Goal: Task Accomplishment & Management: Manage account settings

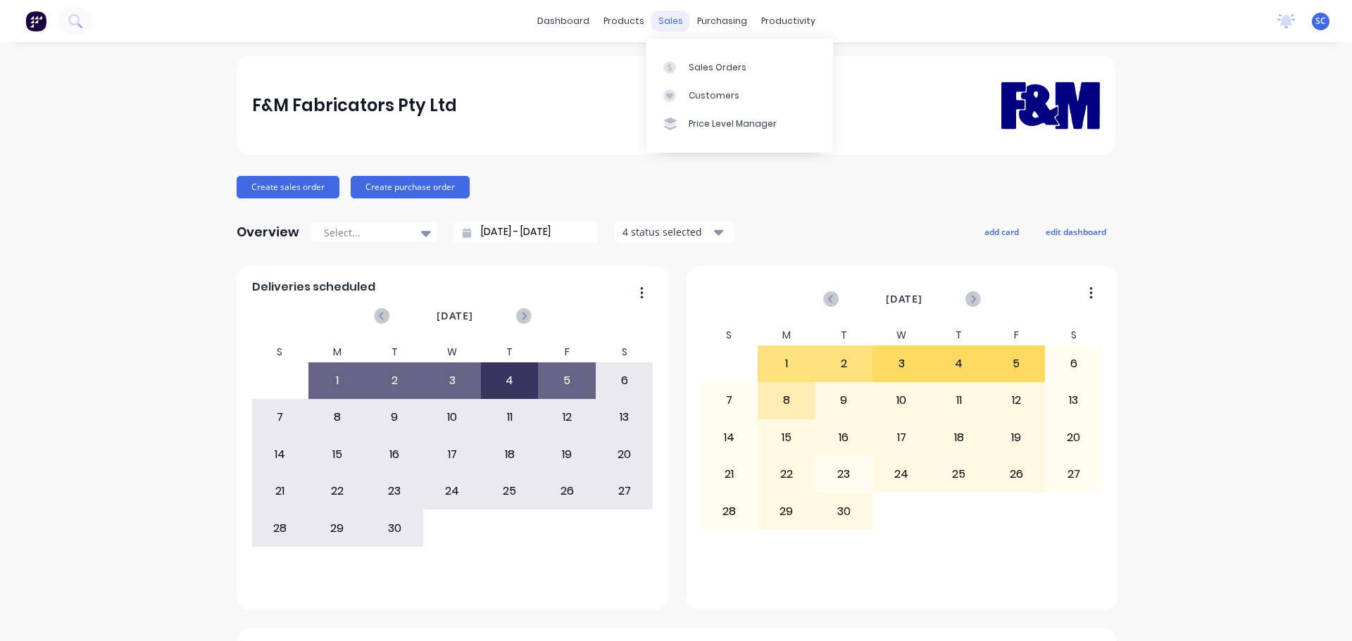
click at [668, 22] on div "sales" at bounding box center [670, 21] width 39 height 21
click at [709, 93] on div "Customers" at bounding box center [713, 95] width 51 height 13
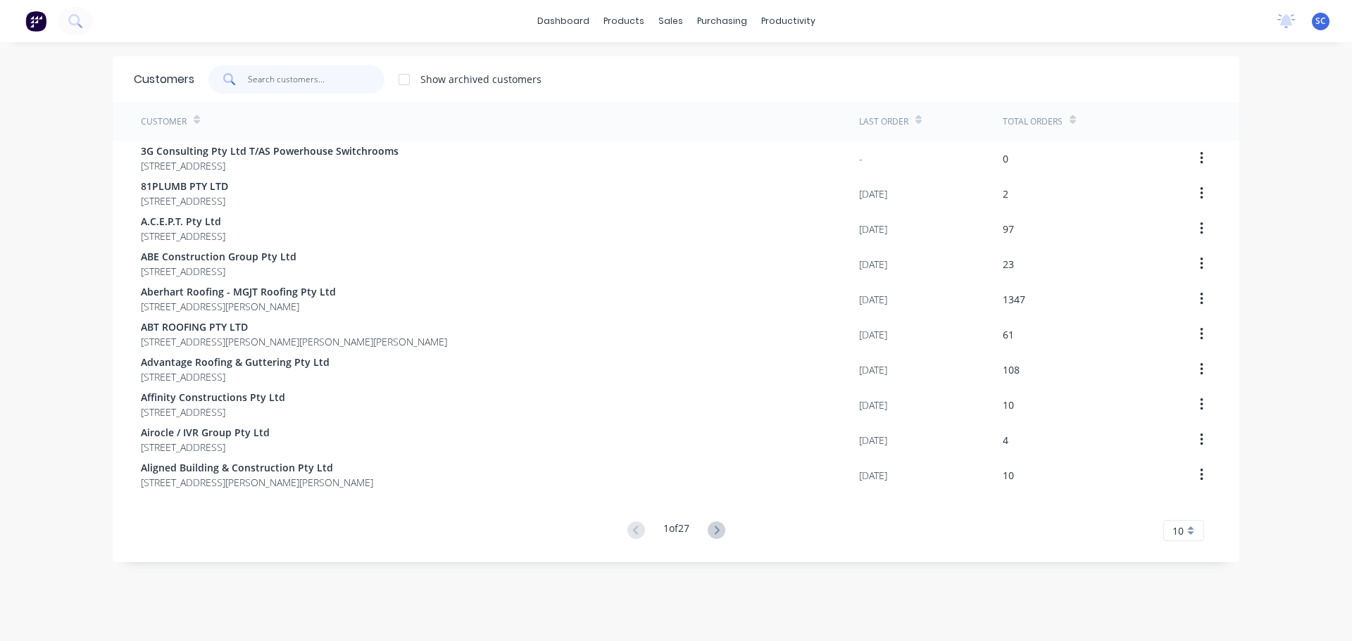
click at [265, 89] on input "text" at bounding box center [316, 79] width 137 height 28
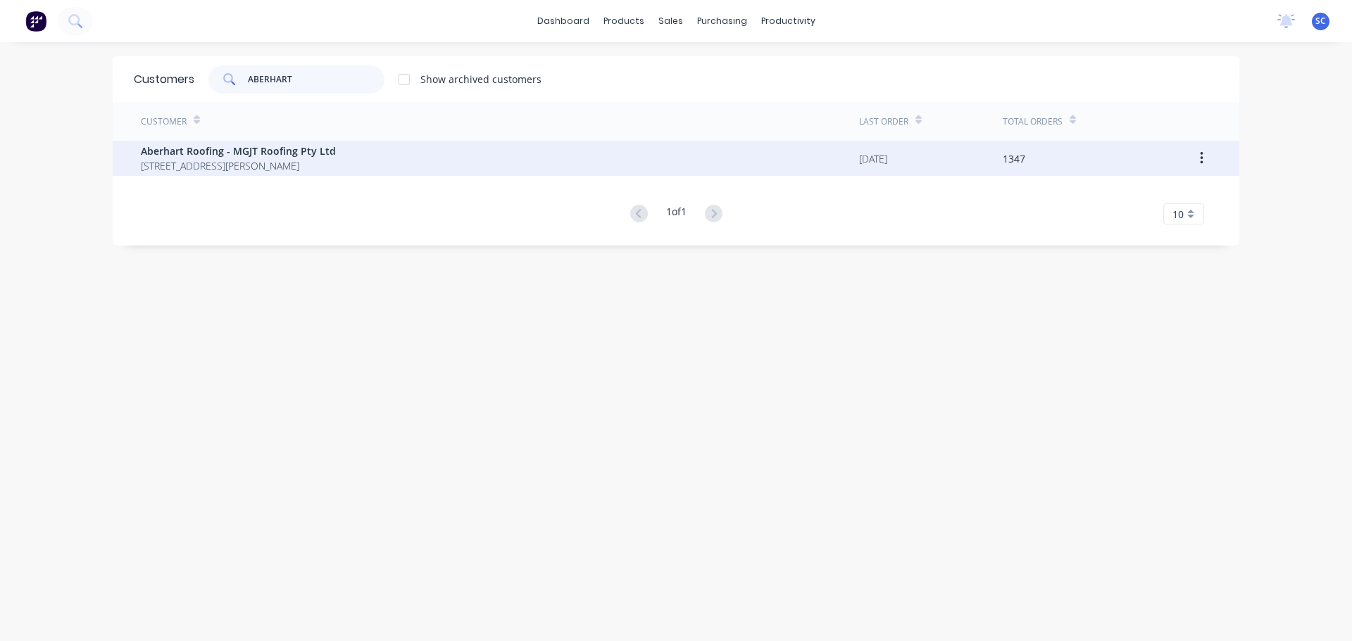
type input "ABERHART"
click at [206, 164] on span "55 Sandy Camp Road WYNNUM Queensland Australia" at bounding box center [238, 165] width 195 height 15
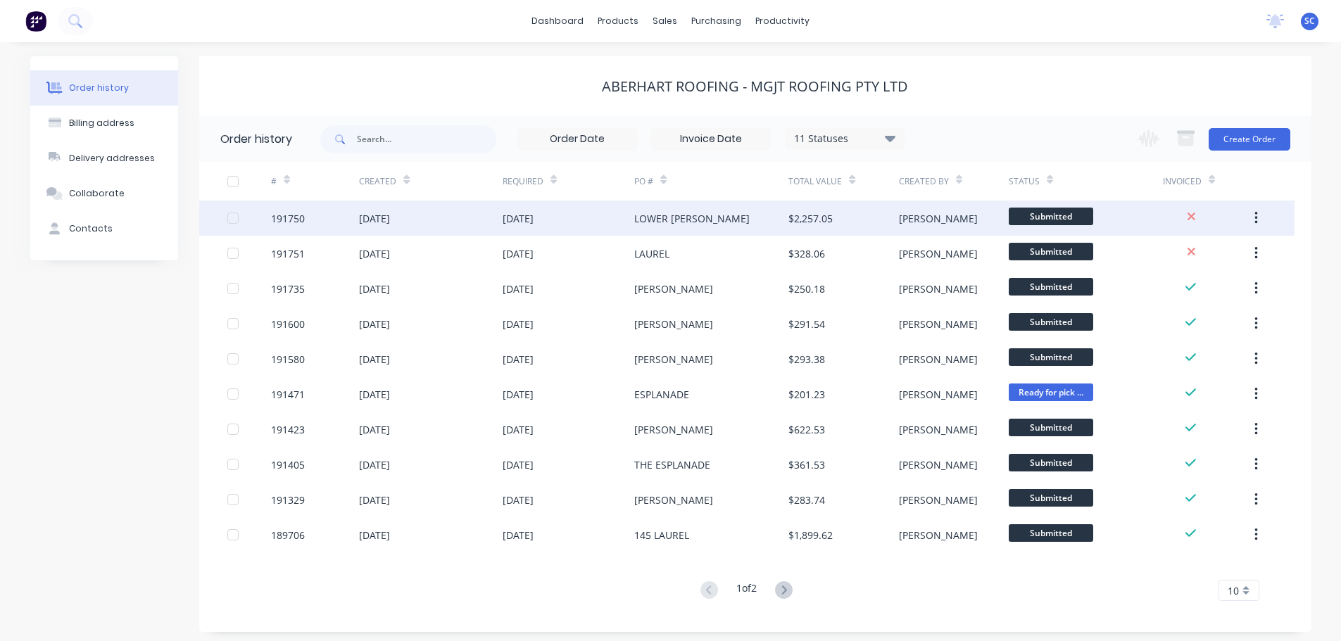
click at [422, 234] on div "04 Sep 2025" at bounding box center [430, 218] width 143 height 35
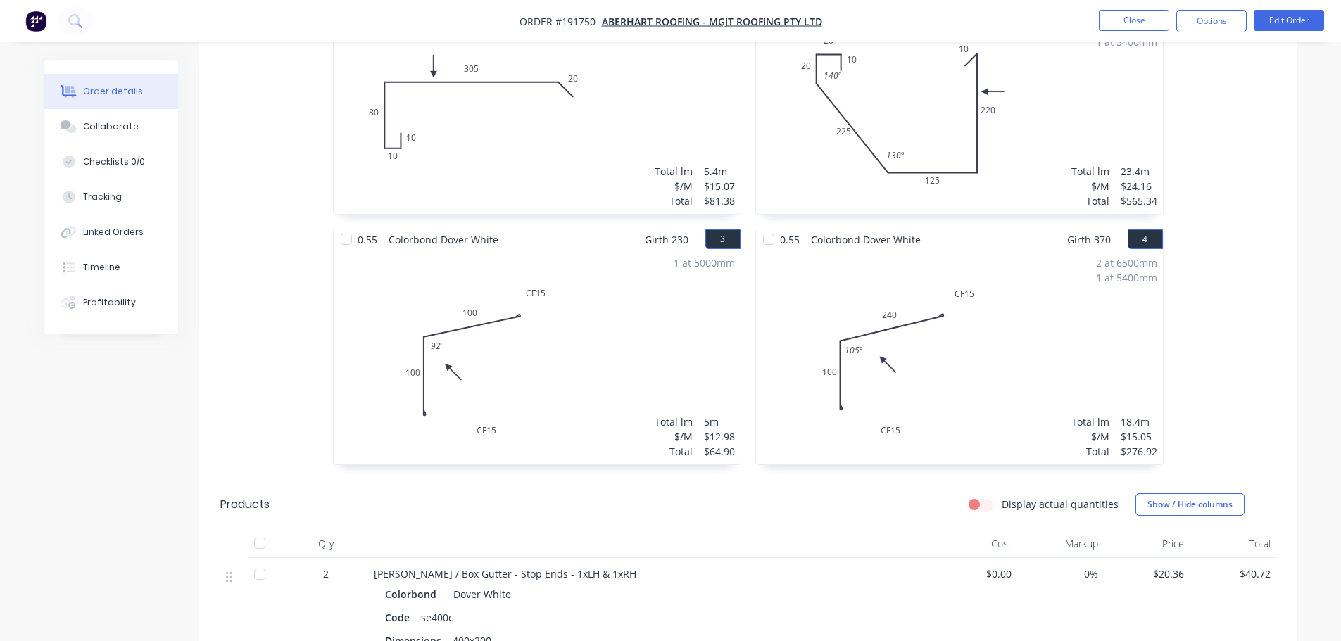
scroll to position [211, 0]
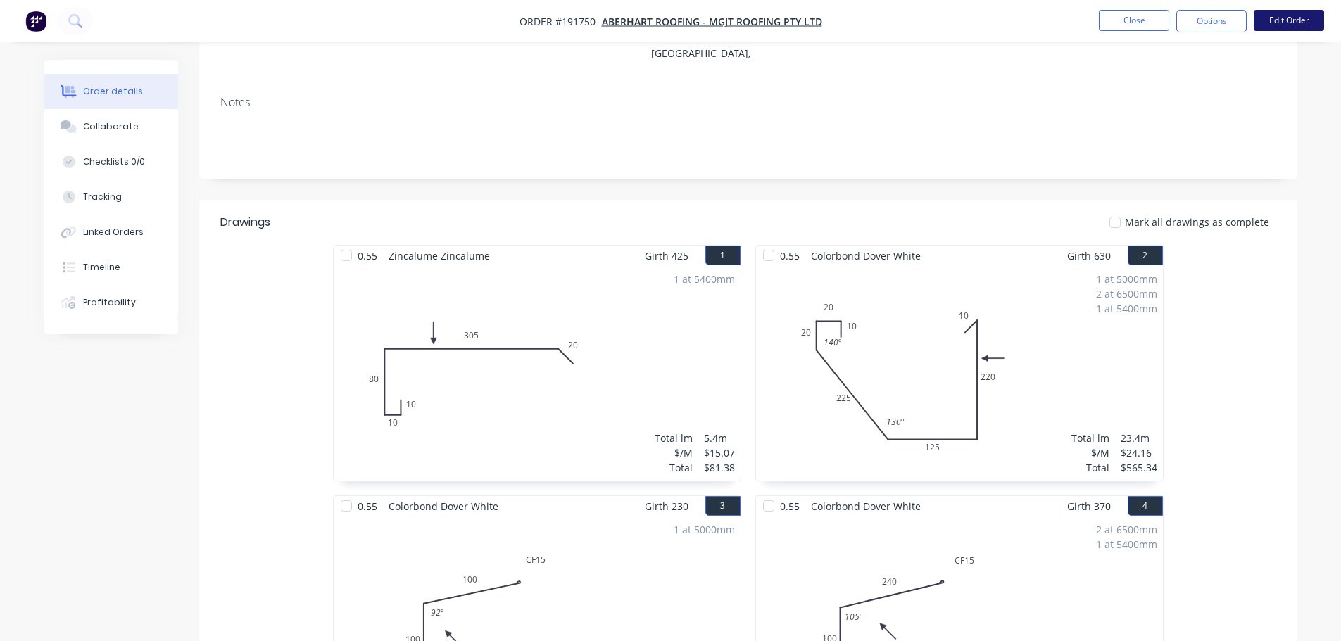
click at [1266, 28] on button "Edit Order" at bounding box center [1289, 20] width 70 height 21
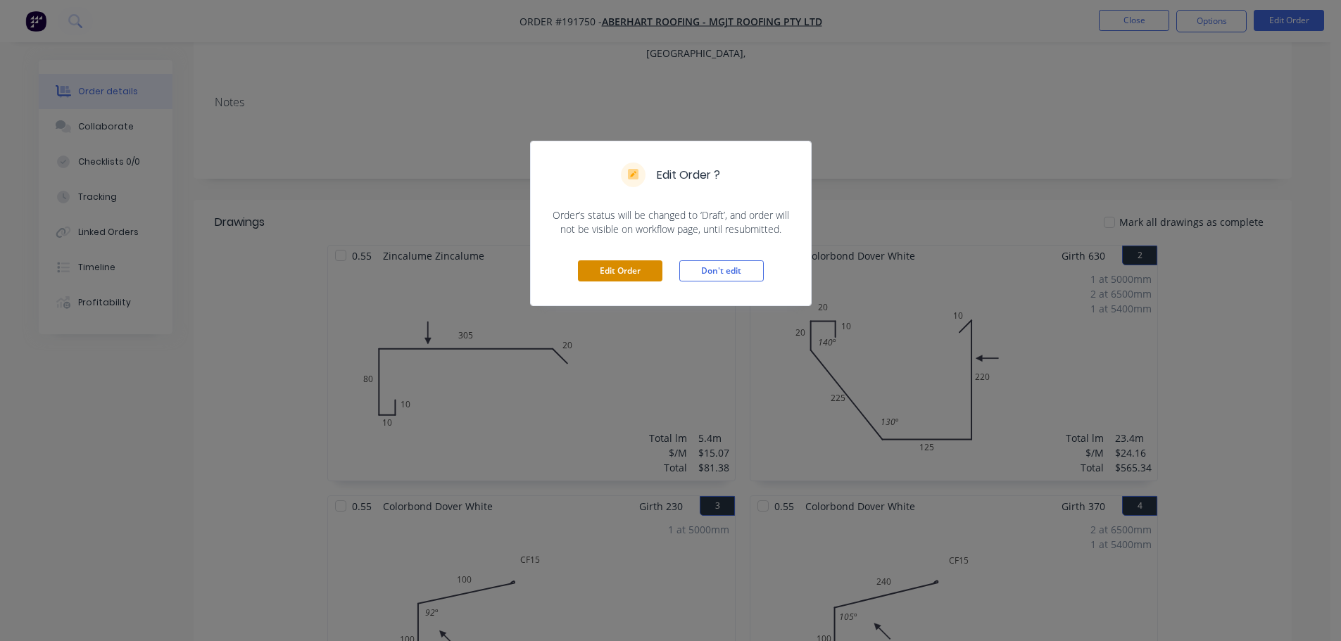
click at [646, 271] on button "Edit Order" at bounding box center [620, 270] width 84 height 21
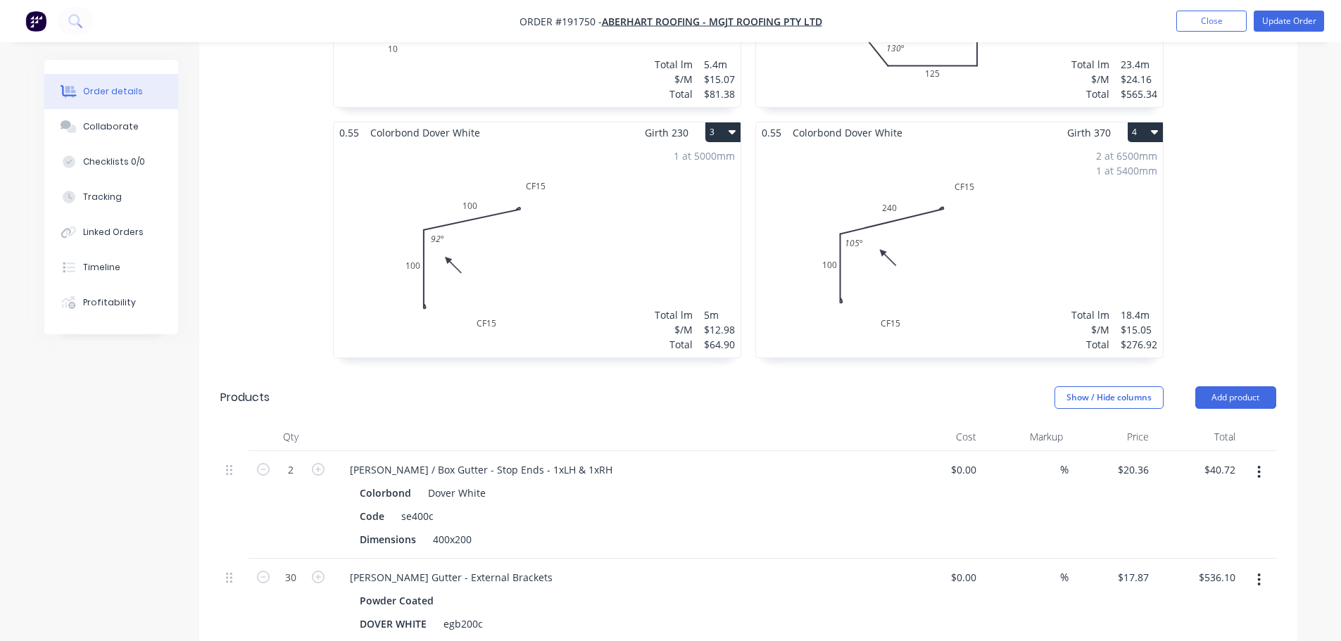
scroll to position [774, 0]
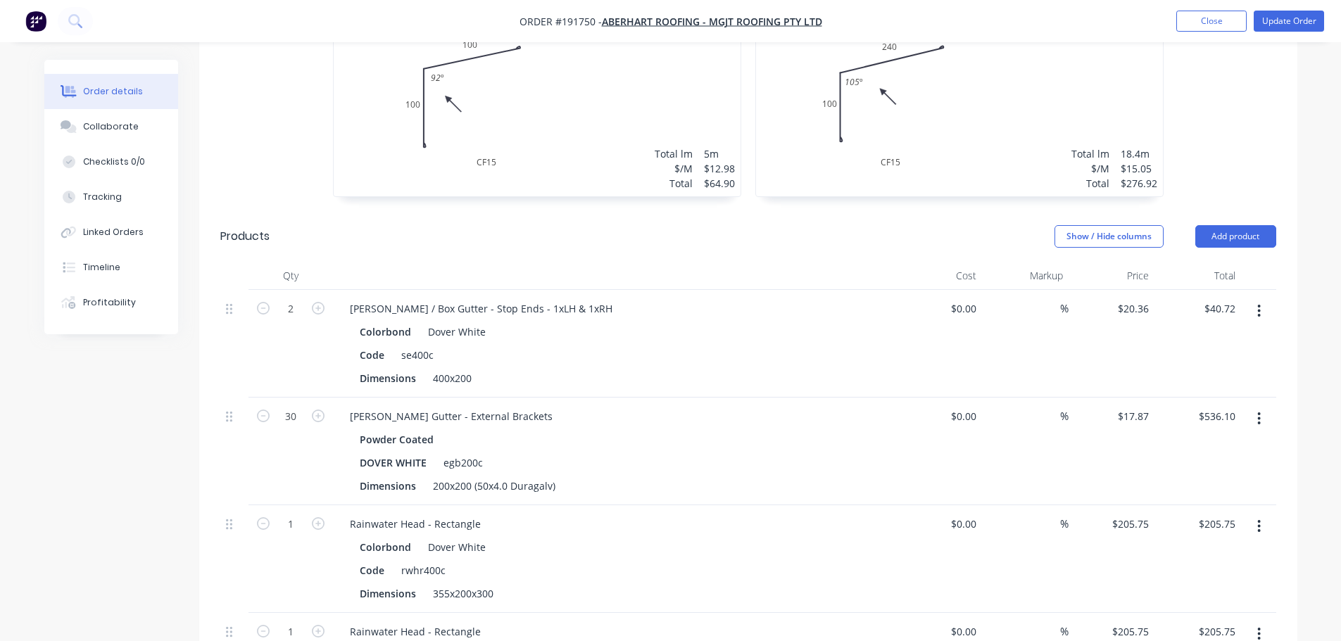
click at [450, 429] on div "Powder Coated" at bounding box center [615, 439] width 510 height 20
click at [445, 406] on div "Eaves Gutter - External Brackets" at bounding box center [451, 416] width 225 height 20
drag, startPoint x: 455, startPoint y: 377, endPoint x: 416, endPoint y: 384, distance: 39.2
click at [416, 406] on div "Eaves Gutter - External Brackets" at bounding box center [451, 416] width 225 height 20
click at [1292, 19] on button "Update Order" at bounding box center [1289, 21] width 70 height 21
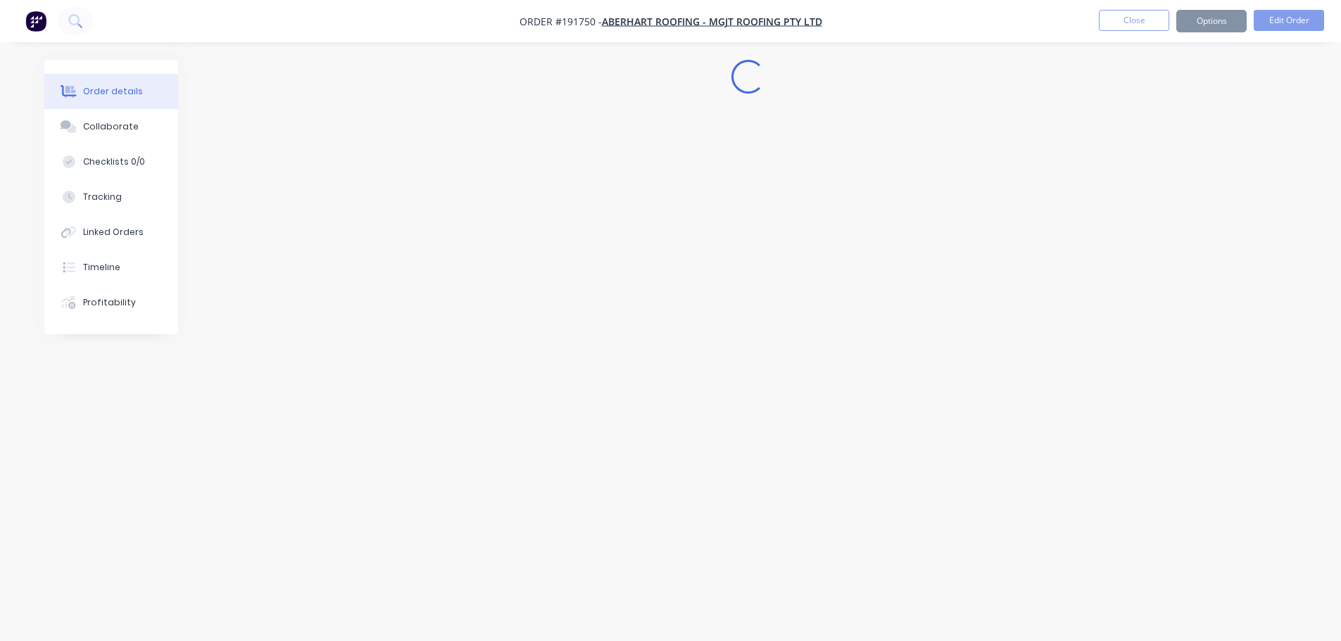
scroll to position [0, 0]
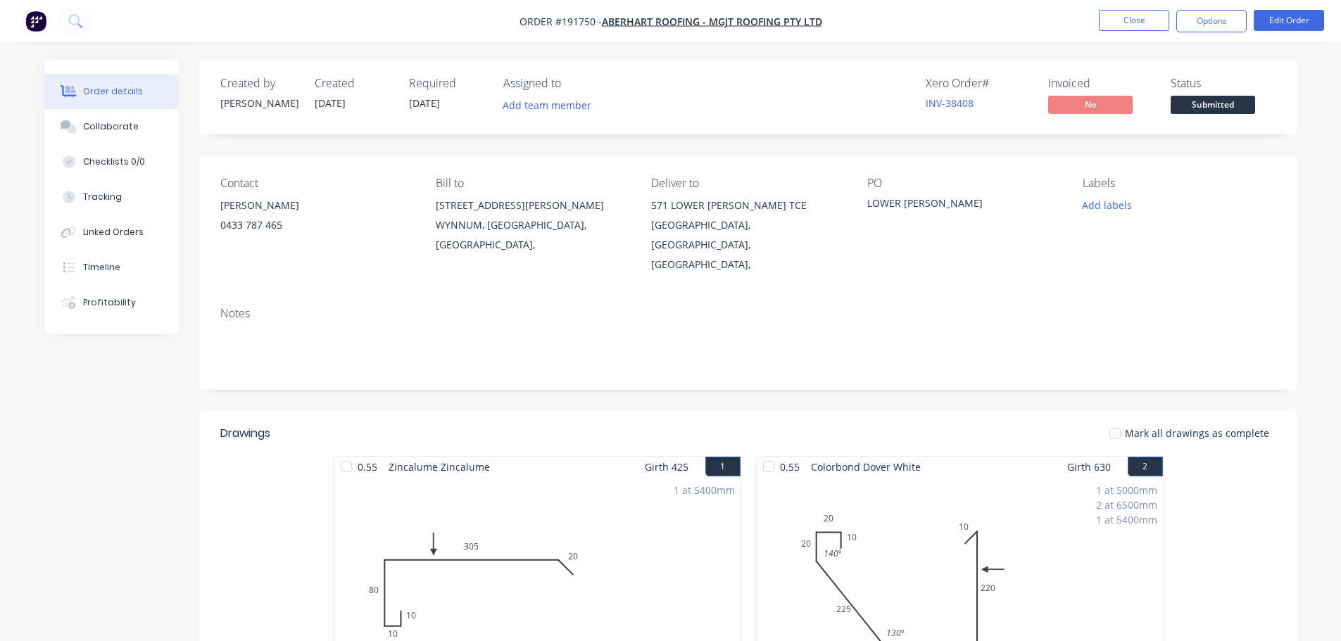
click at [461, 18] on nav "Order #191750 - Aberhart Roofing - MGJT Roofing Pty Ltd Close Options Edit Order" at bounding box center [670, 21] width 1341 height 42
click at [1133, 11] on button "Close" at bounding box center [1134, 20] width 70 height 21
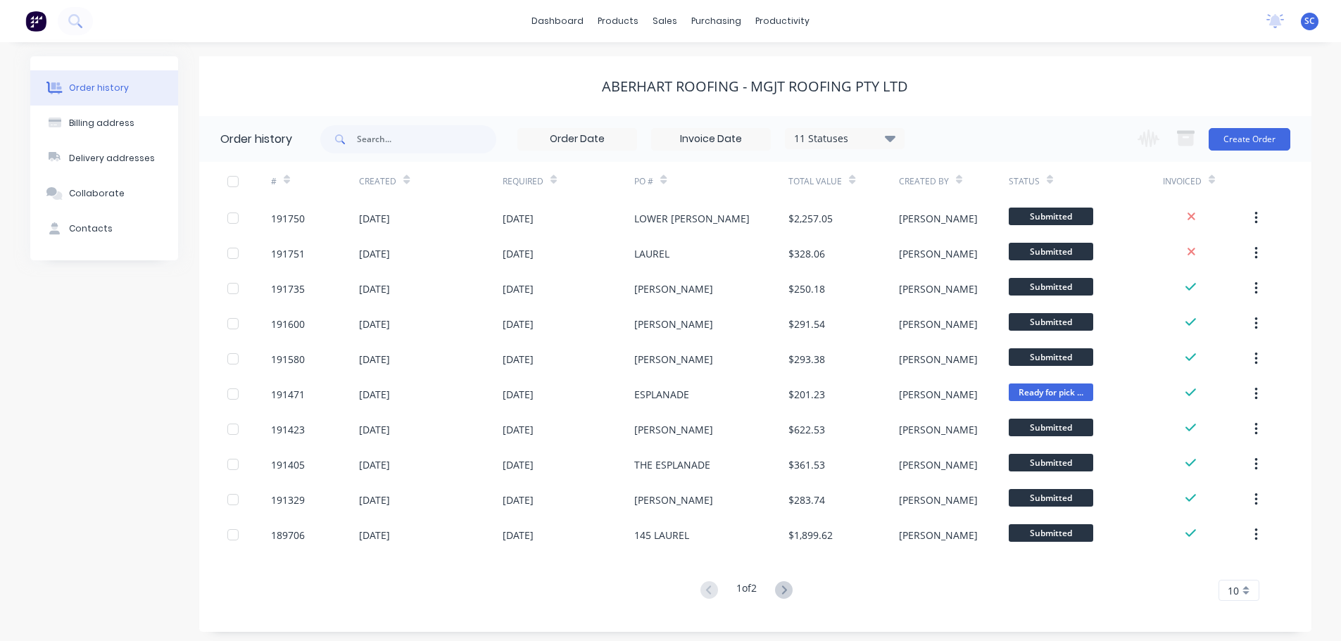
click at [87, 89] on div "Order history" at bounding box center [99, 88] width 60 height 13
click at [661, 20] on div "sales" at bounding box center [665, 21] width 39 height 21
click at [724, 97] on div "Customers" at bounding box center [713, 95] width 51 height 13
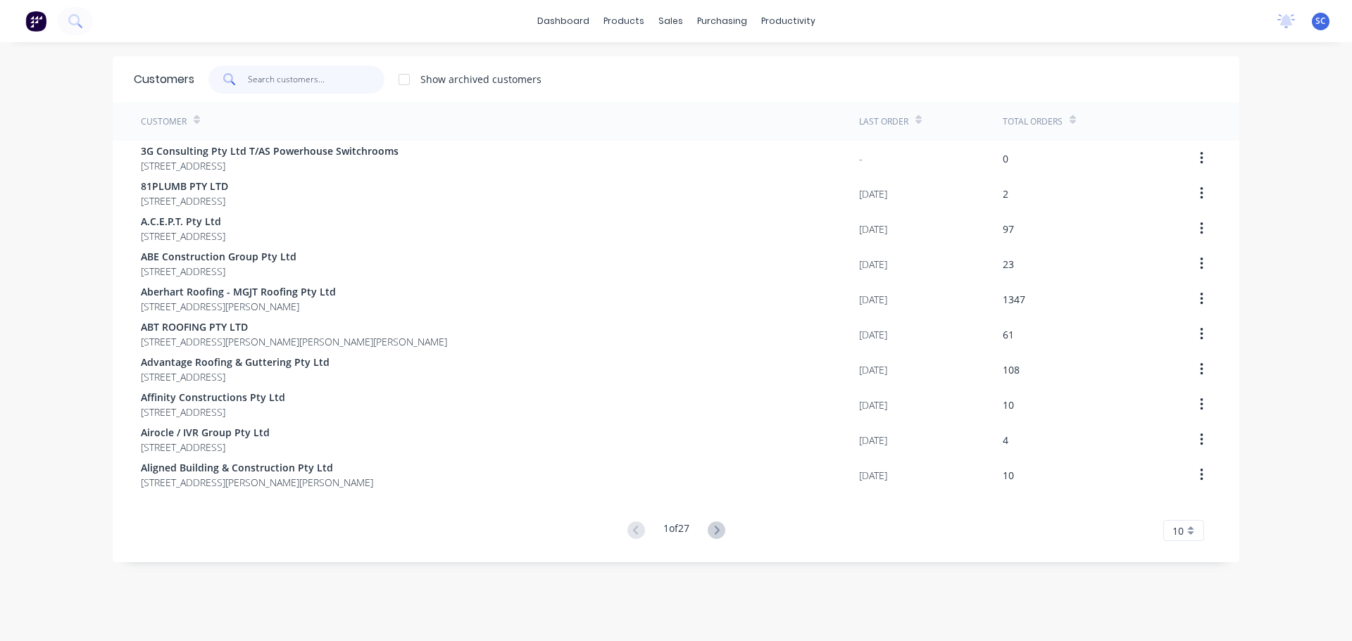
click at [267, 75] on input "text" at bounding box center [316, 79] width 137 height 28
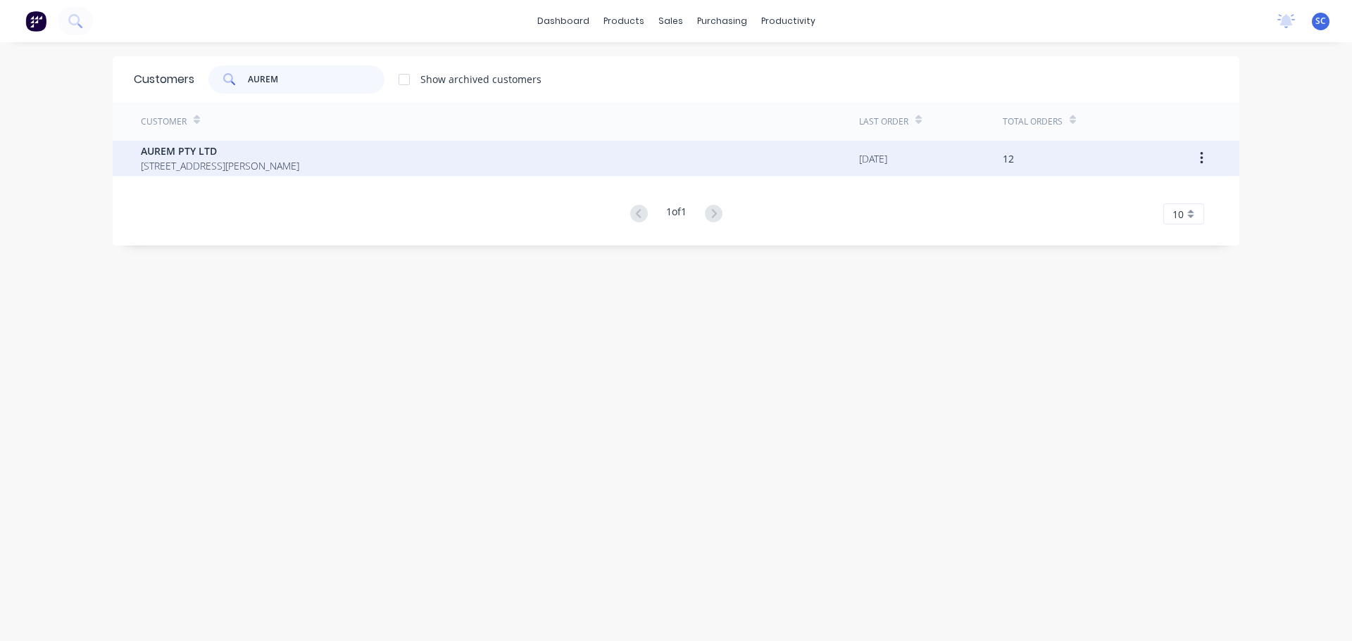
type input "AUREM"
click at [224, 158] on span "AUREM PTY LTD" at bounding box center [220, 151] width 158 height 15
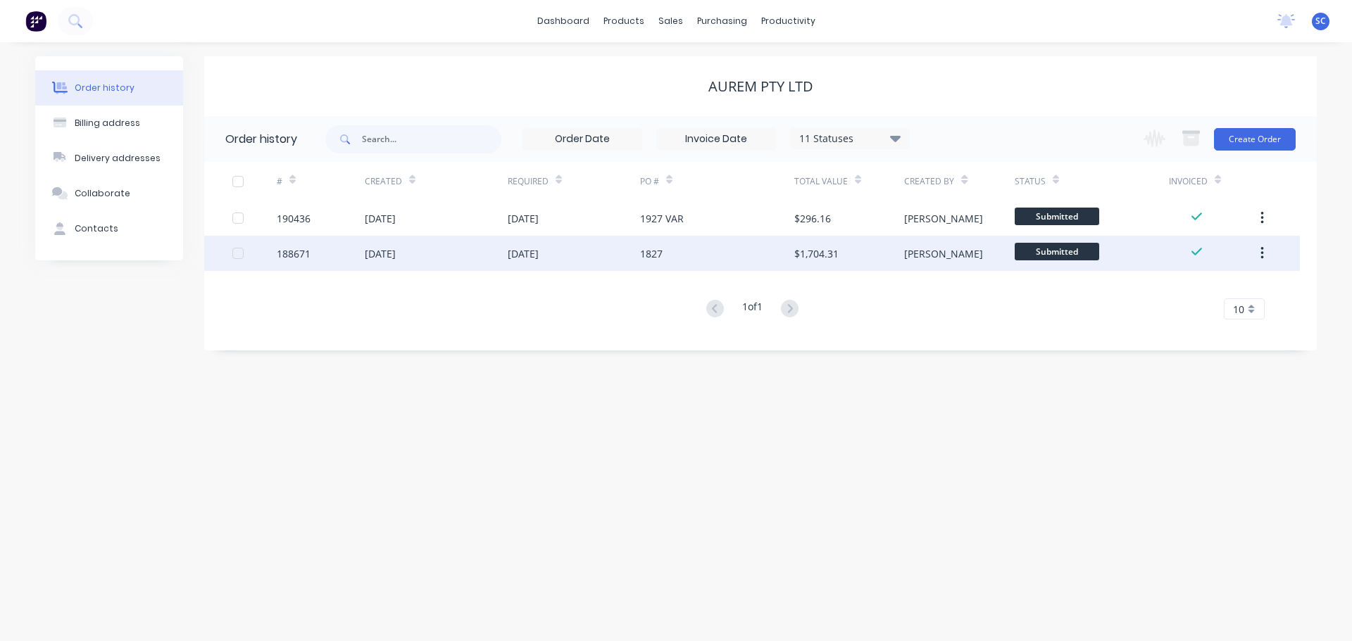
click at [504, 254] on div "01 Aug 2025" at bounding box center [436, 253] width 143 height 35
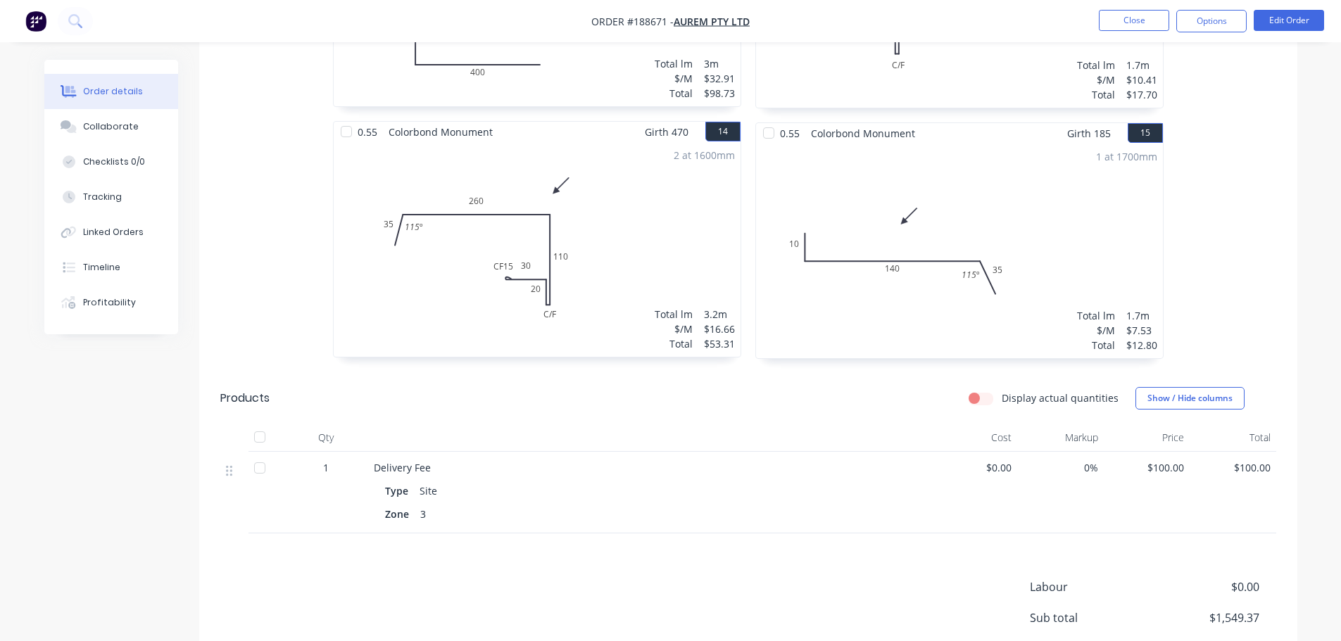
scroll to position [1845, 0]
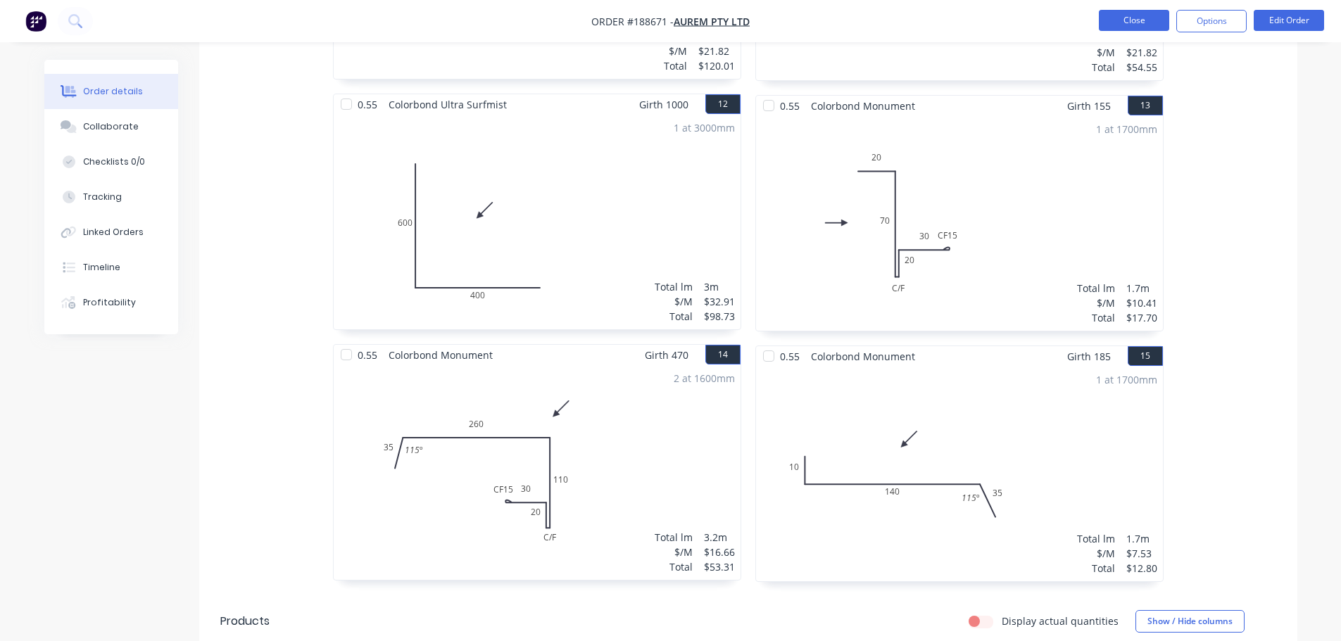
click at [1157, 19] on button "Close" at bounding box center [1134, 20] width 70 height 21
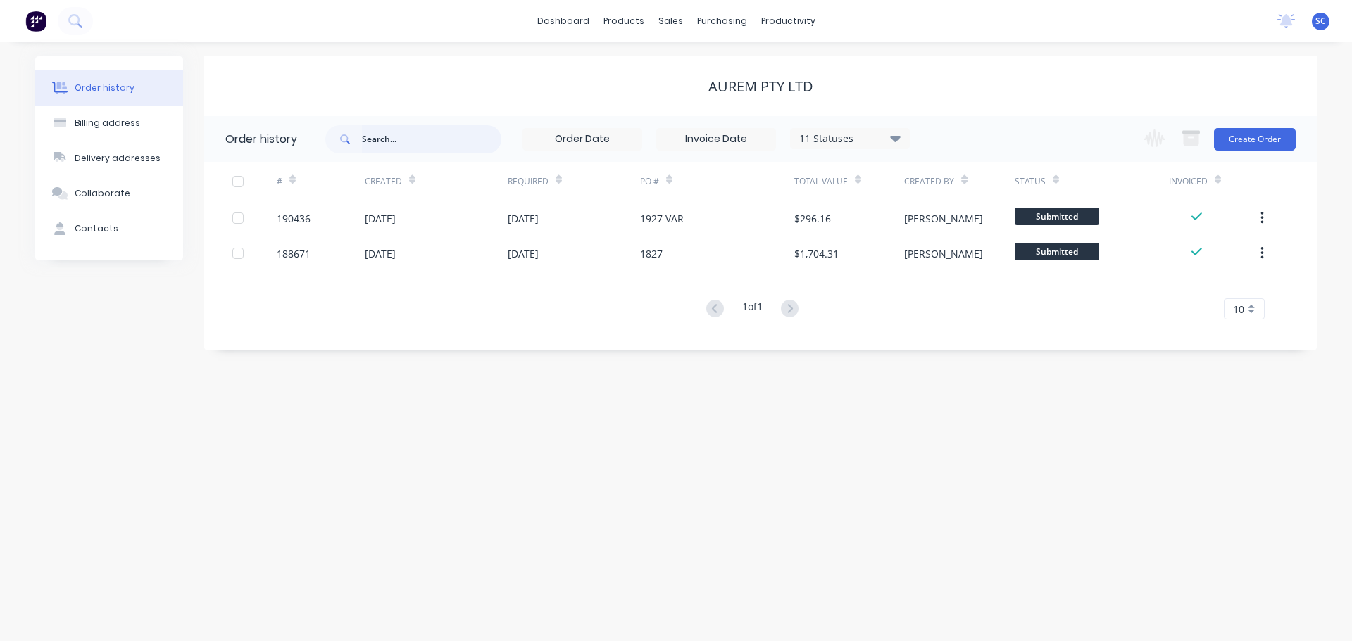
click at [396, 143] on input "text" at bounding box center [431, 139] width 139 height 28
type input "1950"
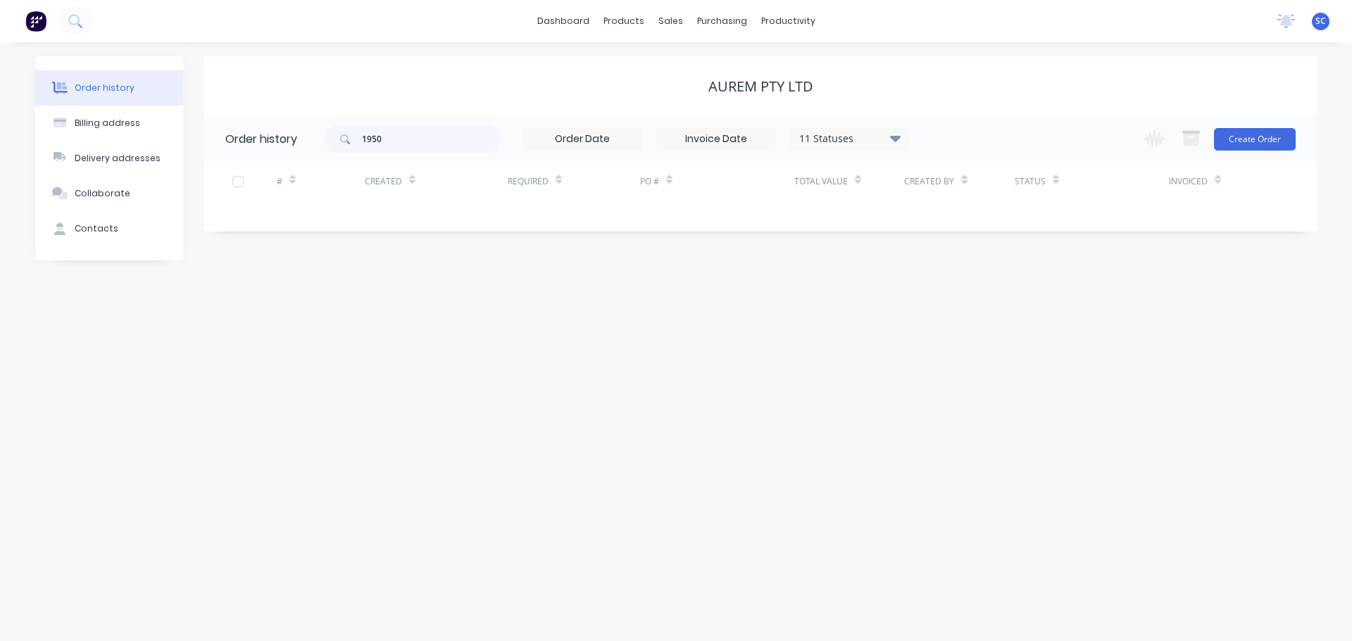
click at [888, 137] on div "11 Statuses" at bounding box center [850, 138] width 118 height 15
click at [966, 329] on label at bounding box center [966, 329] width 0 height 0
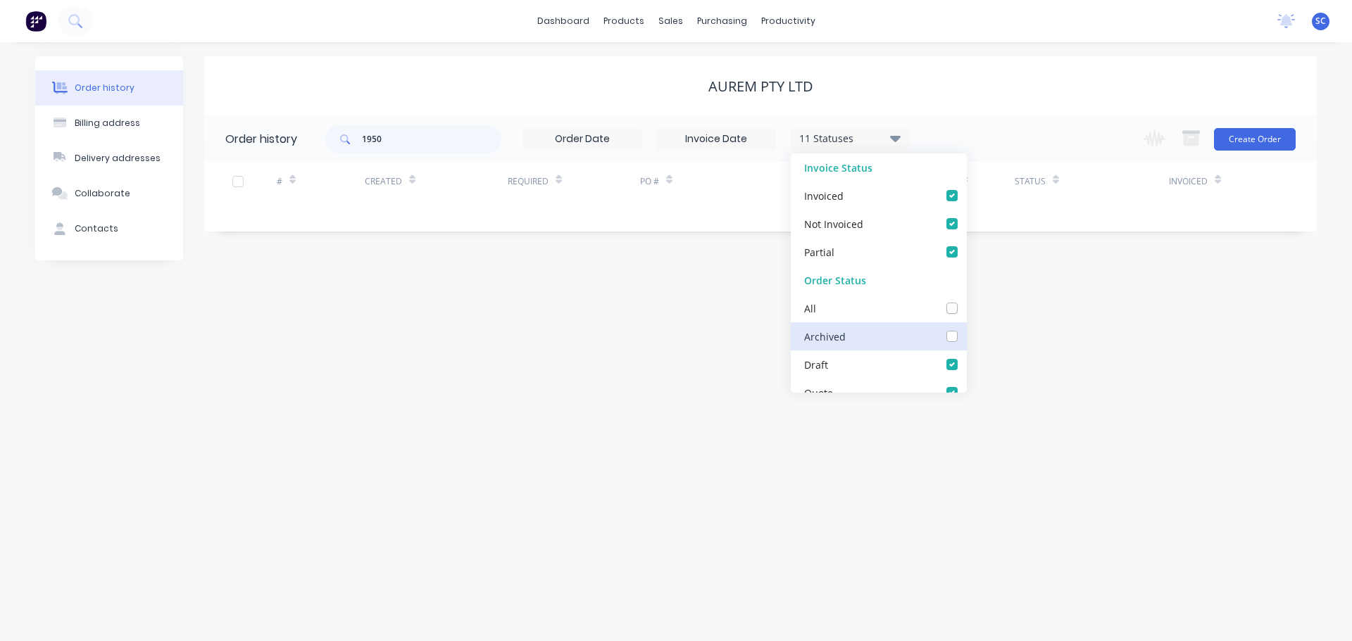
click at [966, 341] on input "checkbox" at bounding box center [971, 335] width 11 height 13
checkbox input "true"
click at [520, 73] on div "AUREM PTY LTD" at bounding box center [760, 86] width 1112 height 60
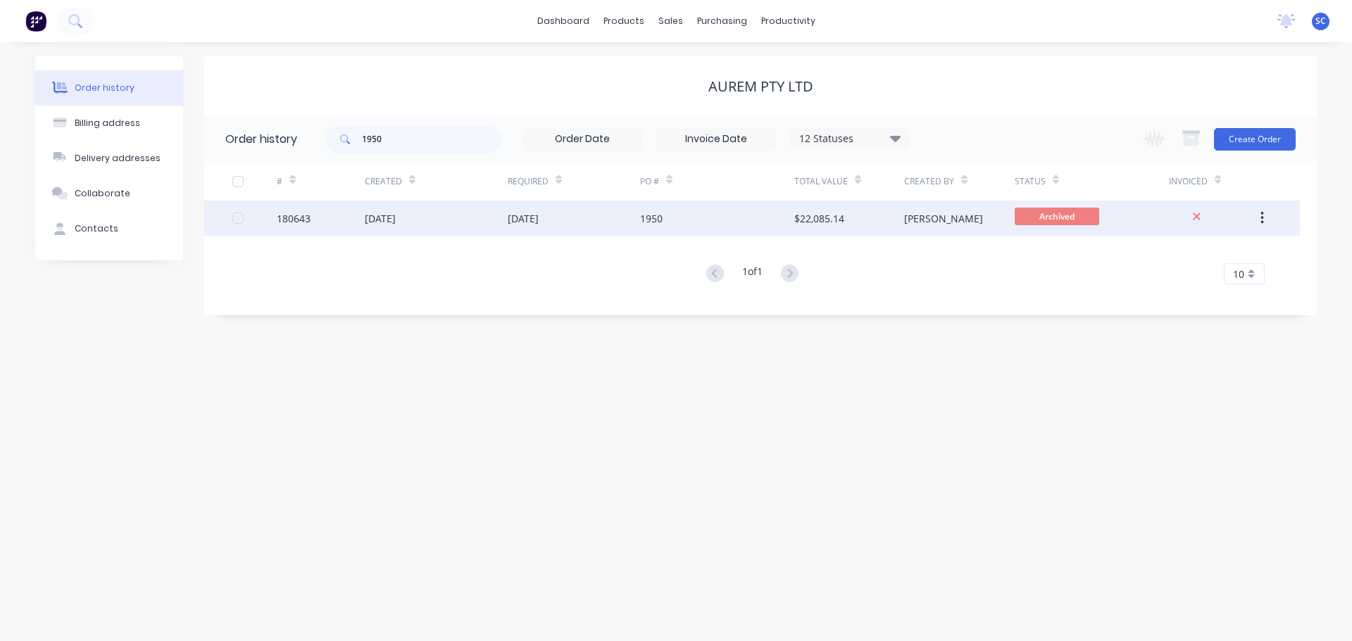
click at [486, 218] on div "[DATE]" at bounding box center [436, 218] width 143 height 35
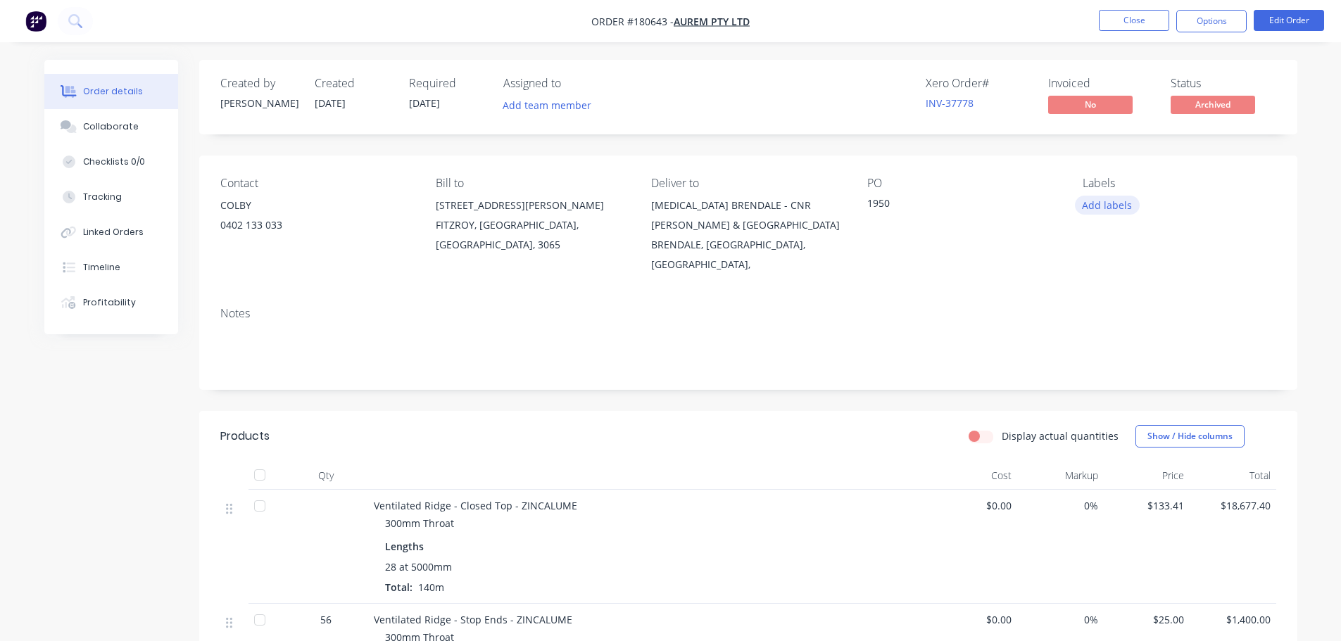
click at [1095, 203] on button "Add labels" at bounding box center [1107, 205] width 65 height 19
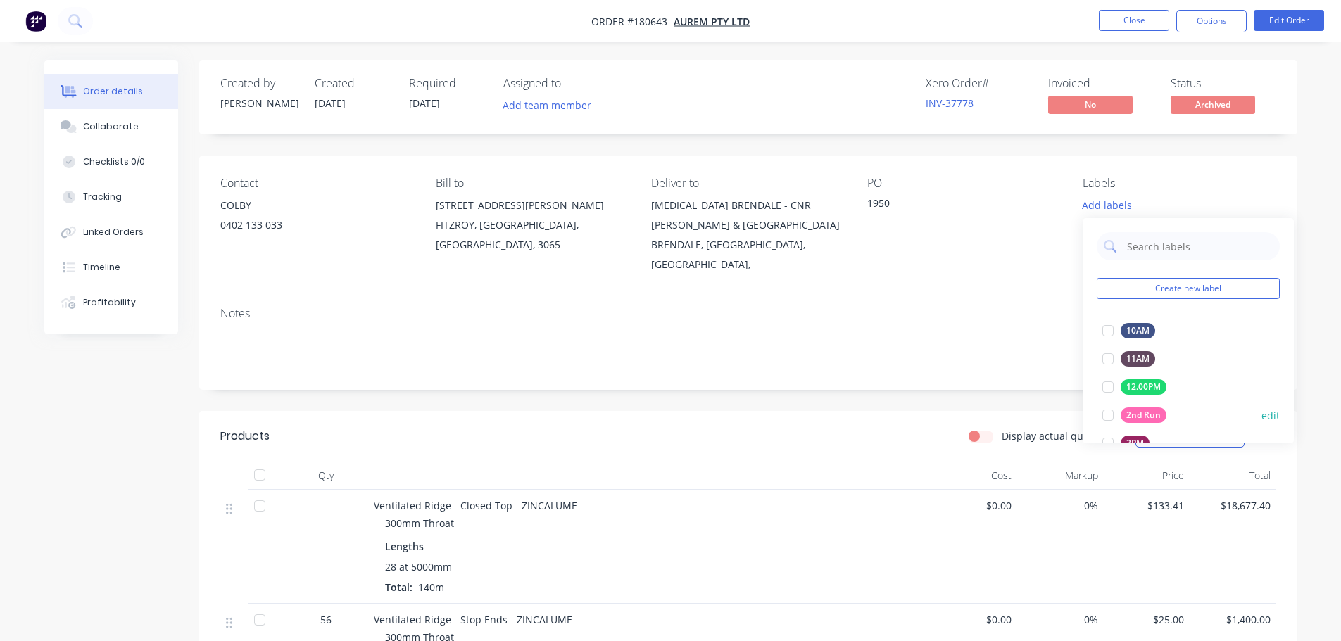
click at [1109, 413] on div at bounding box center [1108, 415] width 28 height 28
click at [906, 307] on div "Notes" at bounding box center [748, 313] width 1056 height 13
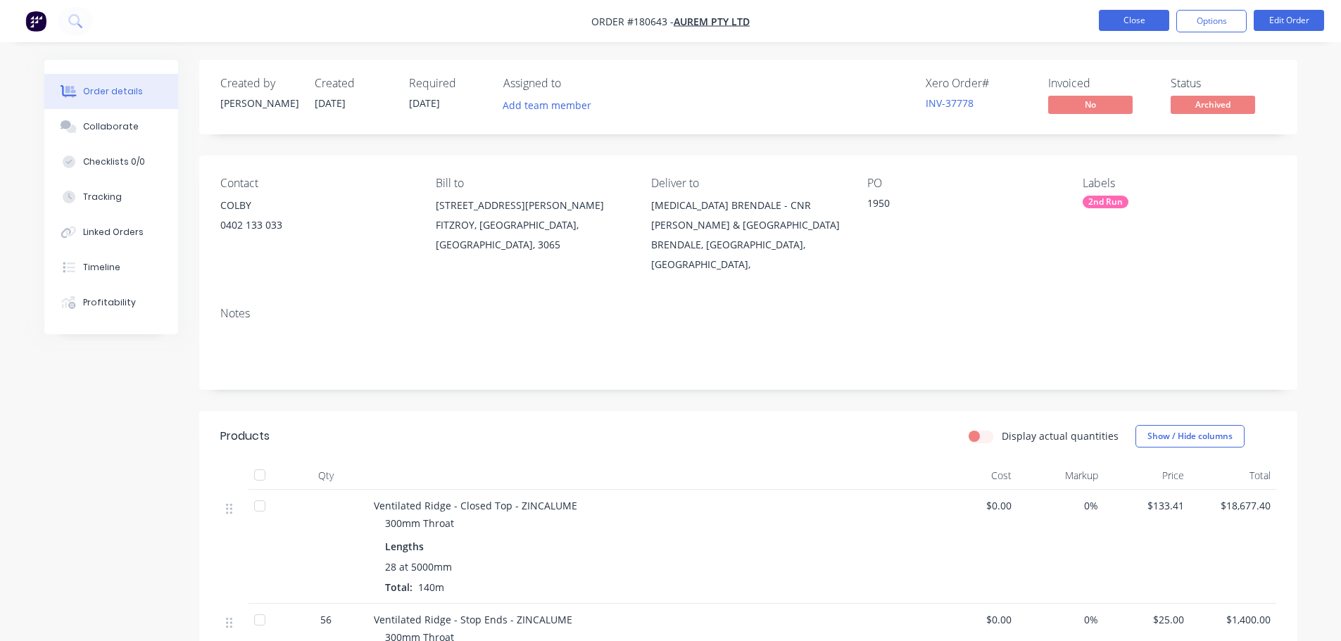
click at [1133, 19] on button "Close" at bounding box center [1134, 20] width 70 height 21
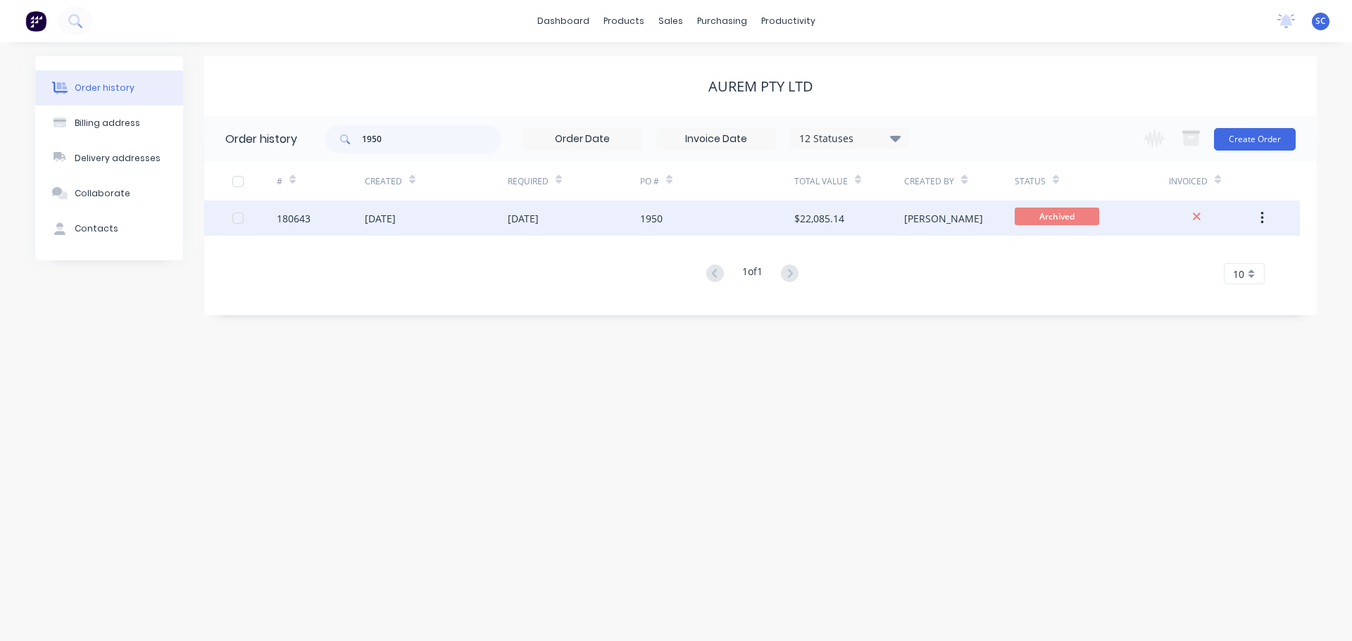
click at [967, 215] on div "John" at bounding box center [959, 218] width 110 height 35
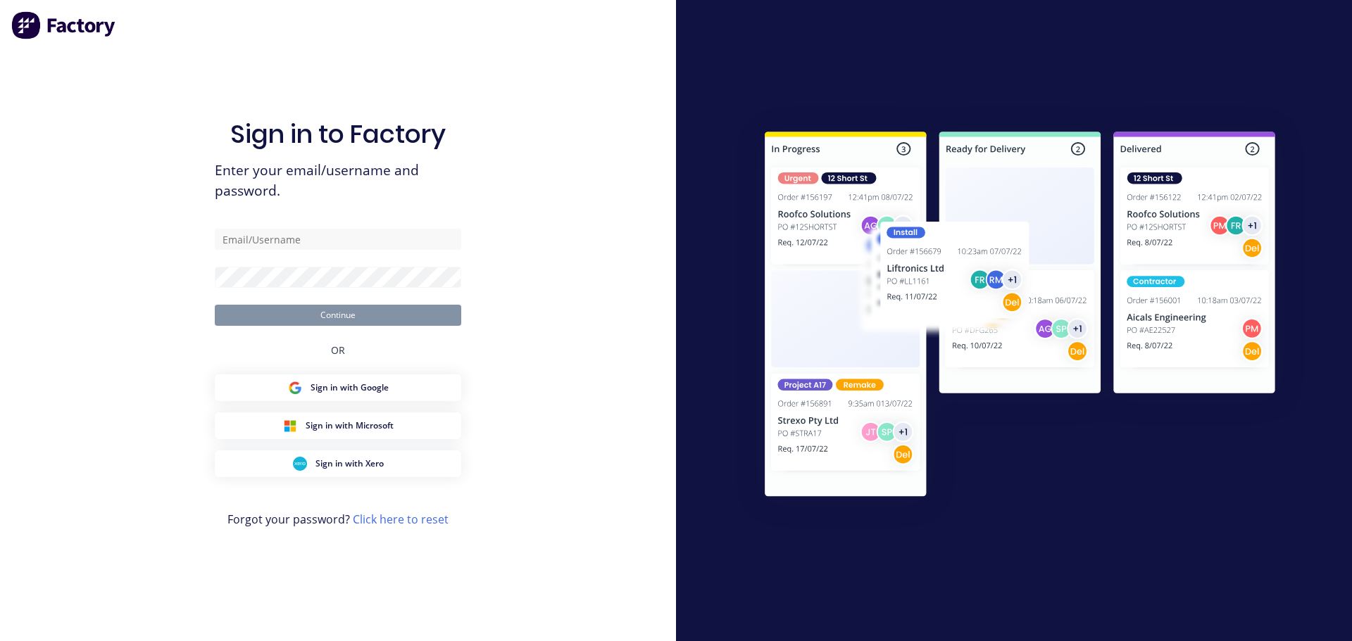
drag, startPoint x: 322, startPoint y: 208, endPoint x: 358, endPoint y: 136, distance: 80.9
drag, startPoint x: 358, startPoint y: 136, endPoint x: 247, endPoint y: 248, distance: 157.3
click at [247, 248] on input "text" at bounding box center [338, 239] width 246 height 21
type input "Stephen_Craven@fmfabricators.com.au"
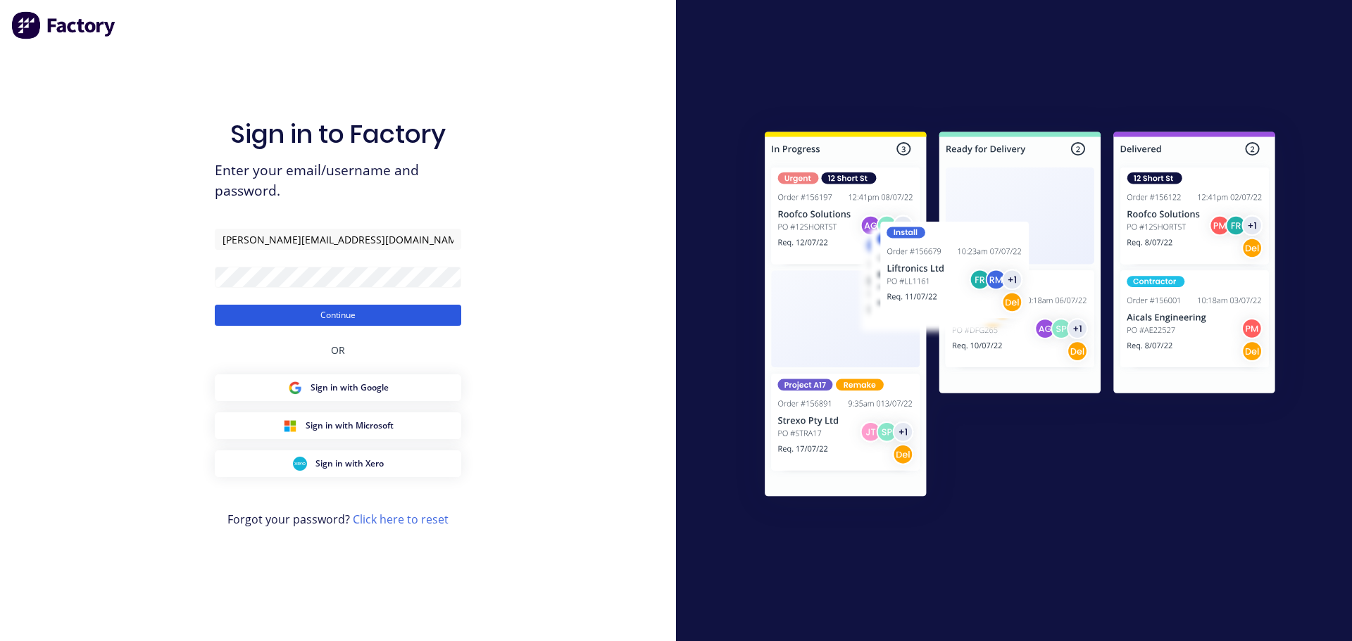
click at [256, 315] on button "Continue" at bounding box center [338, 315] width 246 height 21
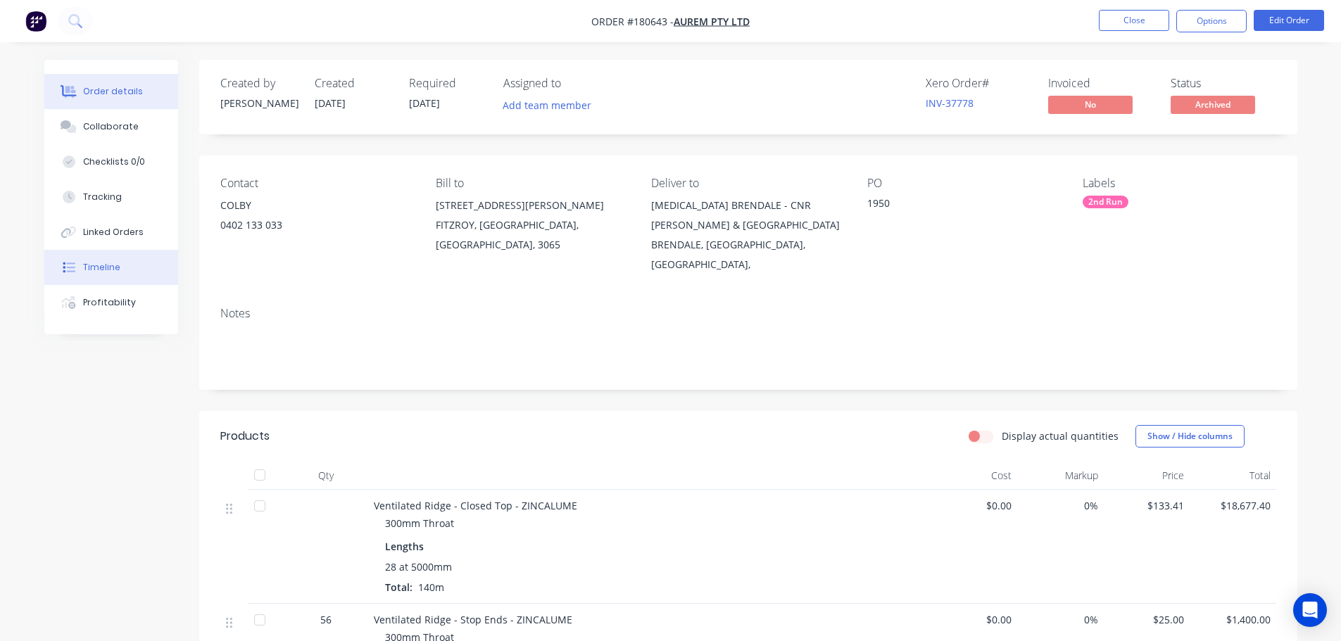
click at [117, 252] on button "Timeline" at bounding box center [111, 267] width 134 height 35
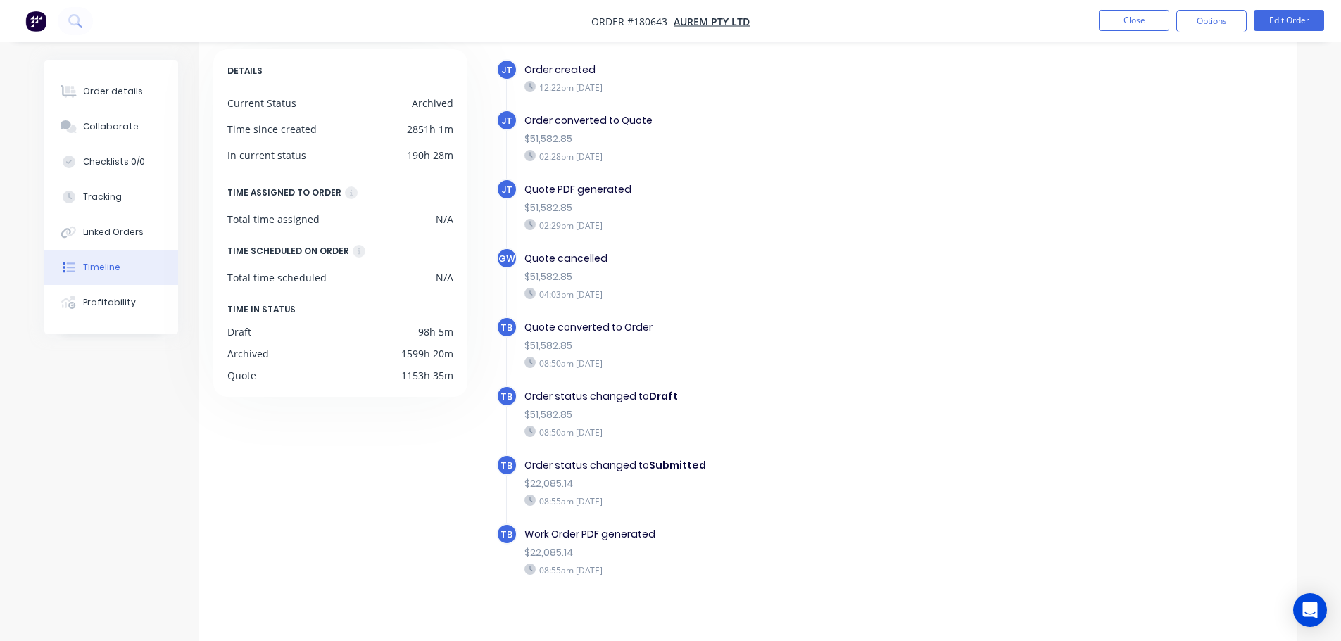
scroll to position [82, 0]
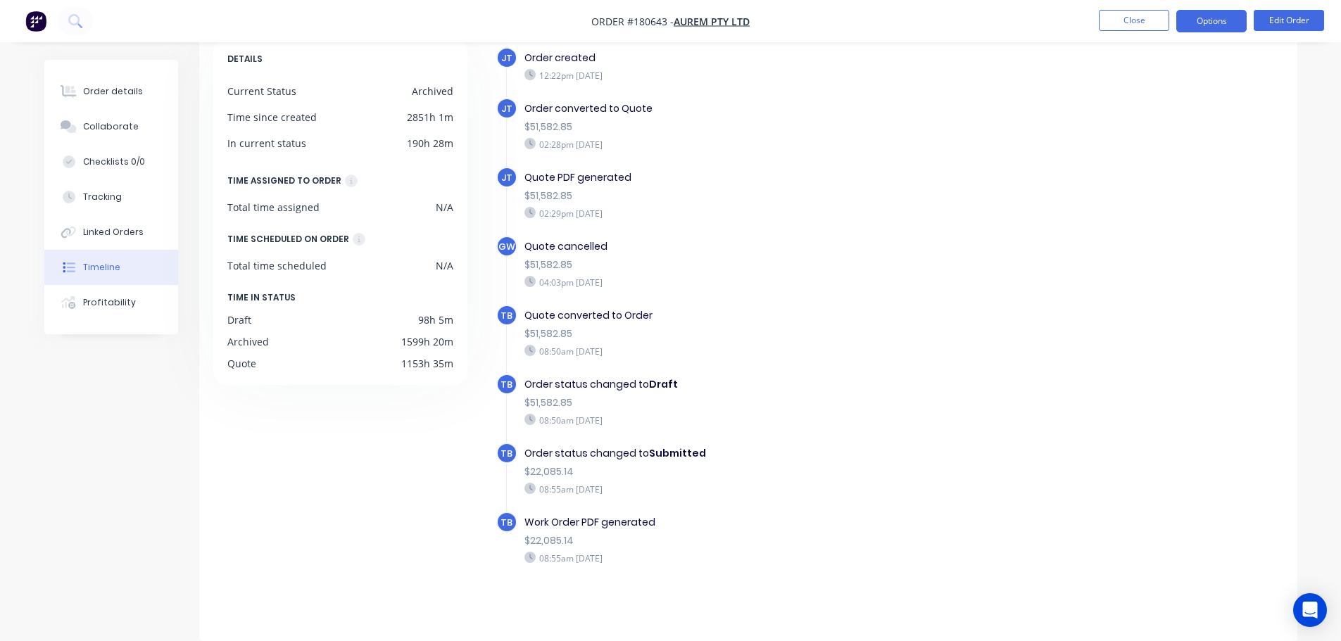
click at [1213, 27] on button "Options" at bounding box center [1211, 21] width 70 height 23
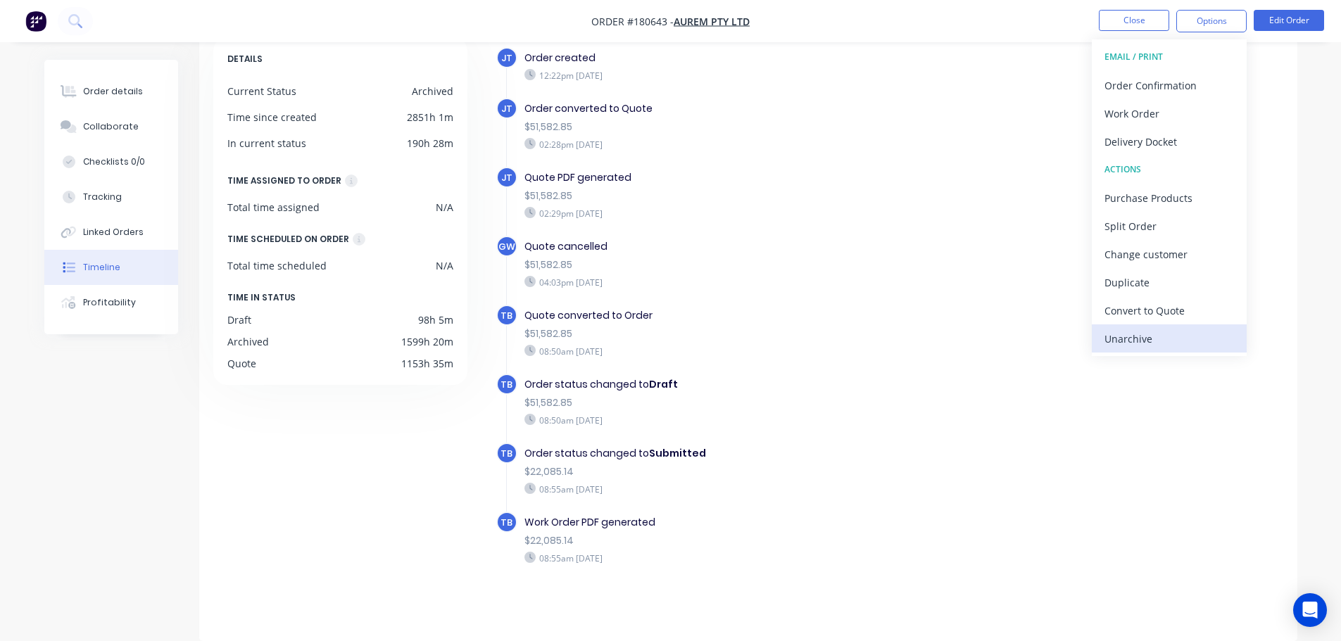
click at [1140, 346] on div "Unarchive" at bounding box center [1170, 339] width 130 height 20
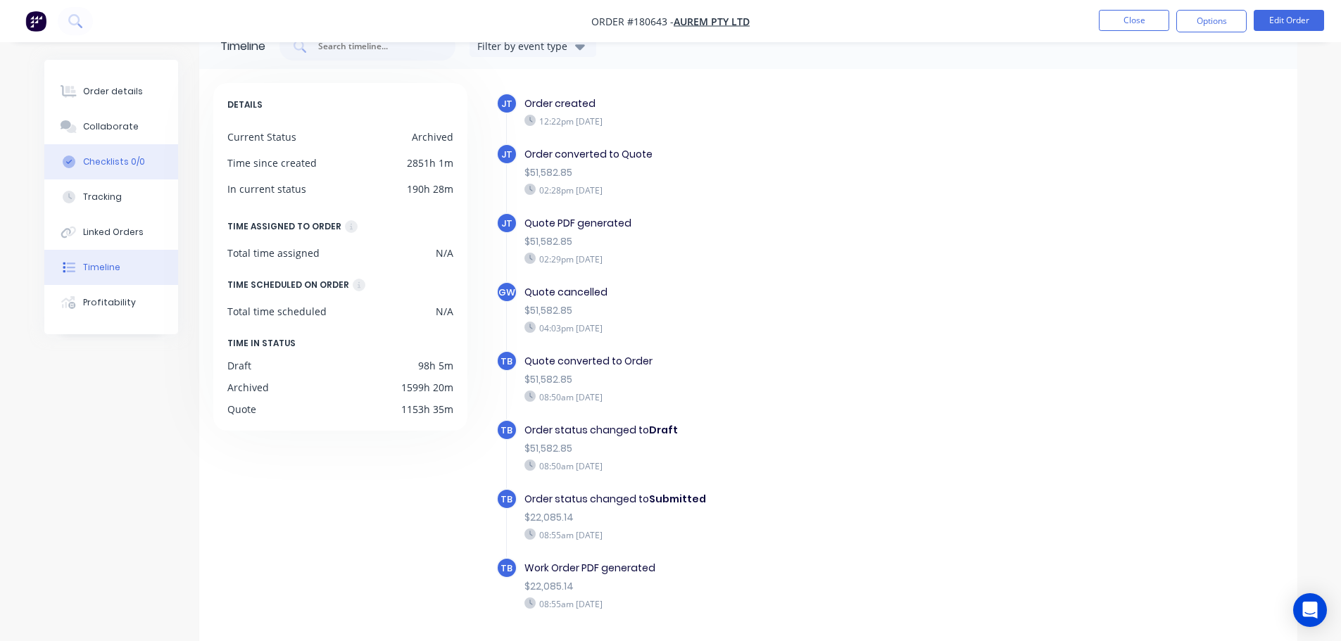
scroll to position [0, 0]
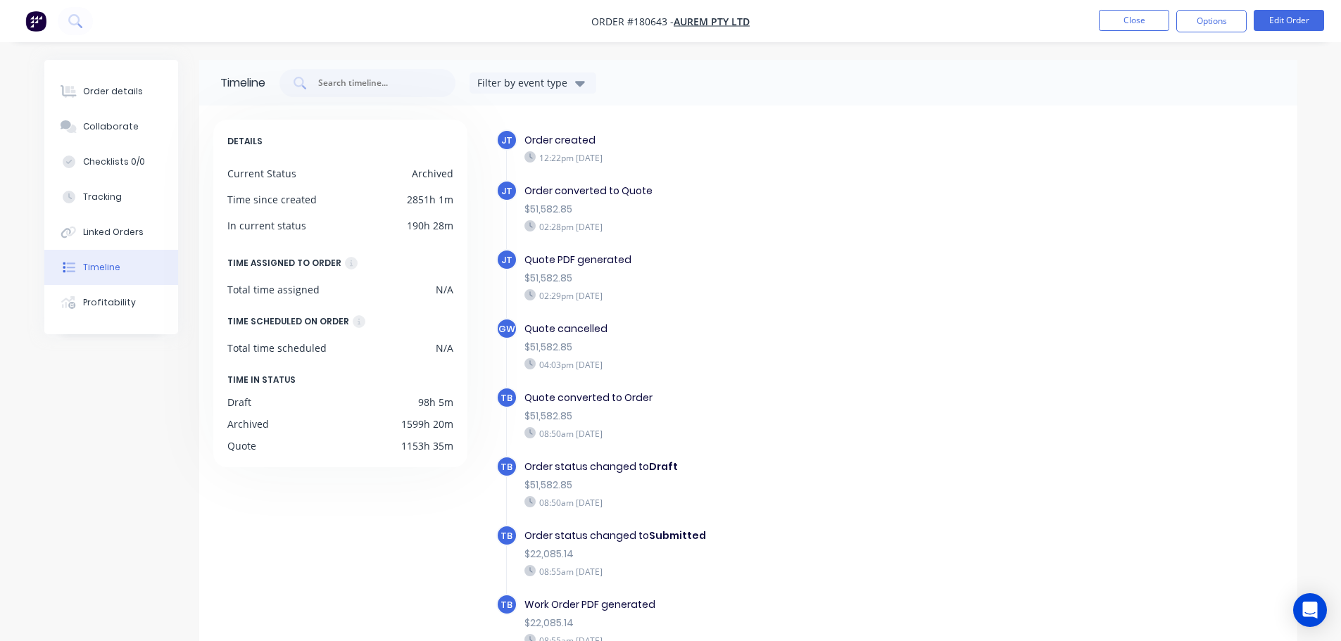
drag, startPoint x: 132, startPoint y: 104, endPoint x: 196, endPoint y: 117, distance: 64.6
click at [133, 103] on button "Order details" at bounding box center [111, 91] width 134 height 35
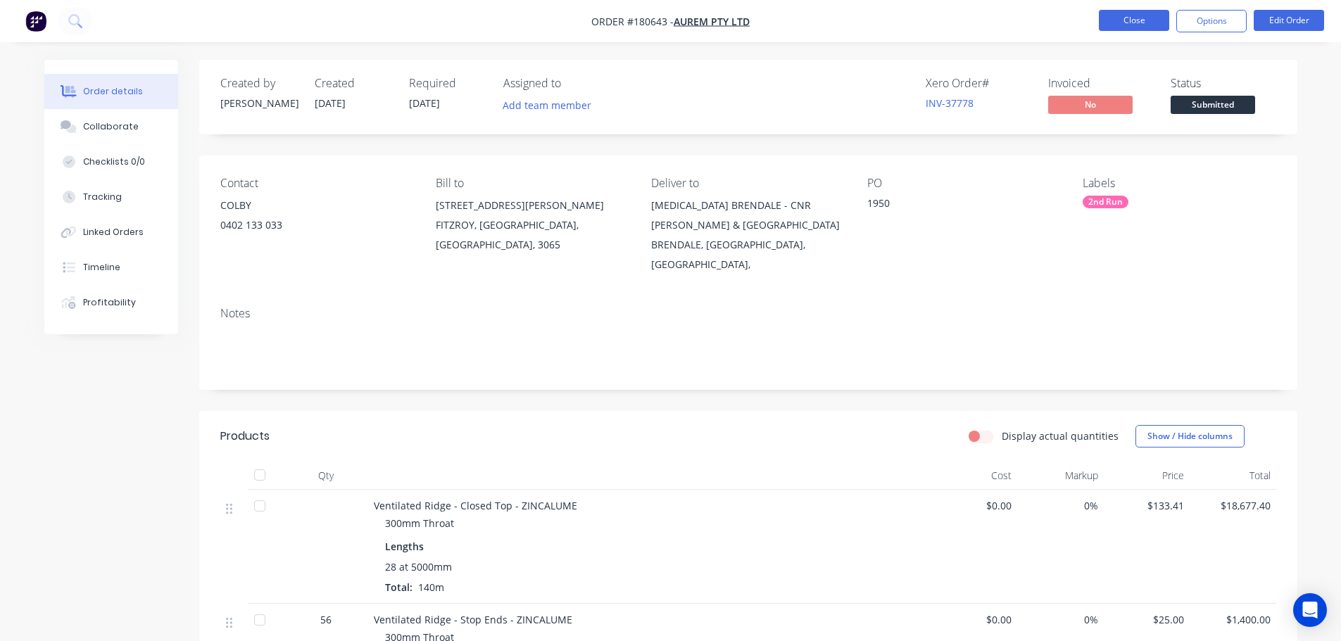
click at [1150, 15] on button "Close" at bounding box center [1134, 20] width 70 height 21
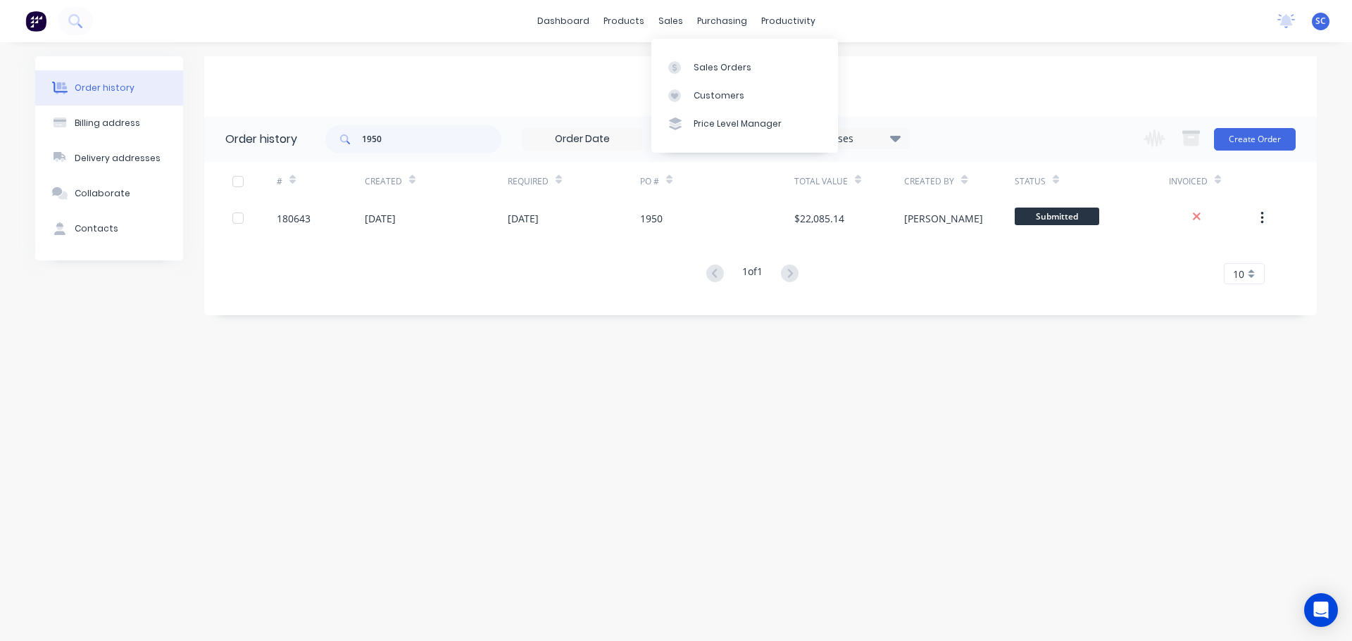
drag, startPoint x: 669, startPoint y: 16, endPoint x: 669, endPoint y: 36, distance: 19.7
click at [669, 20] on div "sales" at bounding box center [670, 21] width 39 height 21
click at [701, 97] on div "Customers" at bounding box center [718, 95] width 51 height 13
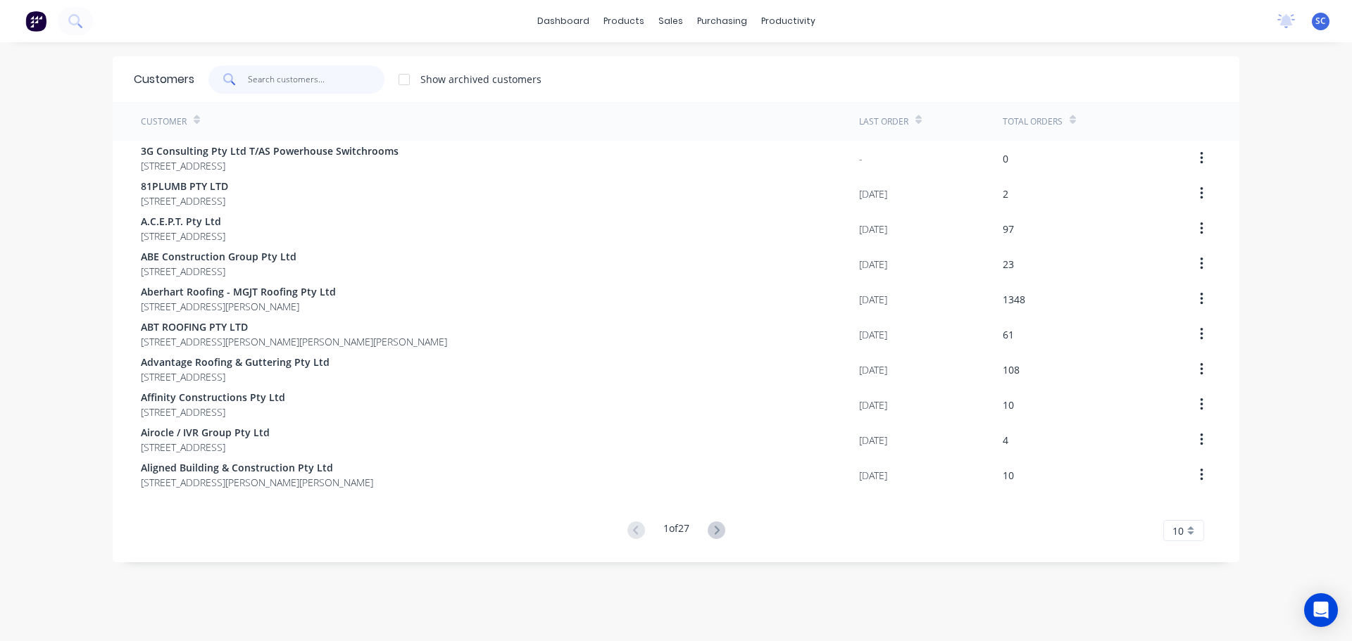
click at [317, 83] on input "text" at bounding box center [316, 79] width 137 height 28
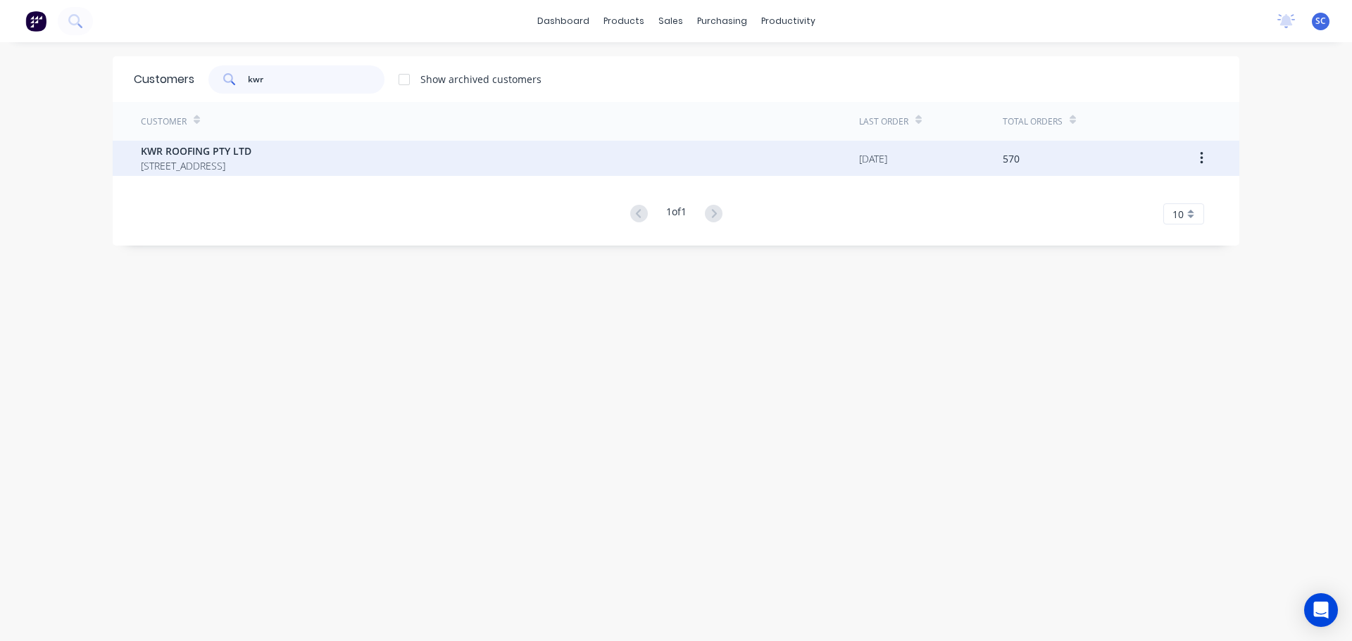
type input "kwr"
click at [237, 152] on span "KWR ROOFING PTY LTD" at bounding box center [196, 151] width 111 height 15
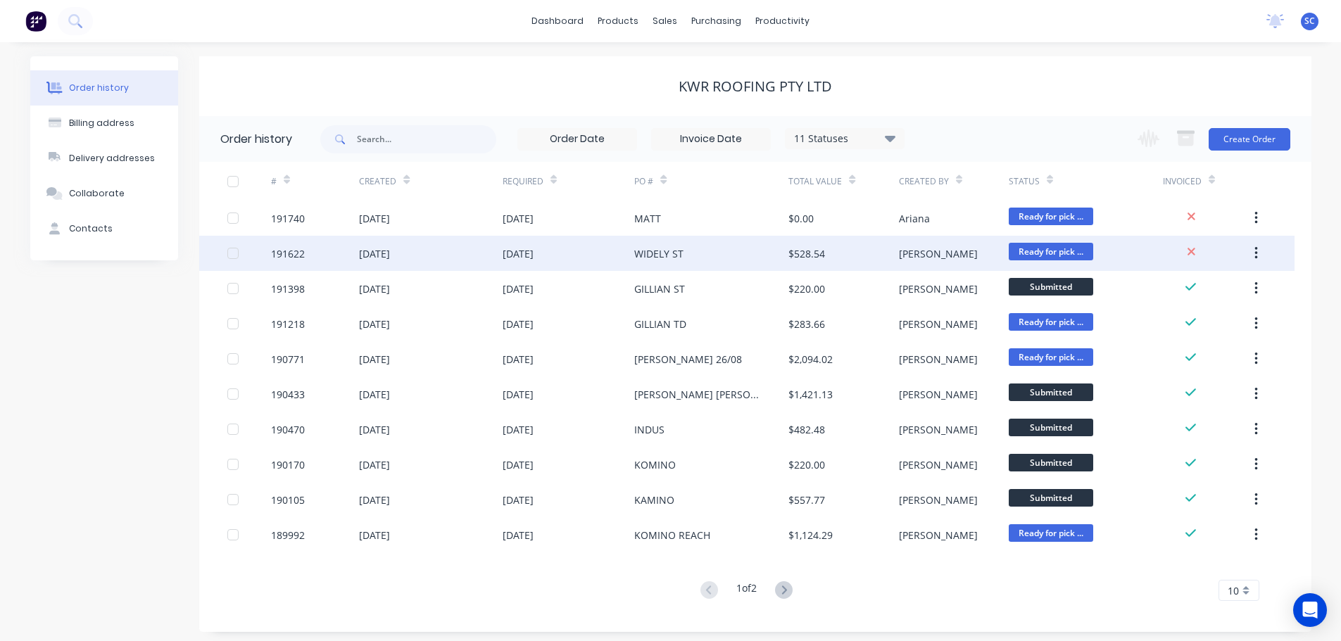
click at [464, 245] on div "03 Sep 2025" at bounding box center [430, 253] width 143 height 35
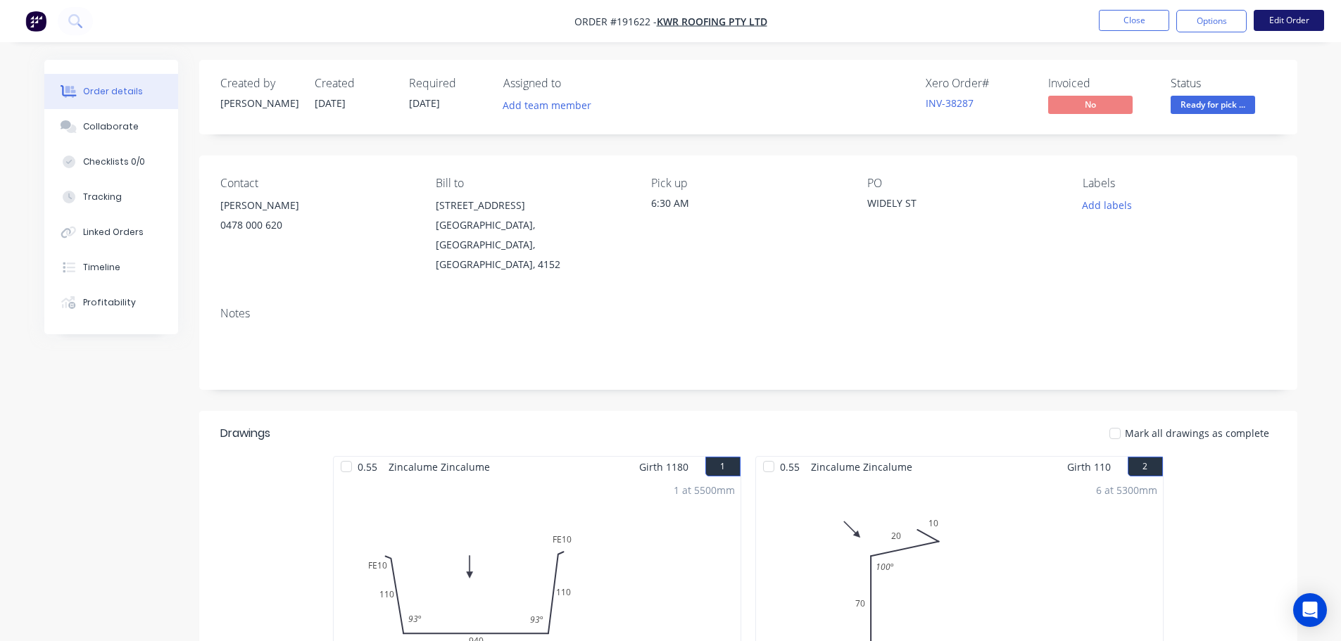
click at [1289, 21] on button "Edit Order" at bounding box center [1289, 20] width 70 height 21
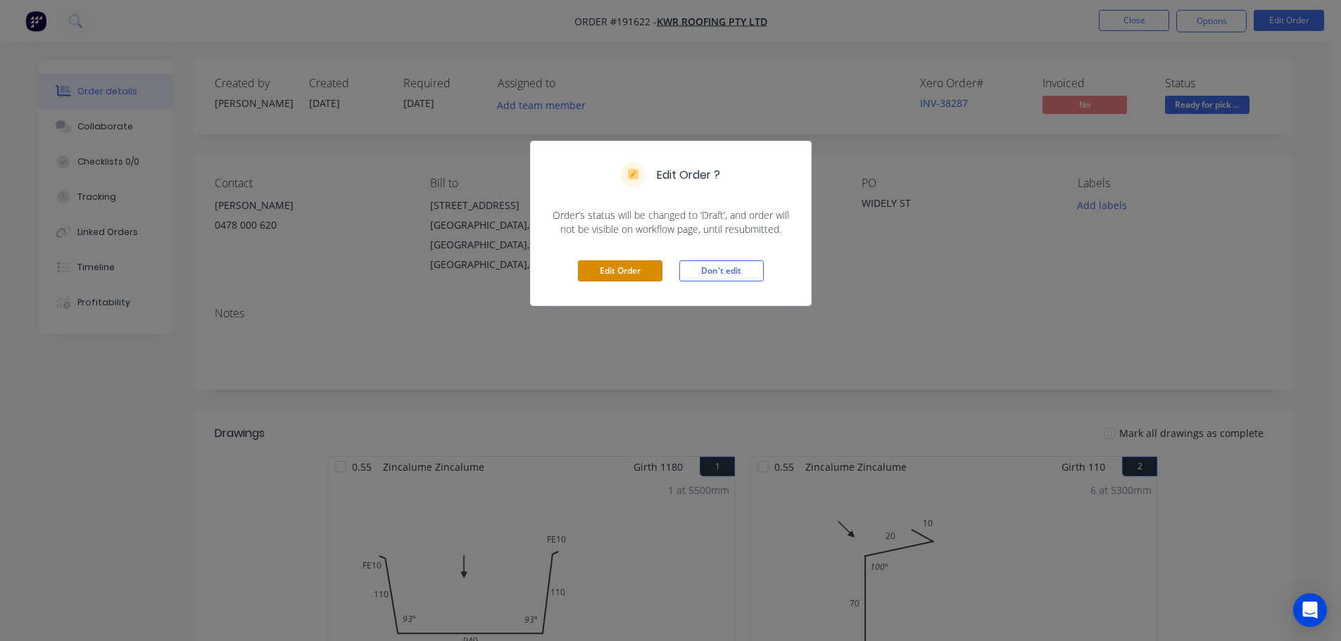
click at [612, 275] on button "Edit Order" at bounding box center [620, 270] width 84 height 21
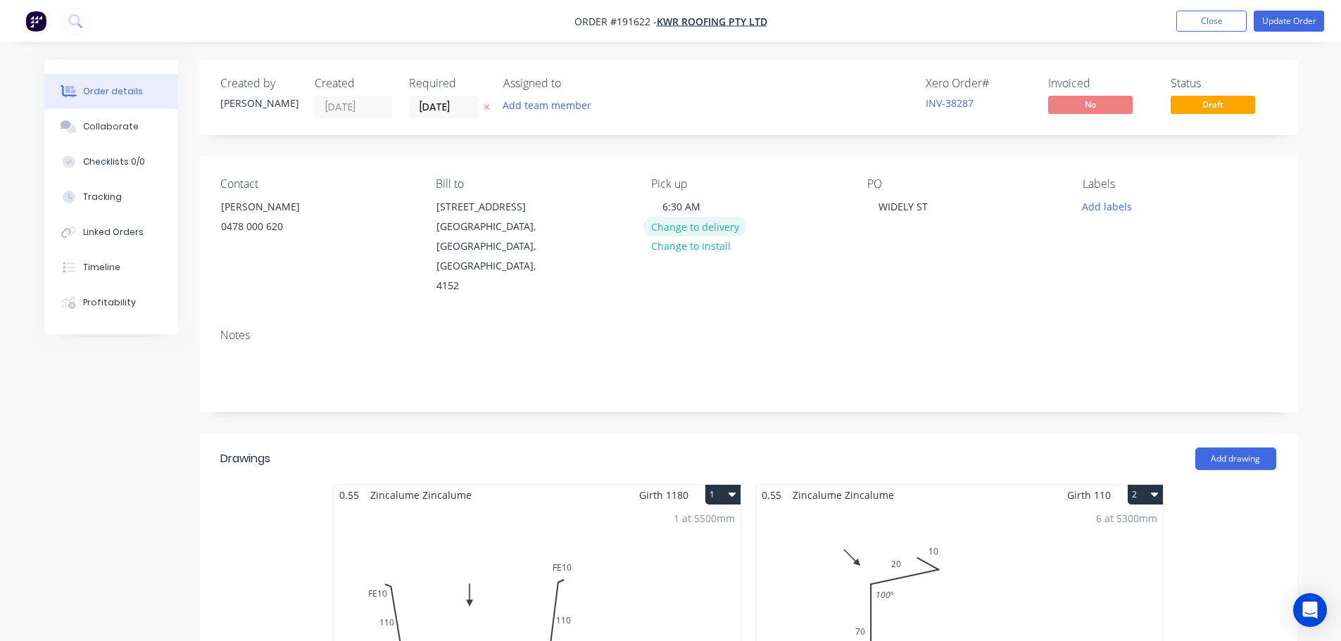
click at [682, 226] on button "Change to delivery" at bounding box center [694, 226] width 103 height 19
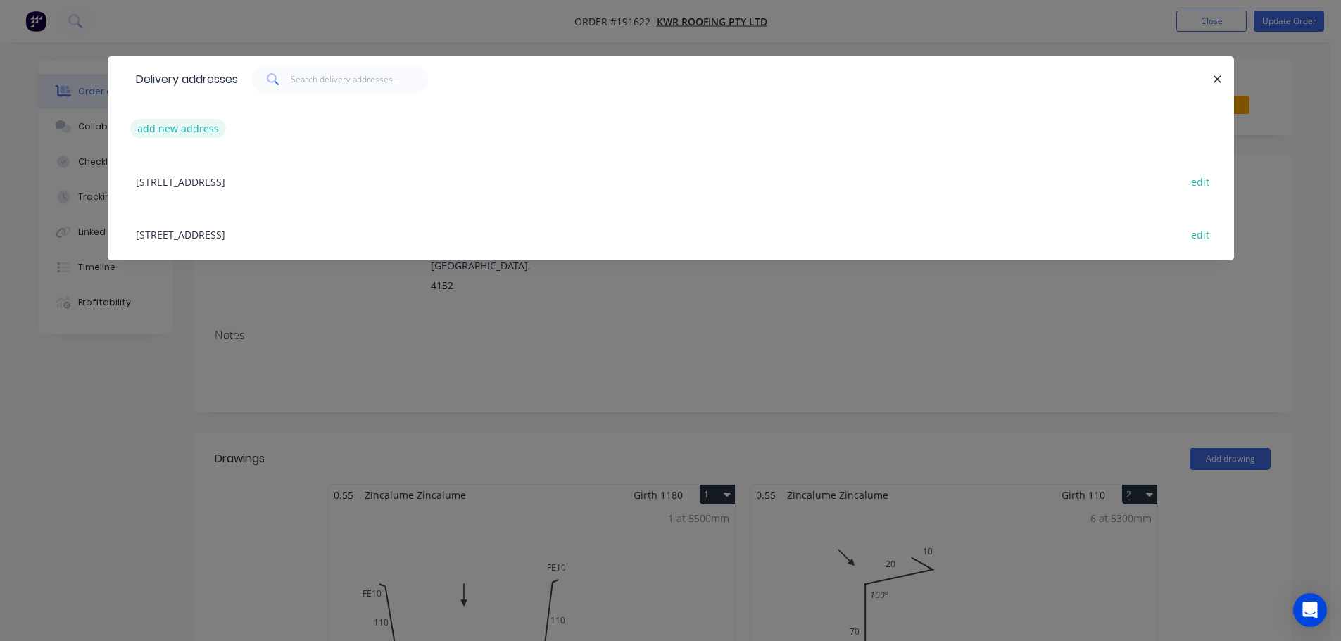
click at [166, 121] on button "add new address" at bounding box center [178, 128] width 96 height 19
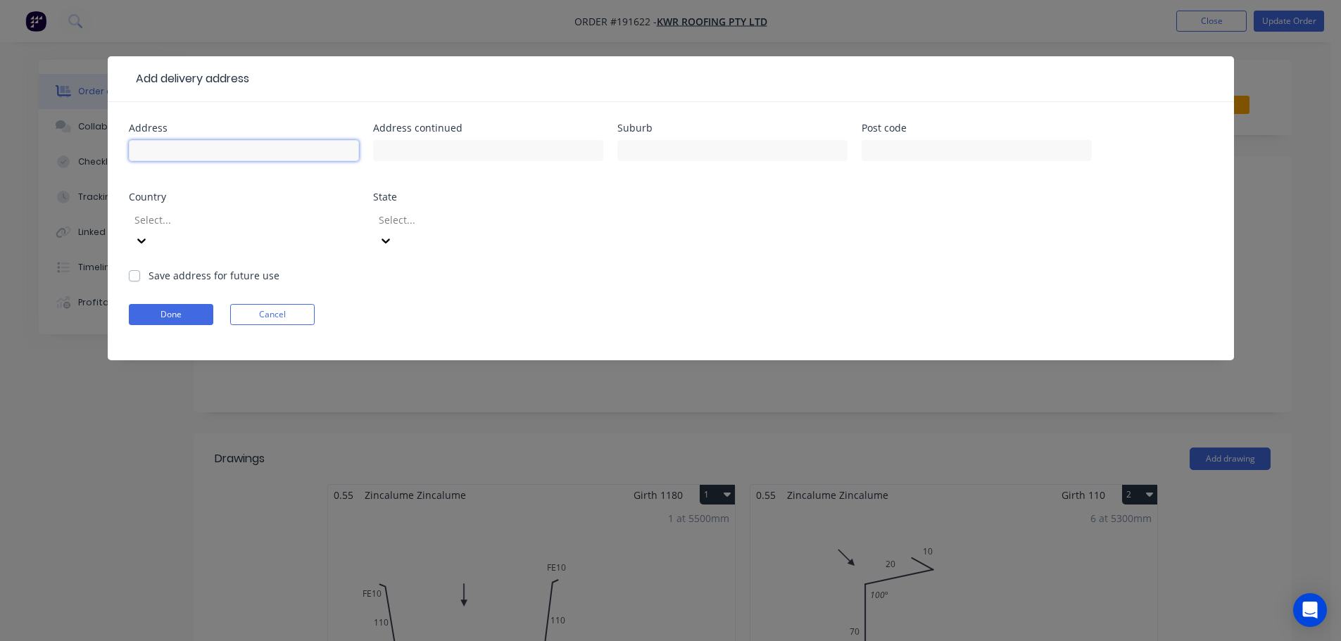
click at [184, 153] on input "text" at bounding box center [244, 150] width 230 height 21
type input "WIDELY ST"
type input "RACEVIEW"
click at [246, 232] on div "Select..." at bounding box center [244, 237] width 230 height 63
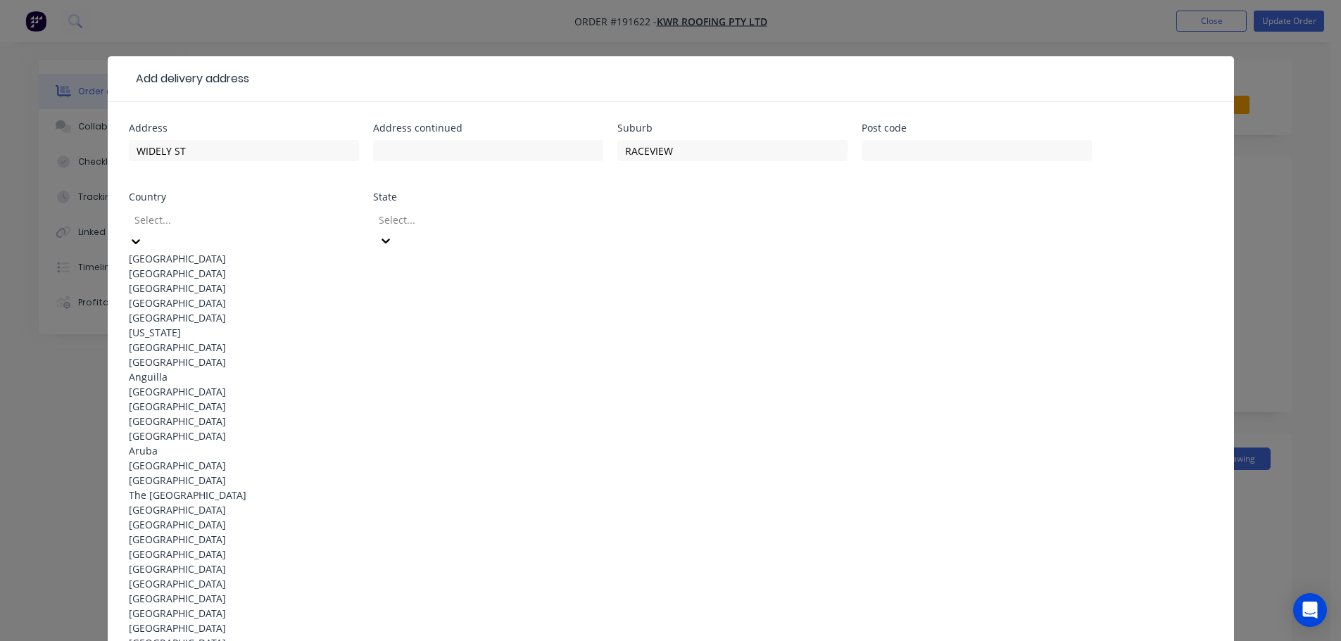
click at [193, 218] on div at bounding box center [234, 220] width 203 height 18
click at [167, 251] on div "Australia" at bounding box center [244, 258] width 230 height 15
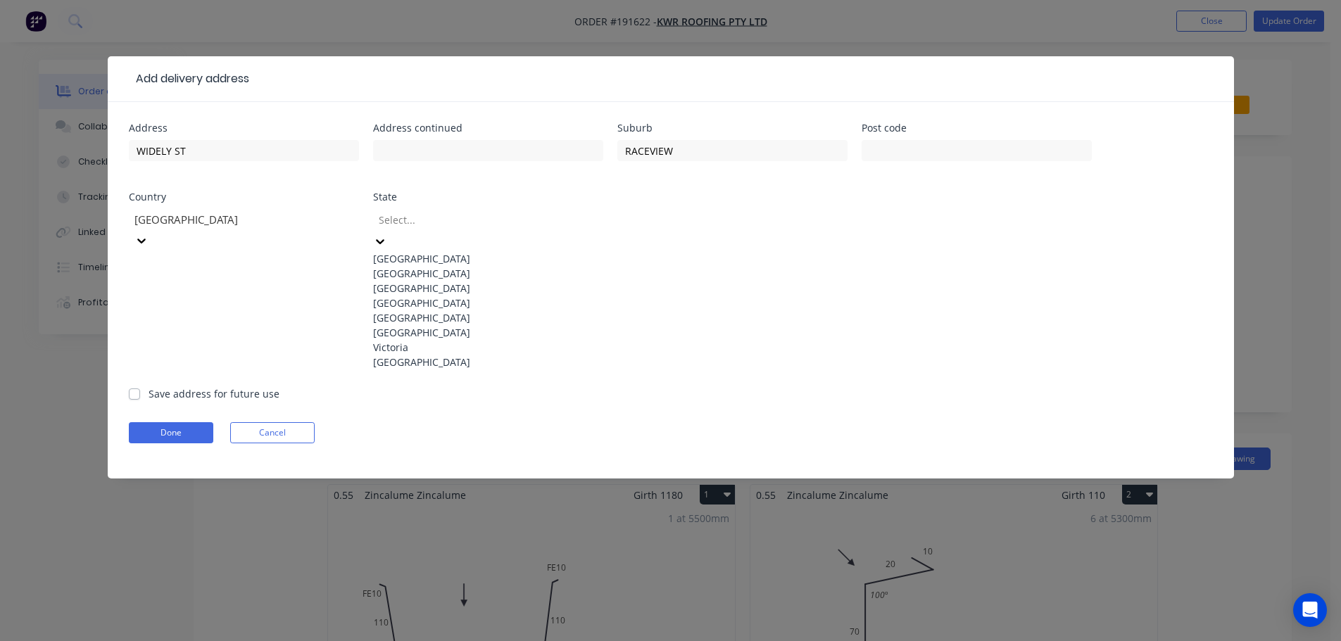
click at [427, 215] on div at bounding box center [478, 220] width 203 height 18
click at [412, 310] on div "Queensland" at bounding box center [488, 303] width 230 height 15
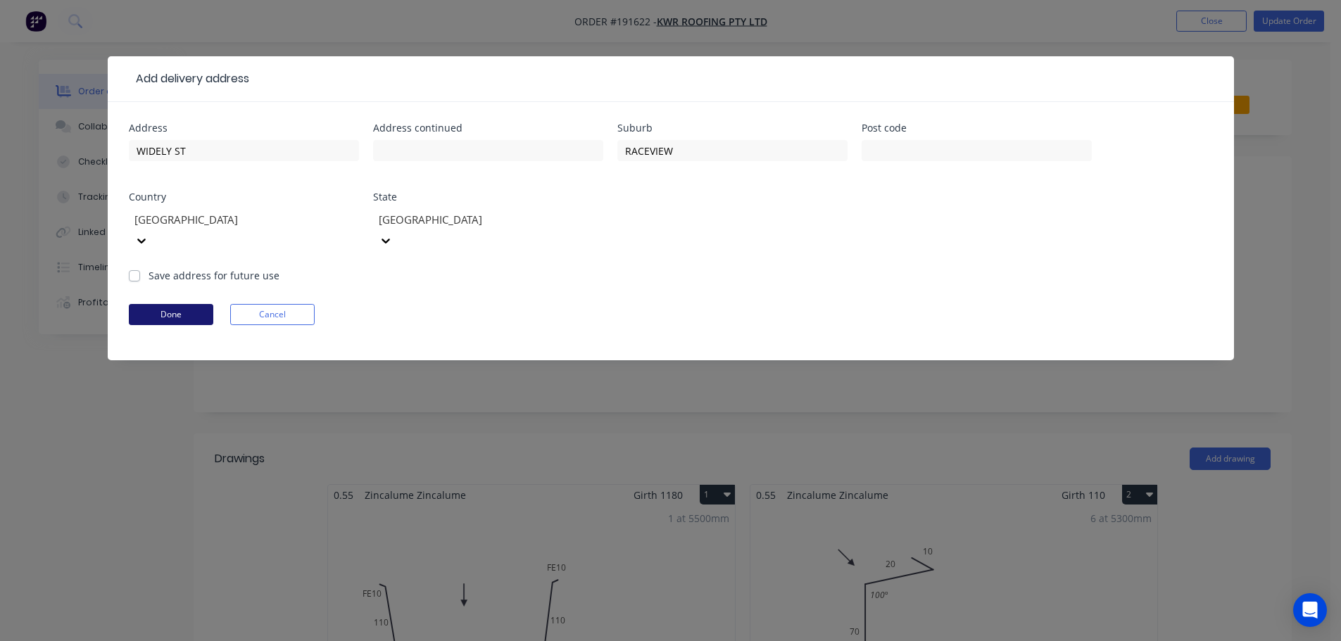
click at [182, 304] on button "Done" at bounding box center [171, 314] width 84 height 21
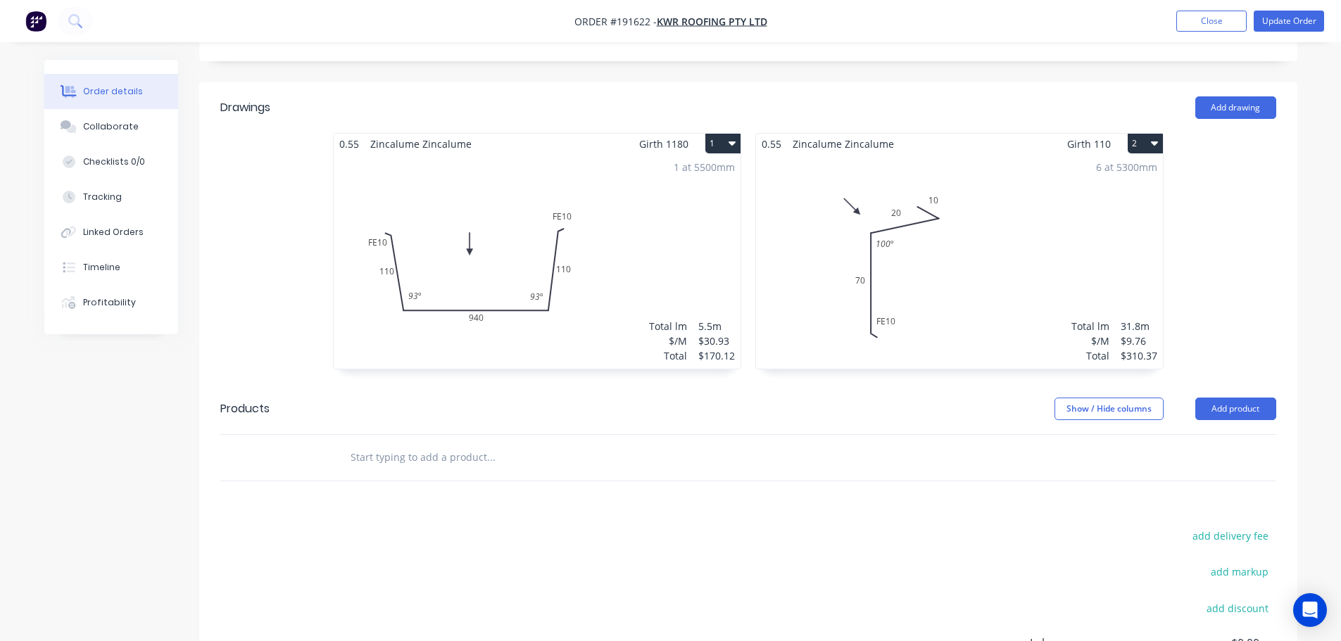
scroll to position [352, 0]
click at [1227, 397] on button "Add product" at bounding box center [1235, 408] width 81 height 23
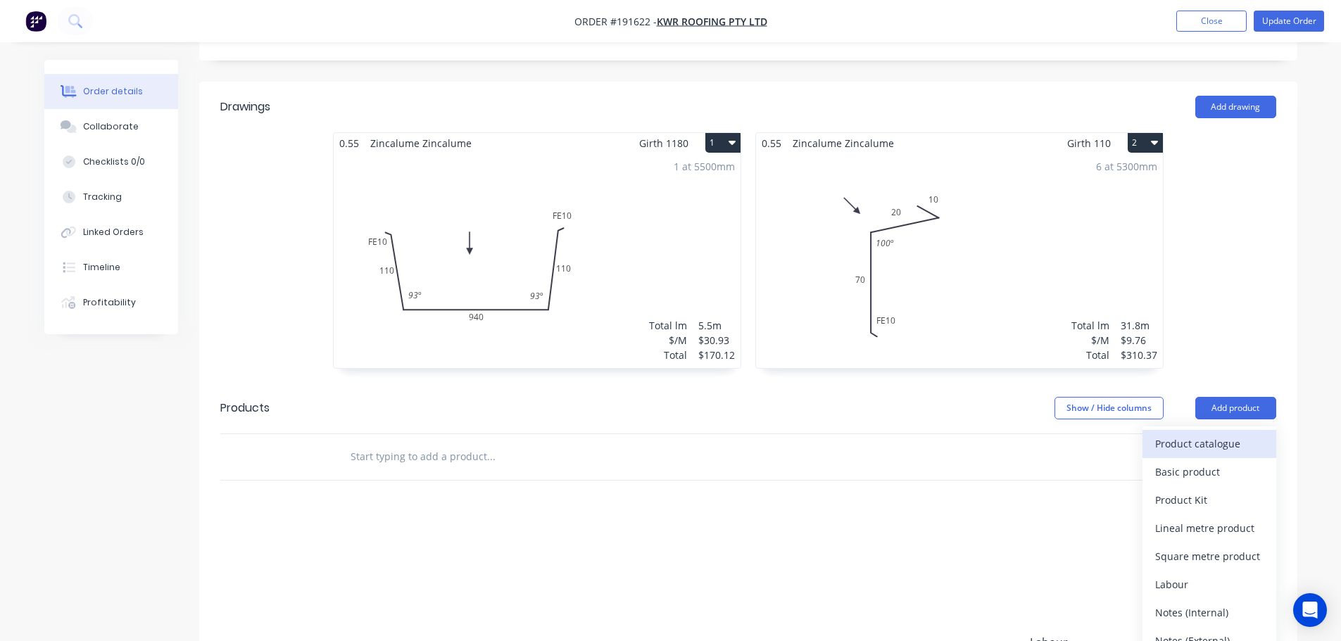
click at [1207, 434] on div "Product catalogue" at bounding box center [1209, 444] width 108 height 20
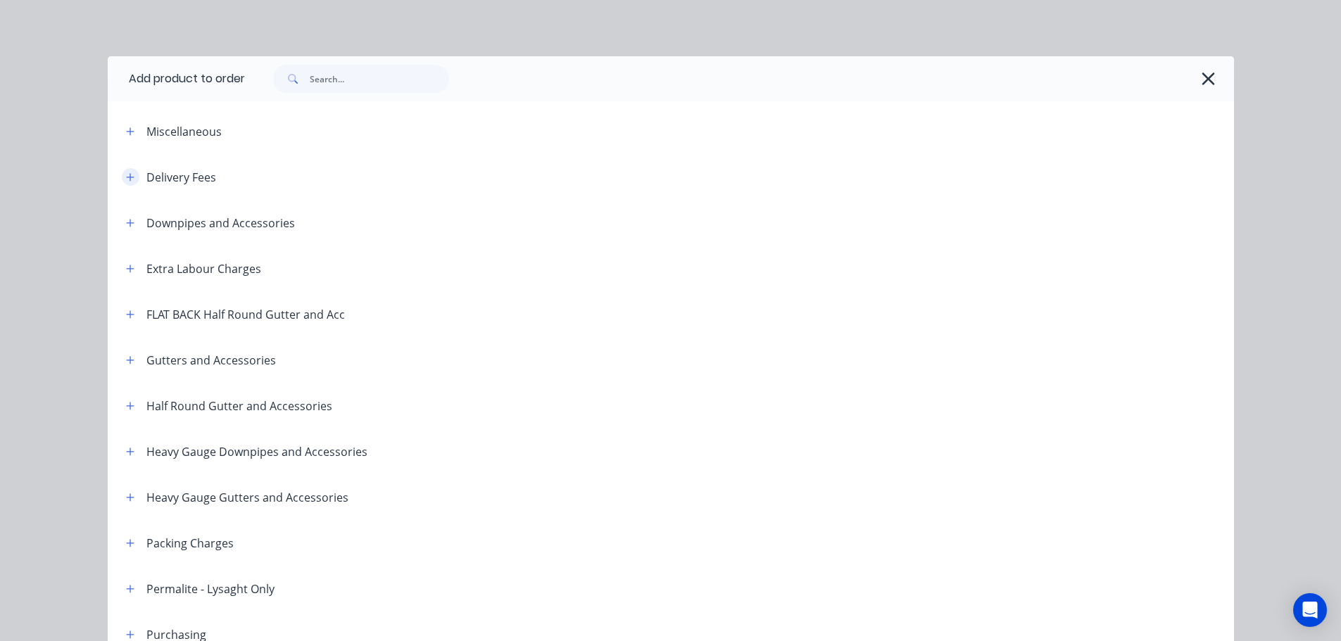
click at [132, 182] on button "button" at bounding box center [131, 177] width 18 height 18
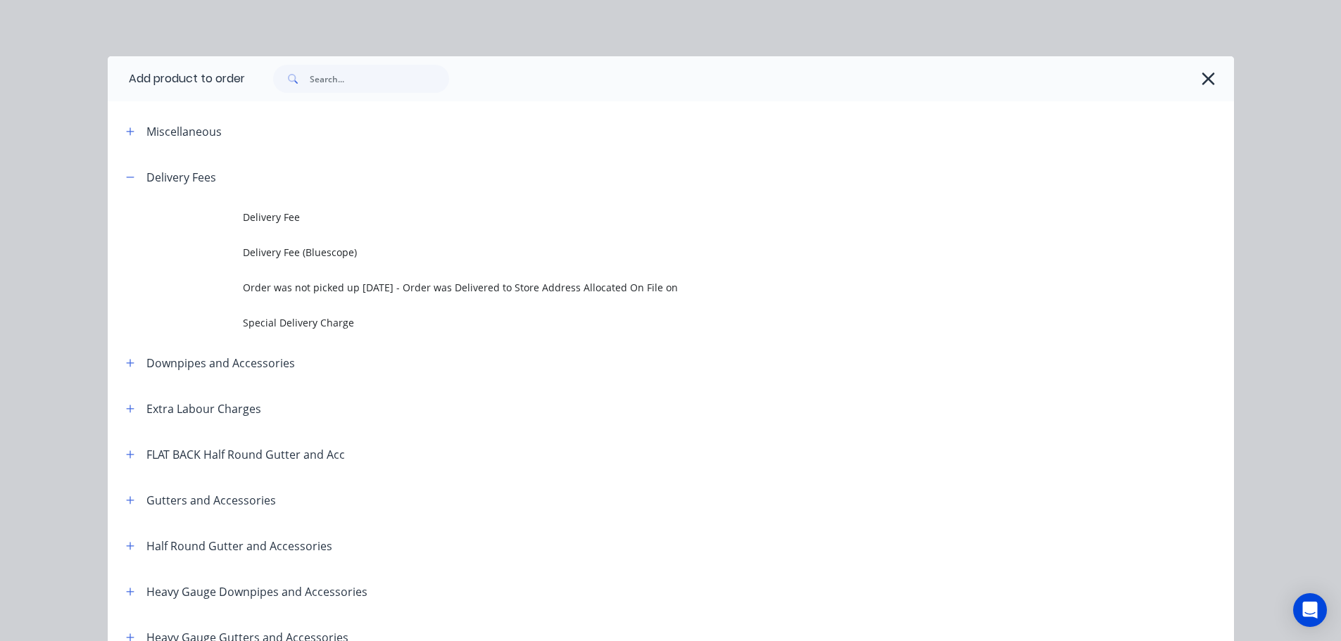
click at [260, 217] on span "Delivery Fee" at bounding box center [639, 217] width 793 height 15
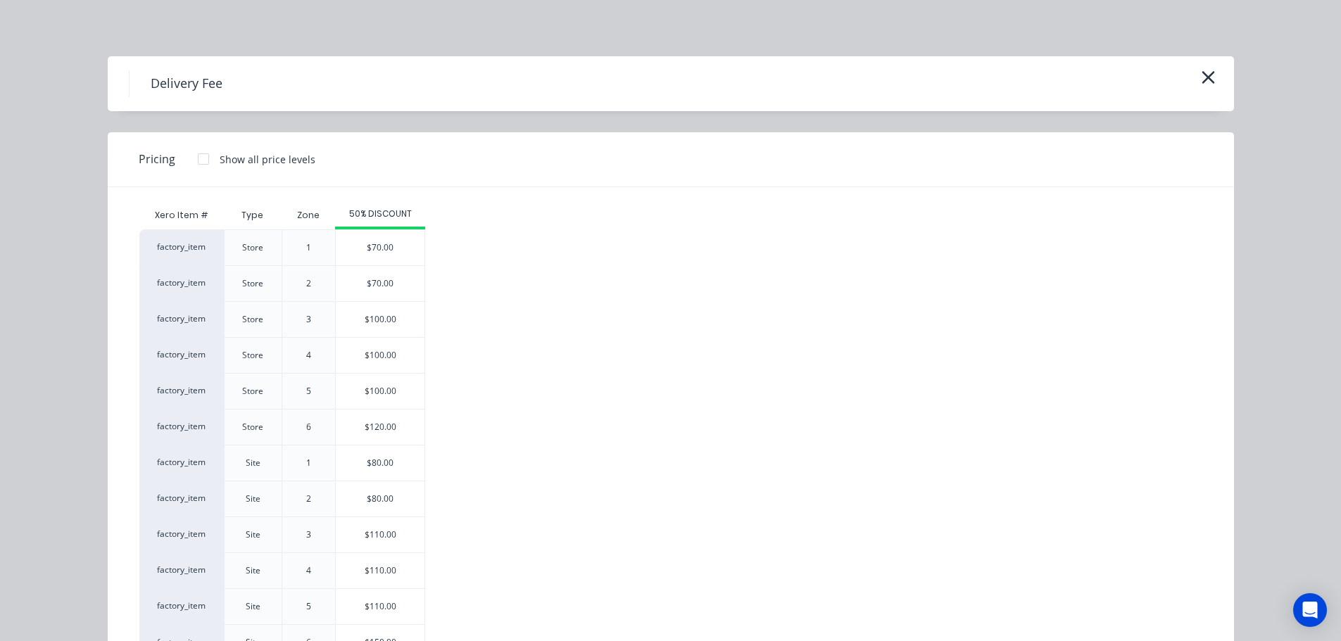
click at [396, 458] on div "$80.00" at bounding box center [380, 463] width 89 height 35
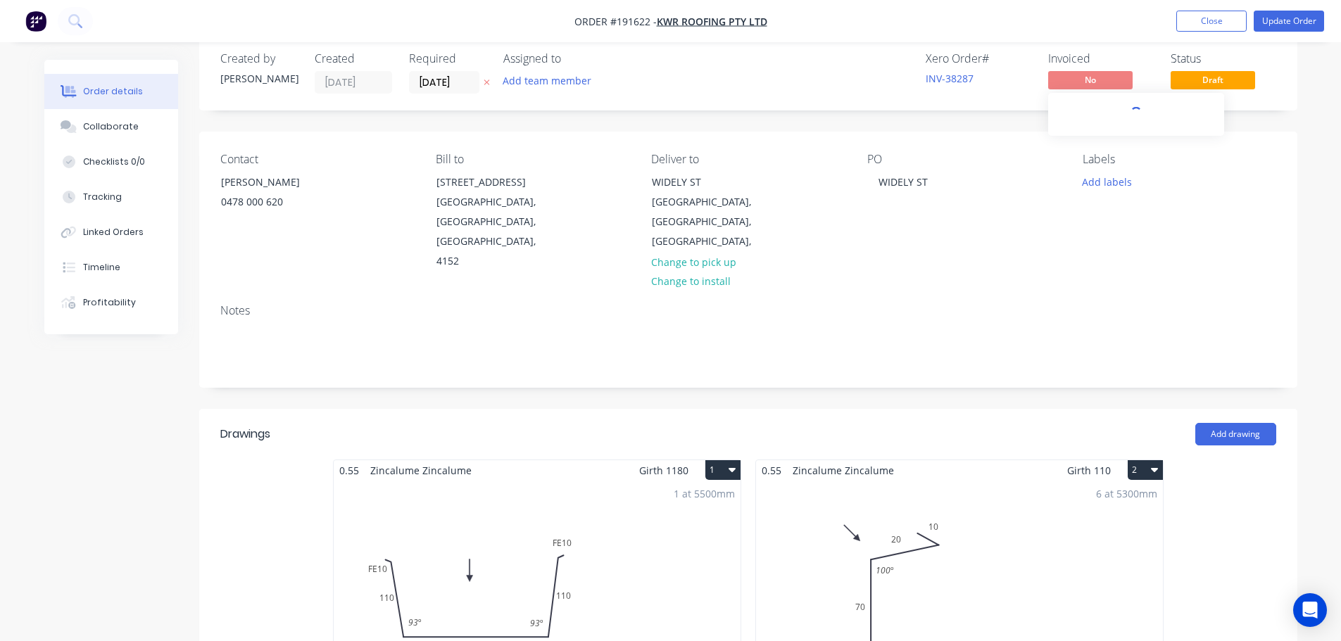
scroll to position [0, 0]
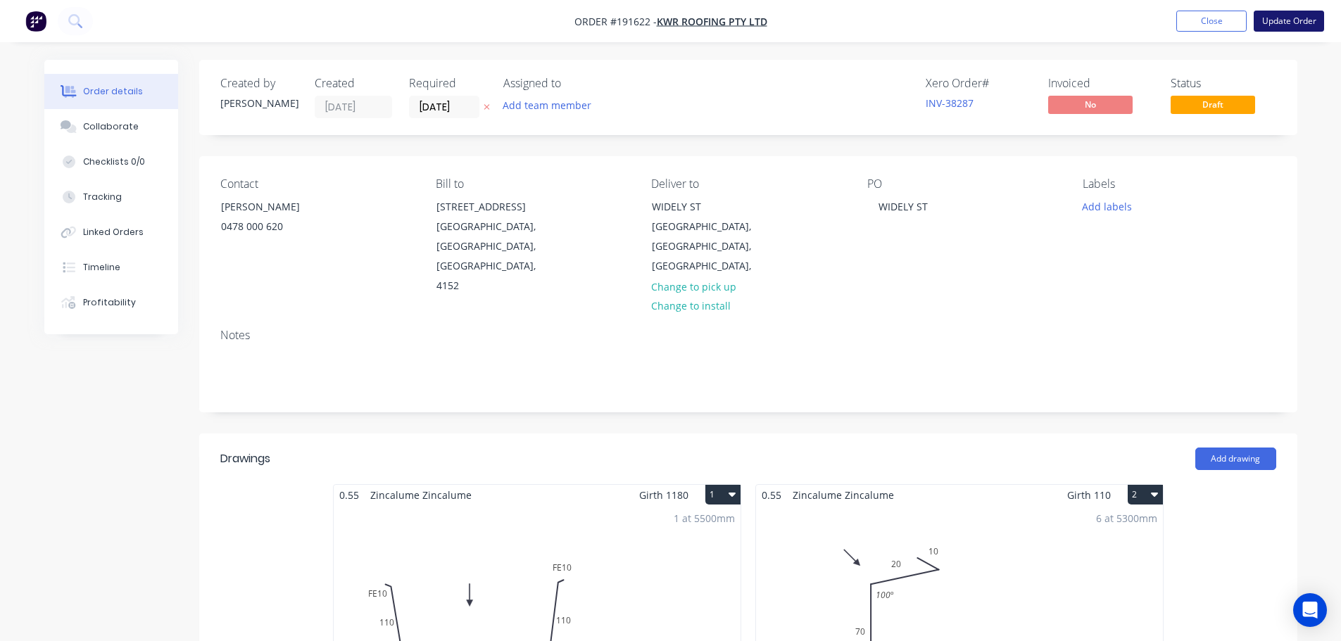
click at [1271, 16] on button "Update Order" at bounding box center [1289, 21] width 70 height 21
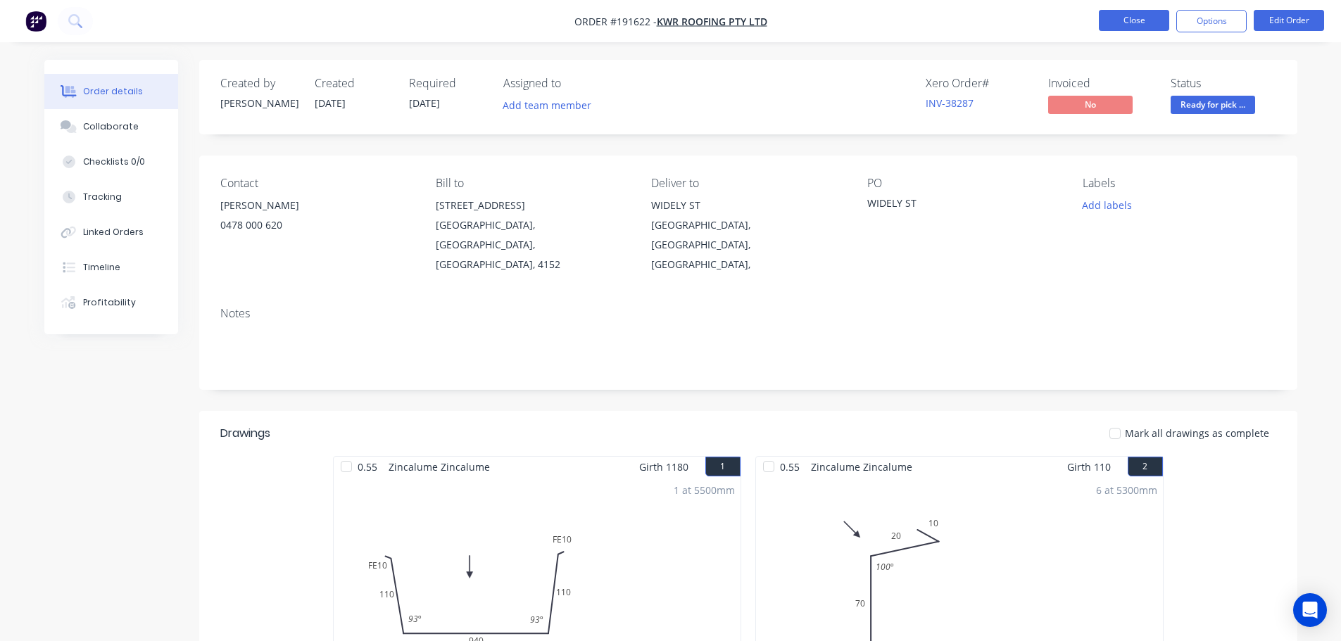
click at [1124, 24] on button "Close" at bounding box center [1134, 20] width 70 height 21
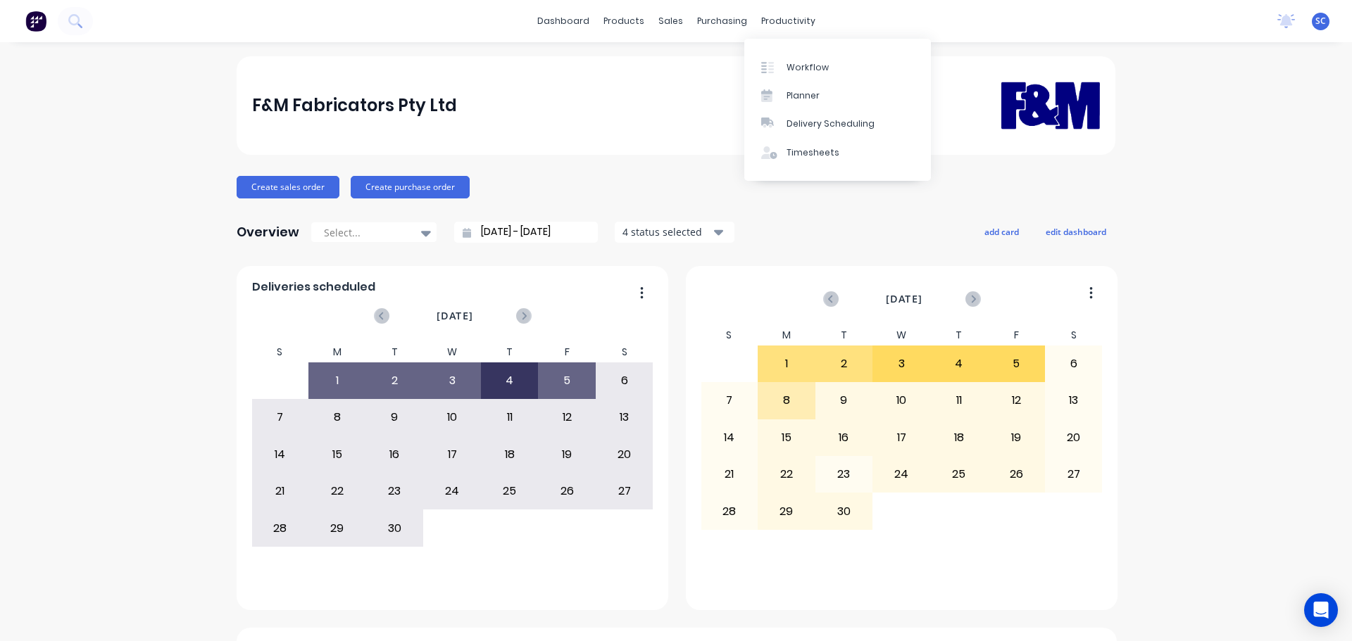
drag, startPoint x: 774, startPoint y: 20, endPoint x: 820, endPoint y: 32, distance: 47.8
click at [774, 20] on div "productivity" at bounding box center [788, 21] width 68 height 21
click at [786, 25] on div "productivity" at bounding box center [788, 21] width 68 height 21
drag, startPoint x: 824, startPoint y: 127, endPoint x: 870, endPoint y: 126, distance: 45.8
click at [826, 127] on div "Delivery Scheduling" at bounding box center [830, 124] width 88 height 13
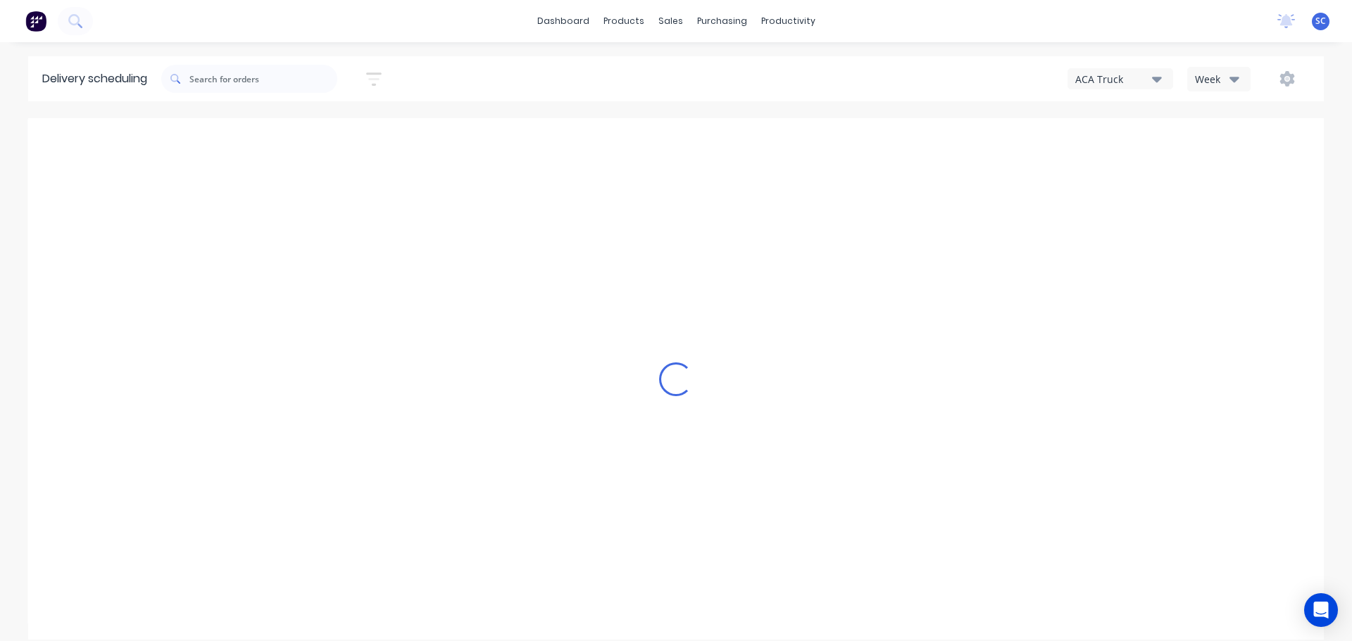
click at [1231, 77] on icon "button" at bounding box center [1234, 80] width 10 height 6
click at [1235, 150] on div "Vehicle" at bounding box center [1257, 144] width 139 height 28
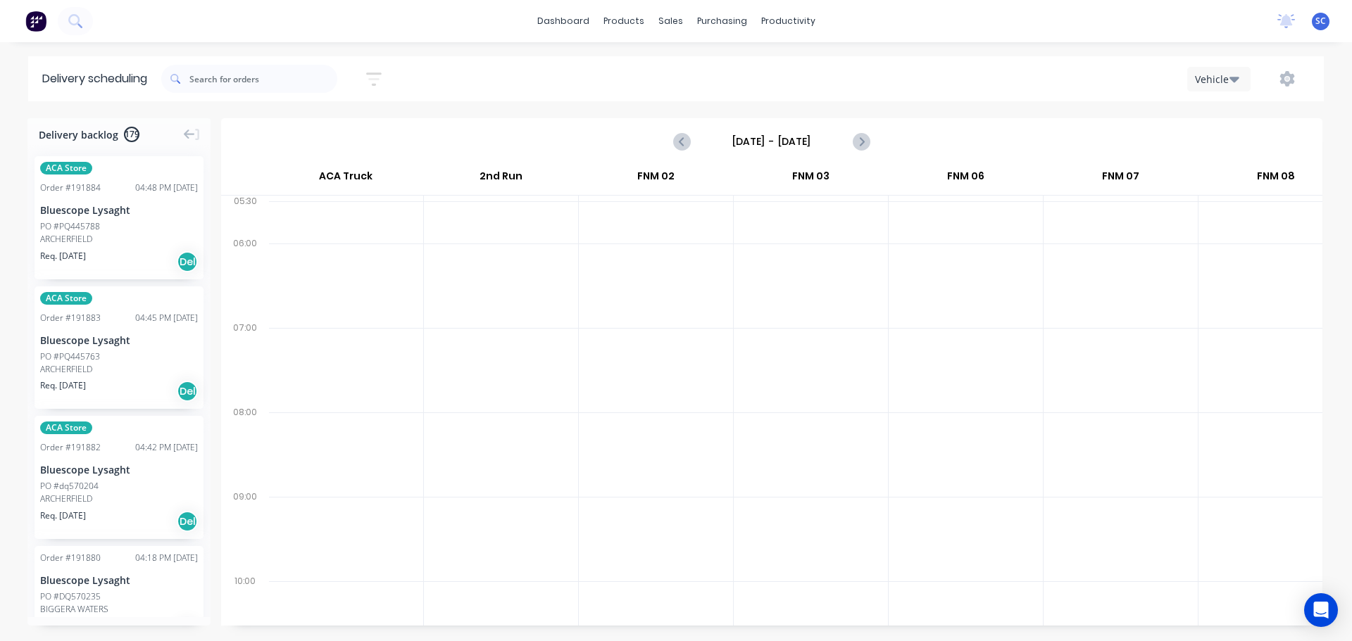
click at [722, 138] on input "Sunday - 31/08/25" at bounding box center [771, 141] width 139 height 21
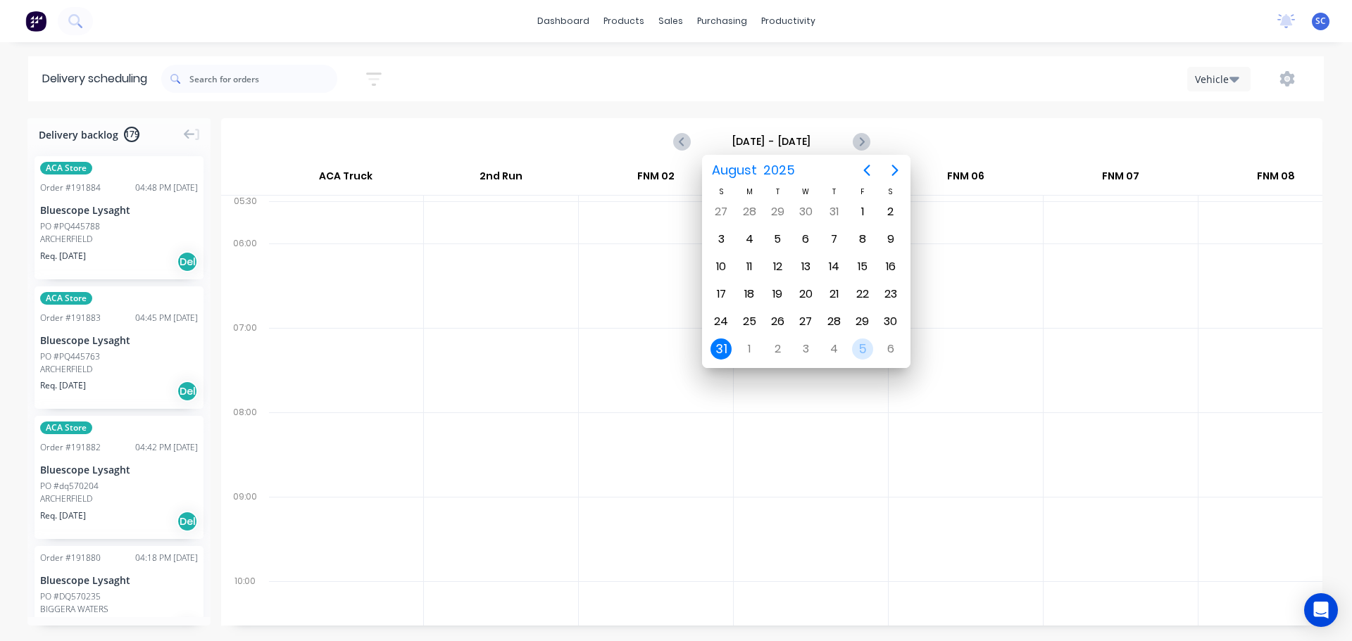
click at [860, 348] on div "5" at bounding box center [862, 349] width 21 height 21
type input "Friday - 05/09/25"
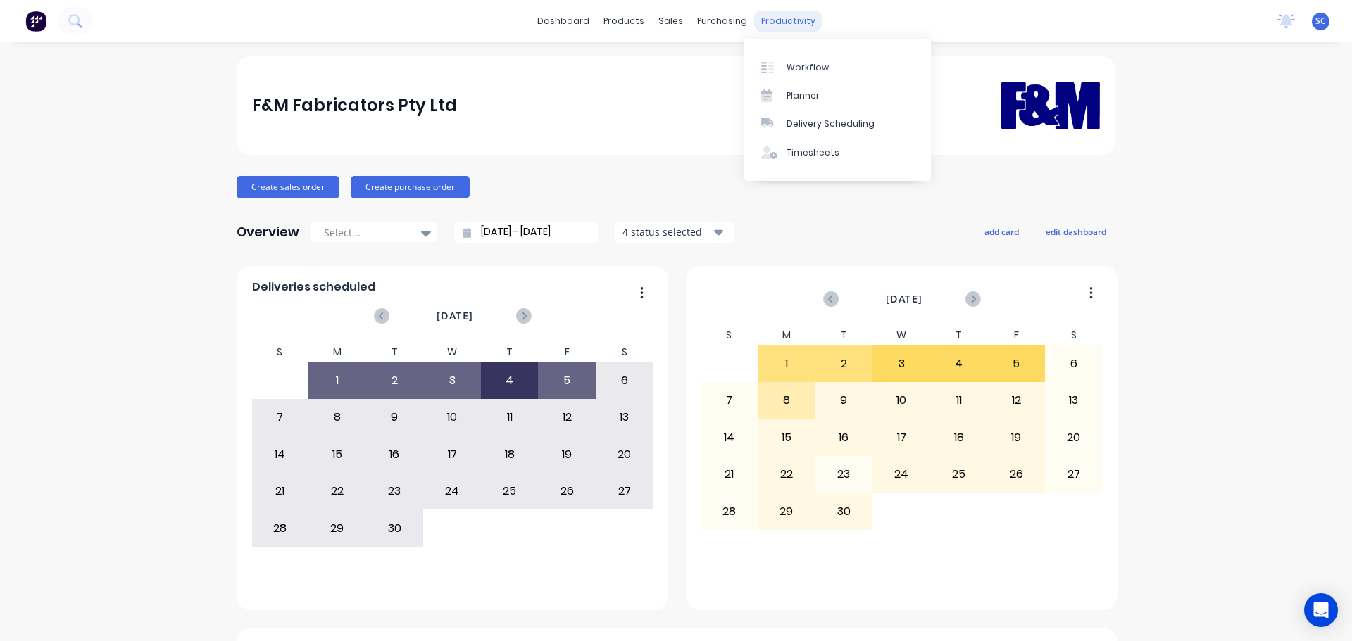
click at [788, 23] on div "productivity" at bounding box center [788, 21] width 68 height 21
click at [823, 129] on div "Delivery Scheduling" at bounding box center [830, 124] width 88 height 13
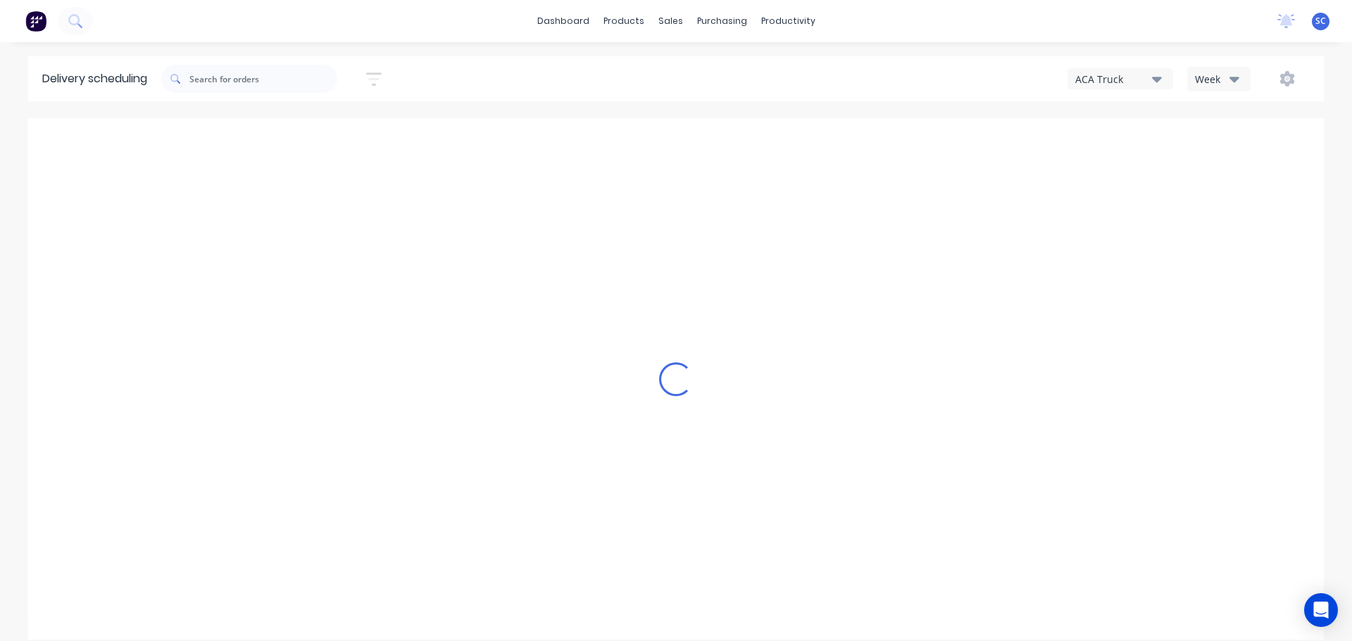
click at [1155, 77] on icon "button" at bounding box center [1157, 80] width 10 height 6
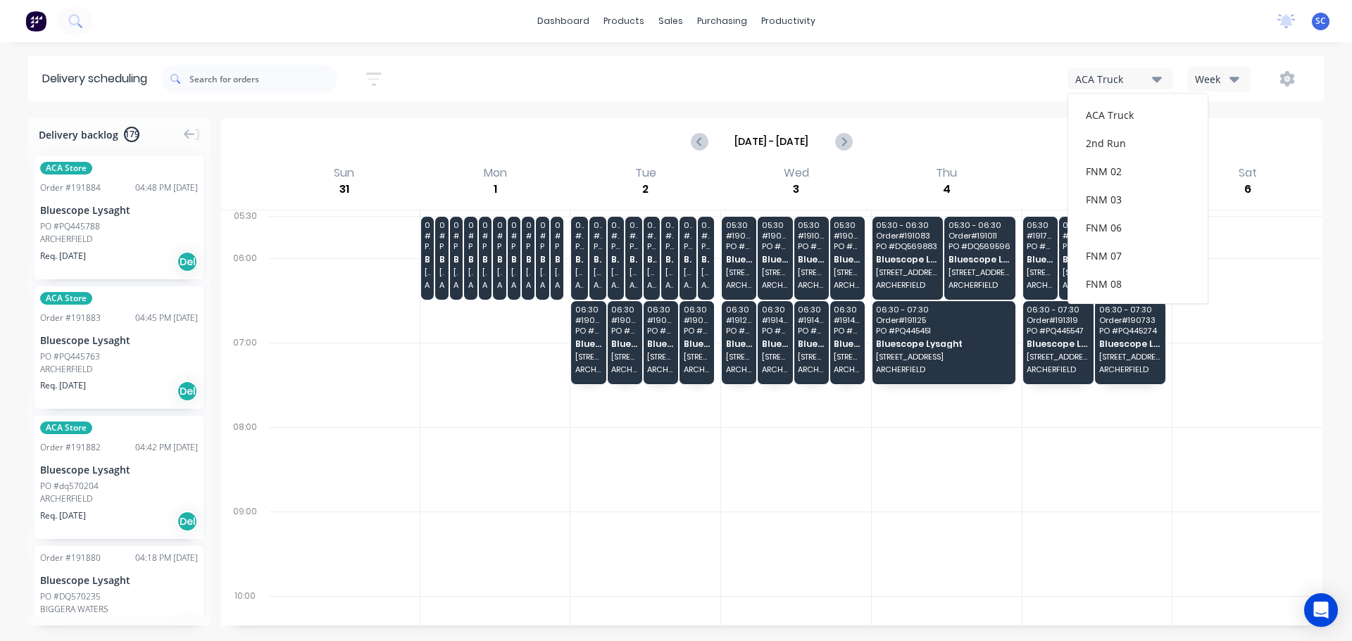
scroll to position [183, 0]
click at [1112, 134] on div "FNM 09" at bounding box center [1137, 129] width 139 height 28
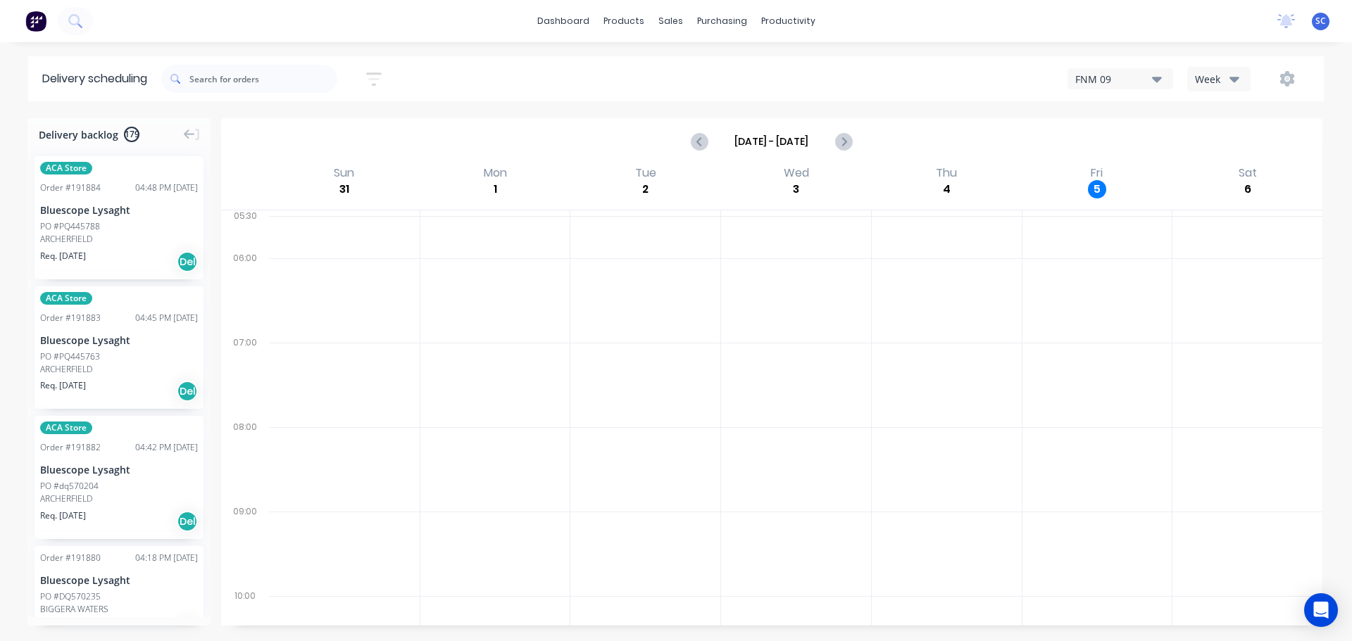
click at [1232, 84] on icon "button" at bounding box center [1234, 78] width 10 height 15
click at [959, 70] on div "FNM 09 Week Week Vehicle" at bounding box center [1019, 78] width 581 height 25
click at [367, 82] on button "button" at bounding box center [373, 78] width 45 height 27
click at [312, 132] on input at bounding box center [309, 132] width 131 height 21
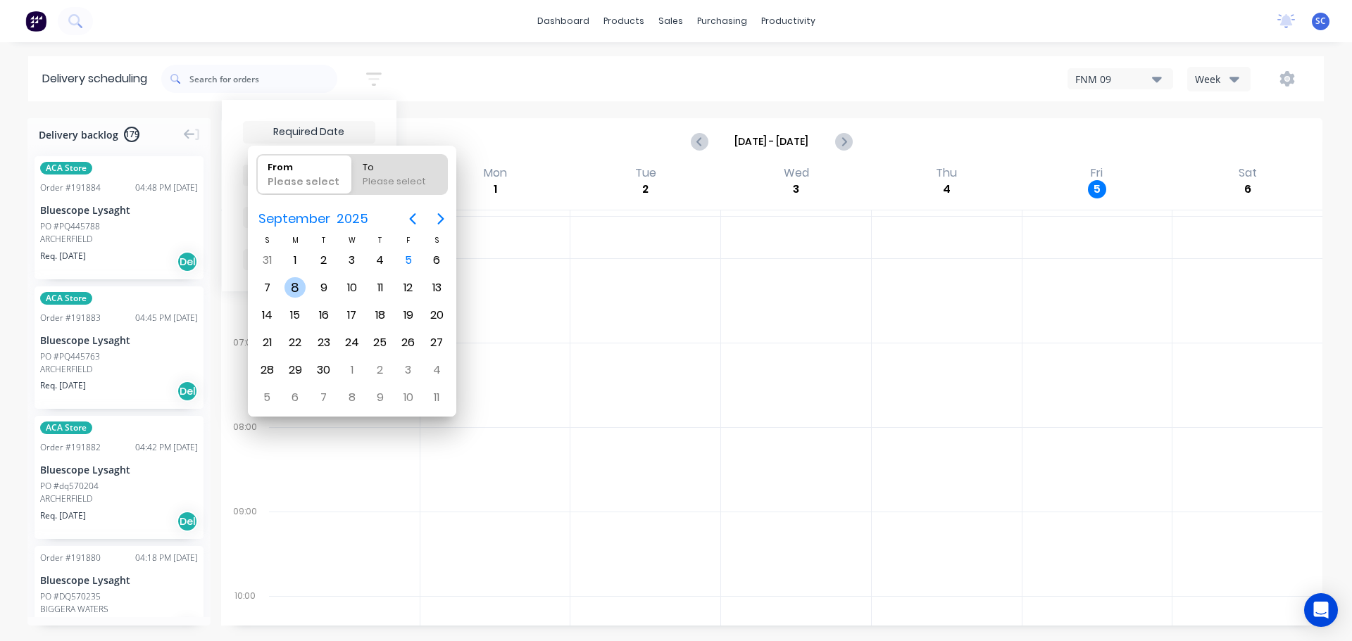
click at [295, 287] on div "8" at bounding box center [294, 287] width 21 height 21
type input "[DATE]"
radio input "false"
radio input "true"
click at [293, 288] on div "8" at bounding box center [294, 287] width 21 height 21
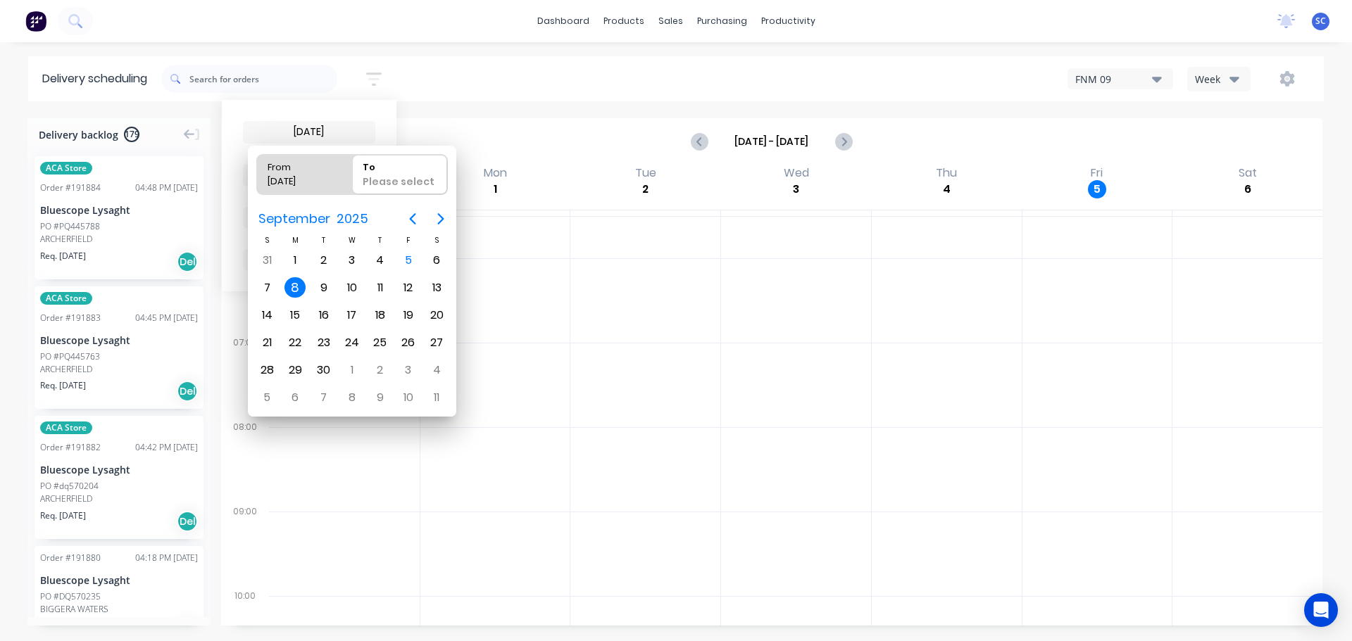
type input "08/09/25 - 08/09/25"
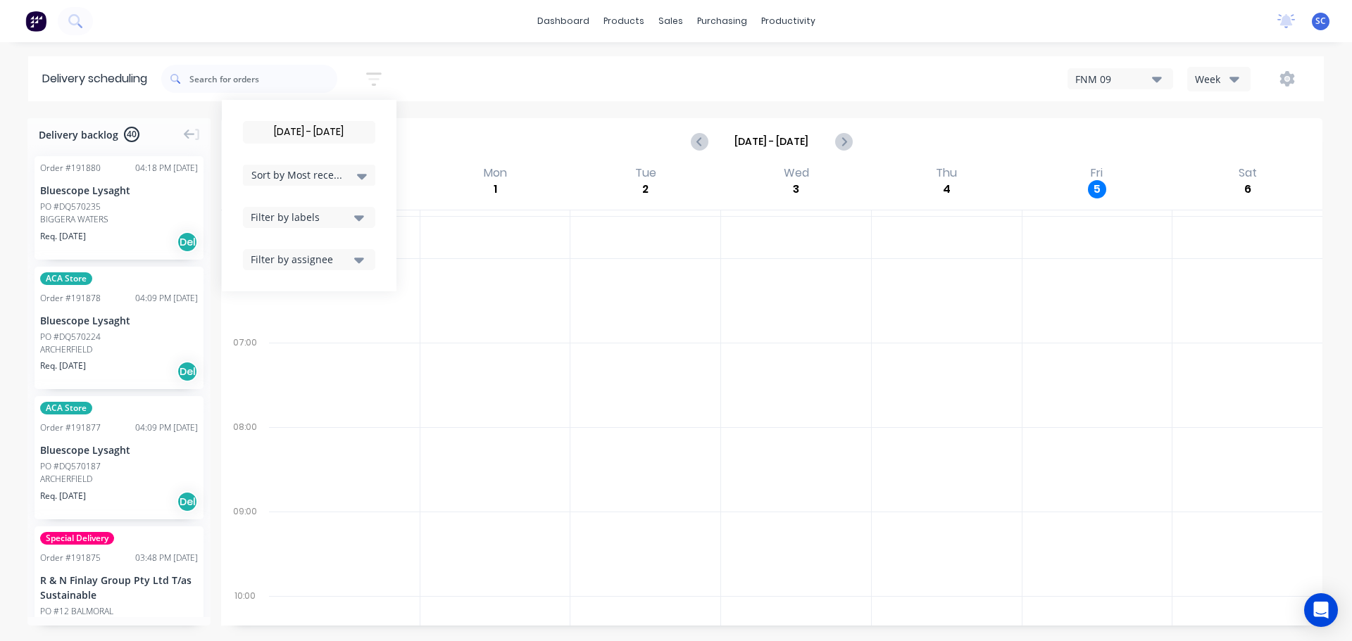
click at [365, 174] on icon at bounding box center [362, 177] width 10 height 6
click at [287, 333] on div "Suburb" at bounding box center [309, 332] width 132 height 25
click at [479, 83] on div "08/09/25 - 08/09/25 Sort by Suburb Created date Required date Order number Cust…" at bounding box center [742, 78] width 1162 height 39
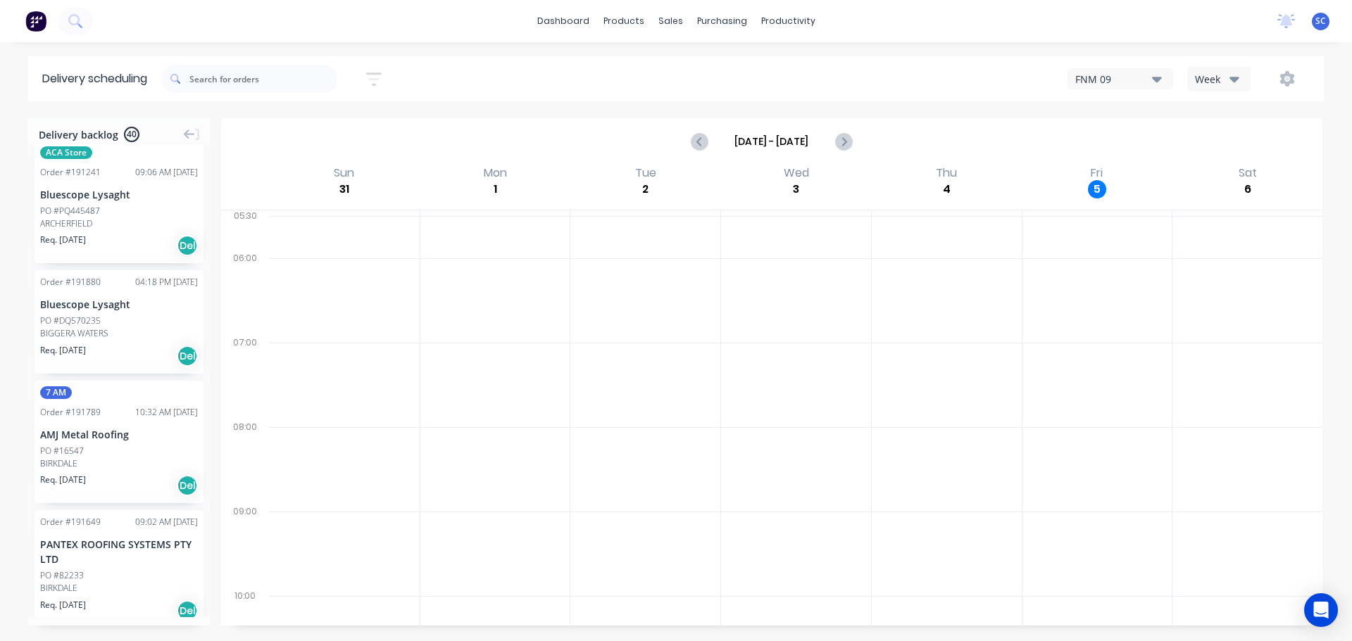
scroll to position [774, 0]
click at [377, 75] on icon "button" at bounding box center [373, 79] width 15 height 18
click at [303, 132] on input "08/09/25 - 08/09/25" at bounding box center [309, 132] width 131 height 21
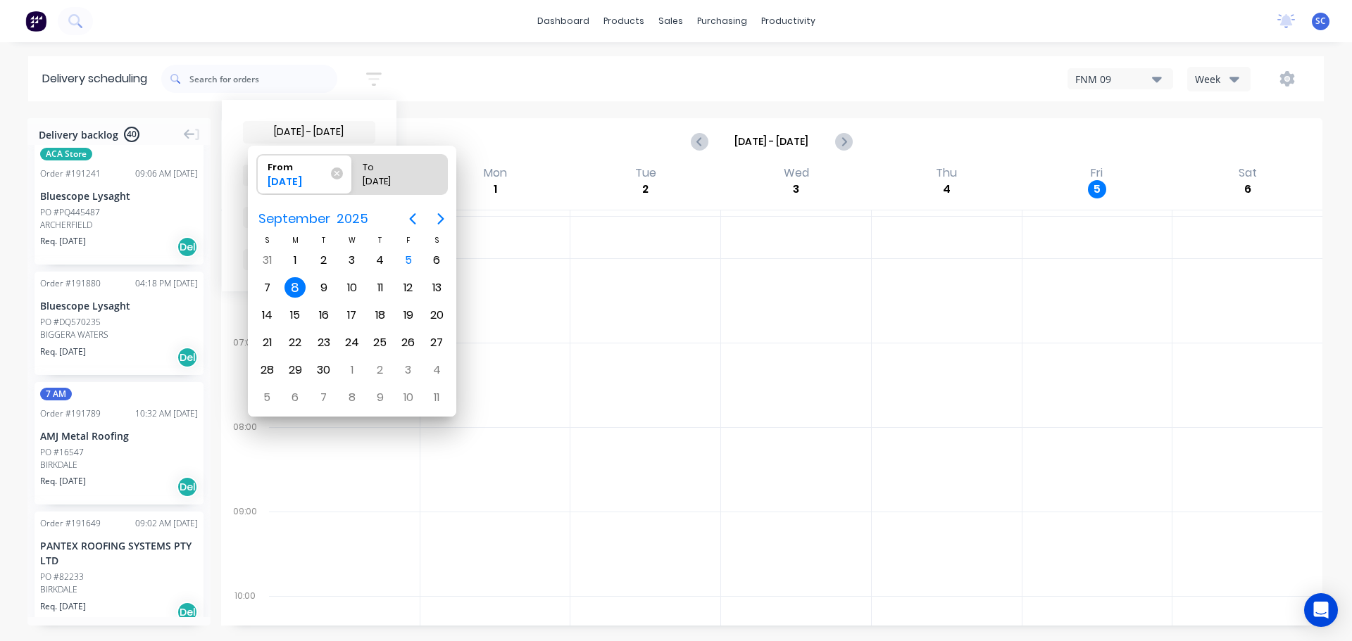
click at [295, 291] on div "8" at bounding box center [294, 287] width 21 height 21
radio input "false"
radio input "true"
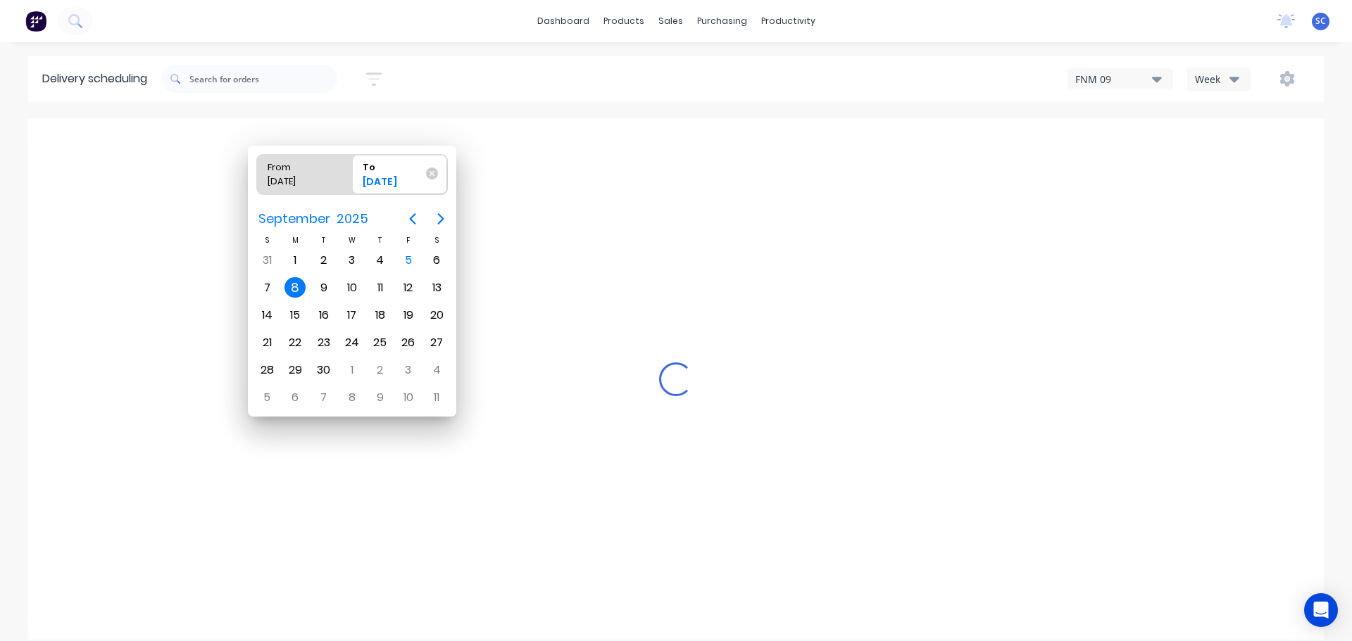
click at [295, 290] on div "8" at bounding box center [294, 287] width 21 height 21
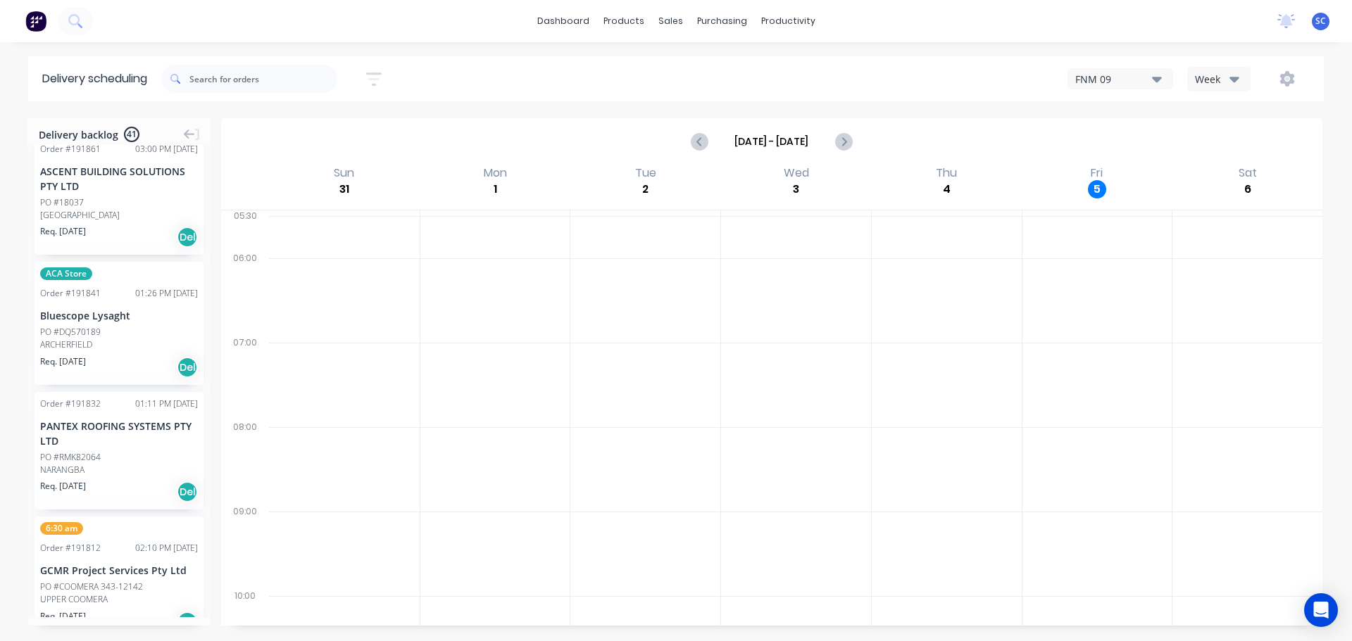
click at [373, 74] on icon "button" at bounding box center [373, 79] width 15 height 13
click at [340, 175] on span "Sort by Suburb" at bounding box center [297, 175] width 92 height 15
click at [274, 329] on div "Suburb" at bounding box center [309, 332] width 132 height 25
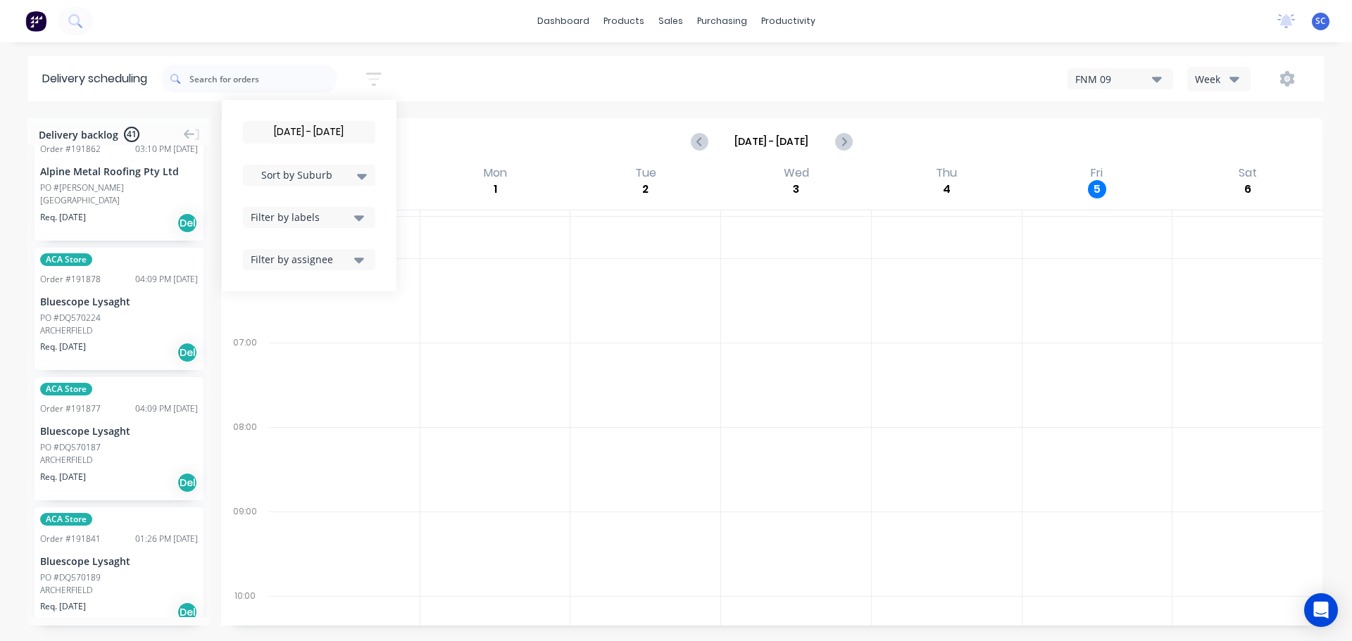
scroll to position [0, 0]
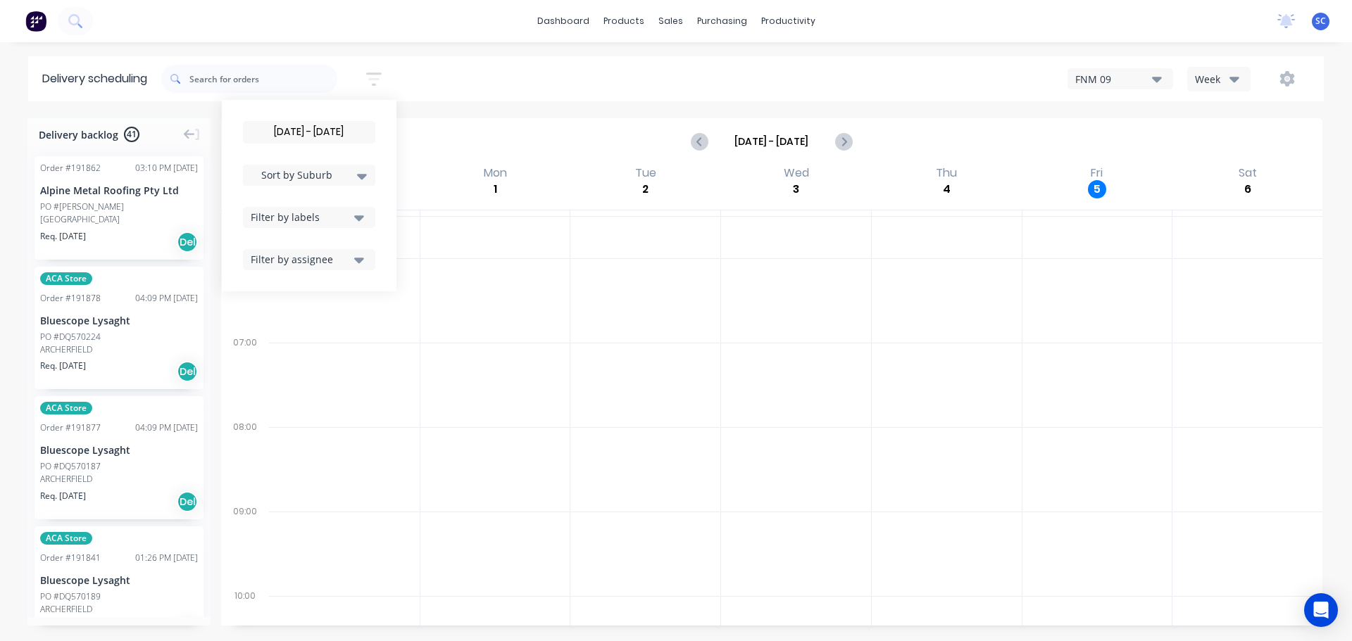
click at [527, 66] on div "08/09/25 - 08/09/25 Sort by Suburb Created date Required date Order number Cust…" at bounding box center [742, 78] width 1162 height 39
click at [449, 64] on div "08/09/25 - 08/09/25 Sort by Suburb Created date Required date Order number Cust…" at bounding box center [742, 78] width 1162 height 39
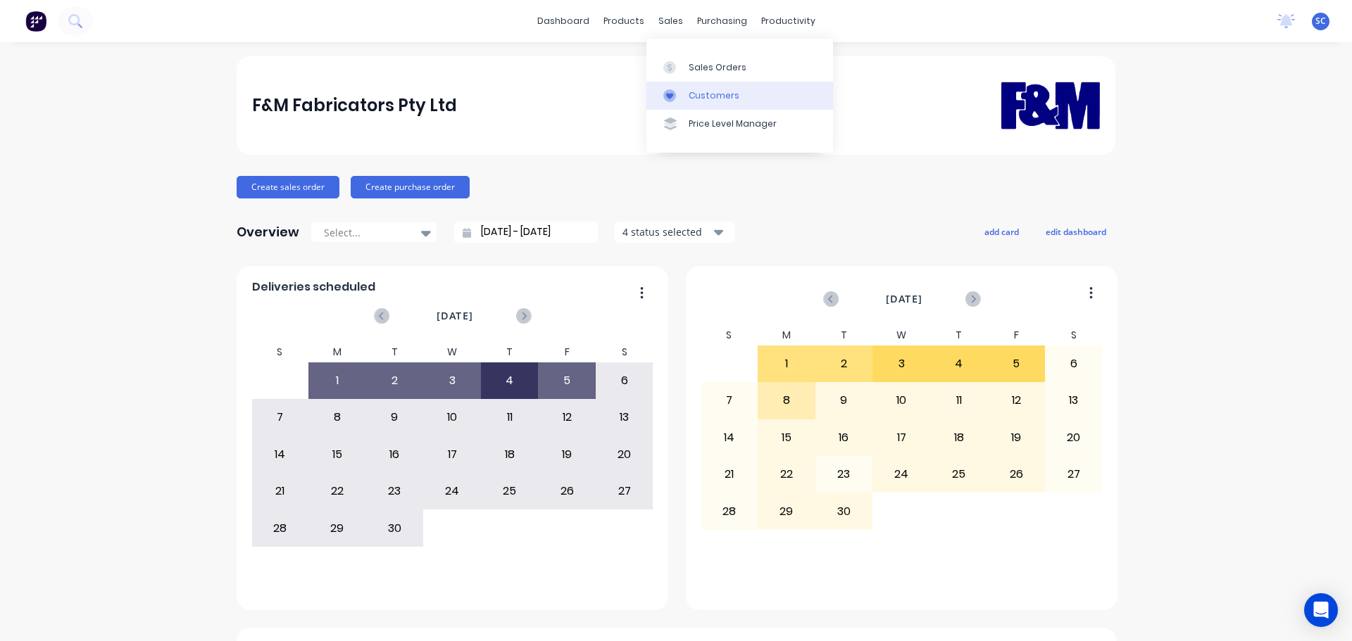
click at [711, 95] on div "Customers" at bounding box center [713, 95] width 51 height 13
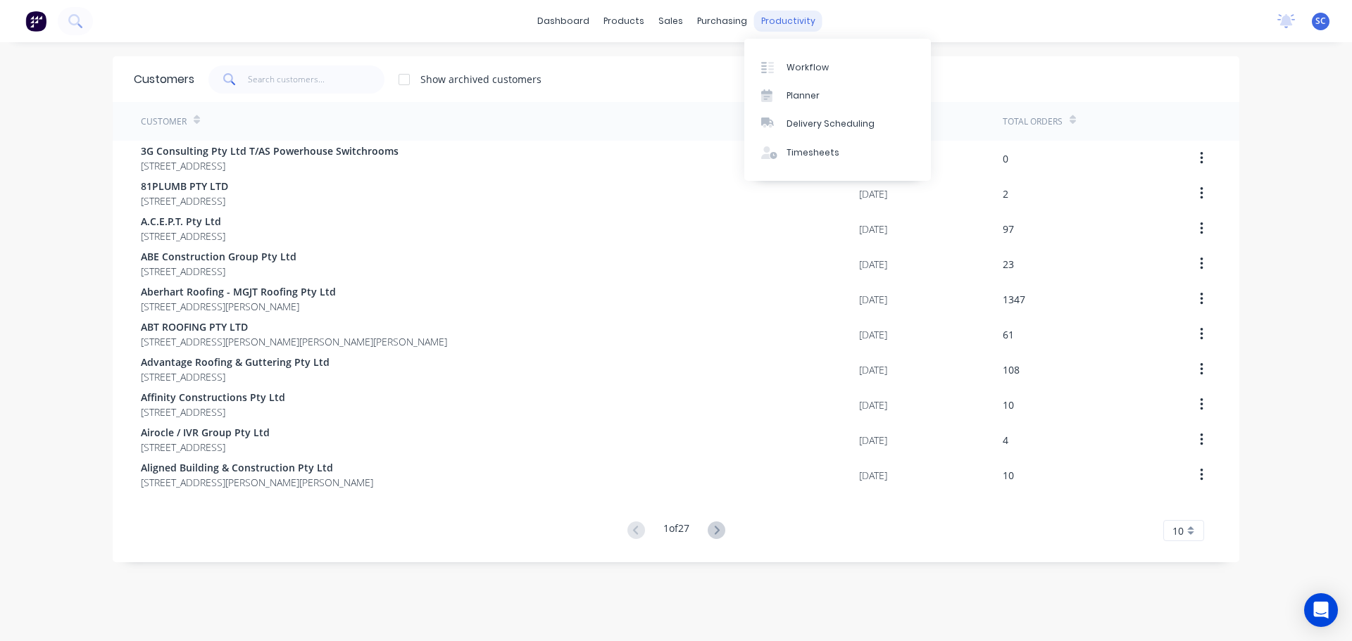
click at [783, 15] on div "productivity" at bounding box center [788, 21] width 68 height 21
click at [817, 120] on div "Delivery Scheduling" at bounding box center [830, 124] width 88 height 13
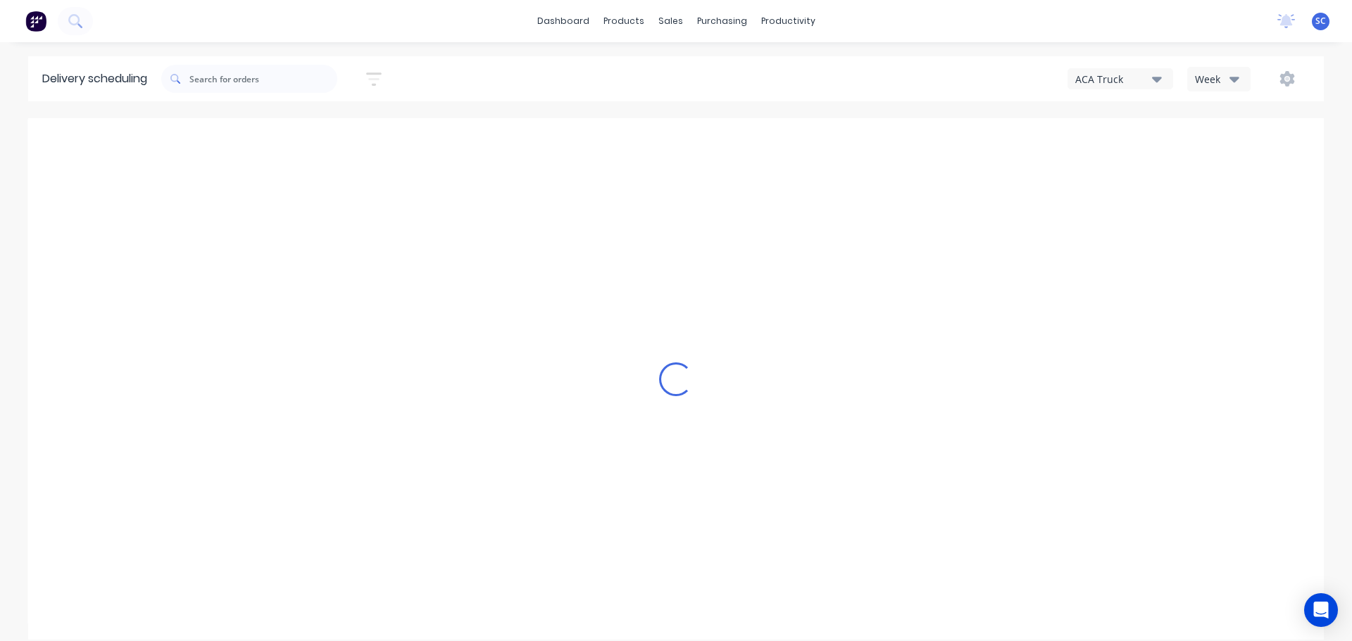
click at [1112, 70] on button "ACA Truck" at bounding box center [1120, 78] width 106 height 21
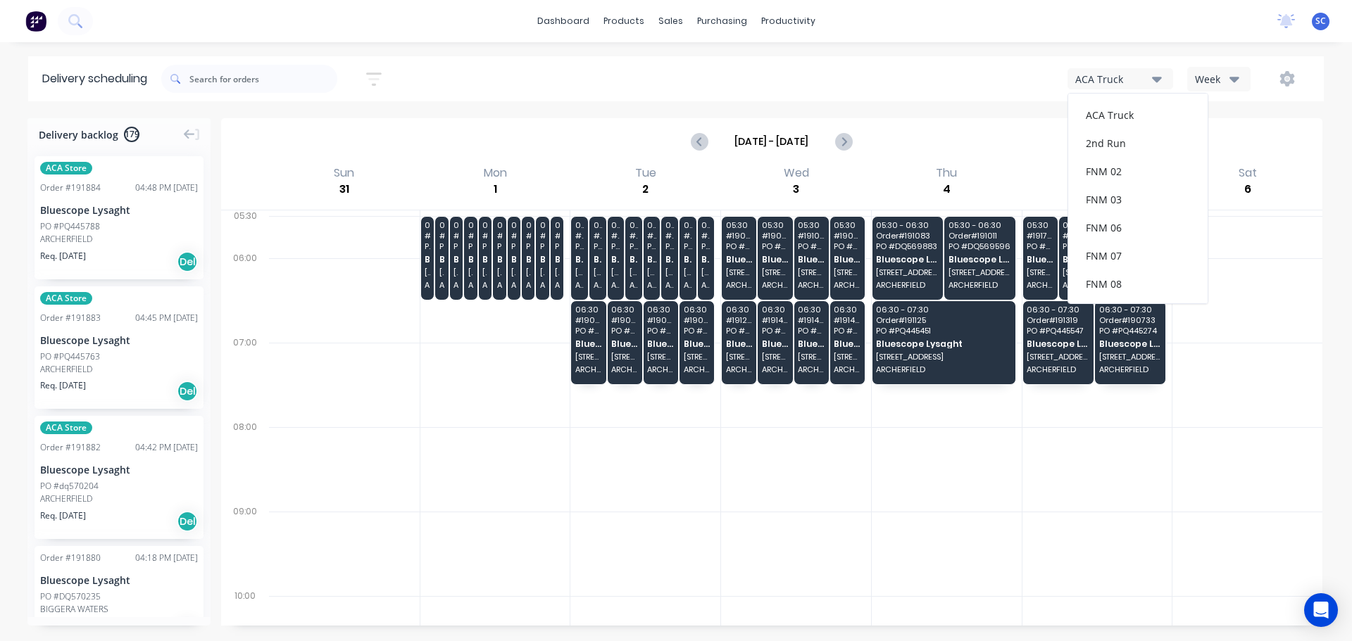
scroll to position [183, 0]
click at [1119, 125] on div "FNM 09" at bounding box center [1137, 129] width 139 height 28
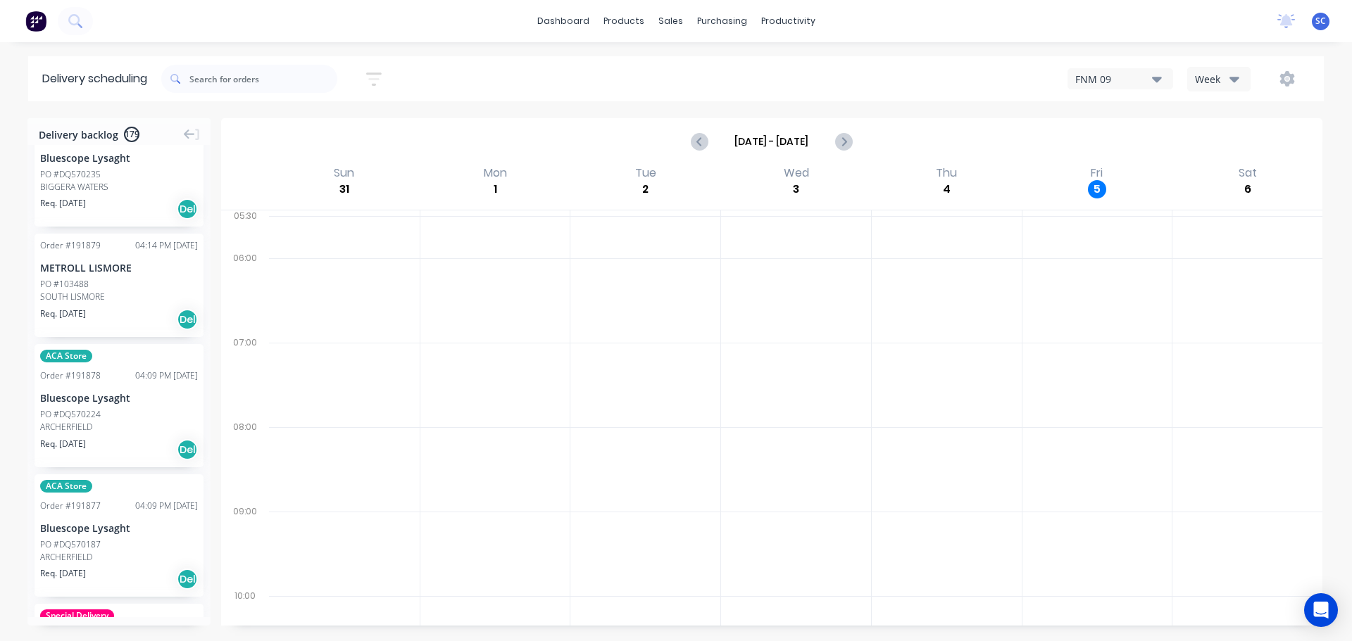
scroll to position [493, 0]
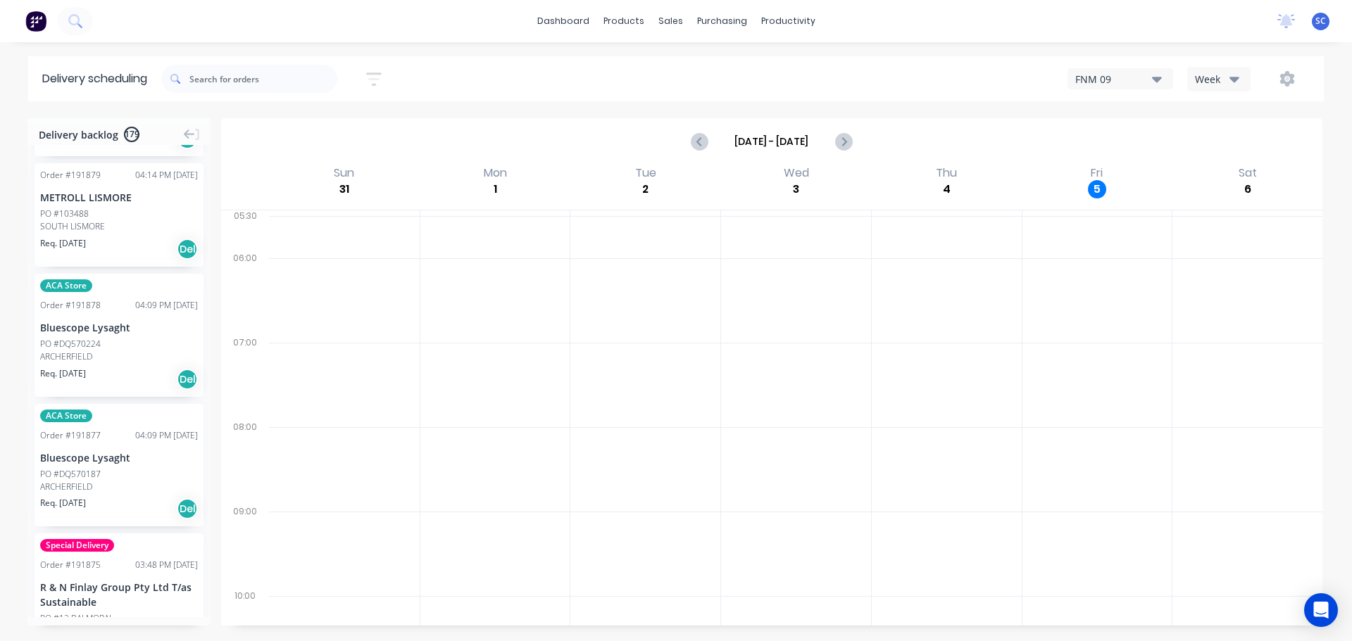
click at [378, 70] on icon "button" at bounding box center [373, 79] width 15 height 18
click at [318, 123] on label at bounding box center [309, 132] width 132 height 23
click at [318, 123] on input at bounding box center [309, 132] width 131 height 21
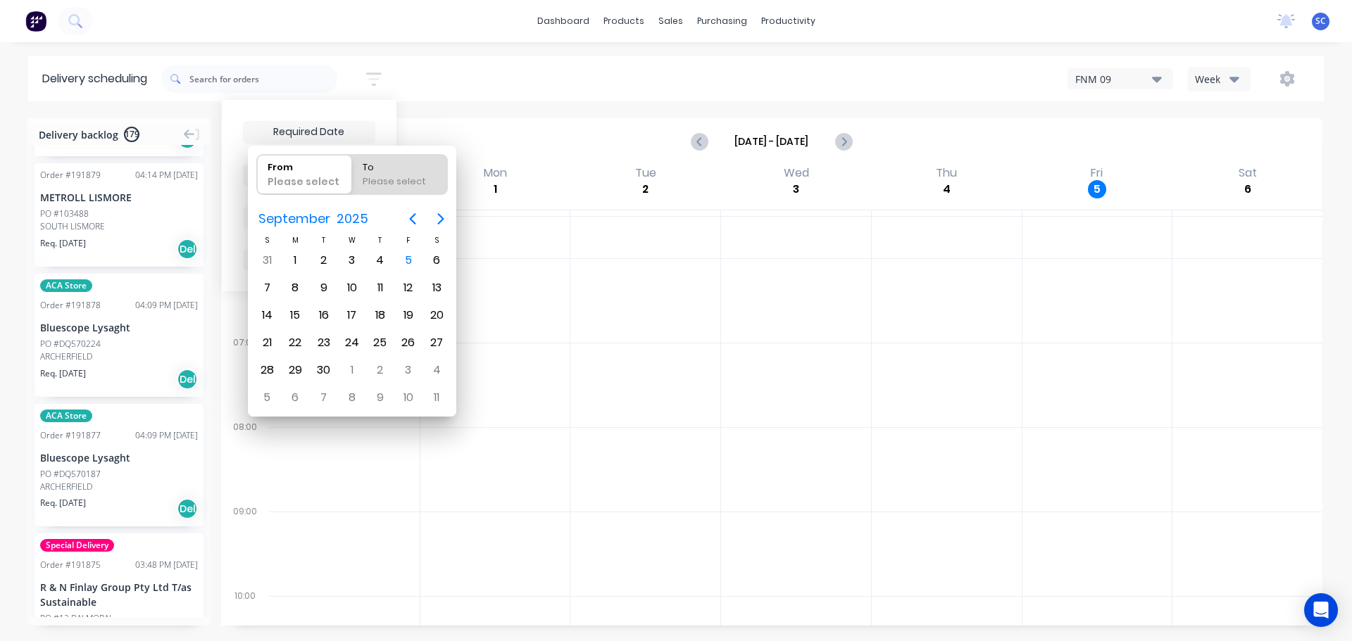
click at [479, 82] on div "Sort by Most recent Created date Required date Order number Customer name Most …" at bounding box center [742, 78] width 1162 height 39
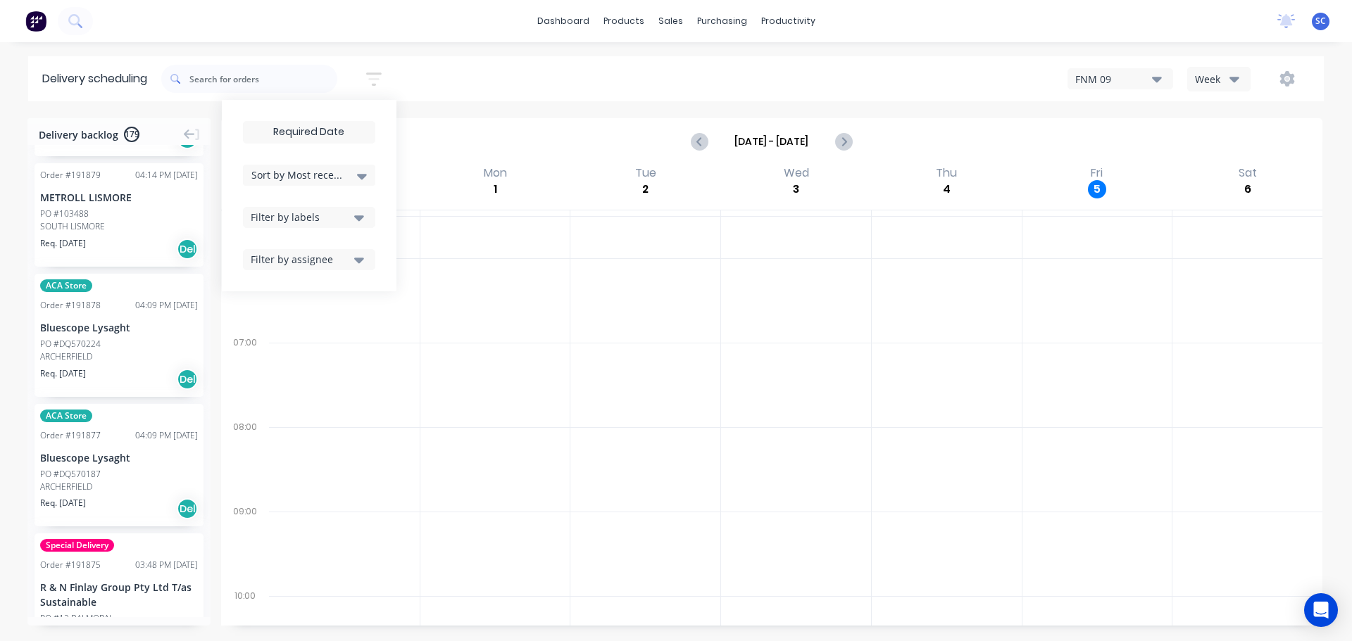
click at [367, 177] on icon at bounding box center [362, 177] width 10 height 6
click at [274, 329] on div "Suburb" at bounding box center [309, 332] width 132 height 25
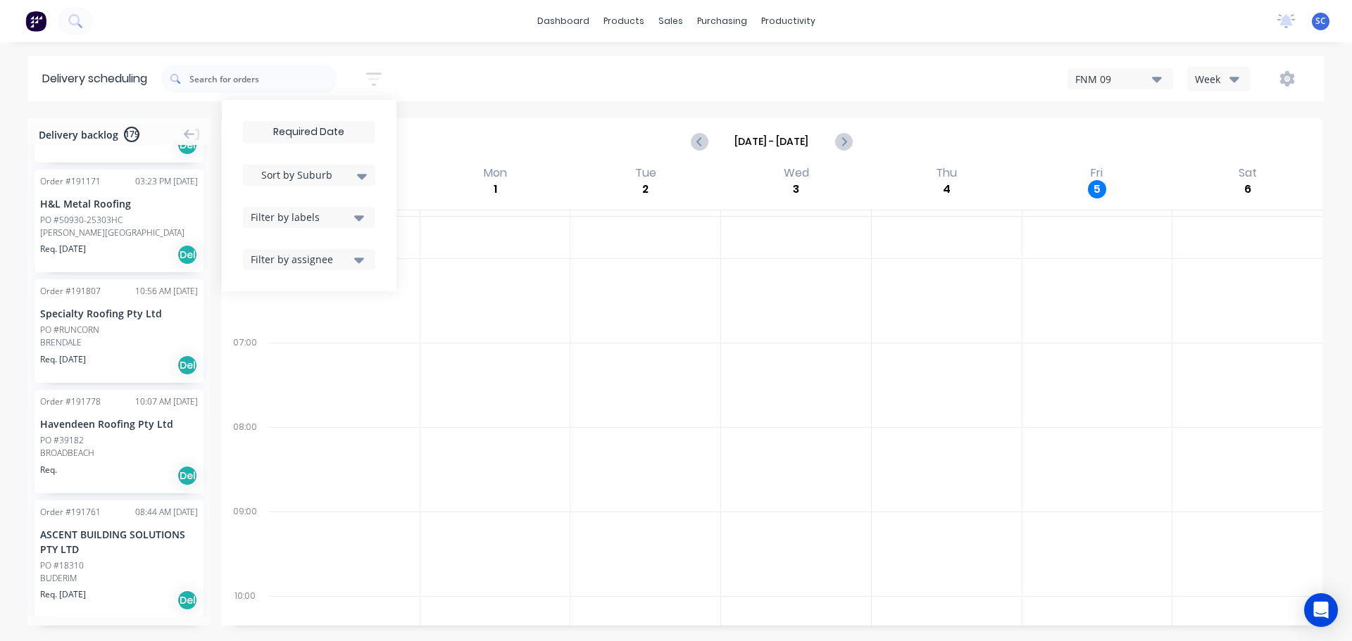
scroll to position [4063, 0]
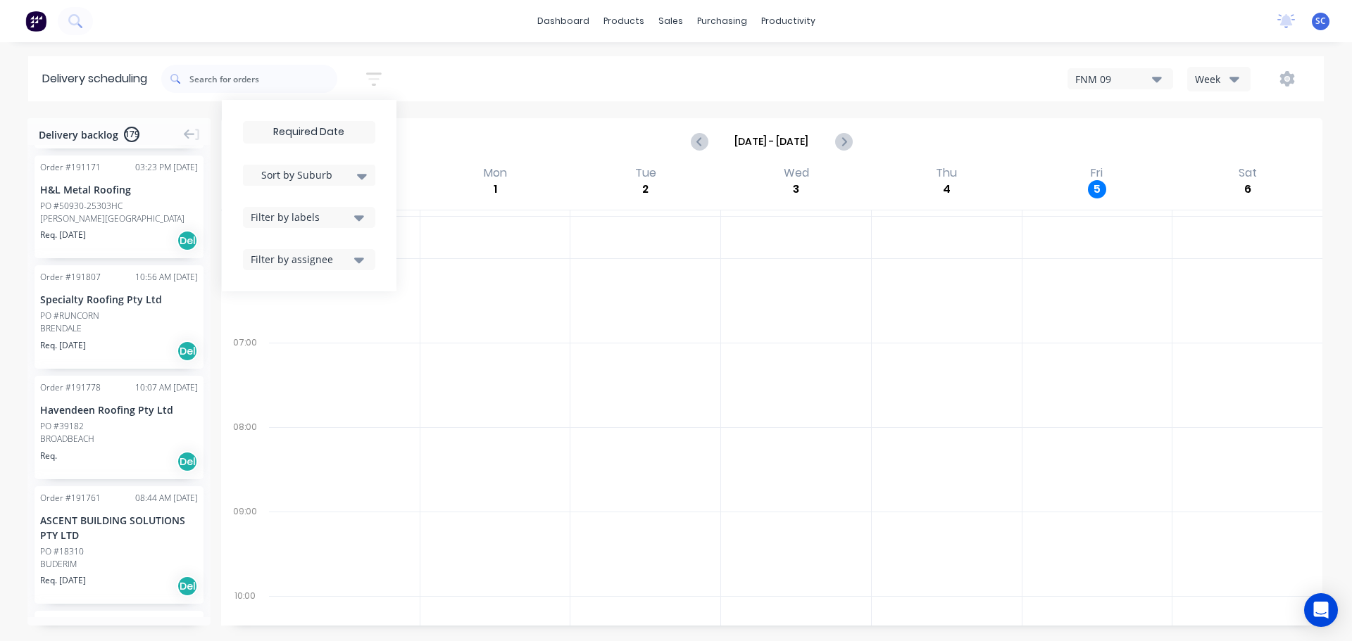
click at [89, 322] on div "PO #RUNCORN" at bounding box center [69, 316] width 59 height 13
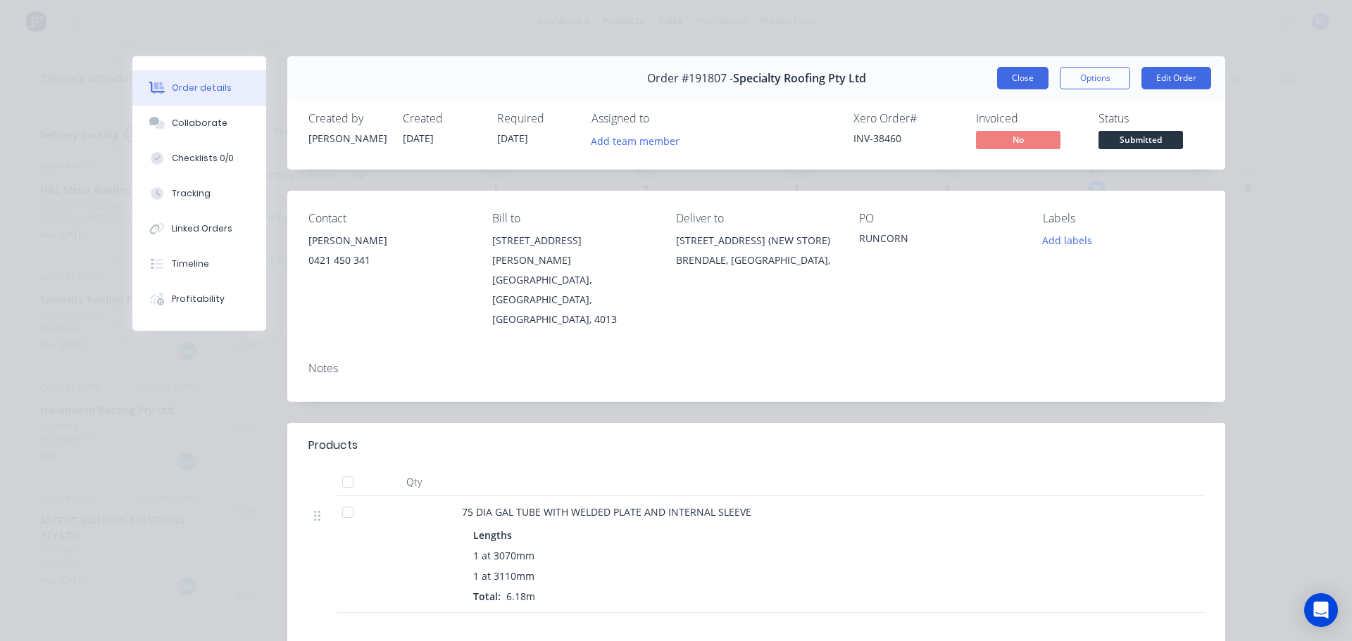
click at [1011, 75] on button "Close" at bounding box center [1022, 78] width 51 height 23
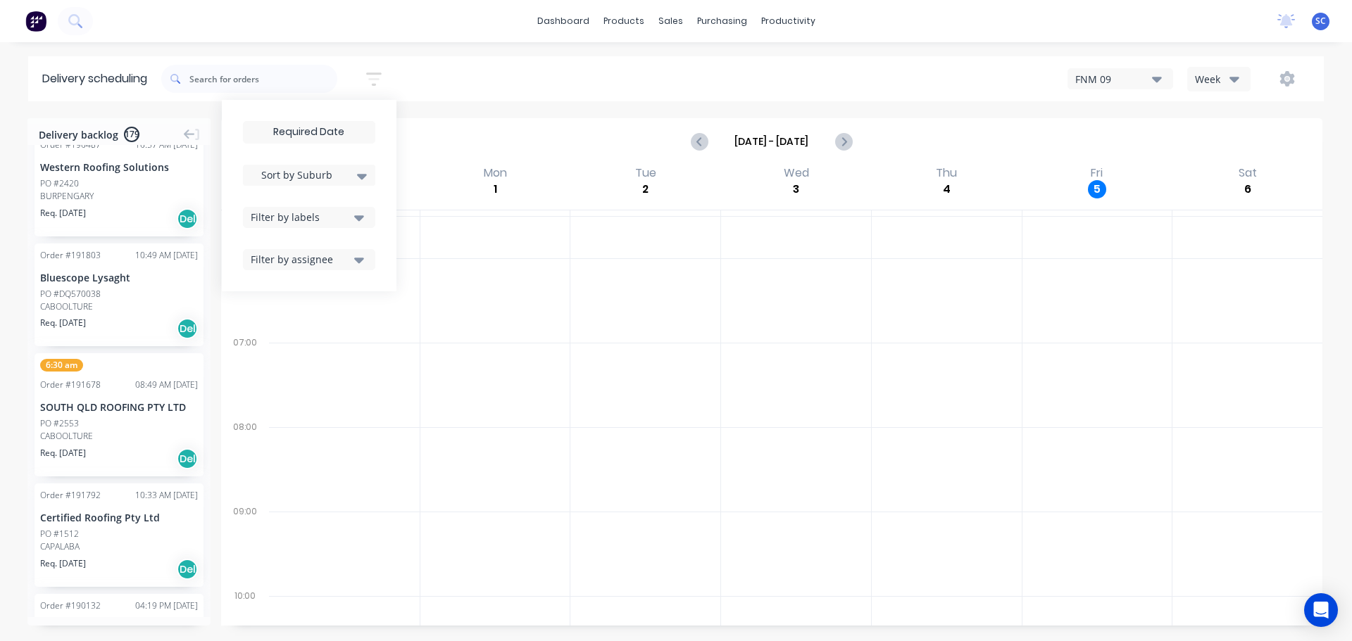
scroll to position [4908, 0]
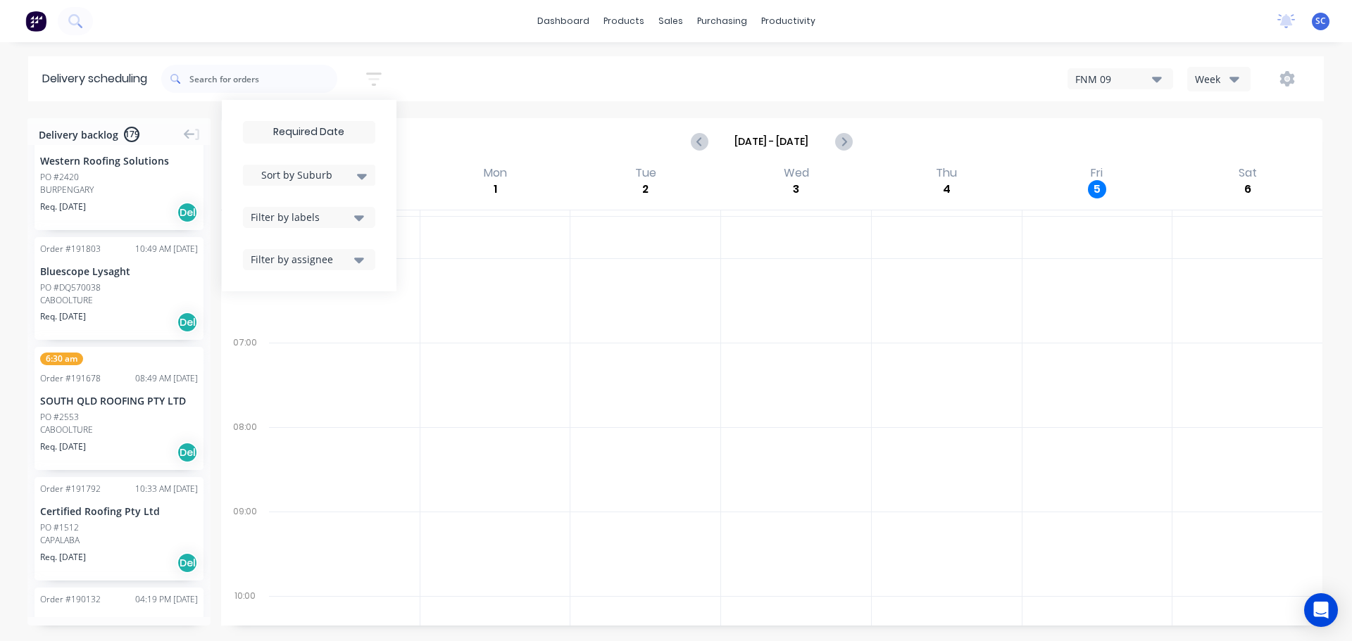
click at [494, 84] on div "Sort by Suburb Created date Required date Order number Customer name Most recen…" at bounding box center [742, 78] width 1162 height 39
click at [448, 146] on div "[DATE] - [DATE]" at bounding box center [771, 142] width 1098 height 44
drag, startPoint x: 458, startPoint y: 93, endPoint x: 467, endPoint y: 95, distance: 8.7
click at [467, 95] on div "Sort by Suburb Created date Required date Order number Customer name Most recen…" at bounding box center [742, 78] width 1162 height 39
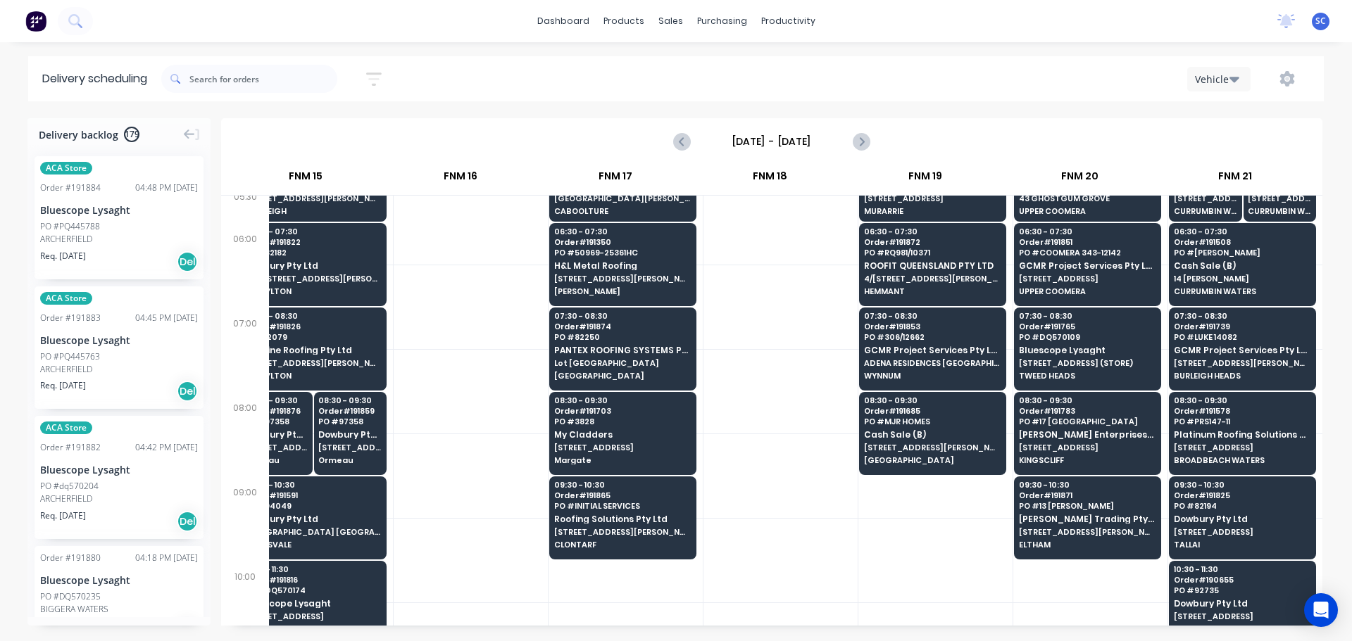
scroll to position [0, 1900]
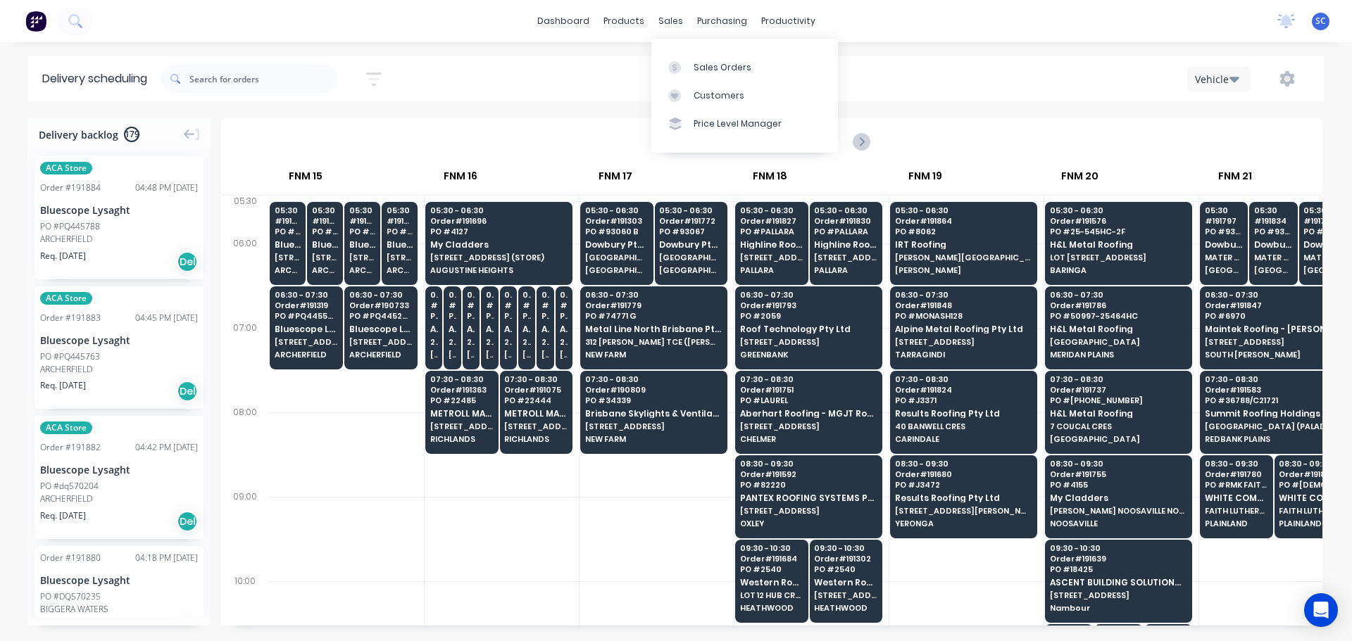
scroll to position [0, 1900]
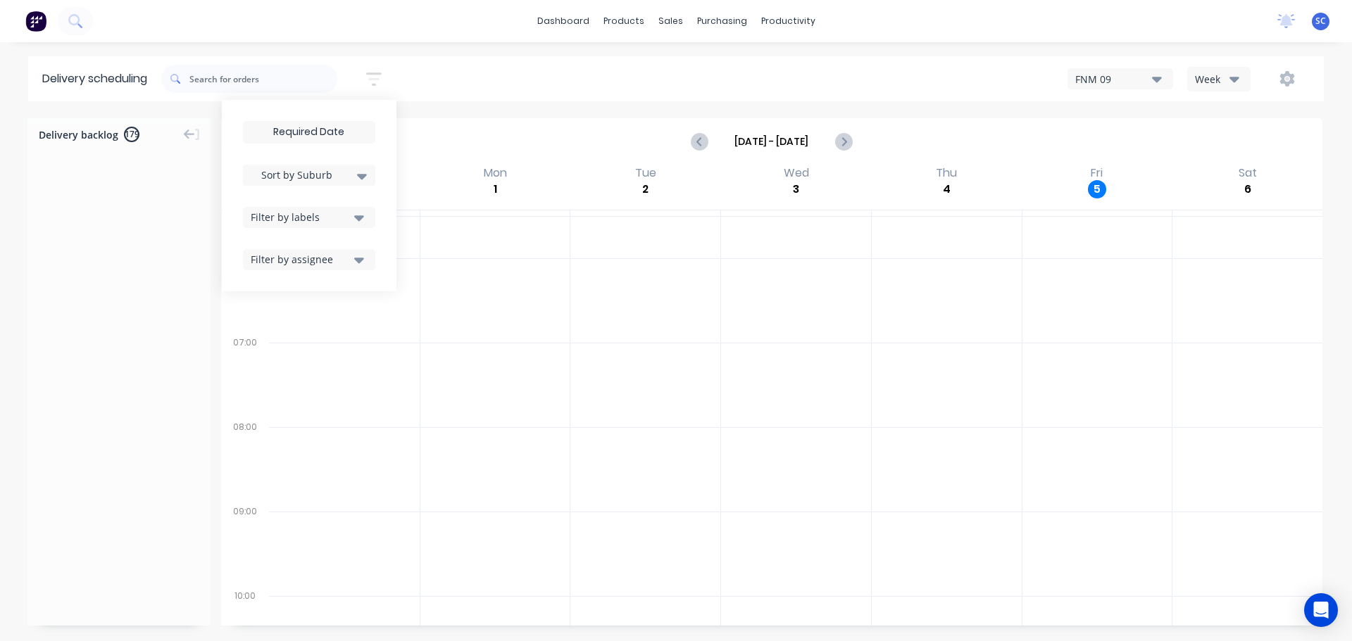
scroll to position [4908, 0]
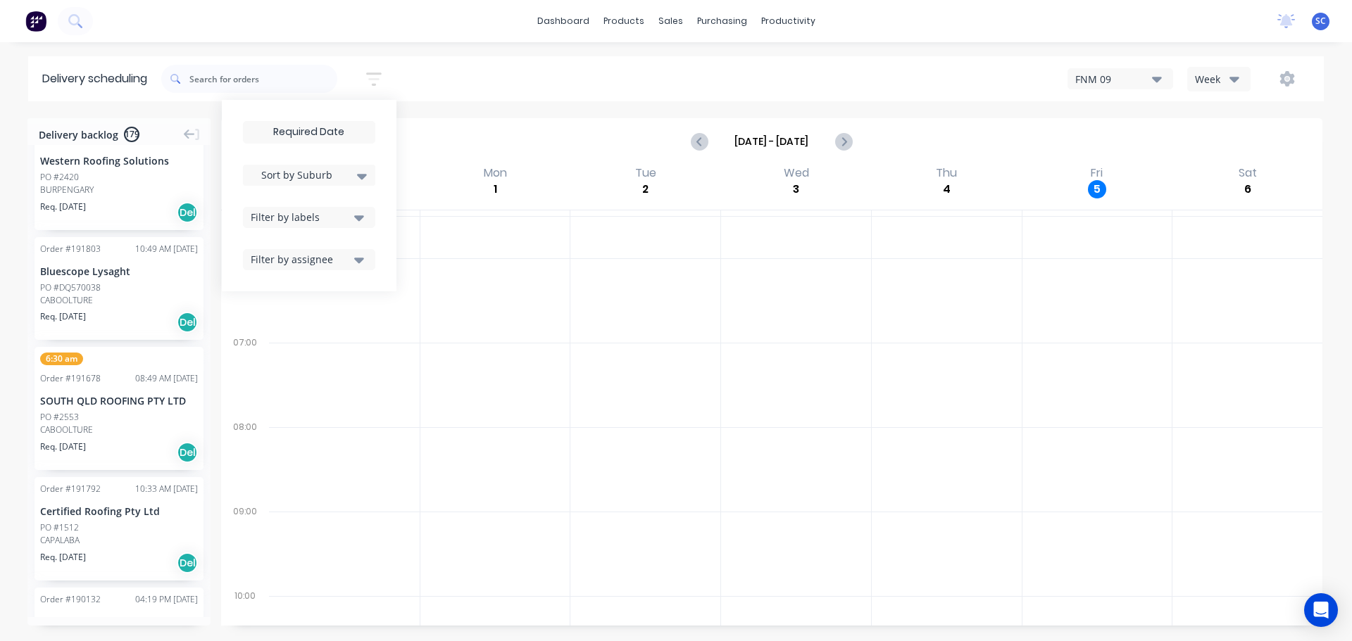
click at [489, 82] on div "Sort by Suburb Created date Required date Order number Customer name Most recen…" at bounding box center [742, 78] width 1162 height 39
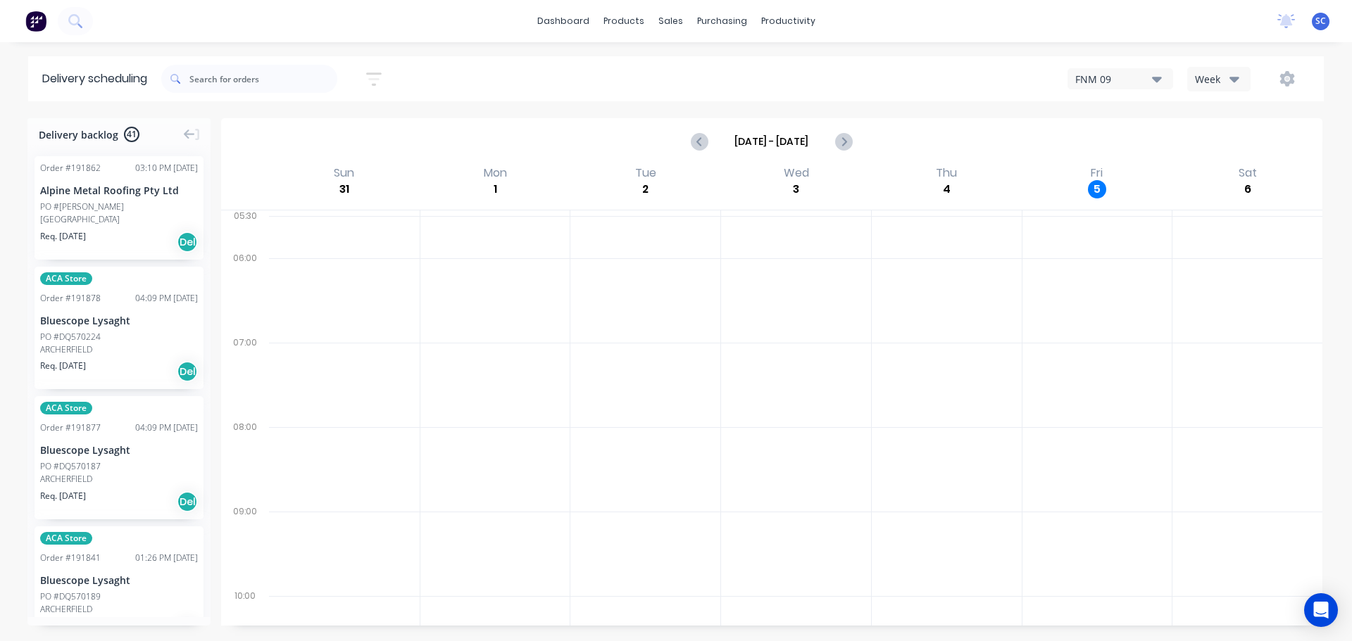
click at [376, 75] on icon "button" at bounding box center [373, 79] width 15 height 18
click at [277, 132] on input "[DATE] - [DATE]" at bounding box center [309, 132] width 131 height 21
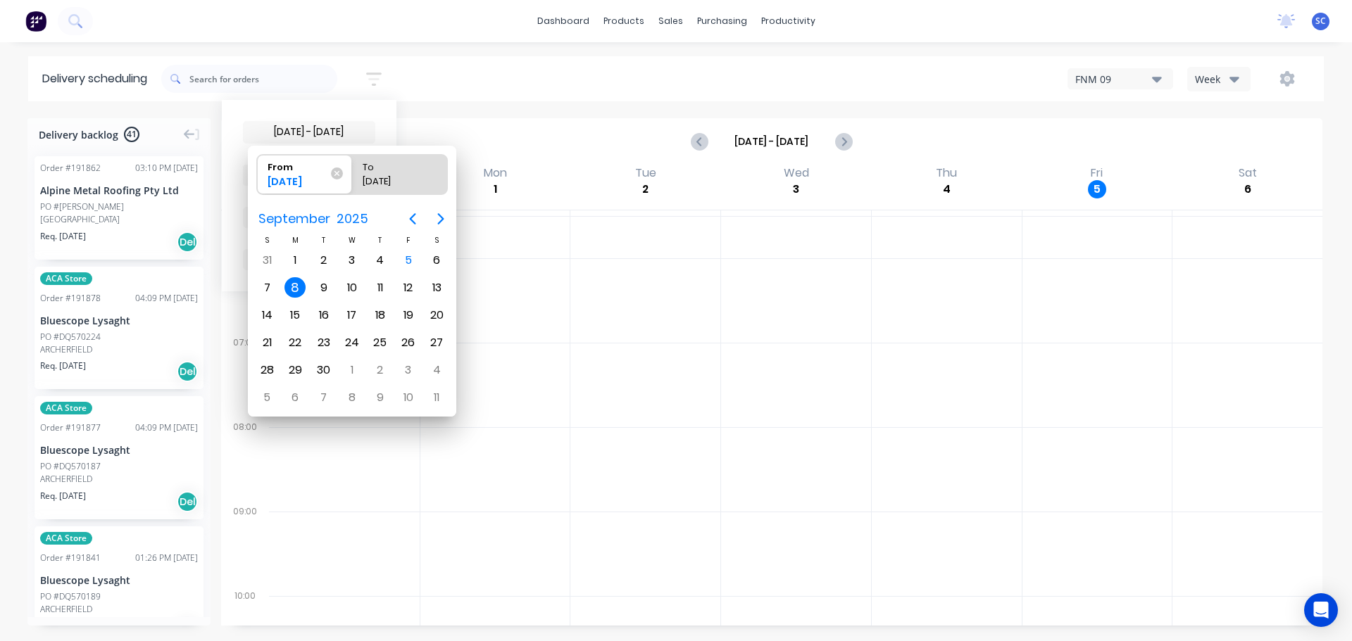
click at [290, 284] on div "8" at bounding box center [294, 287] width 21 height 21
radio input "false"
radio input "true"
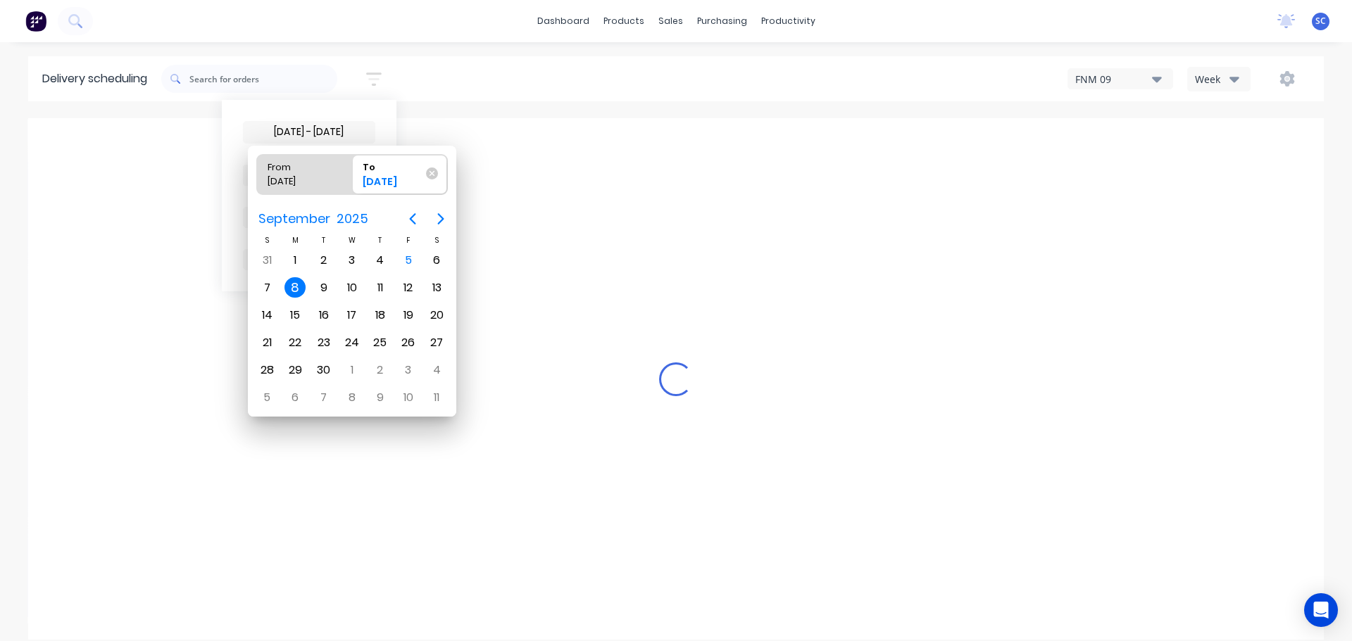
click at [290, 284] on div "8" at bounding box center [294, 287] width 21 height 21
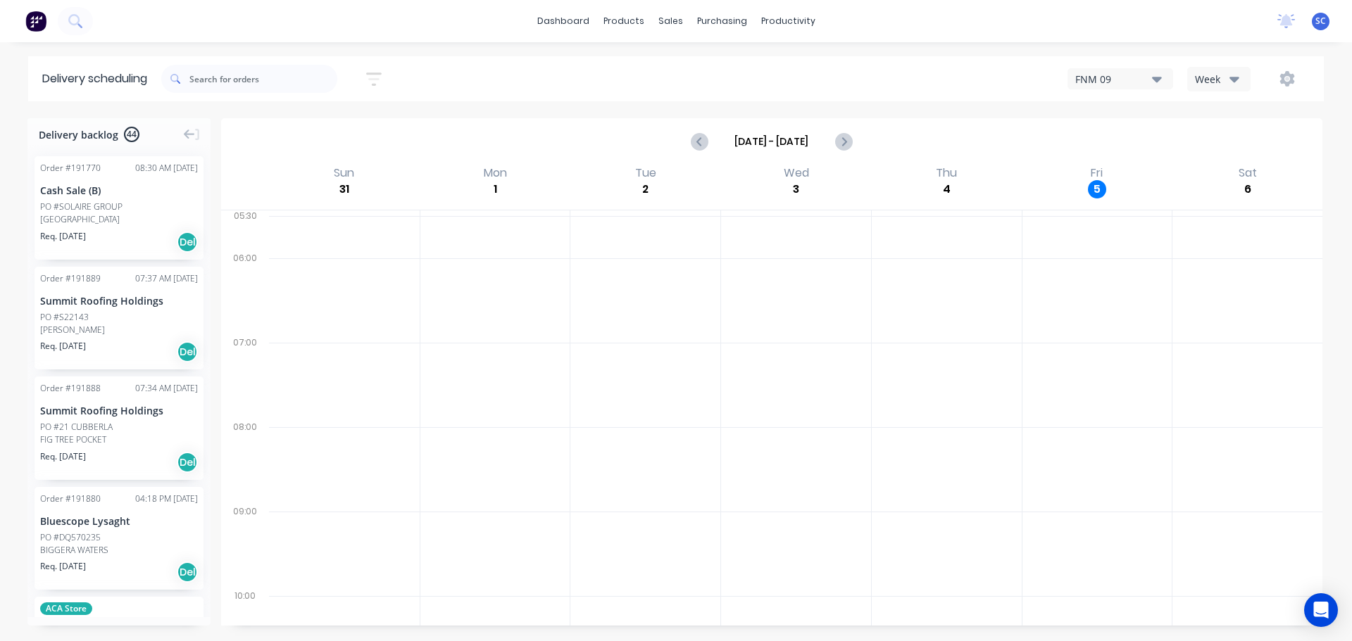
click at [377, 74] on icon "button" at bounding box center [373, 79] width 15 height 13
click at [363, 170] on icon at bounding box center [362, 175] width 10 height 15
click at [277, 332] on div "Suburb" at bounding box center [309, 332] width 132 height 25
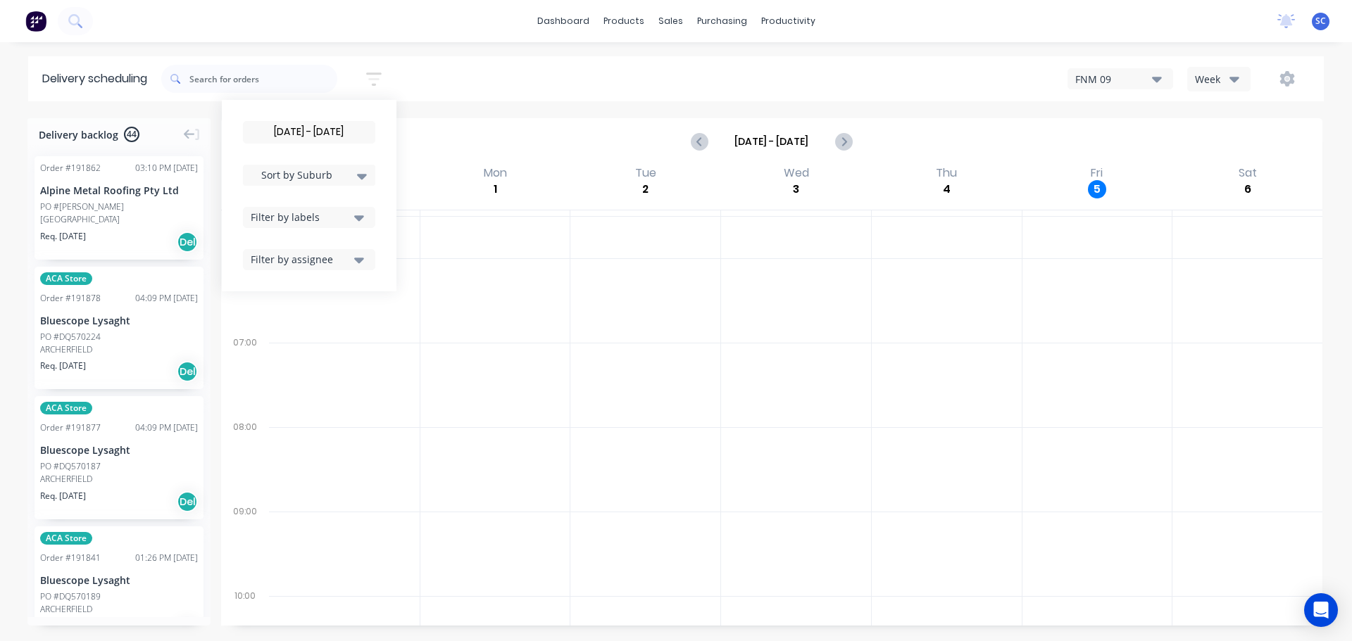
click at [478, 71] on div "[DATE] - [DATE] Sort by Suburb Created date Required date Order number Customer…" at bounding box center [742, 78] width 1162 height 39
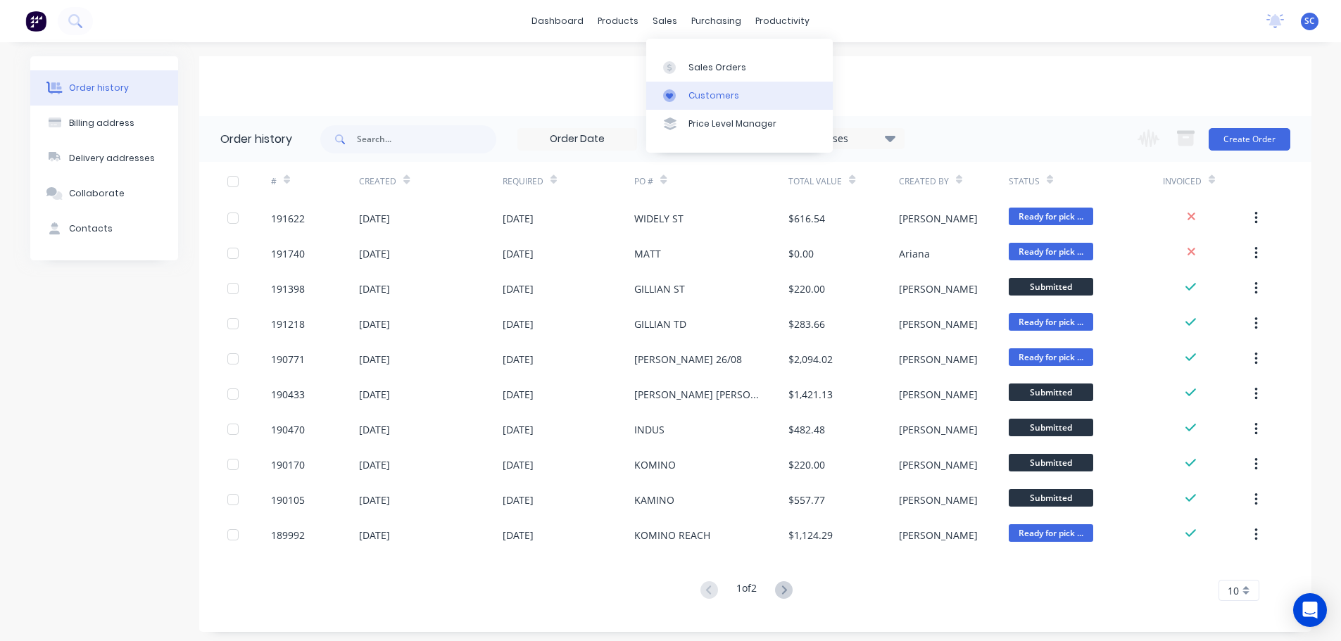
drag, startPoint x: 662, startPoint y: 20, endPoint x: 716, endPoint y: 94, distance: 91.1
click at [662, 23] on div "sales" at bounding box center [665, 21] width 39 height 21
click at [718, 96] on div "Customers" at bounding box center [713, 95] width 51 height 13
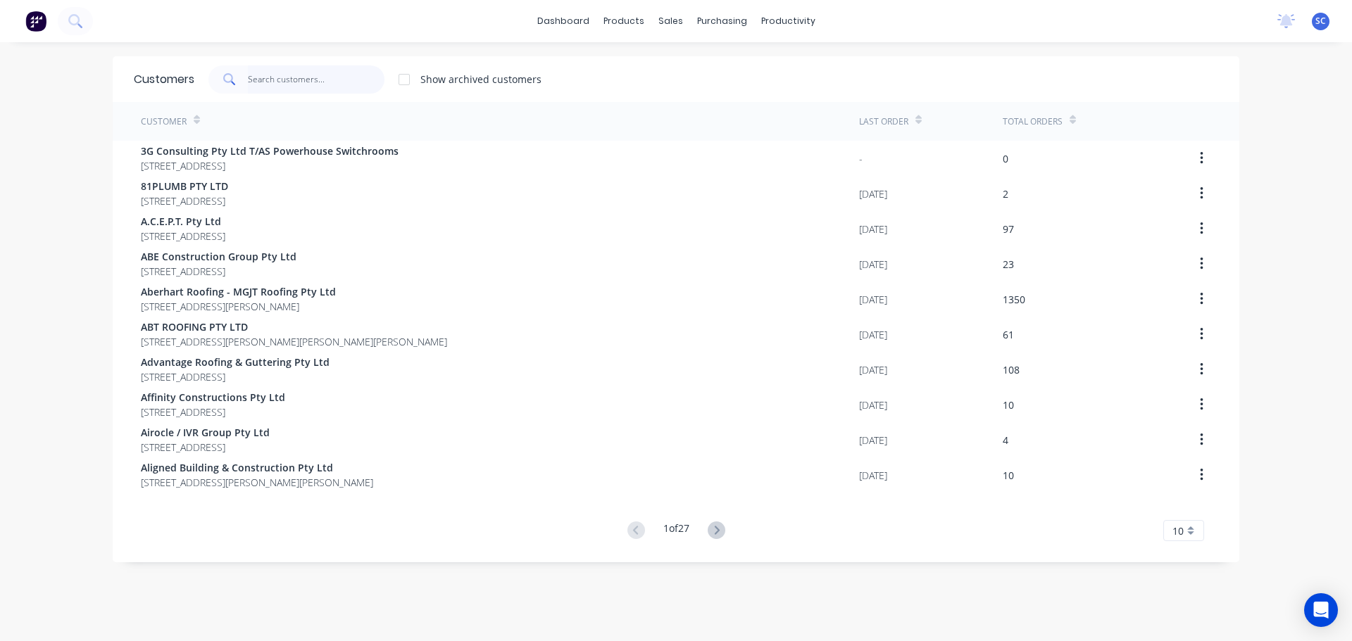
click at [273, 85] on input "text" at bounding box center [316, 79] width 137 height 28
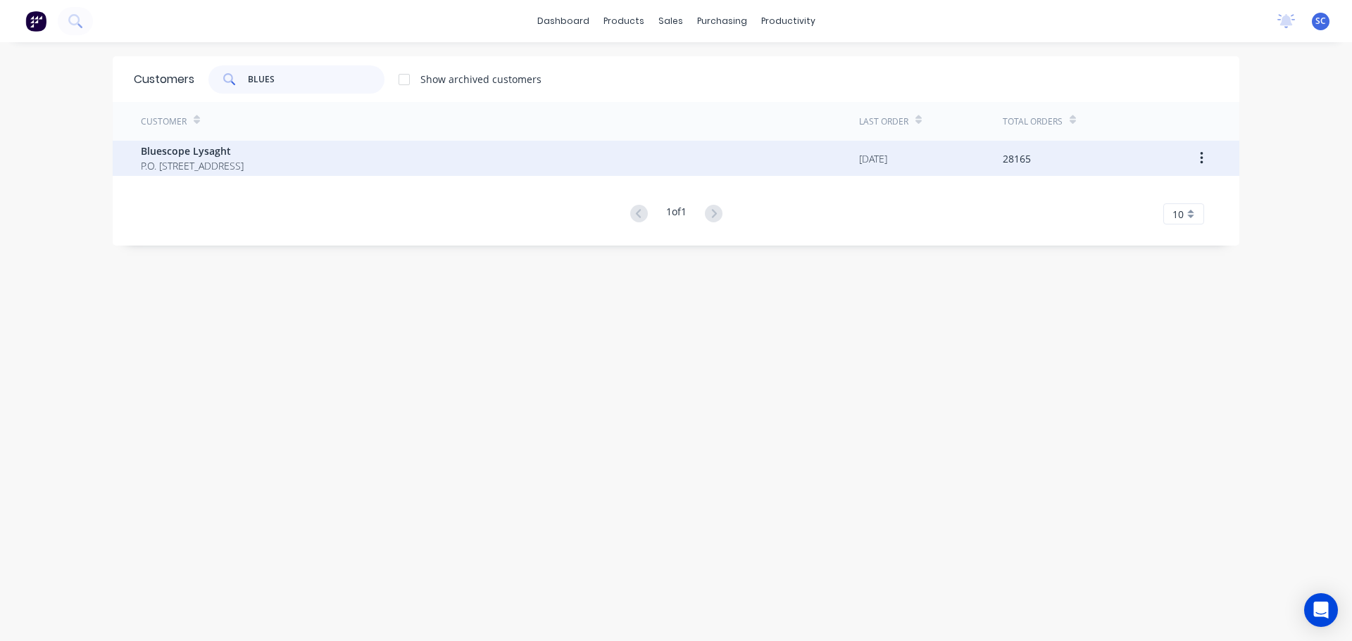
type input "BLUES"
click at [203, 160] on span "P.O. Box 144 Archerfield Australia 4108" at bounding box center [192, 165] width 103 height 15
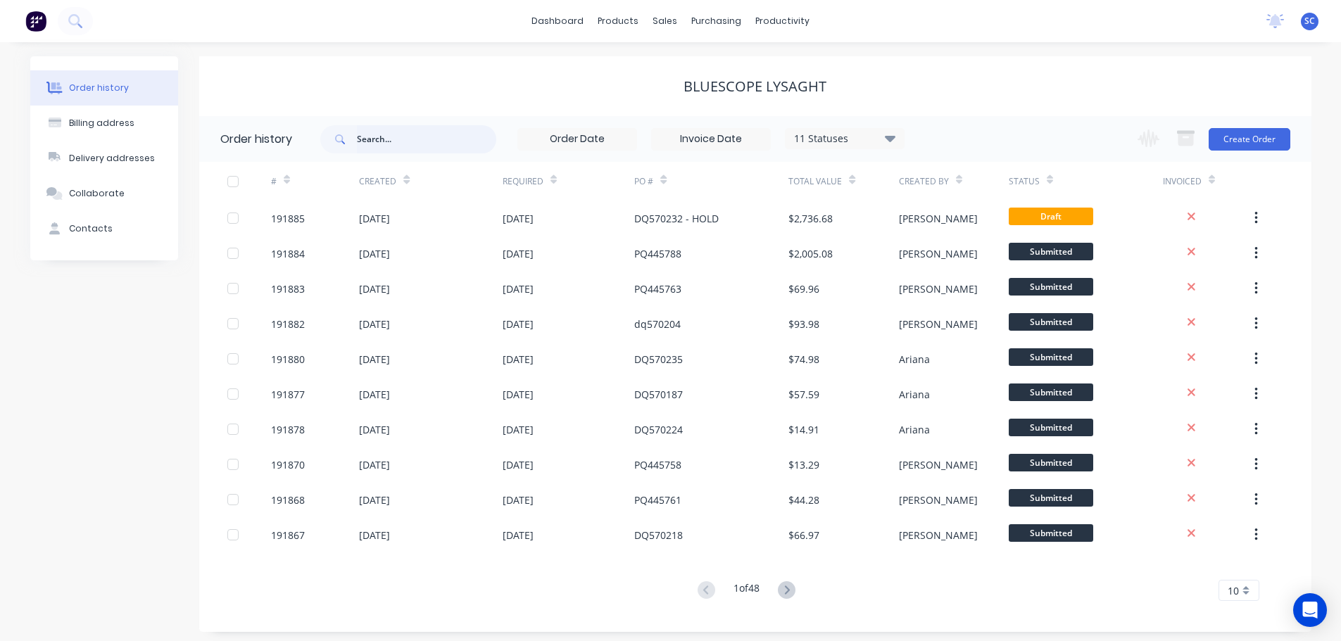
click at [359, 134] on input "text" at bounding box center [426, 139] width 139 height 28
type input "445451"
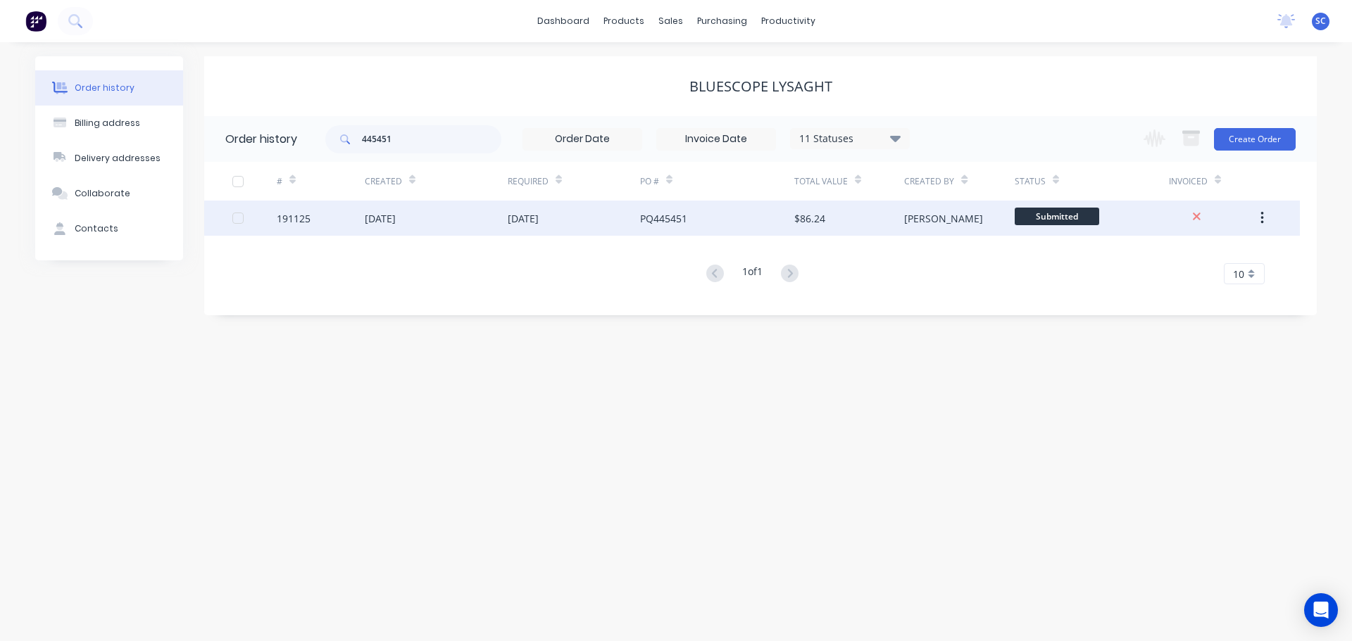
click at [446, 223] on div "28 Aug 2025" at bounding box center [436, 218] width 143 height 35
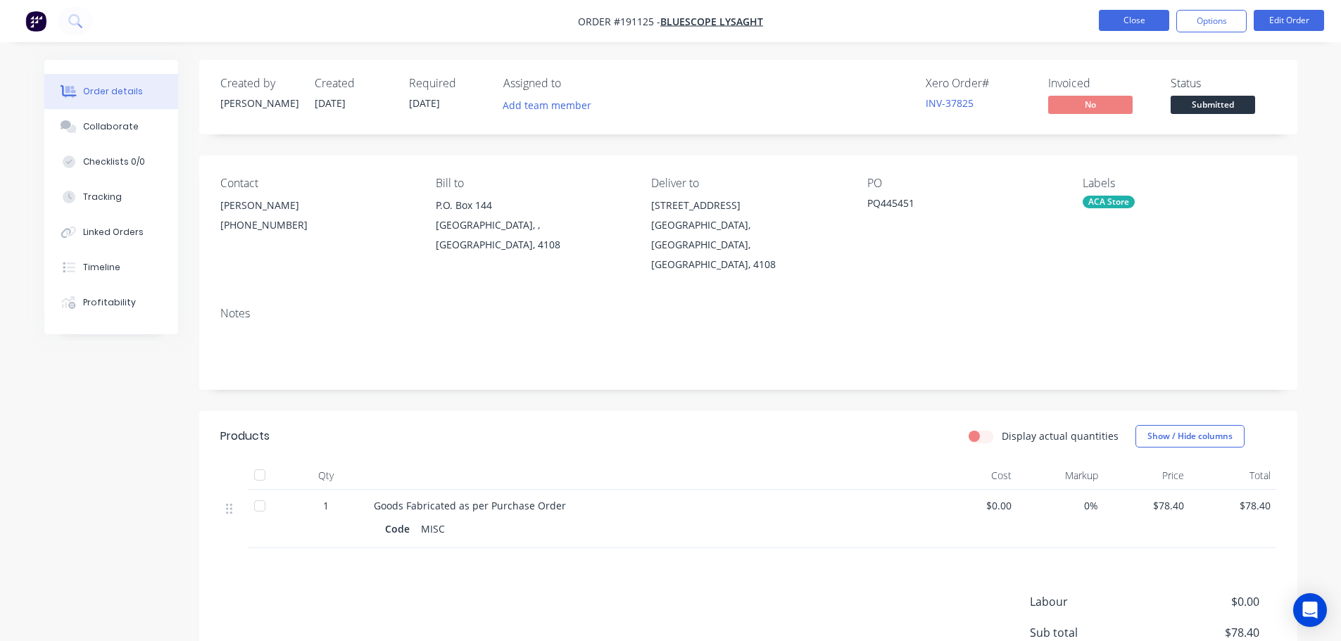
click at [1119, 16] on button "Close" at bounding box center [1134, 20] width 70 height 21
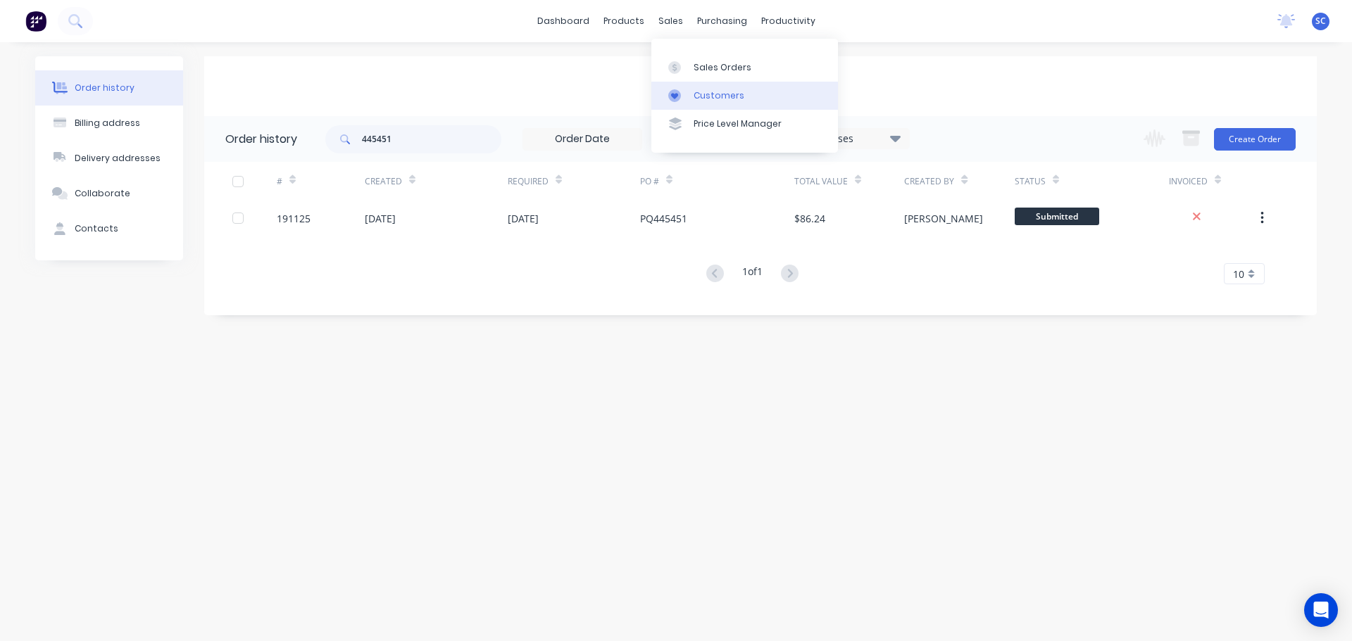
click at [729, 91] on div "Customers" at bounding box center [718, 95] width 51 height 13
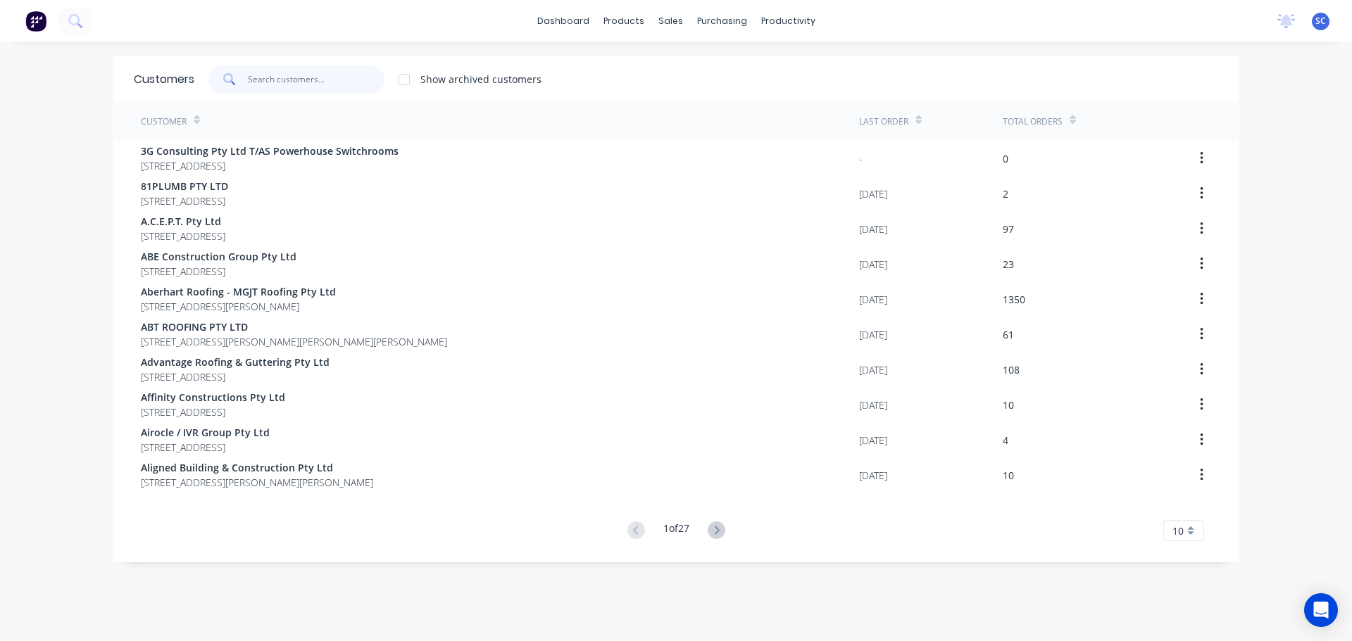
click at [287, 77] on input "text" at bounding box center [316, 79] width 137 height 28
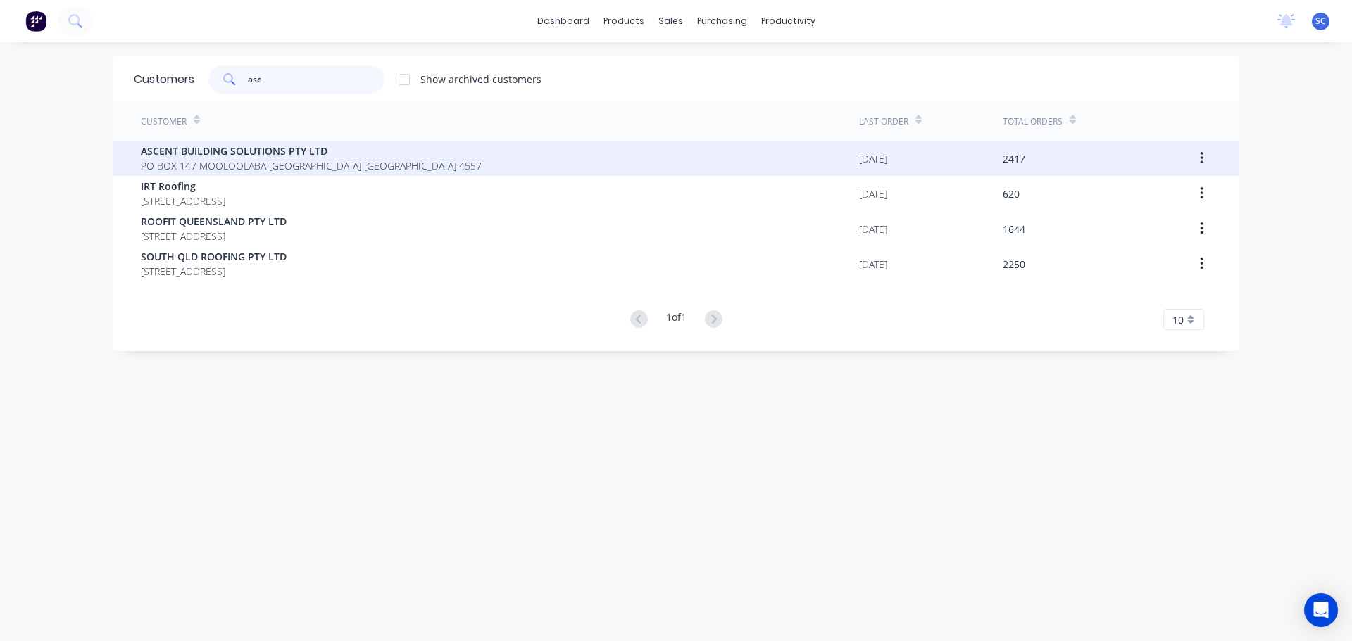
type input "asc"
click at [225, 158] on span "ASCENT BUILDING SOLUTIONS PTY LTD" at bounding box center [311, 151] width 341 height 15
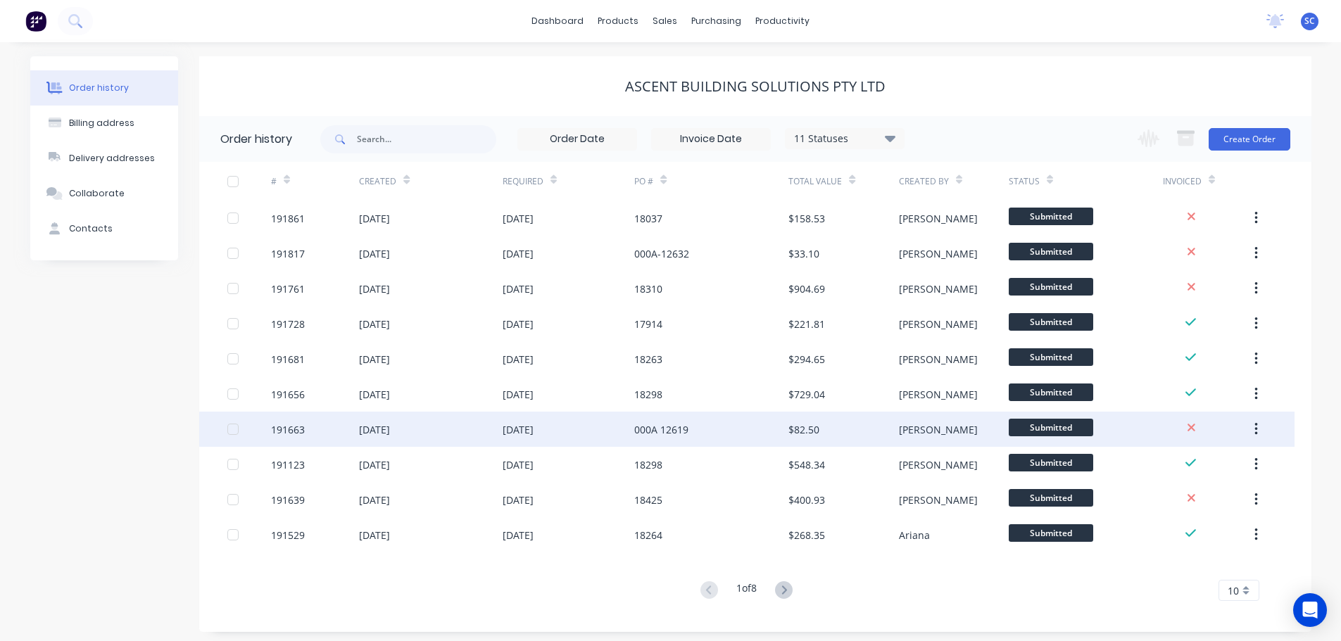
click at [560, 426] on div "08 Sep 2025" at bounding box center [569, 429] width 132 height 35
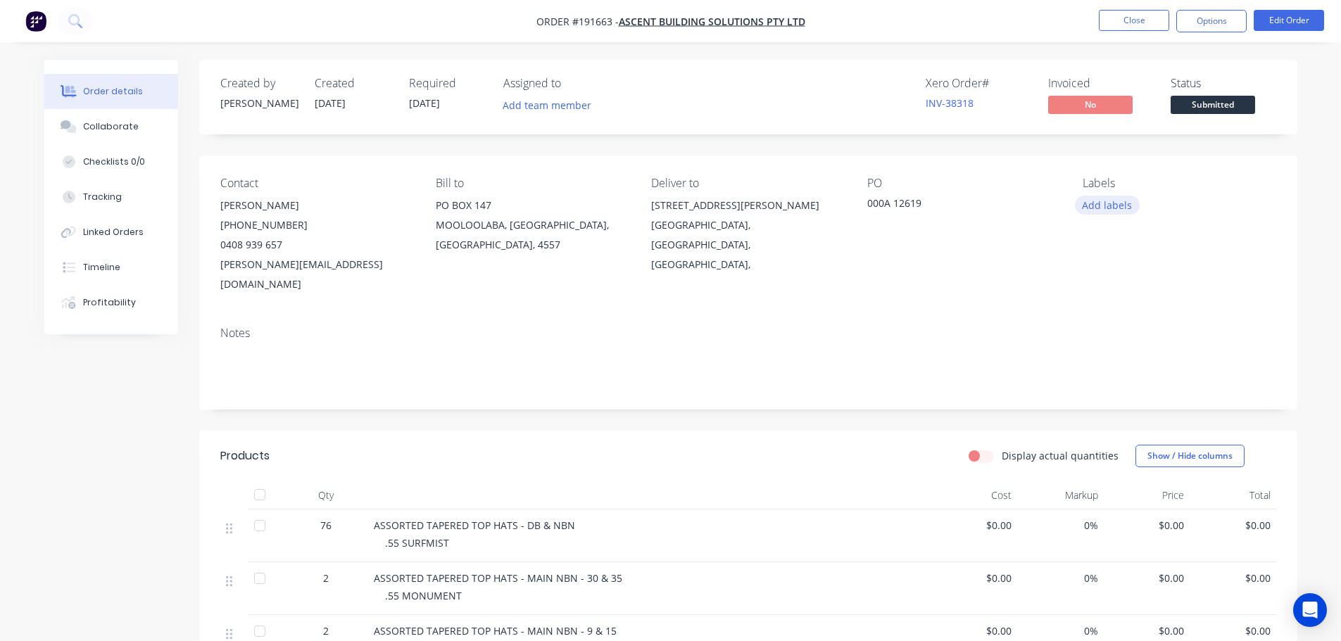
click at [1107, 209] on button "Add labels" at bounding box center [1107, 205] width 65 height 19
click at [1108, 410] on div at bounding box center [1108, 415] width 28 height 28
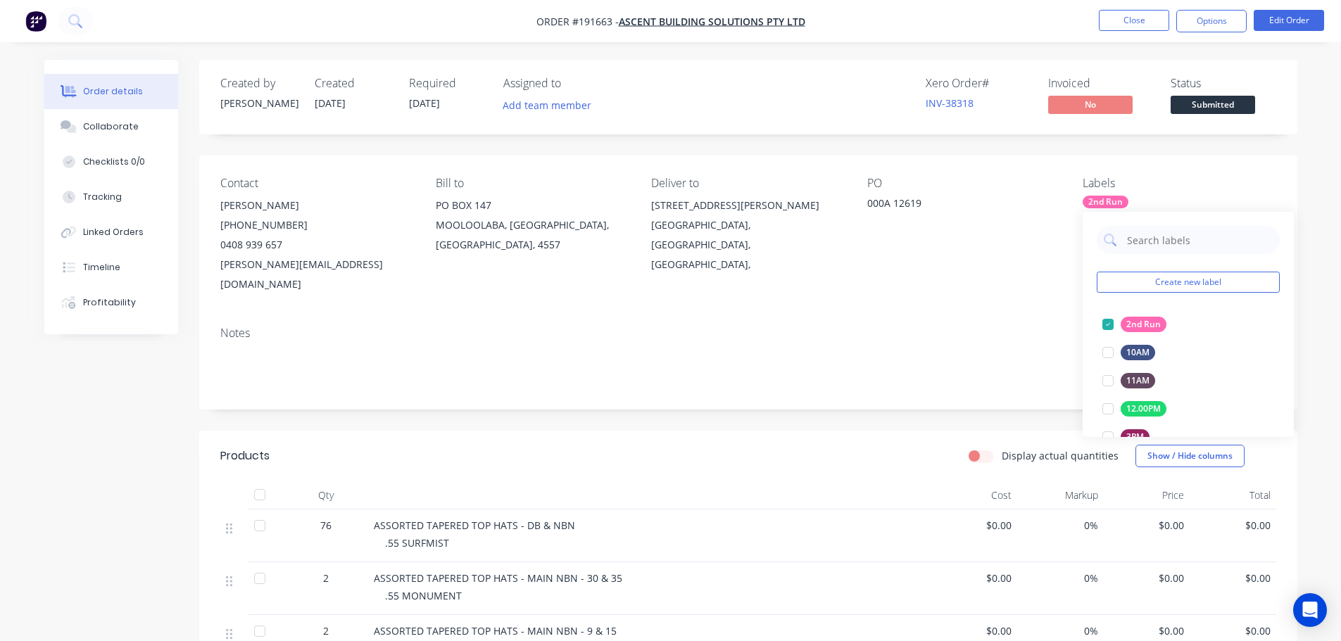
click at [881, 327] on div "Notes" at bounding box center [748, 333] width 1056 height 13
click at [1139, 8] on nav "Order #191663 - ASCENT BUILDING SOLUTIONS PTY LTD Close Options Edit Order" at bounding box center [670, 21] width 1341 height 42
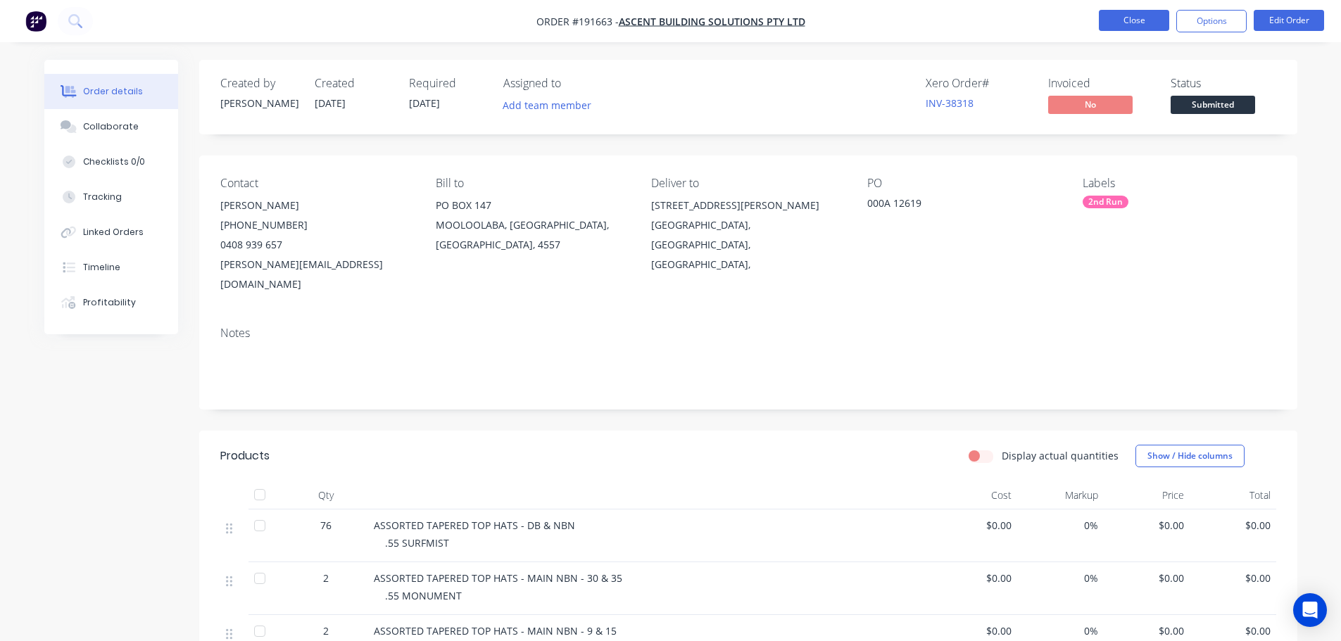
click at [1142, 23] on button "Close" at bounding box center [1134, 20] width 70 height 21
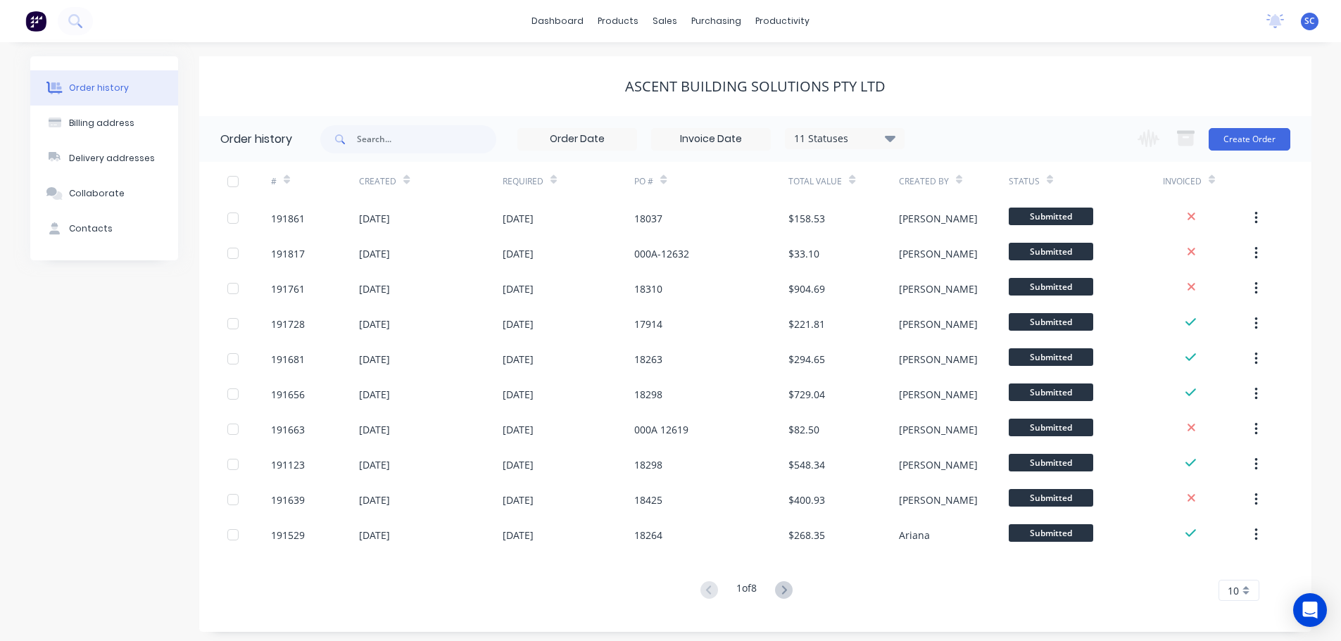
click at [488, 74] on div "ASCENT BUILDING SOLUTIONS PTY LTD" at bounding box center [755, 86] width 1112 height 60
drag, startPoint x: 665, startPoint y: 18, endPoint x: 676, endPoint y: 28, distance: 14.9
click at [665, 17] on div "sales" at bounding box center [665, 21] width 39 height 21
click at [705, 92] on div "Customers" at bounding box center [713, 95] width 51 height 13
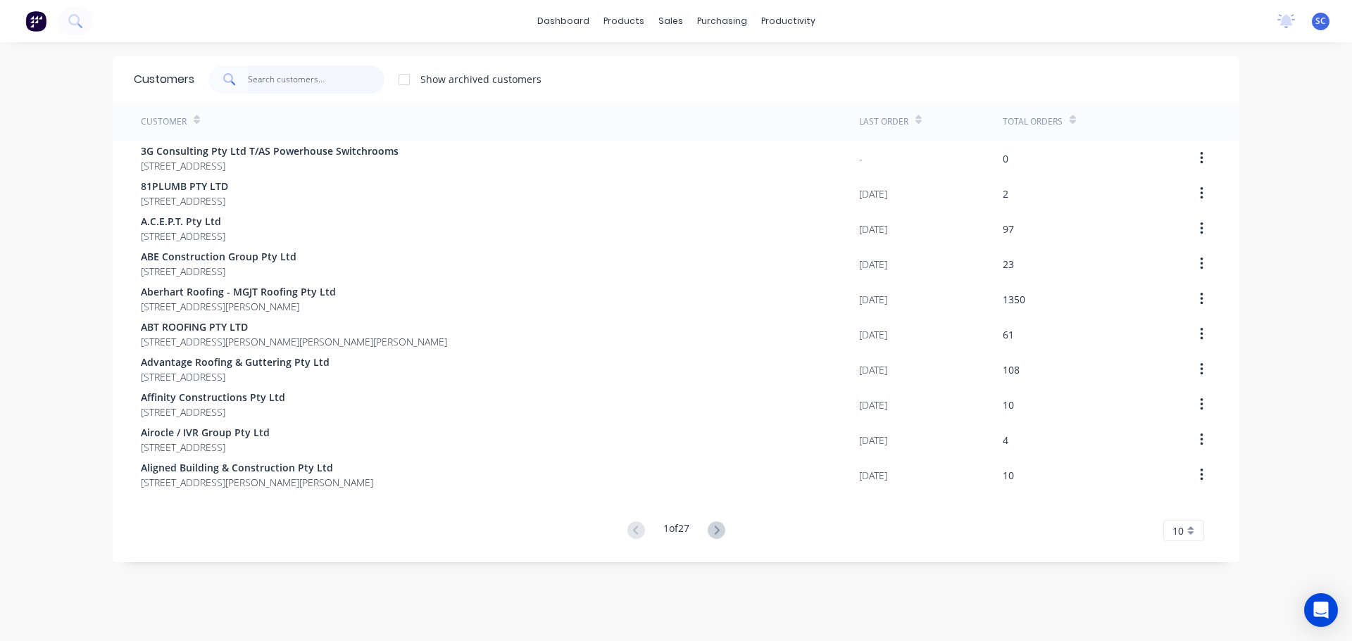
click at [282, 77] on input "text" at bounding box center [316, 79] width 137 height 28
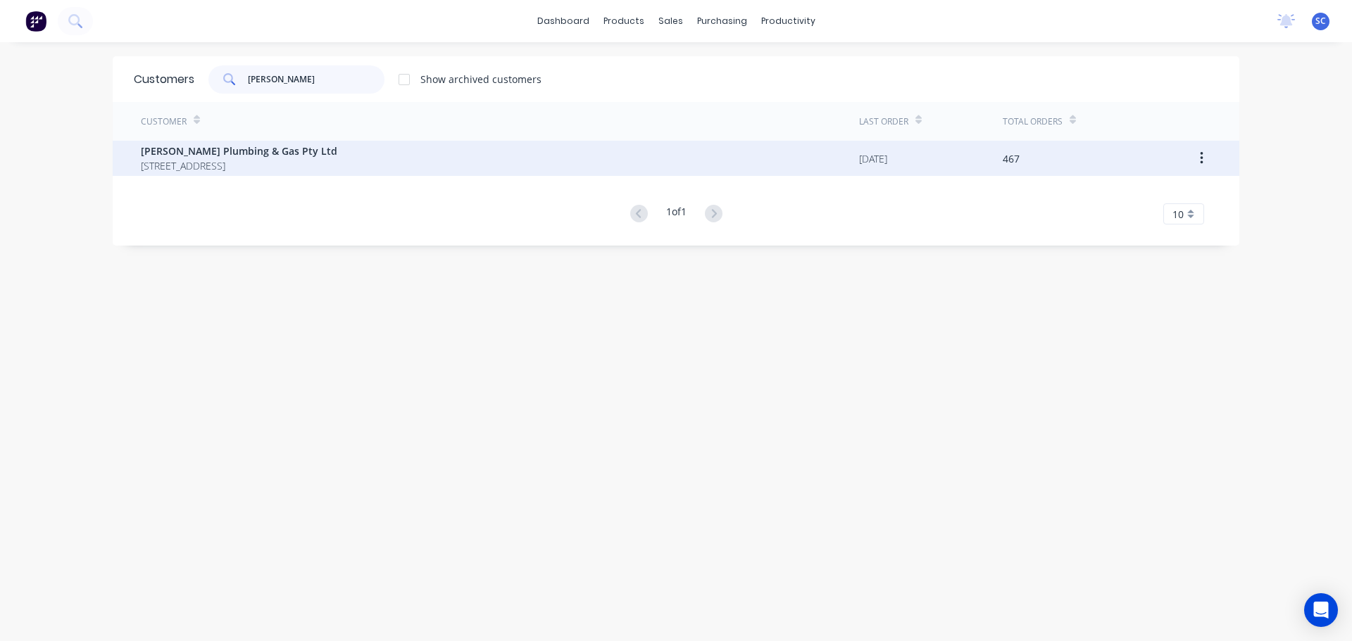
type input "MILLS"
click at [193, 143] on div "Mills Plumbing & Gas Pty Ltd PO BOX 202 CHERMSIDE Queensland Australia 4032" at bounding box center [500, 158] width 718 height 35
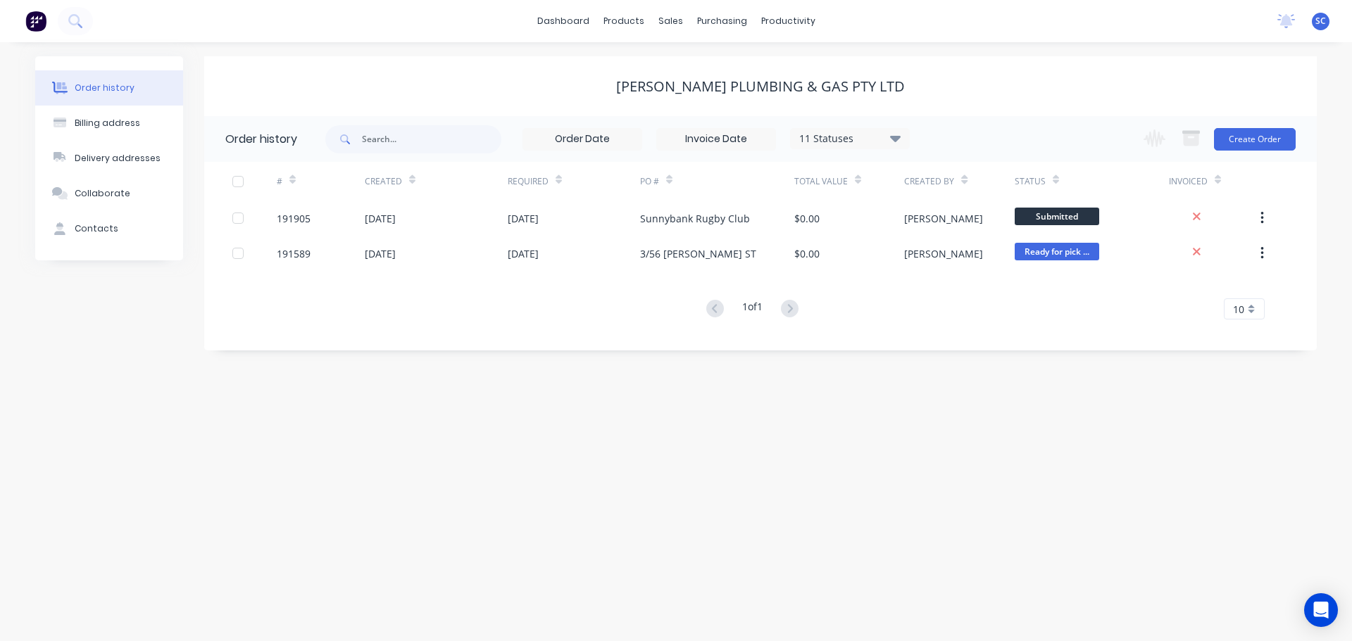
click at [460, 16] on div "dashboard products sales purchasing productivity dashboard products Product Cat…" at bounding box center [676, 21] width 1352 height 42
drag, startPoint x: 677, startPoint y: 30, endPoint x: 669, endPoint y: 29, distance: 8.5
click at [676, 30] on div "sales" at bounding box center [670, 21] width 39 height 21
click at [705, 87] on link "Customers" at bounding box center [744, 96] width 187 height 28
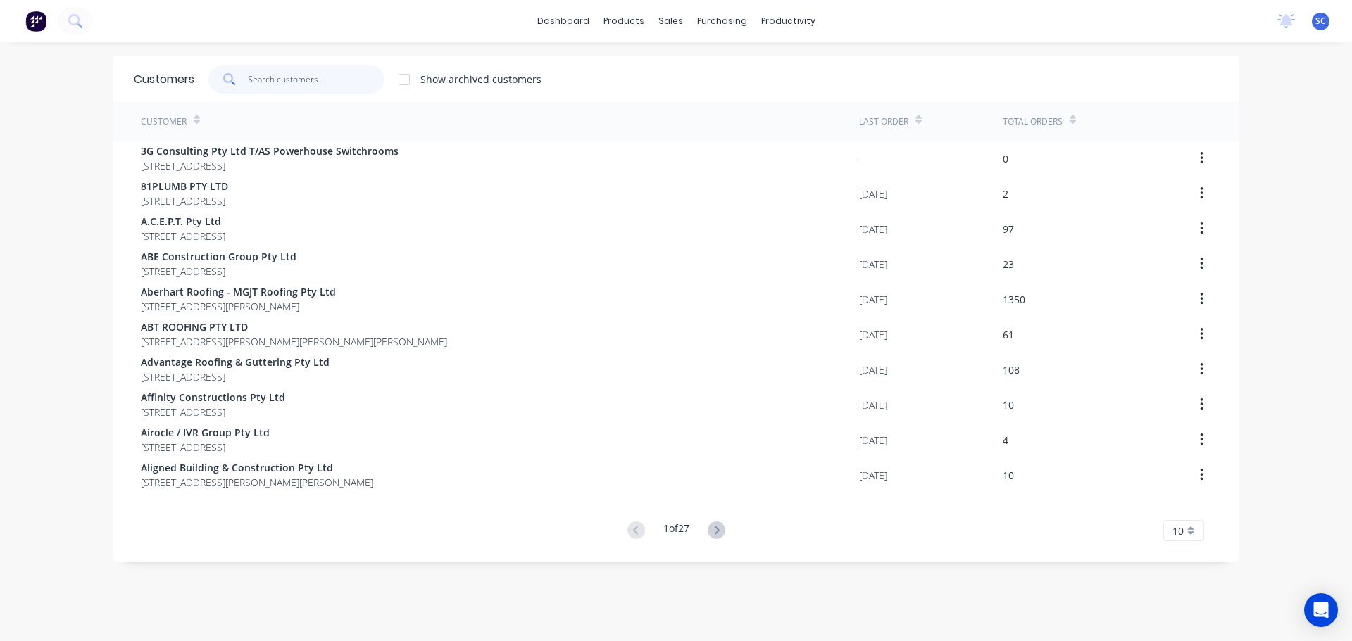
click at [264, 85] on input "text" at bounding box center [316, 79] width 137 height 28
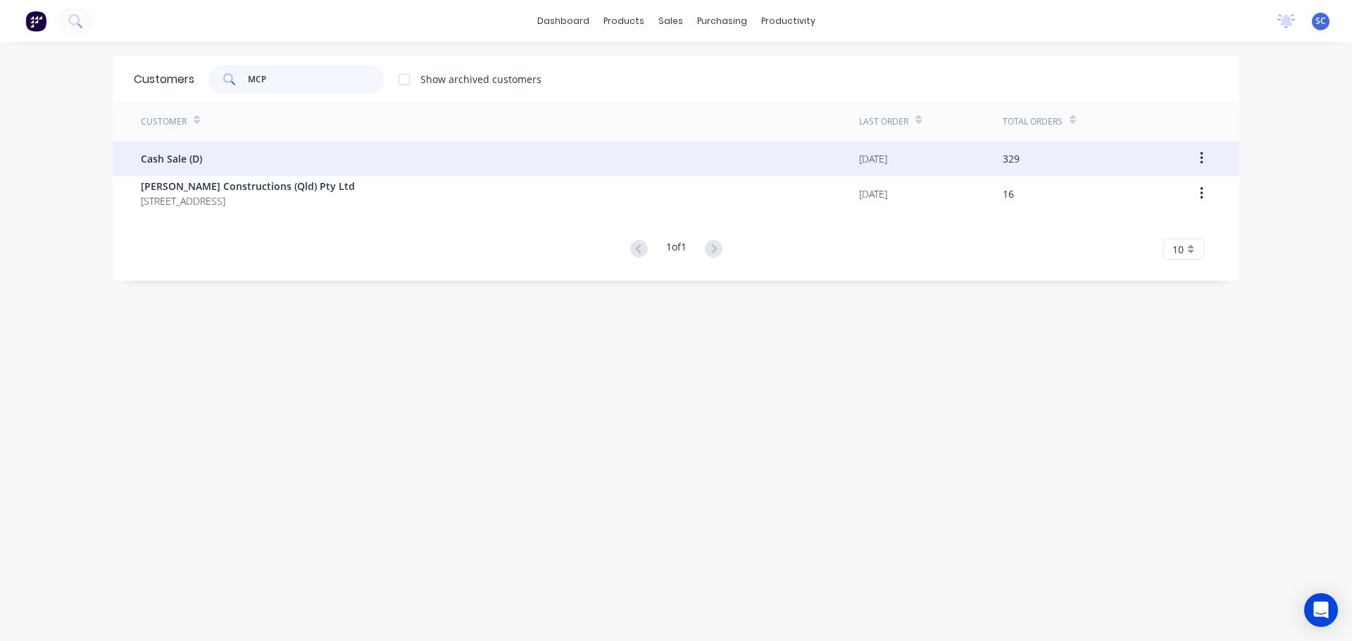
type input "MCP"
click at [198, 174] on div "Cash Sale (D)" at bounding box center [500, 158] width 718 height 35
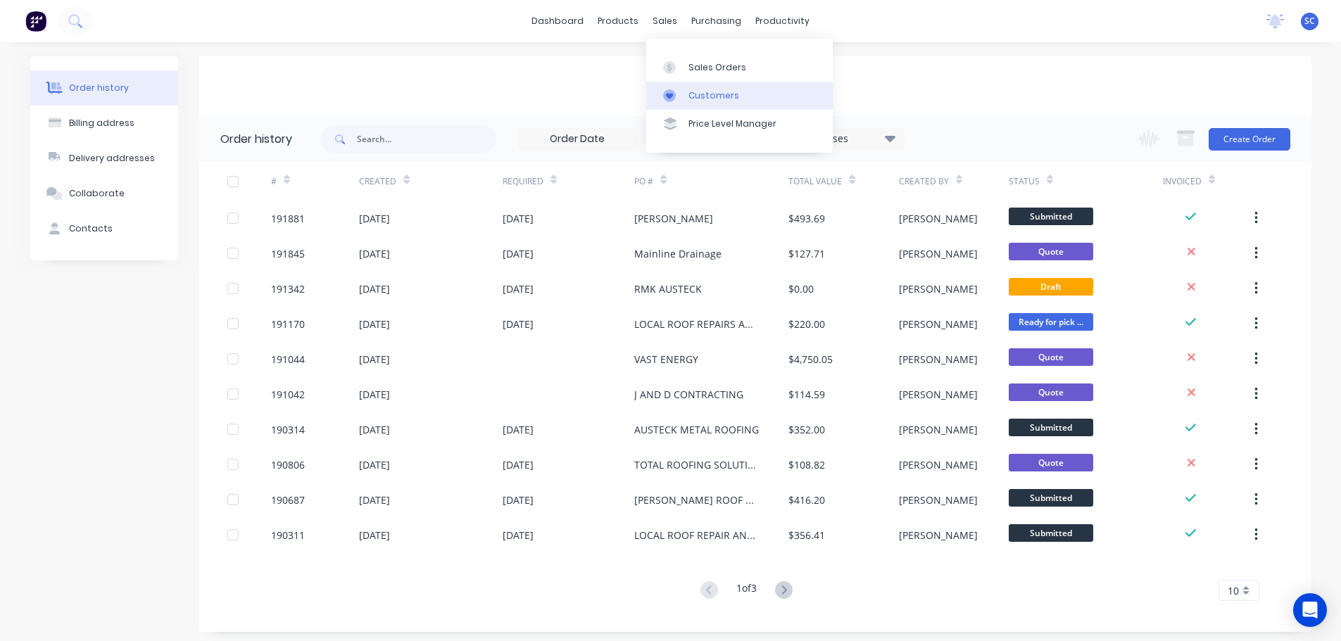
click at [723, 98] on div "Customers" at bounding box center [713, 95] width 51 height 13
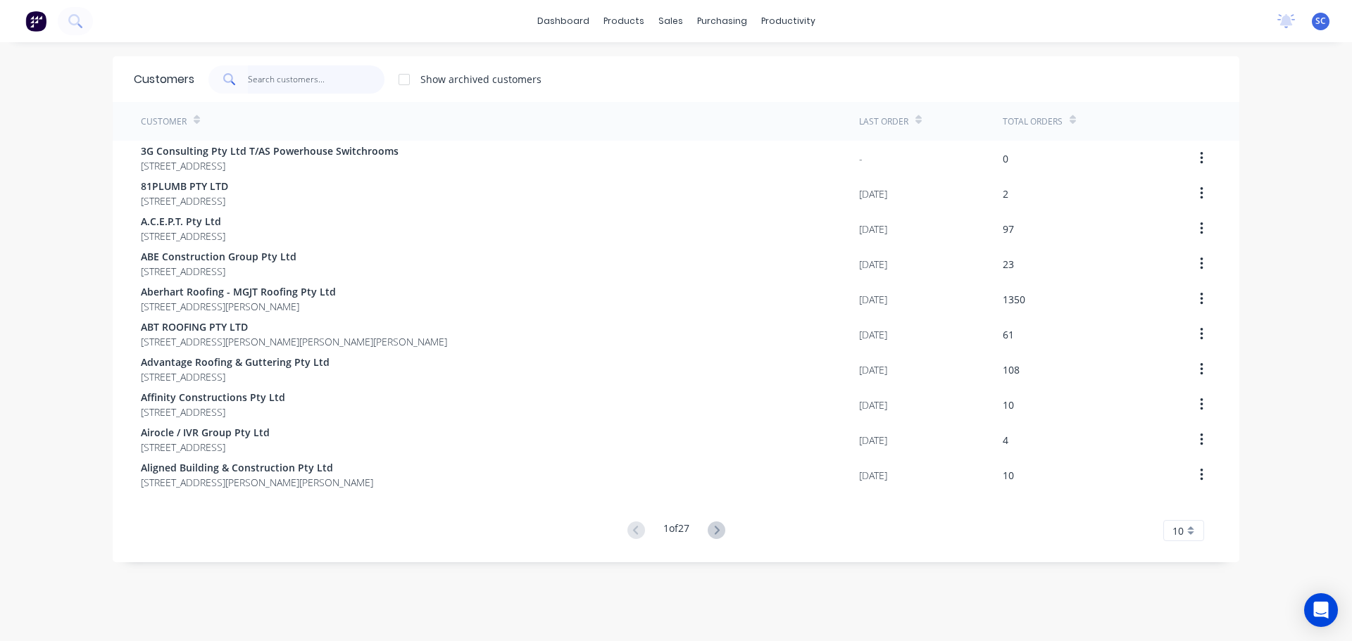
click at [301, 80] on input "text" at bounding box center [316, 79] width 137 height 28
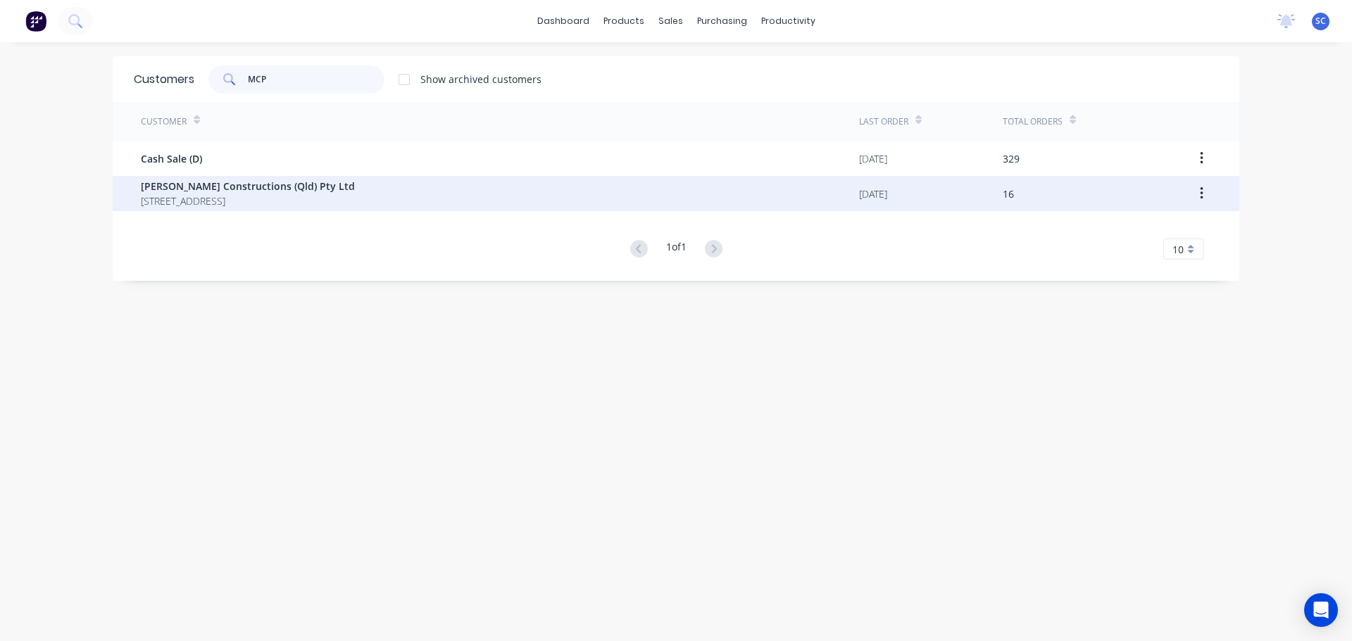
type input "MCP"
click at [187, 197] on span "580 Coles Creek Road Cooran Queensland Australia 4569" at bounding box center [248, 201] width 214 height 15
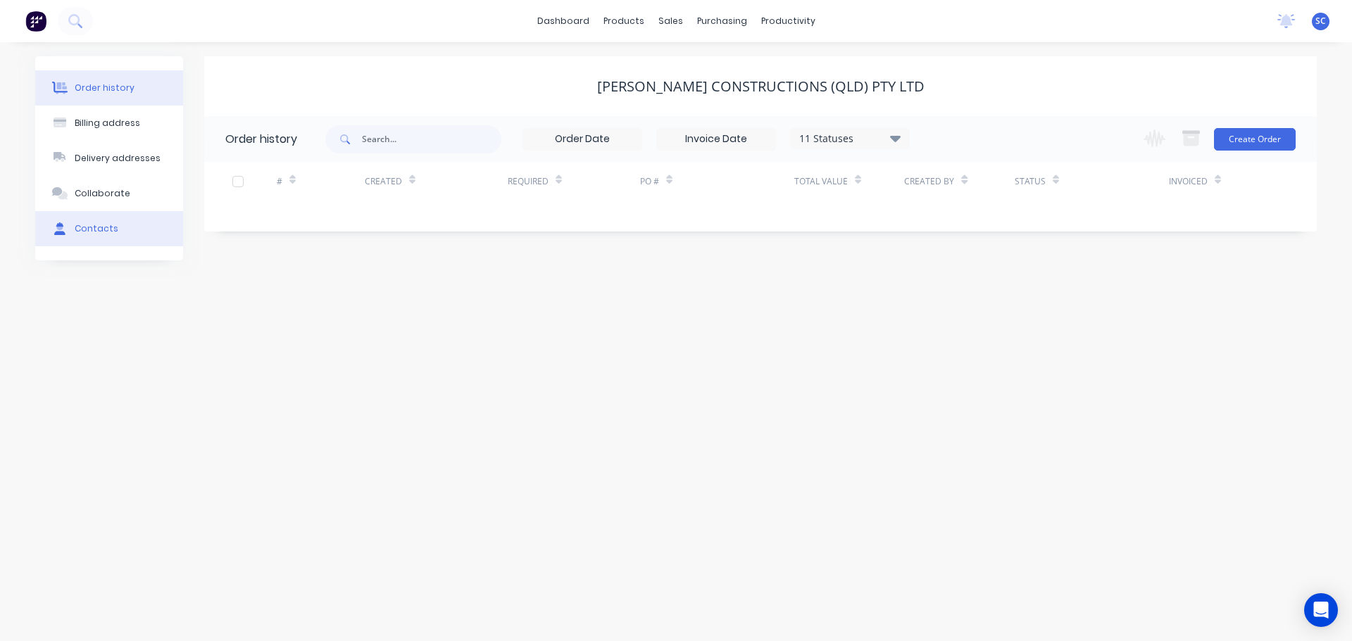
click at [92, 232] on div "Contacts" at bounding box center [97, 228] width 44 height 13
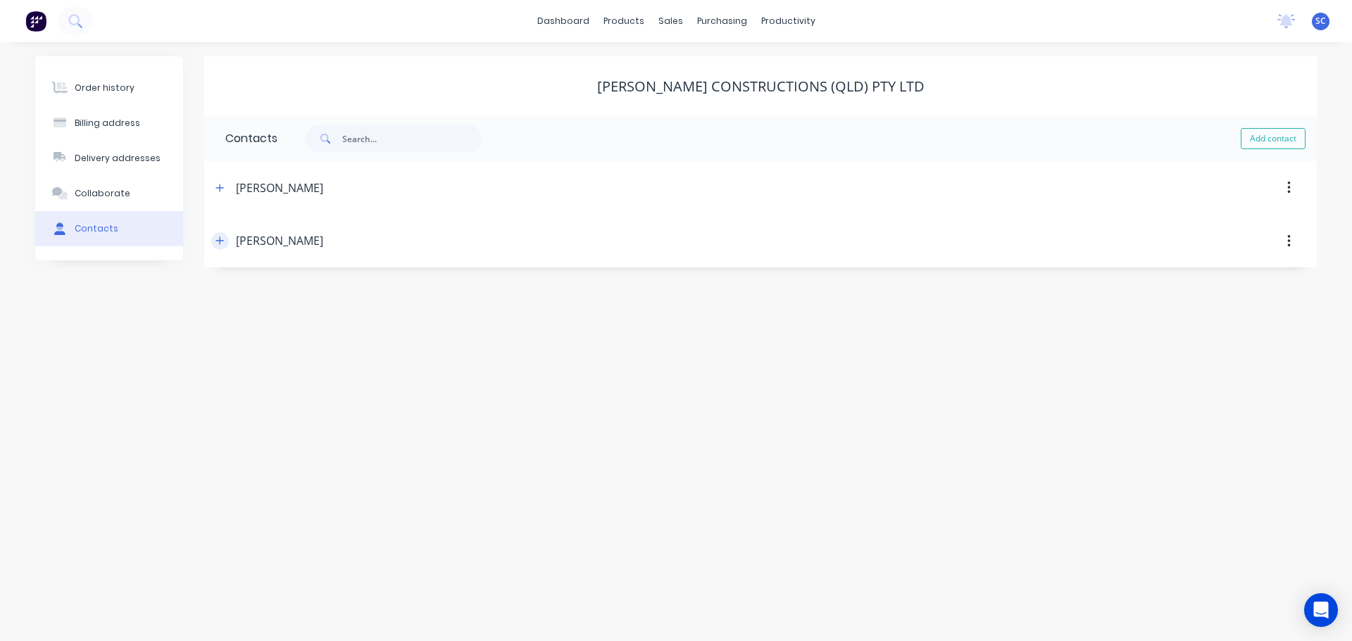
click at [225, 239] on button "button" at bounding box center [220, 241] width 18 height 18
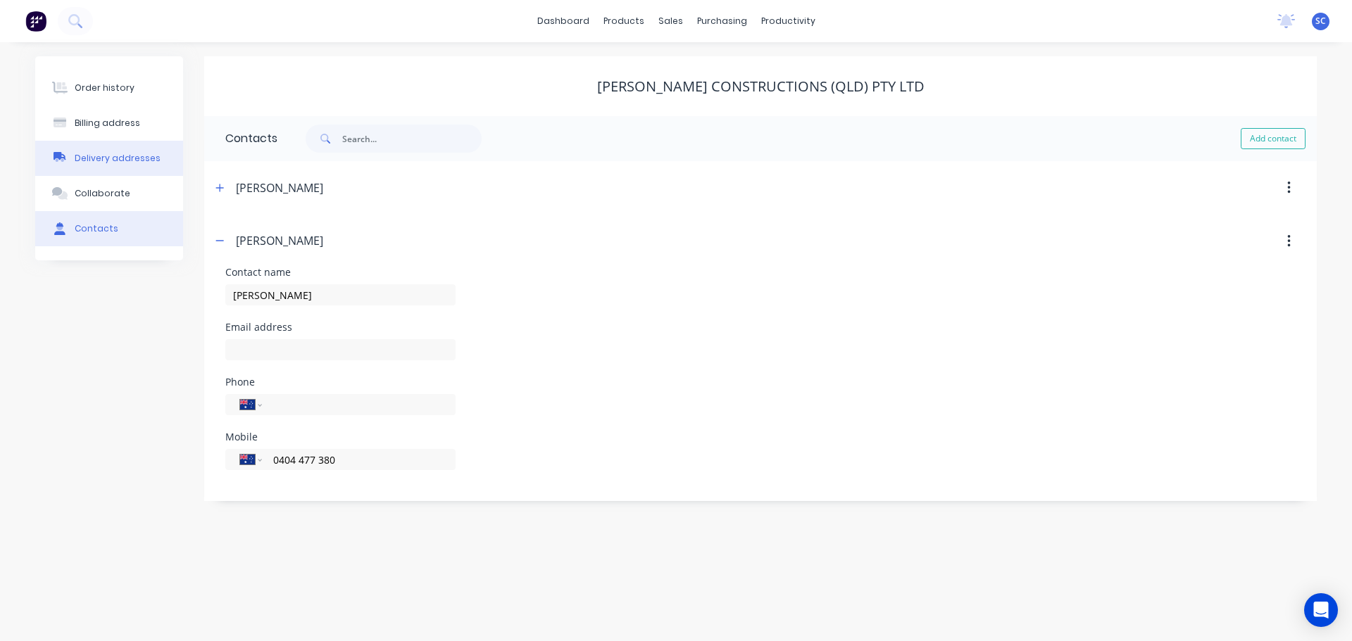
click at [136, 165] on button "Delivery addresses" at bounding box center [109, 158] width 148 height 35
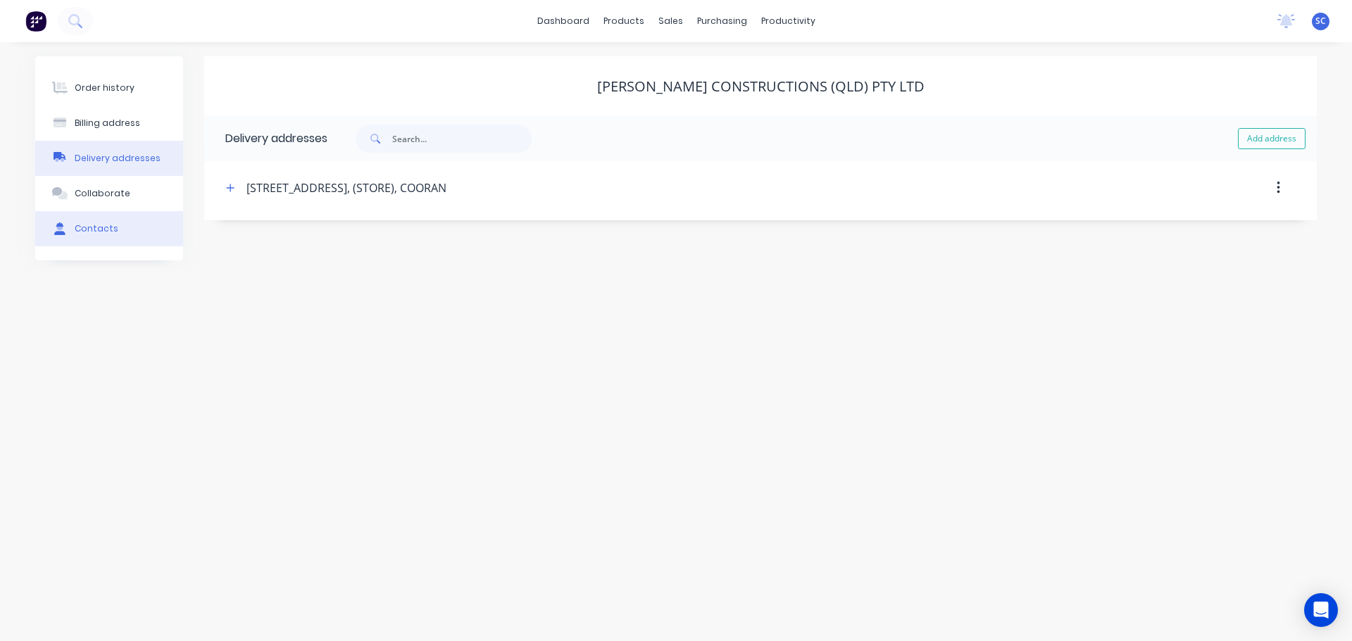
click at [99, 229] on div "Contacts" at bounding box center [97, 228] width 44 height 13
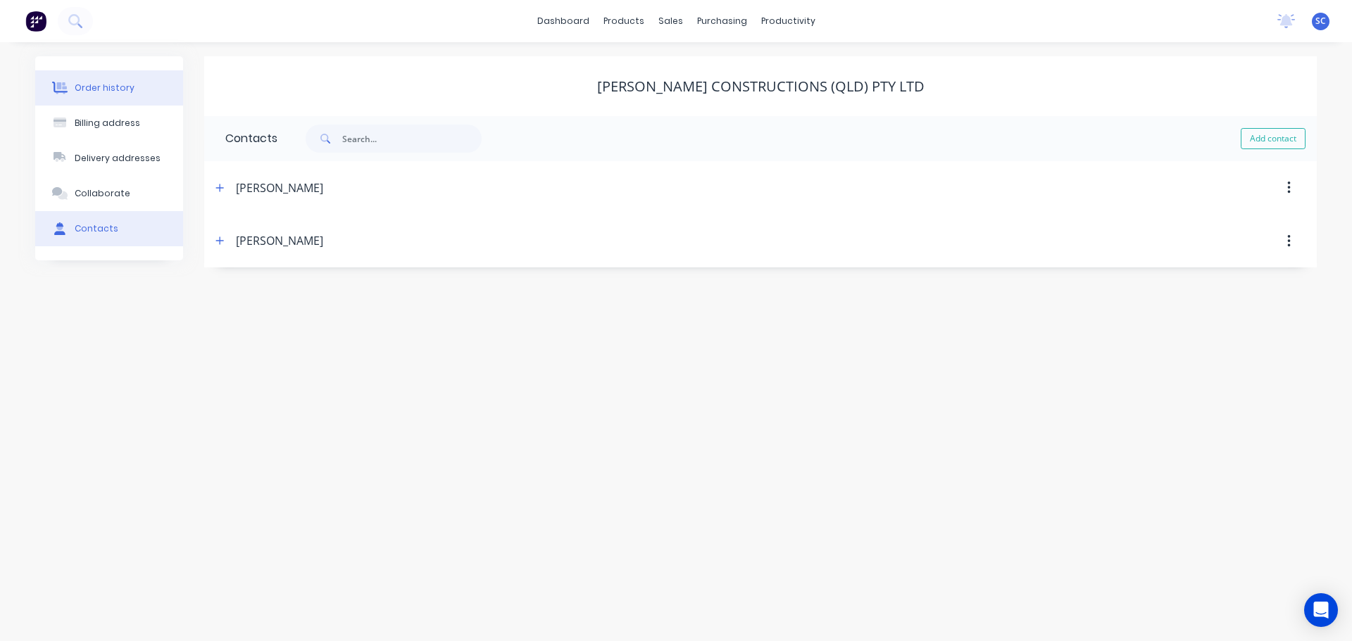
click at [87, 86] on div "Order history" at bounding box center [105, 88] width 60 height 13
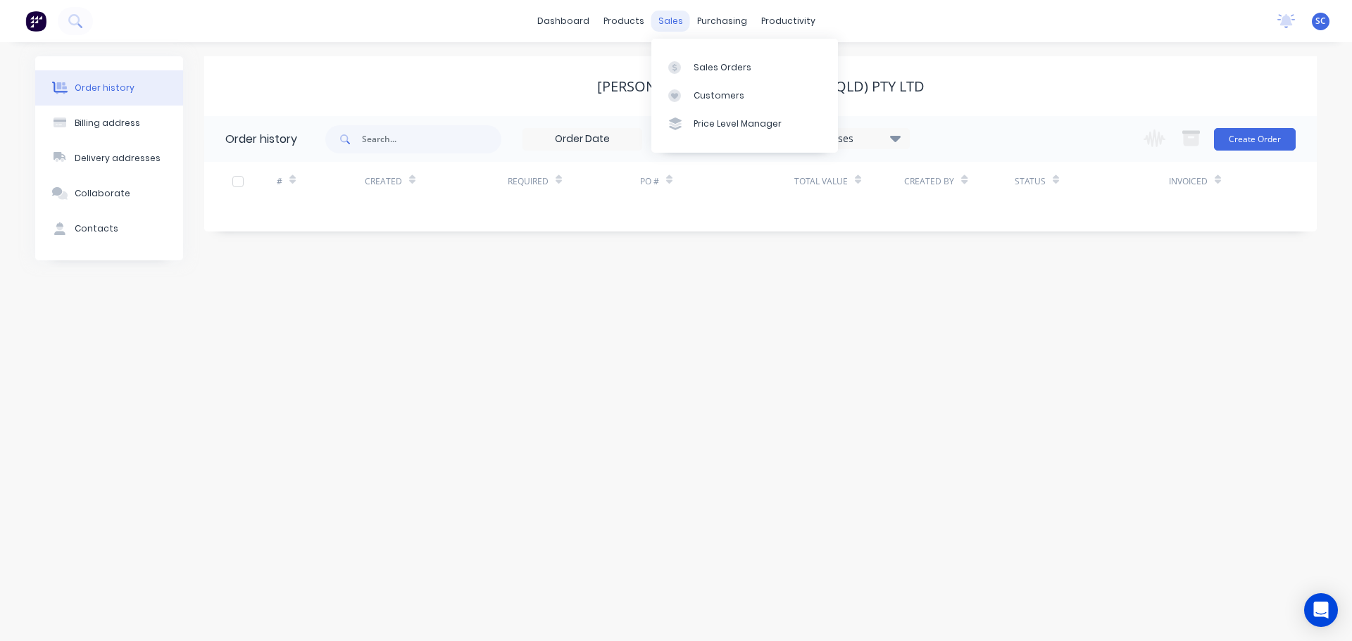
click at [670, 25] on div "sales" at bounding box center [670, 21] width 39 height 21
click at [715, 94] on div "Customers" at bounding box center [718, 95] width 51 height 13
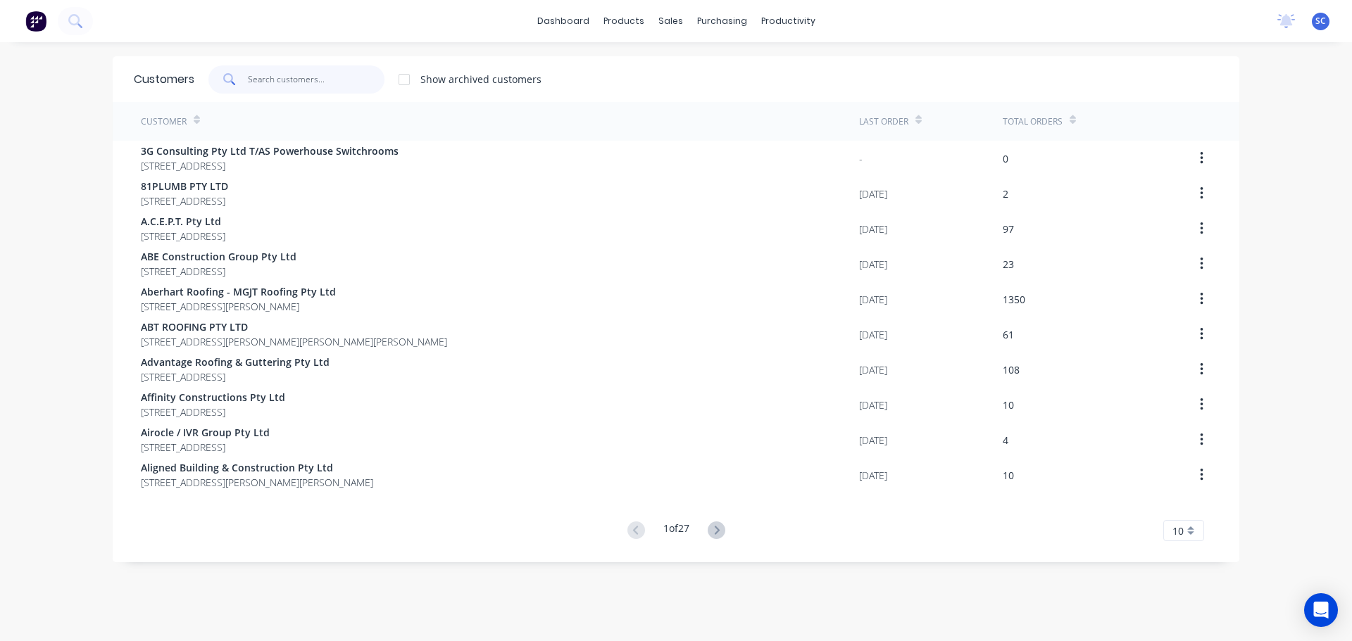
click at [278, 80] on input "text" at bounding box center [316, 79] width 137 height 28
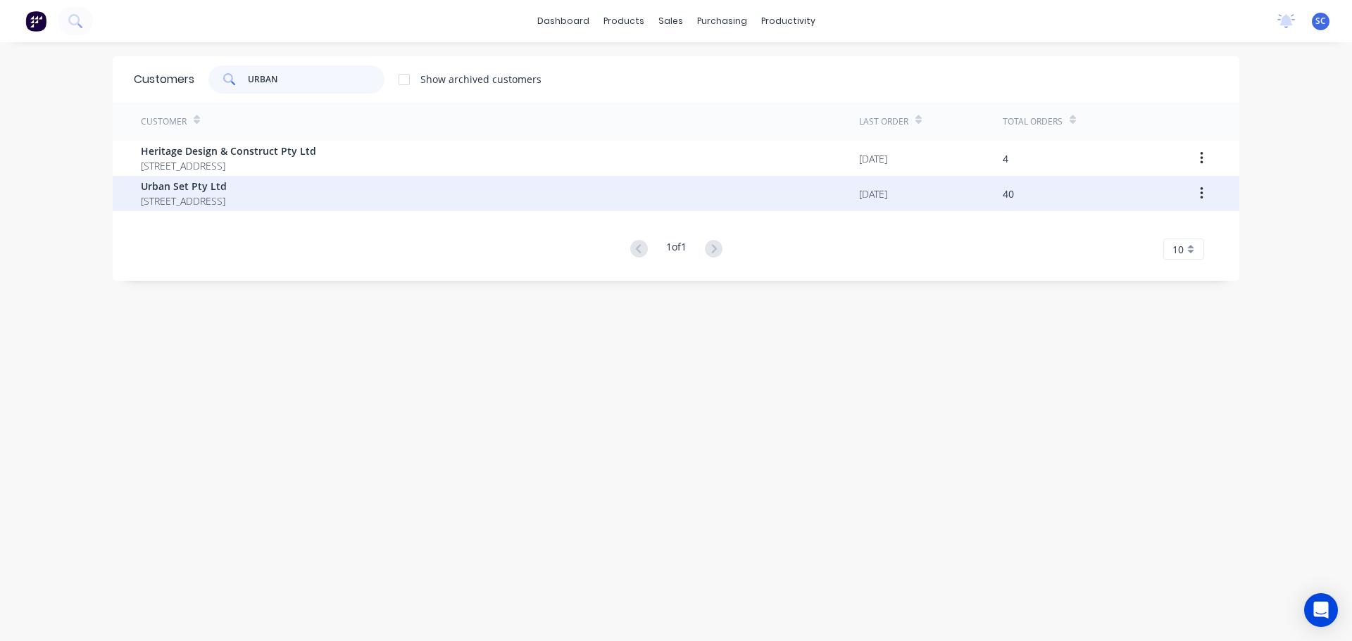
type input "URBAN"
click at [206, 202] on span "PO BOX 7811 GCMC Queensland Australia 9726" at bounding box center [184, 201] width 86 height 15
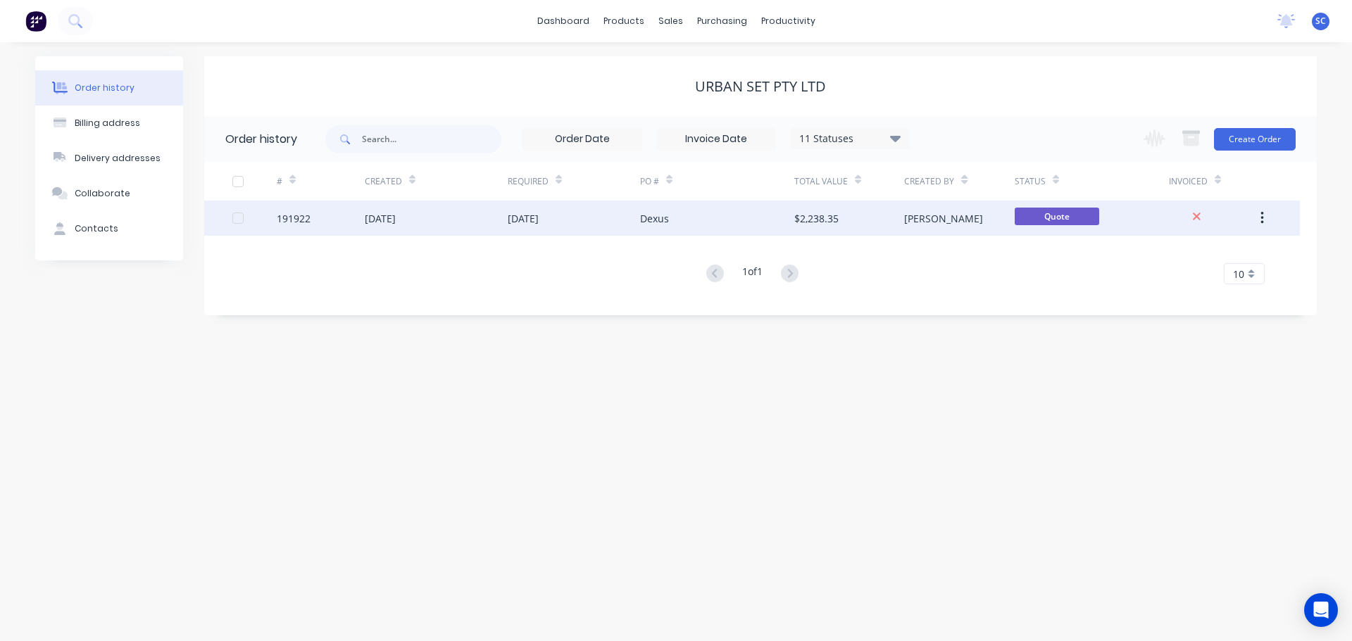
click at [539, 214] on div "[DATE]" at bounding box center [523, 218] width 31 height 15
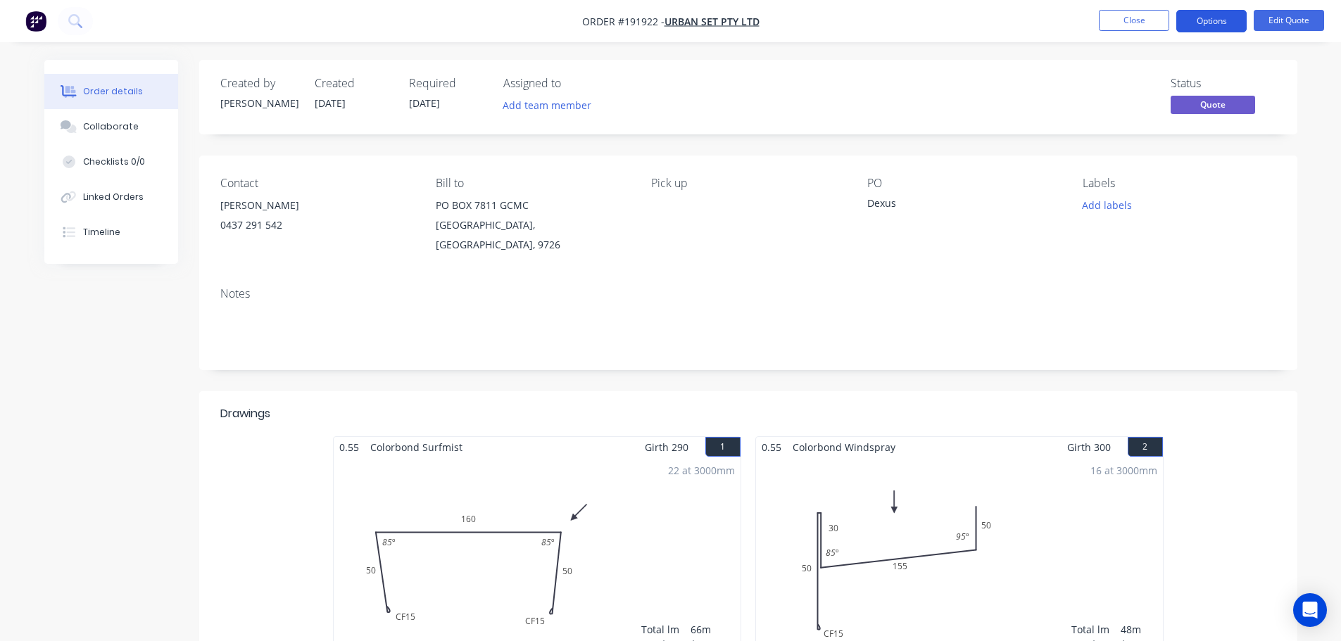
click at [1233, 19] on button "Options" at bounding box center [1211, 21] width 70 height 23
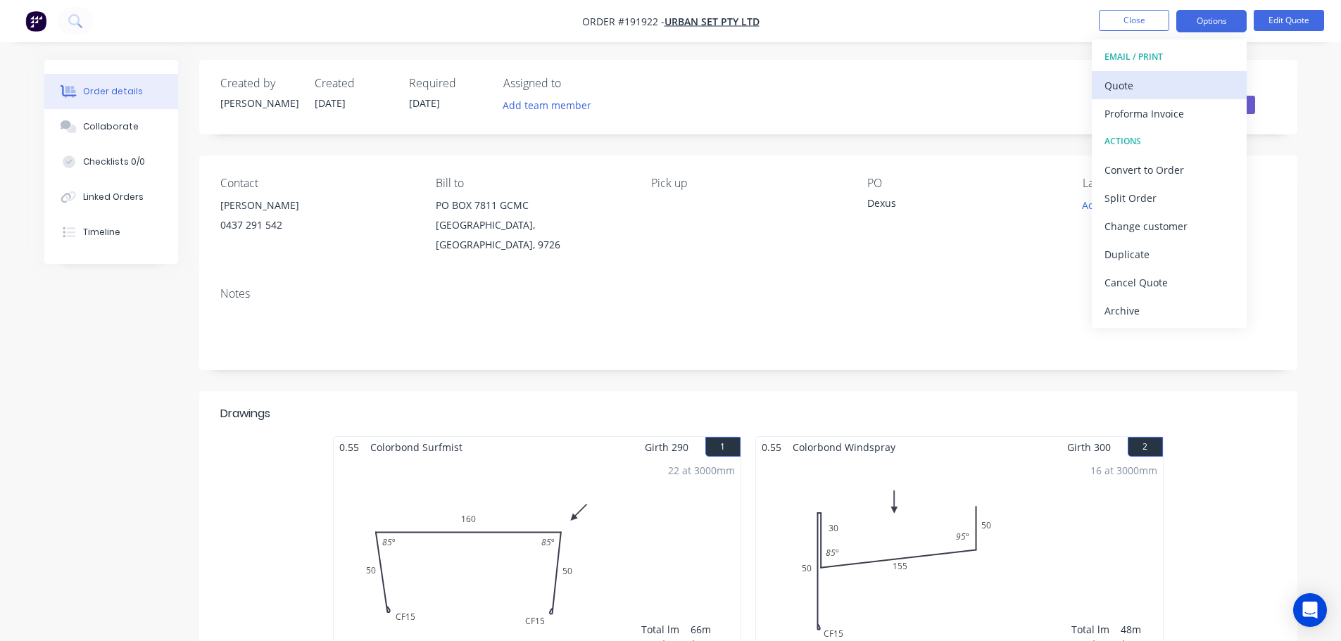
click at [1145, 87] on div "Quote" at bounding box center [1170, 85] width 130 height 20
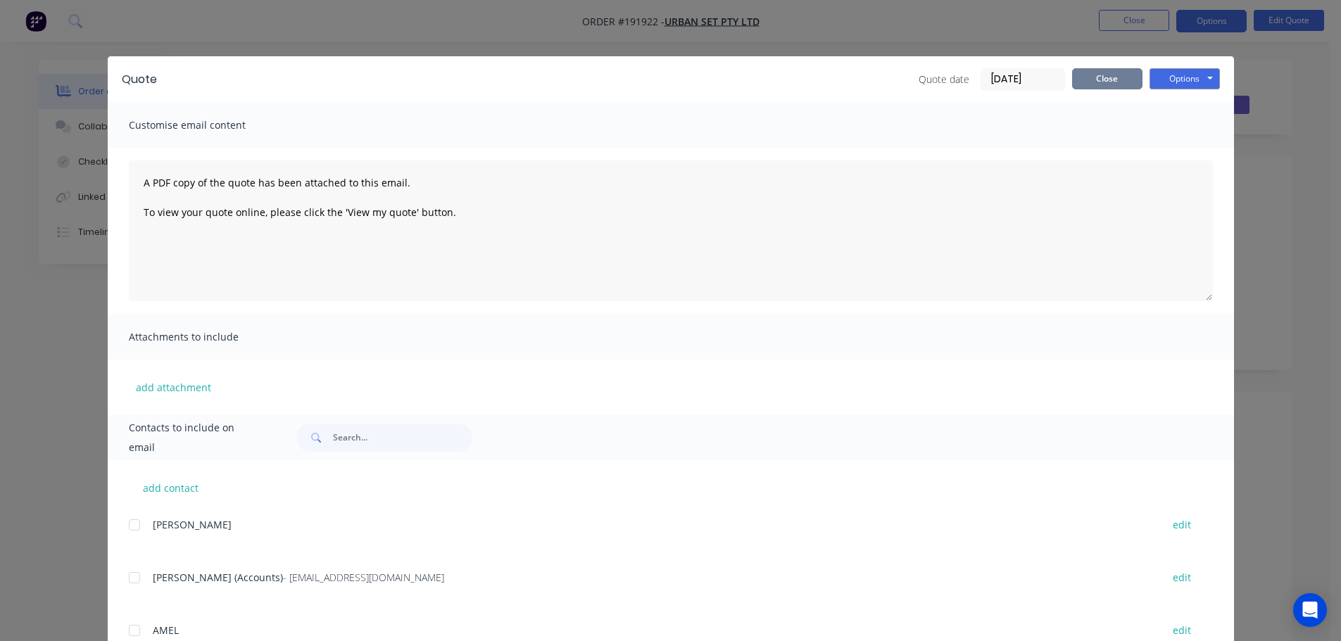
click at [1120, 82] on button "Close" at bounding box center [1107, 78] width 70 height 21
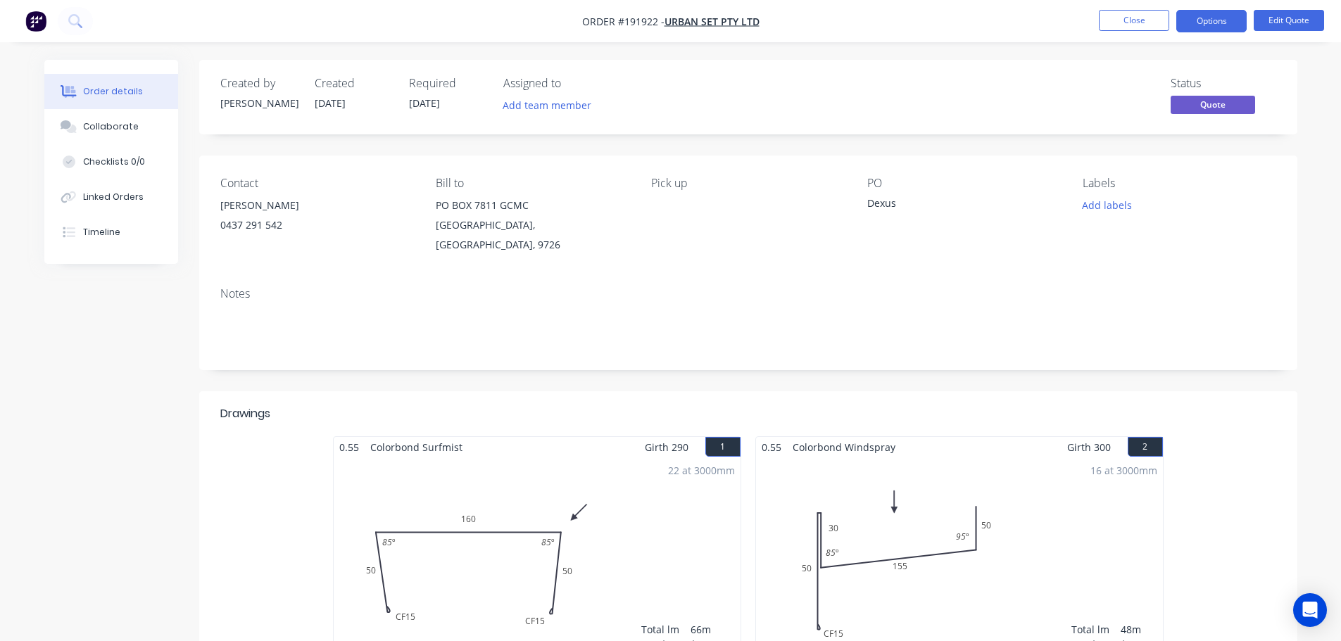
drag, startPoint x: 520, startPoint y: 7, endPoint x: 543, endPoint y: 11, distance: 22.8
click at [520, 7] on nav "Order #191922 - Urban Set Pty Ltd Close Options Edit Quote" at bounding box center [670, 21] width 1341 height 42
click at [1139, 21] on button "Close" at bounding box center [1134, 20] width 70 height 21
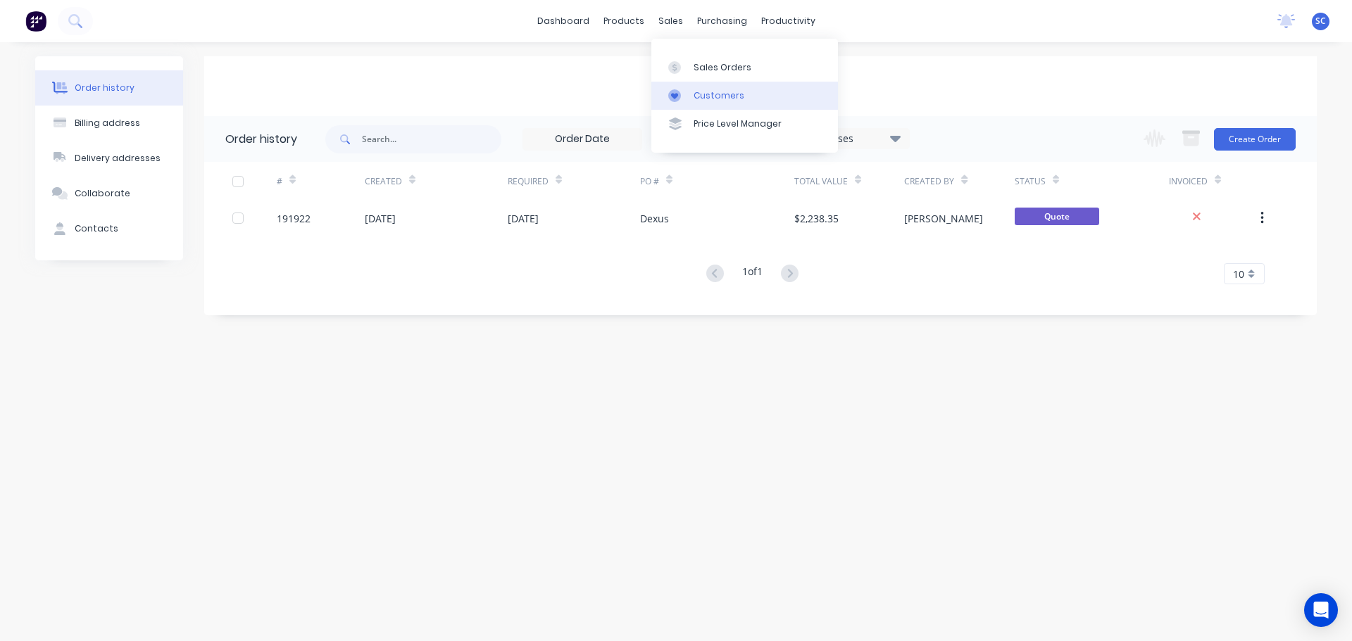
click at [717, 96] on div "Customers" at bounding box center [718, 95] width 51 height 13
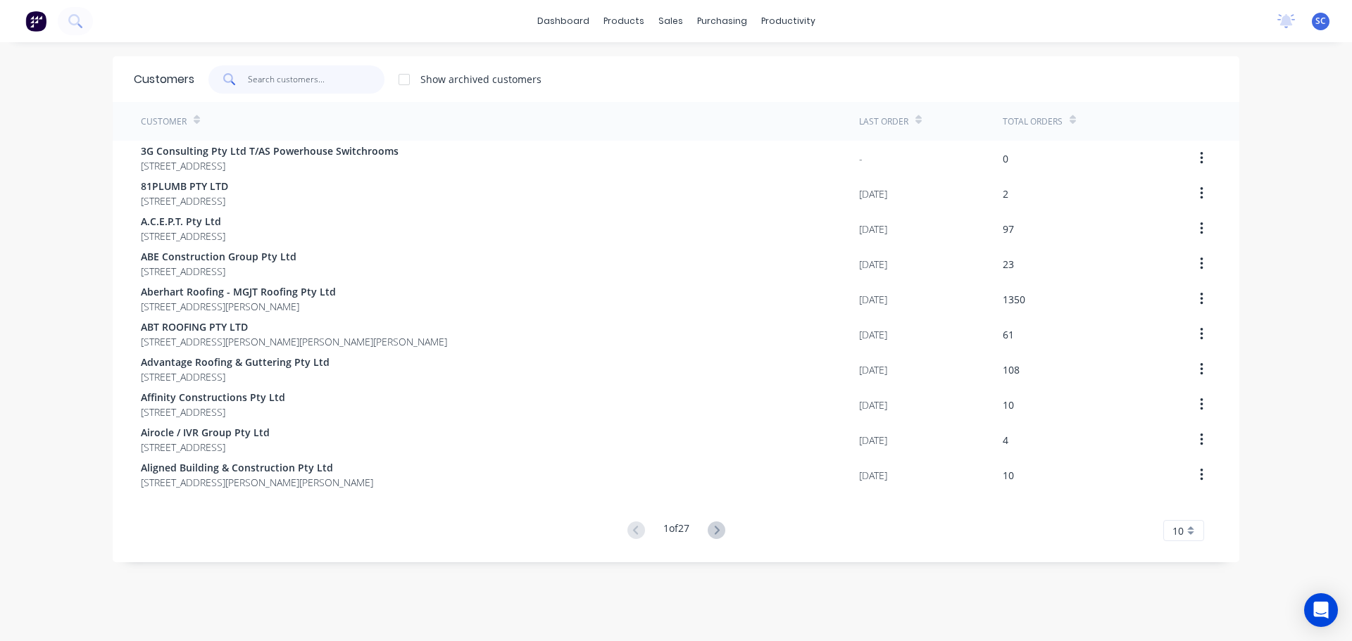
click at [258, 71] on input "text" at bounding box center [316, 79] width 137 height 28
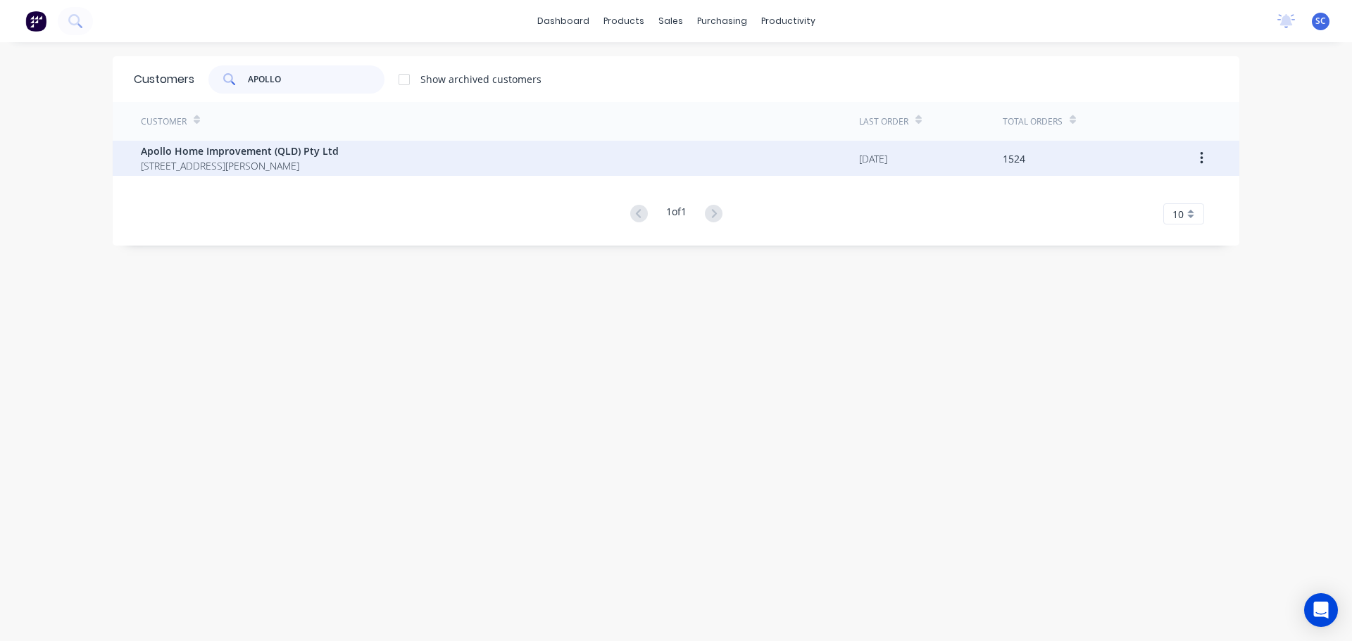
type input "APOLLO"
click at [239, 167] on span "29 Corymbia Place Parkinson Australia 4115" at bounding box center [240, 165] width 198 height 15
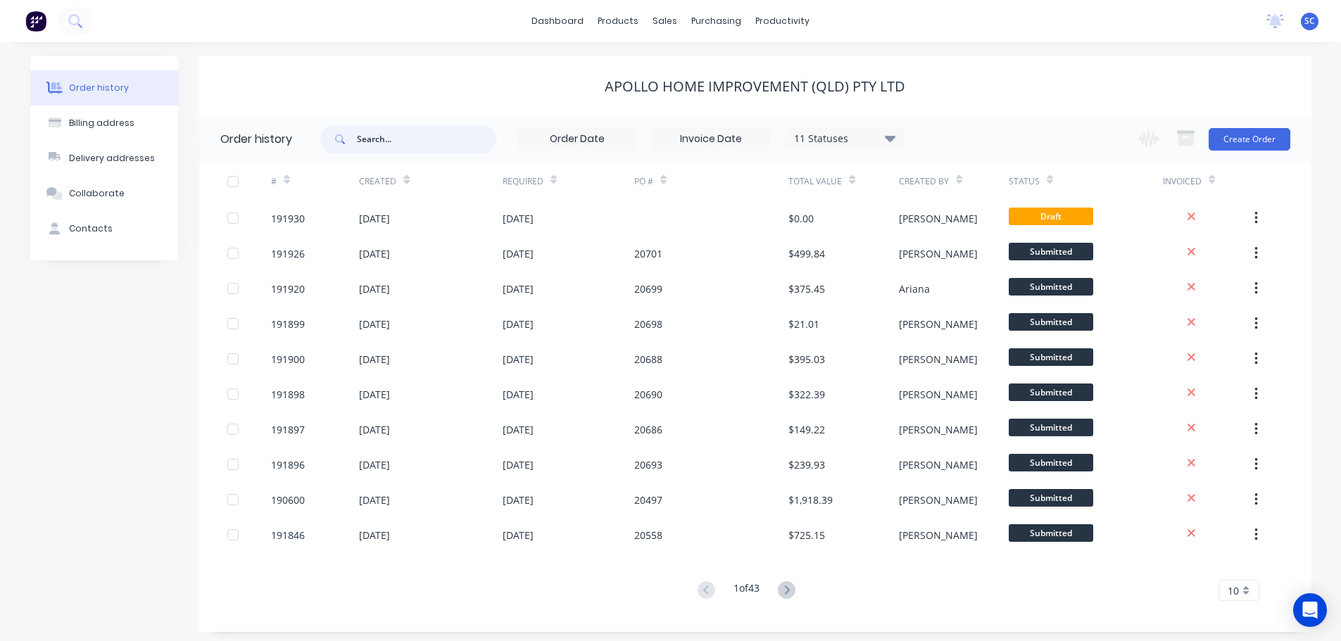
click at [391, 141] on input "text" at bounding box center [426, 139] width 139 height 28
type input "20587"
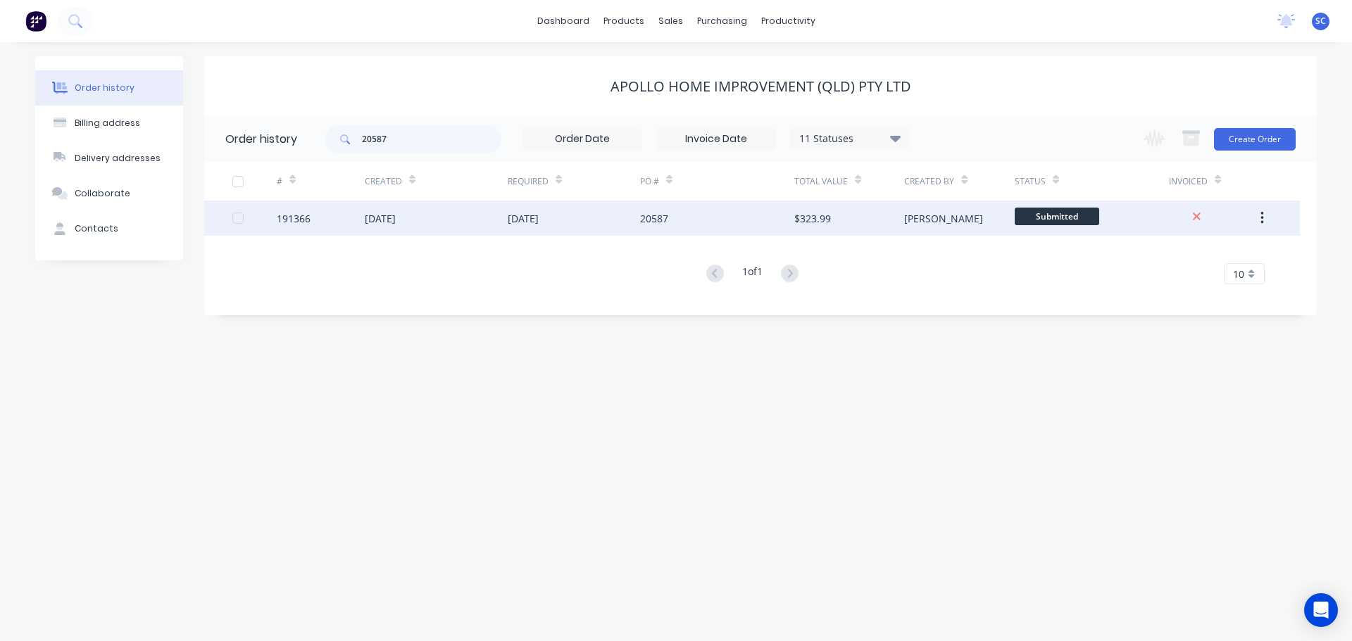
click at [396, 224] on div "[DATE]" at bounding box center [380, 218] width 31 height 15
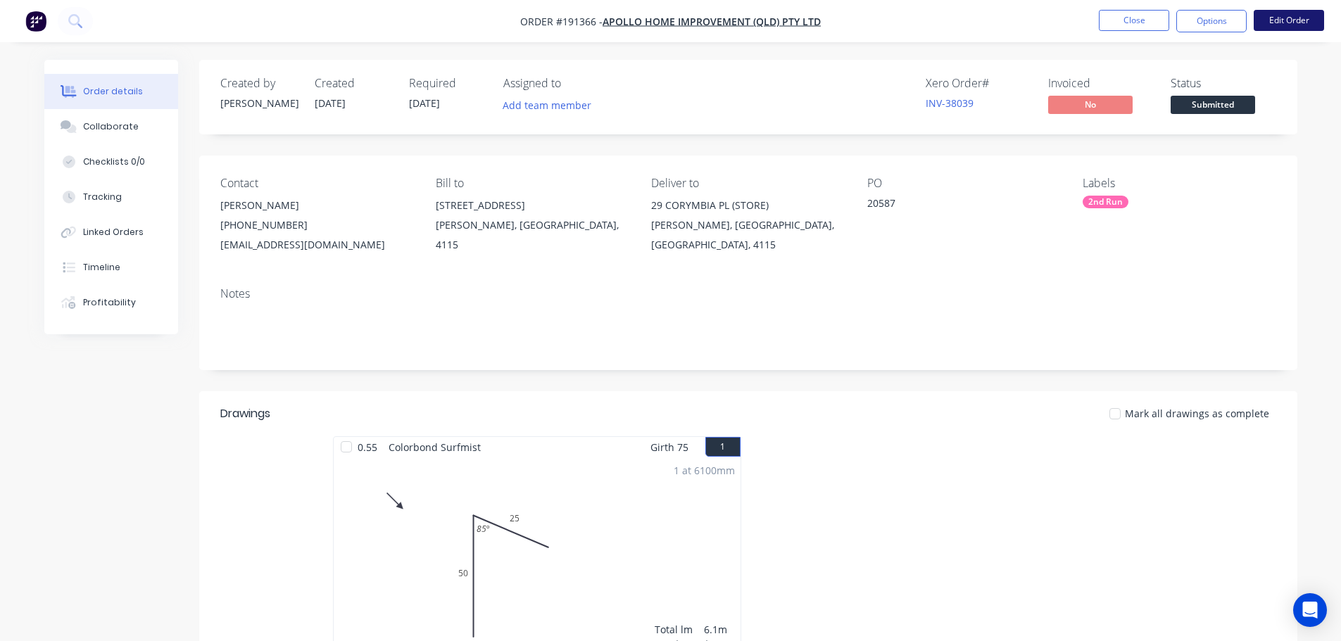
click at [1311, 20] on button "Edit Order" at bounding box center [1289, 20] width 70 height 21
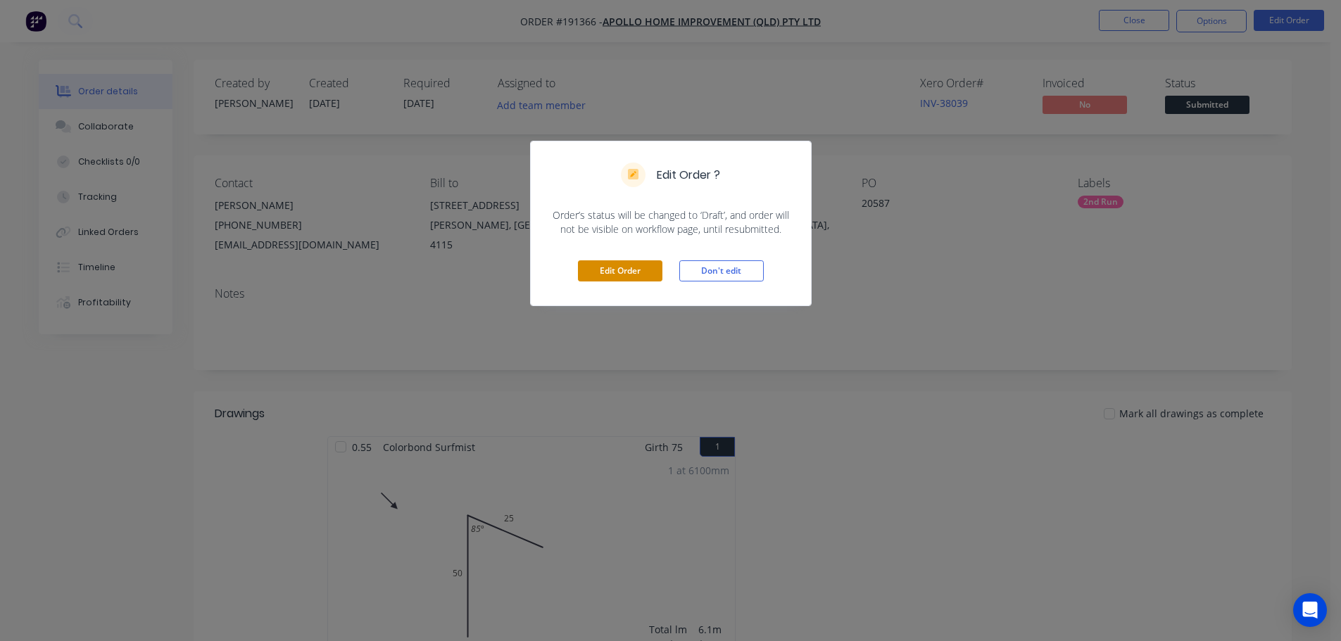
click at [628, 279] on button "Edit Order" at bounding box center [620, 270] width 84 height 21
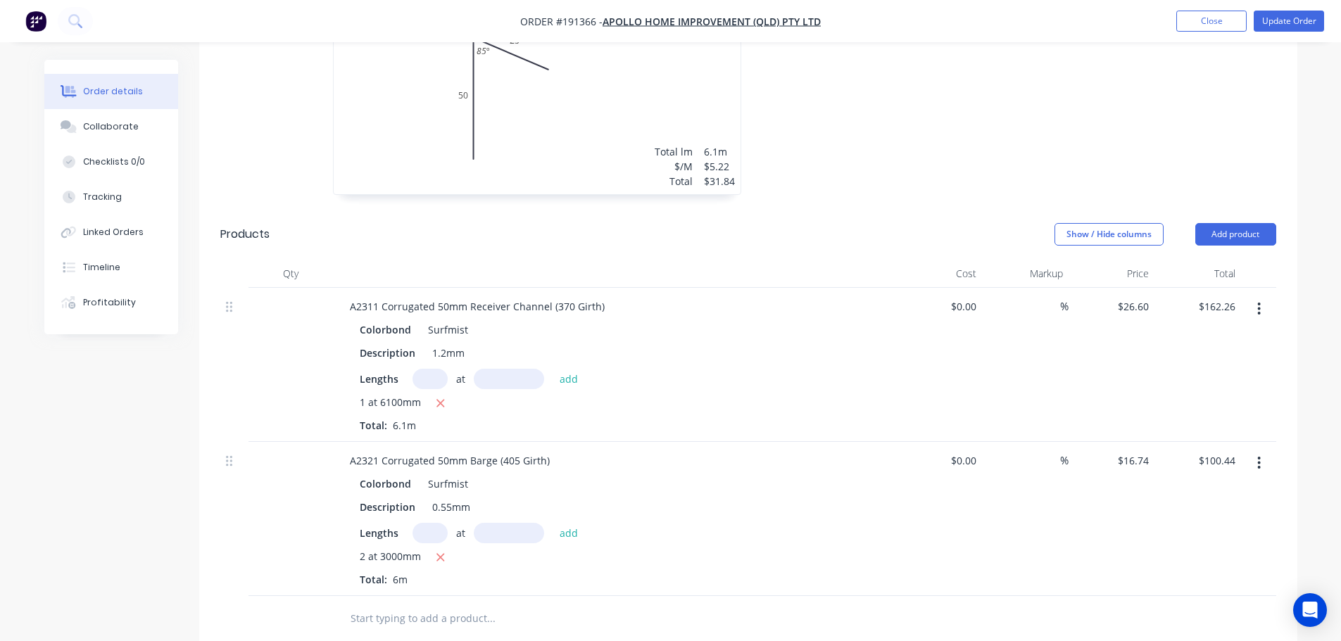
scroll to position [563, 0]
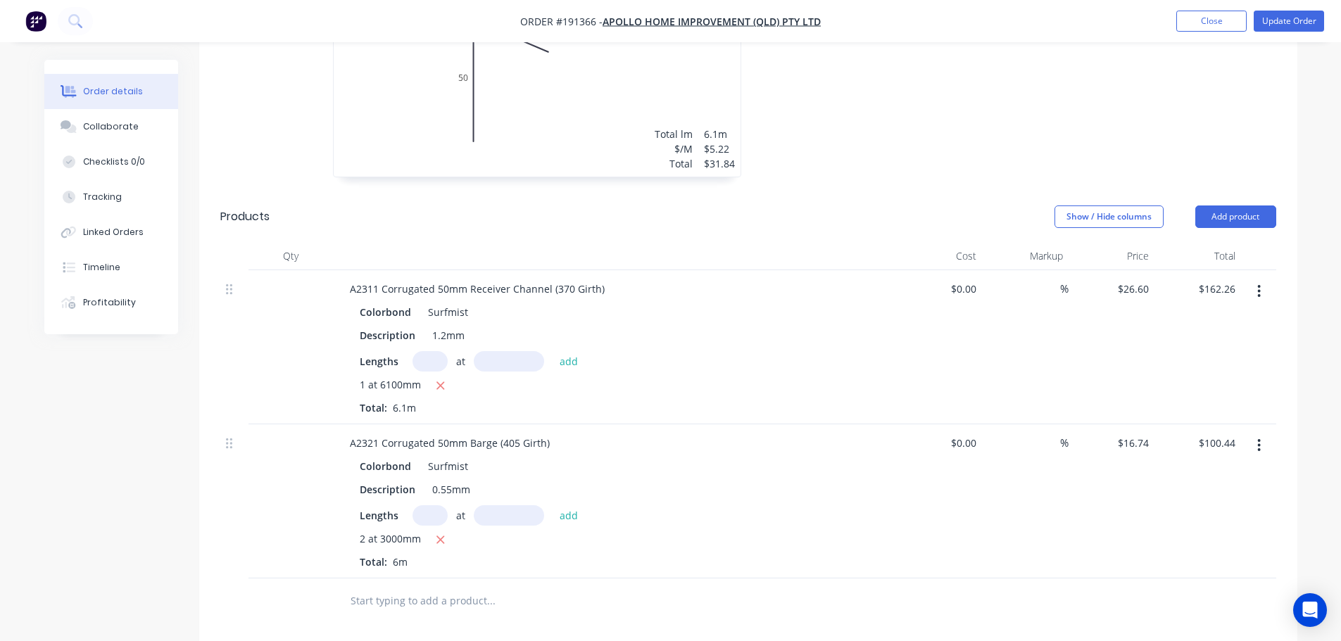
click at [1259, 438] on icon "button" at bounding box center [1259, 445] width 4 height 15
click at [1170, 557] on div "Delete" at bounding box center [1209, 567] width 108 height 20
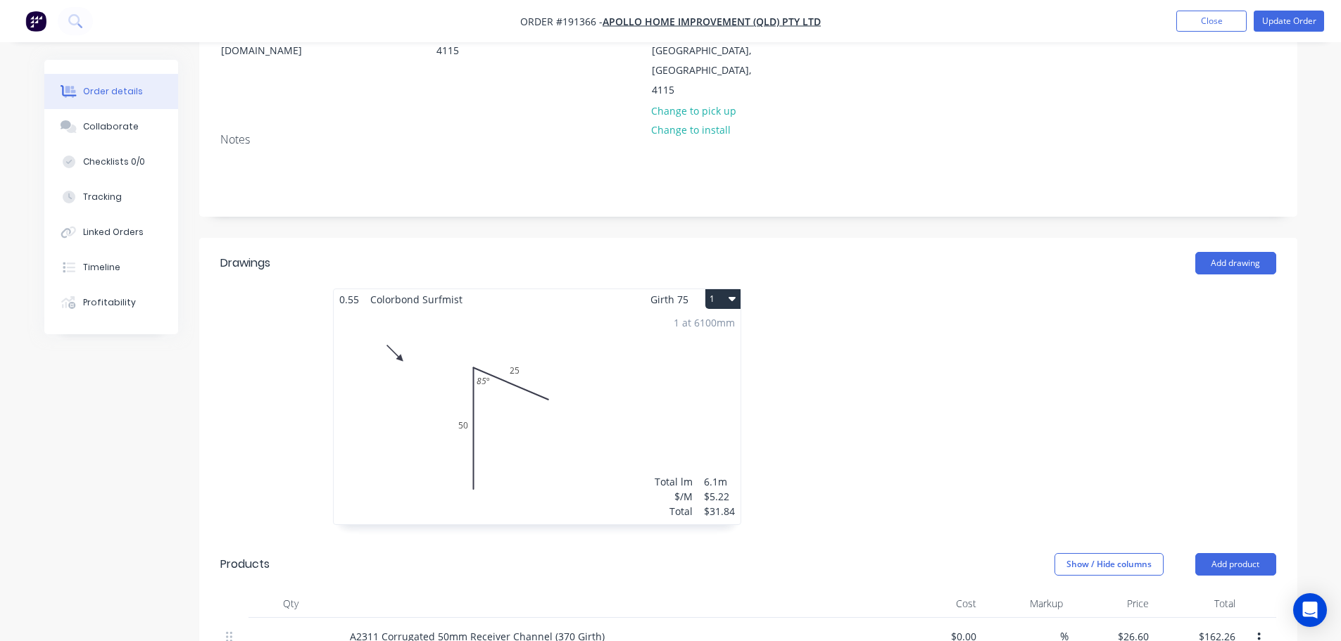
scroll to position [211, 0]
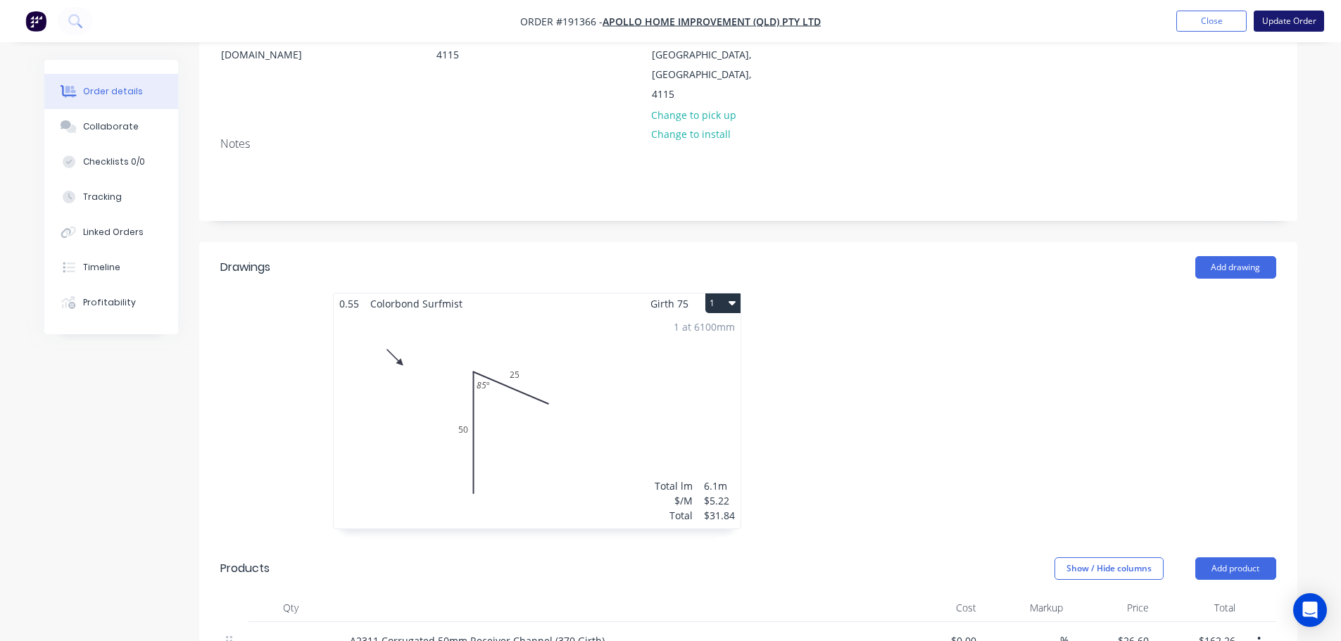
click at [1283, 18] on button "Update Order" at bounding box center [1289, 21] width 70 height 21
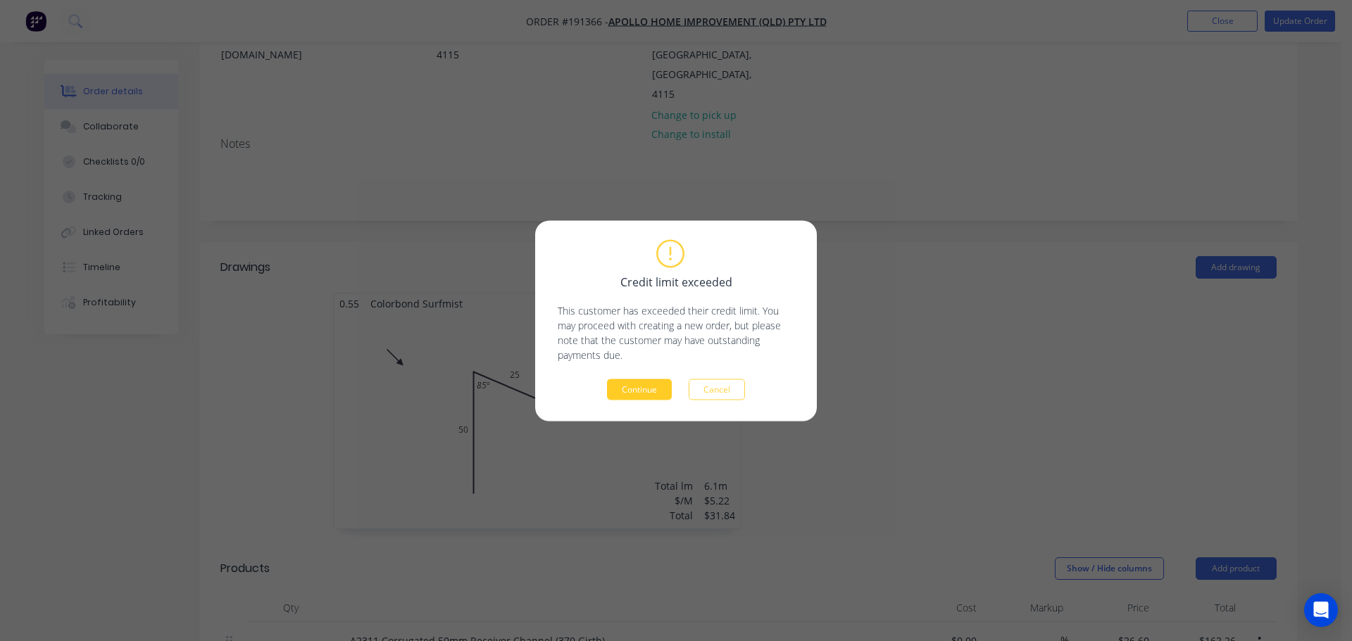
click at [638, 386] on button "Continue" at bounding box center [639, 389] width 65 height 21
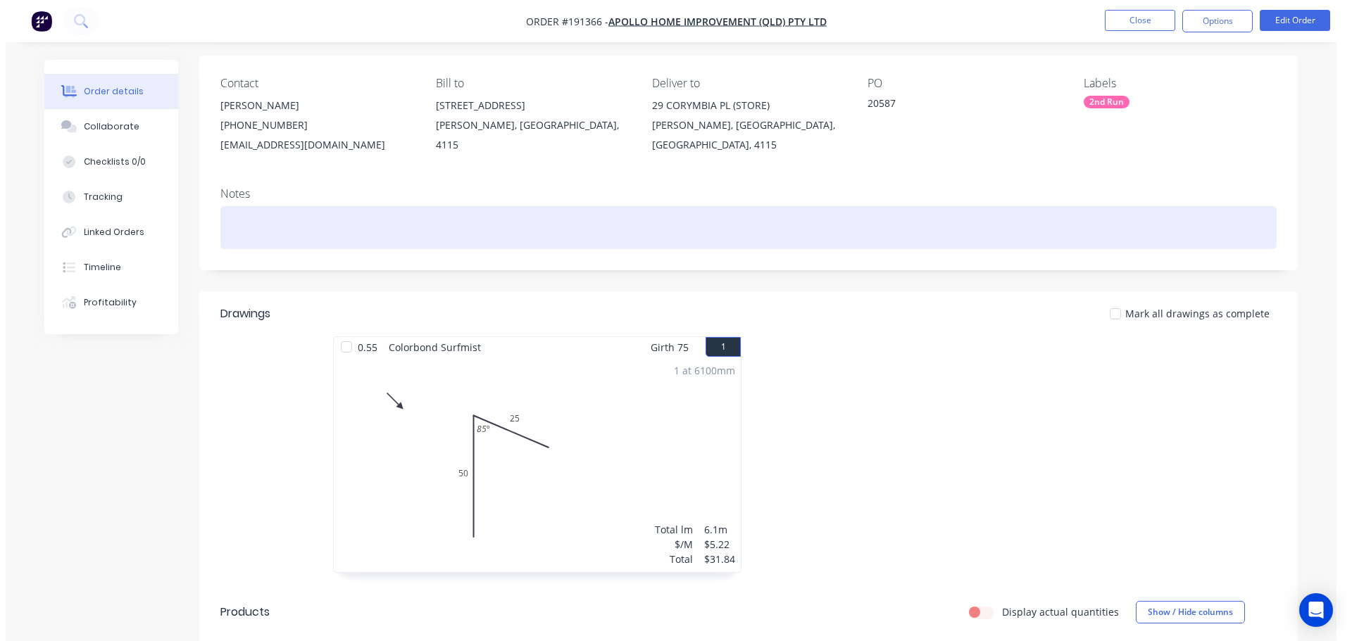
scroll to position [0, 0]
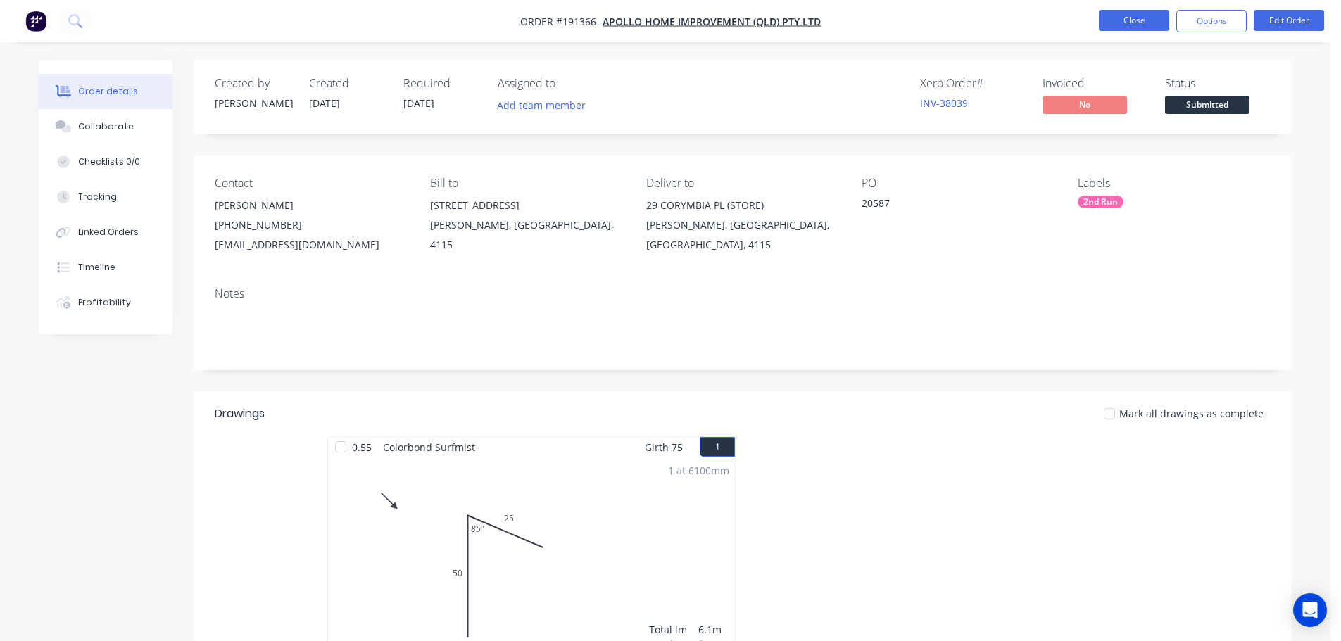
click at [1143, 17] on button "Close" at bounding box center [1134, 20] width 70 height 21
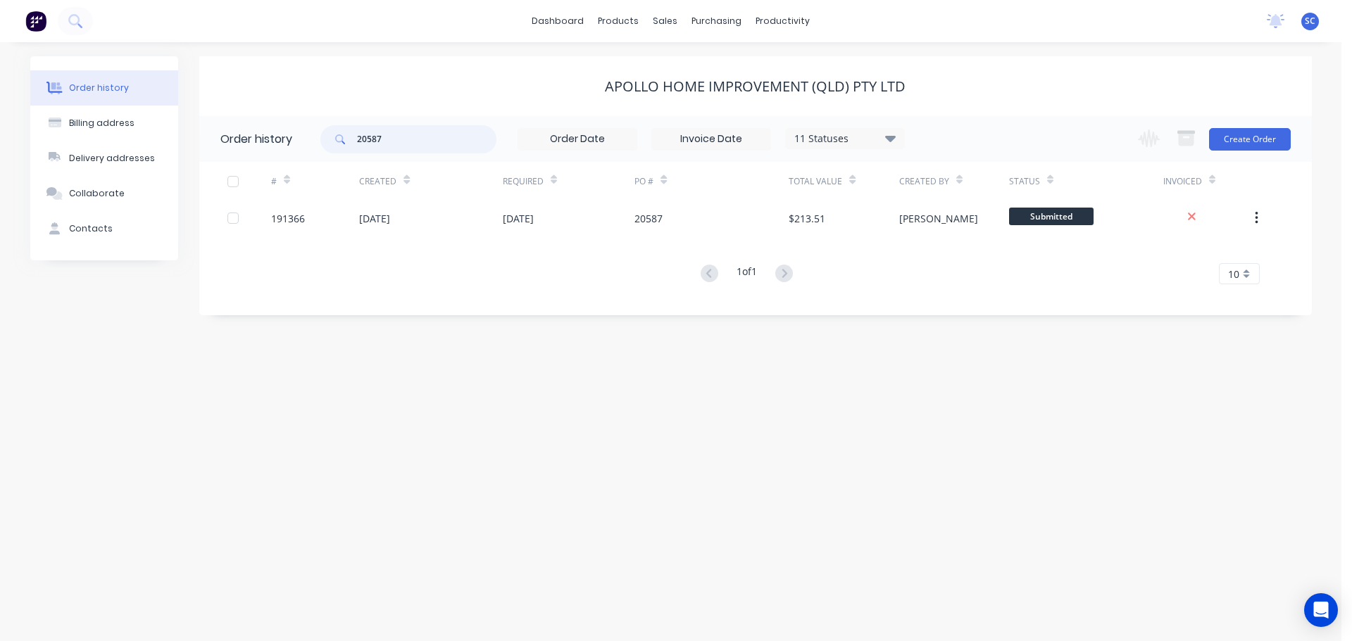
drag, startPoint x: 396, startPoint y: 142, endPoint x: 327, endPoint y: 141, distance: 69.0
click at [319, 141] on header "Order history 20587 11 Statuses Invoice Status Invoiced Not Invoiced Partial Or…" at bounding box center [755, 139] width 1112 height 46
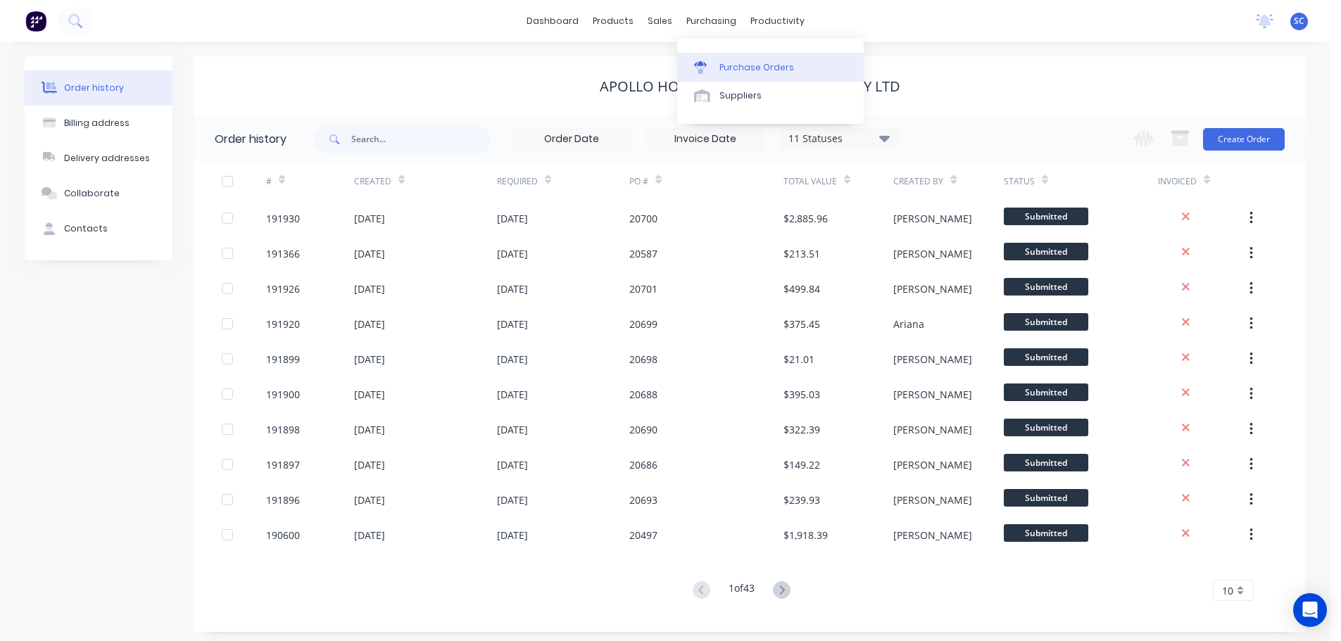
click at [752, 69] on div "Purchase Orders" at bounding box center [756, 67] width 75 height 13
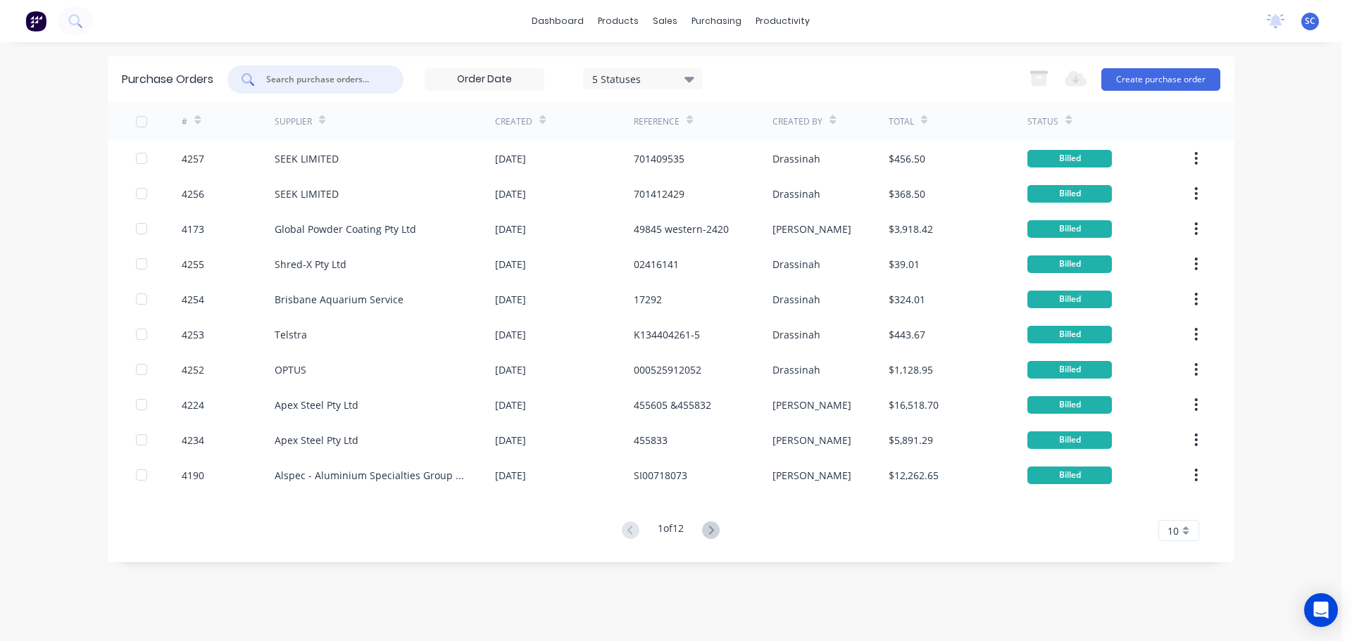
click at [358, 84] on input "text" at bounding box center [323, 80] width 117 height 14
click at [323, 77] on input "text" at bounding box center [323, 80] width 117 height 14
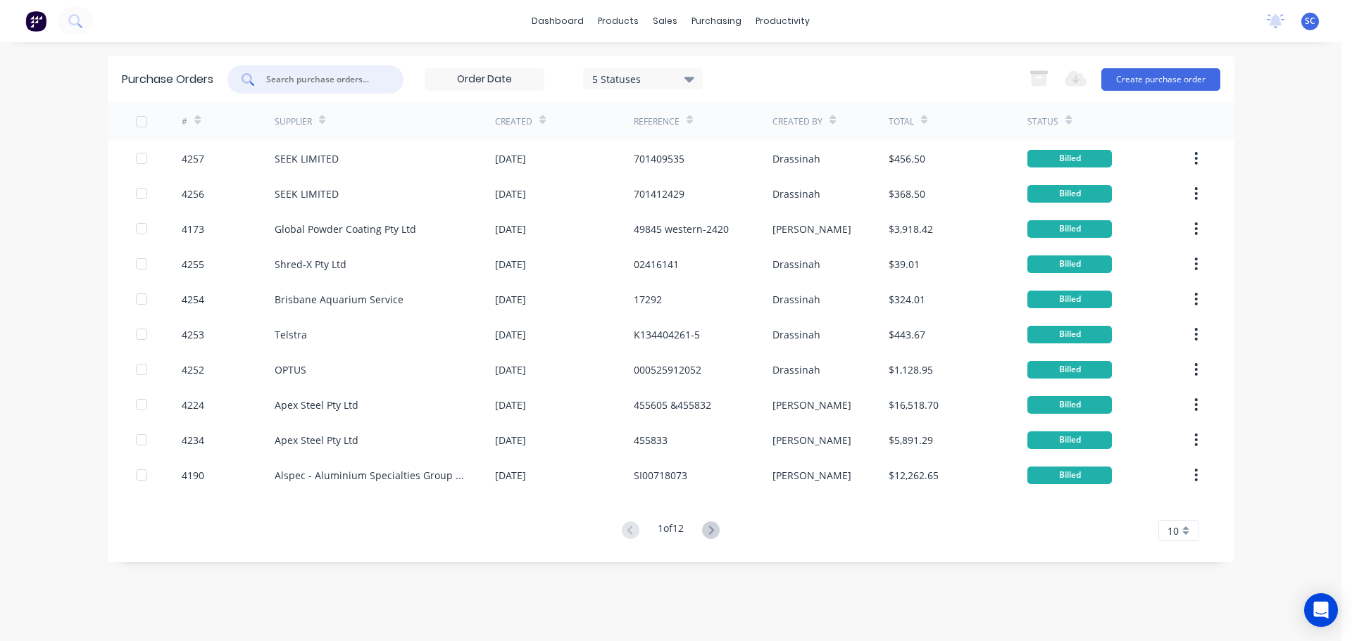
click at [323, 77] on input "text" at bounding box center [323, 80] width 117 height 14
click at [323, 76] on input "text" at bounding box center [323, 80] width 117 height 14
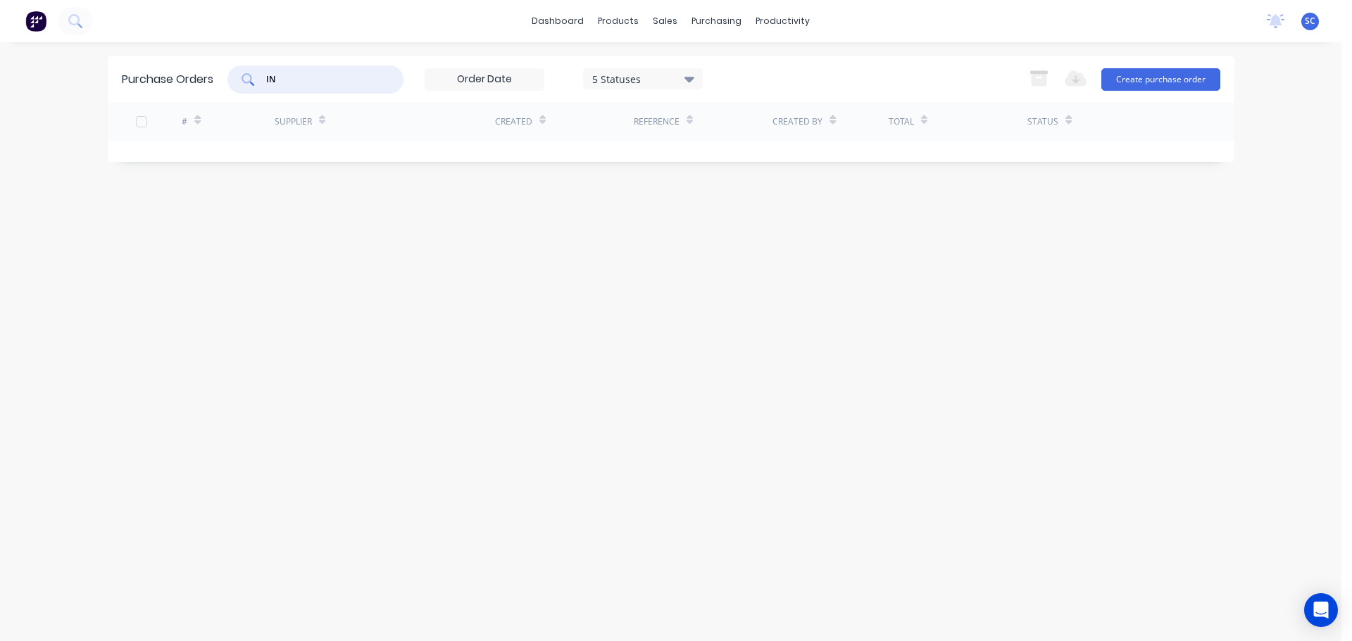
type input "I"
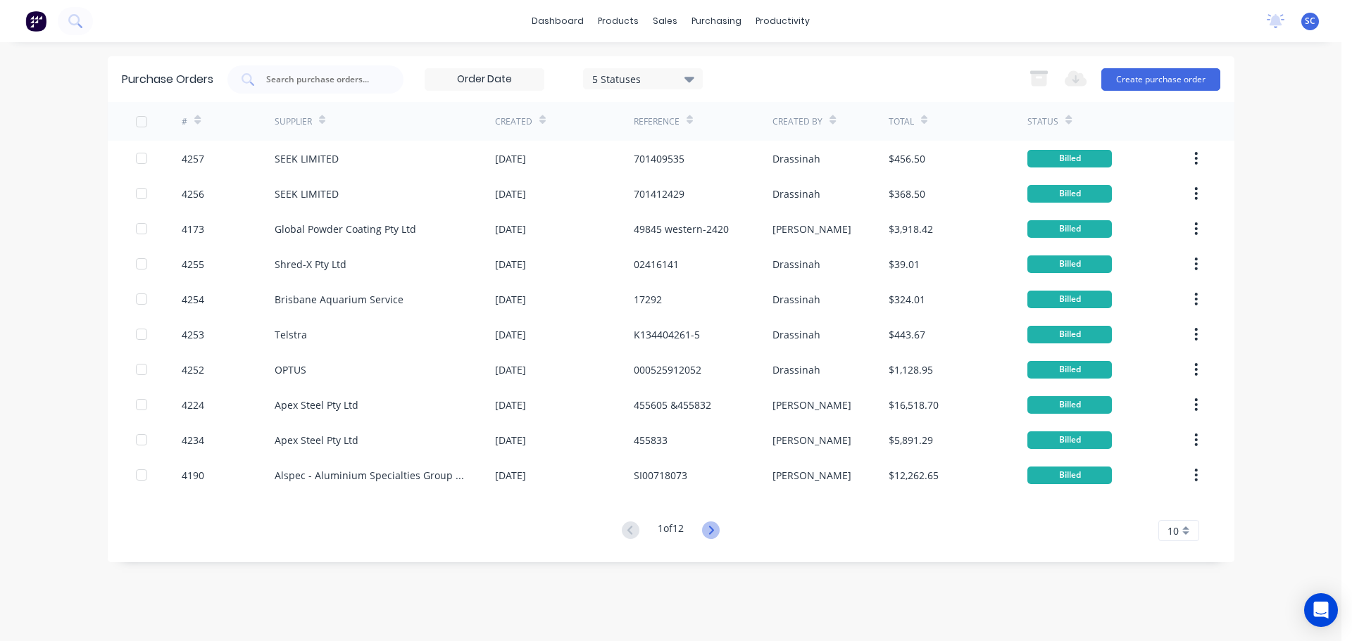
click at [717, 531] on icon at bounding box center [711, 531] width 18 height 18
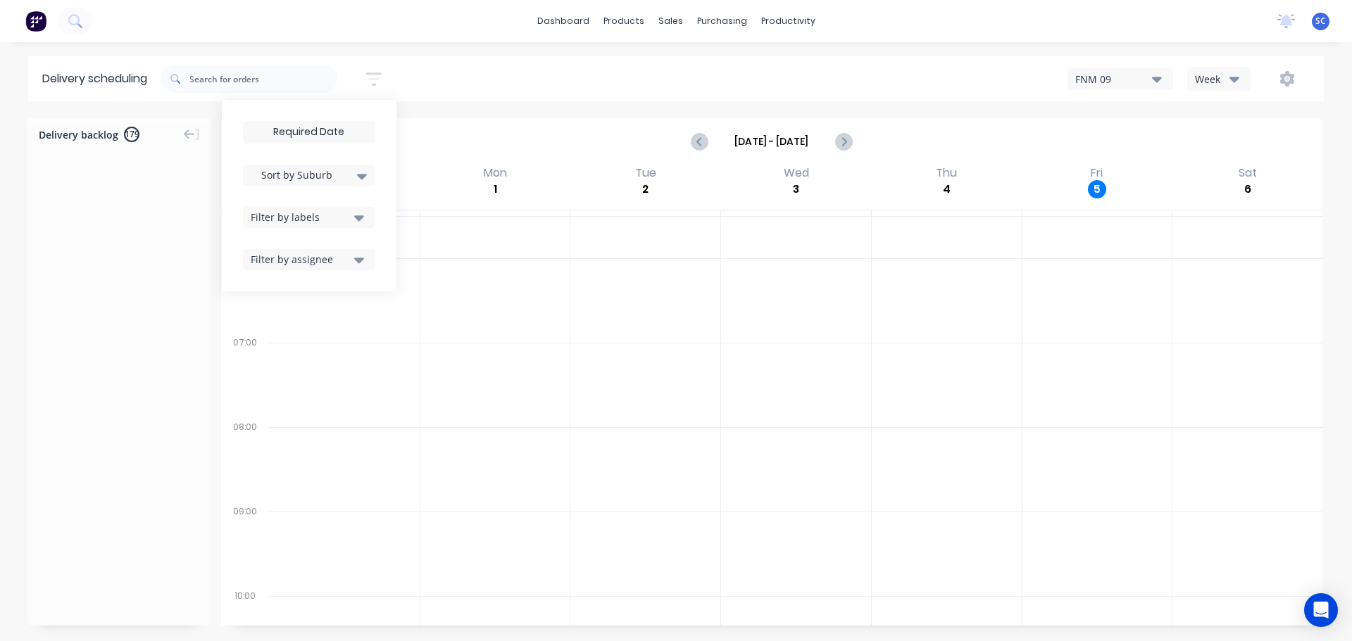
scroll to position [4908, 0]
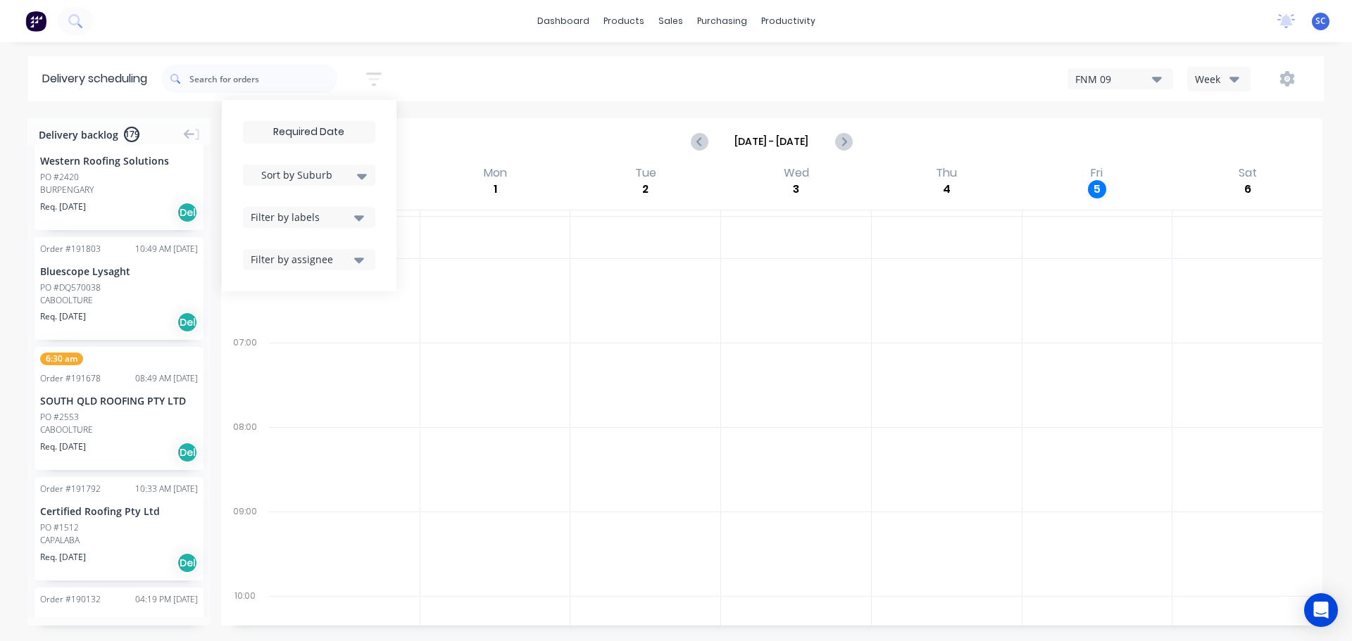
click at [467, 69] on div "Sort by Suburb Created date Required date Order number Customer name Most recen…" at bounding box center [742, 78] width 1162 height 39
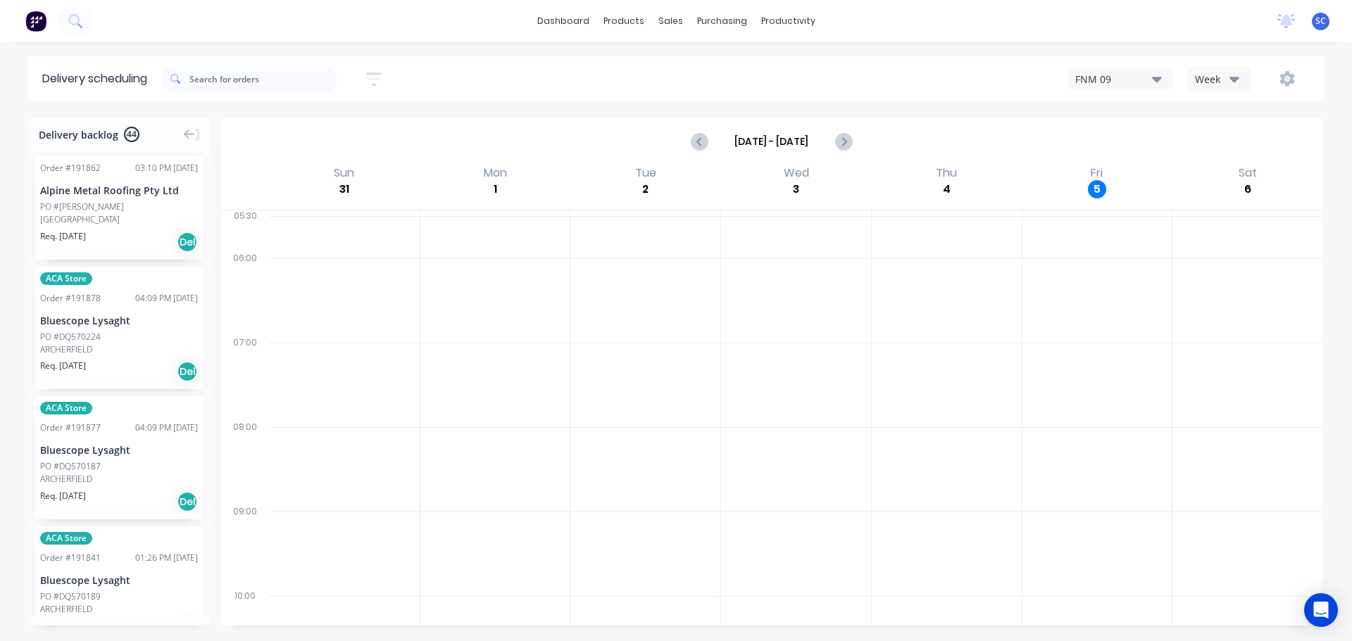
click at [382, 76] on icon "button" at bounding box center [373, 79] width 15 height 18
click at [306, 135] on input "[DATE] - [DATE]" at bounding box center [309, 132] width 131 height 21
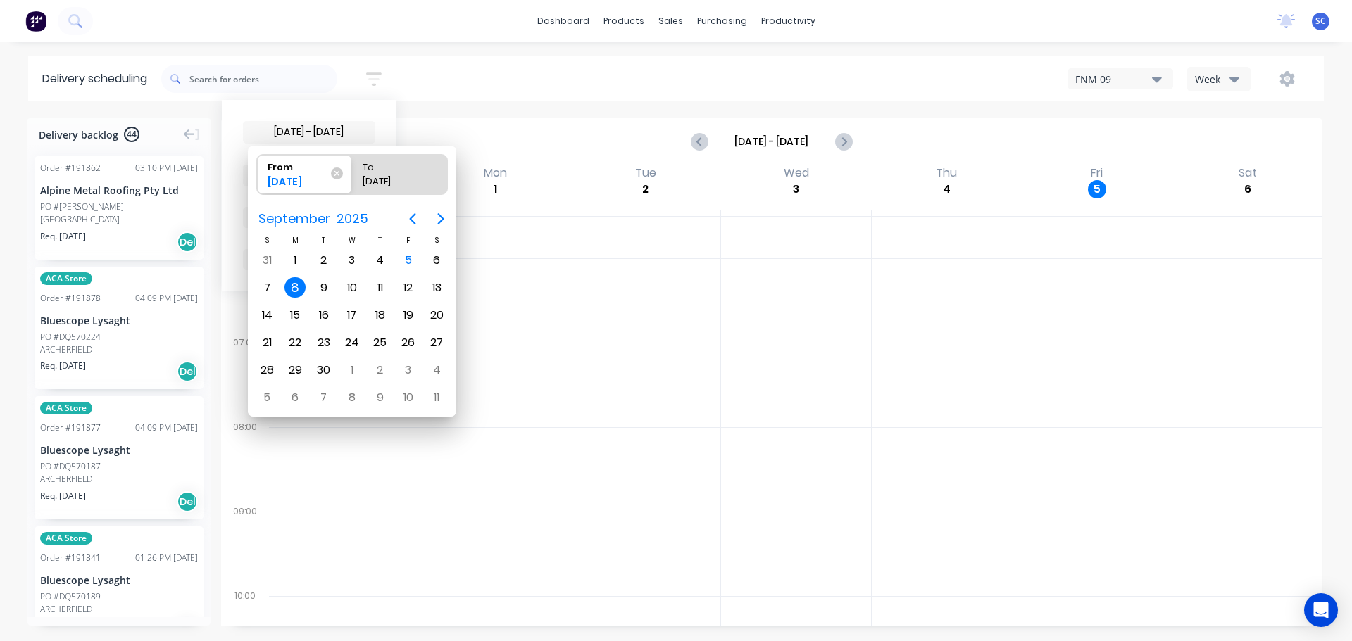
click at [289, 290] on div "8" at bounding box center [294, 287] width 21 height 21
radio input "false"
radio input "true"
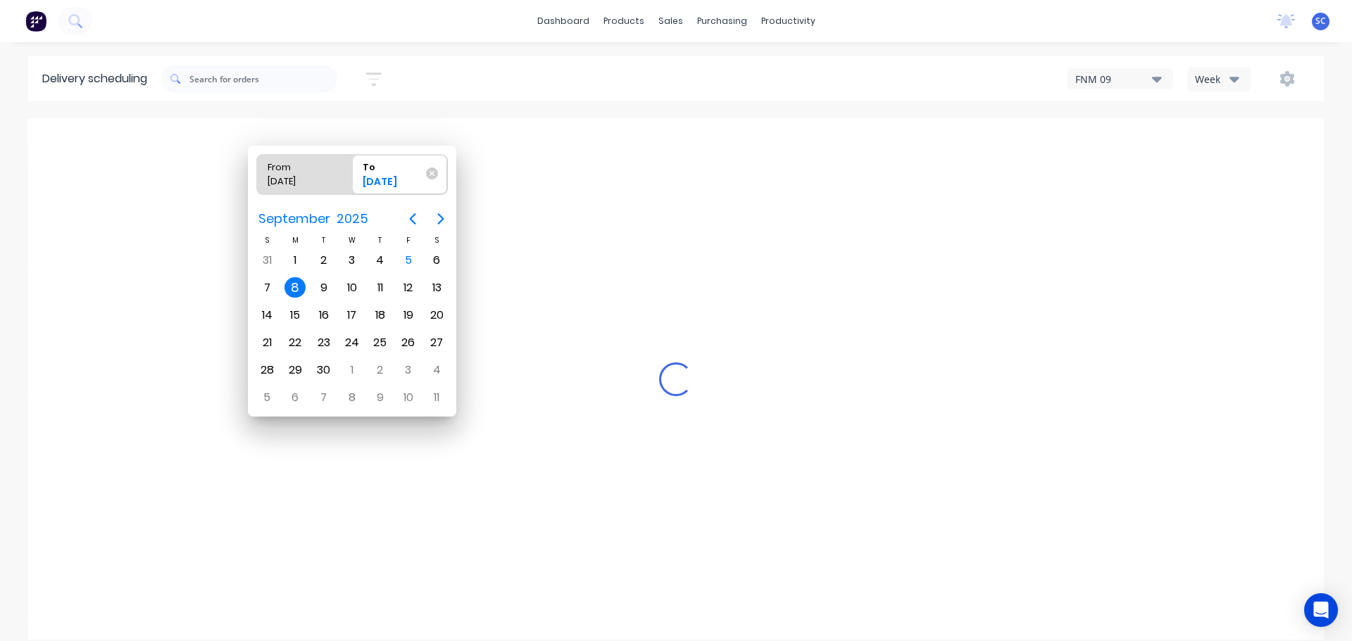
click at [296, 287] on div "8" at bounding box center [294, 287] width 21 height 21
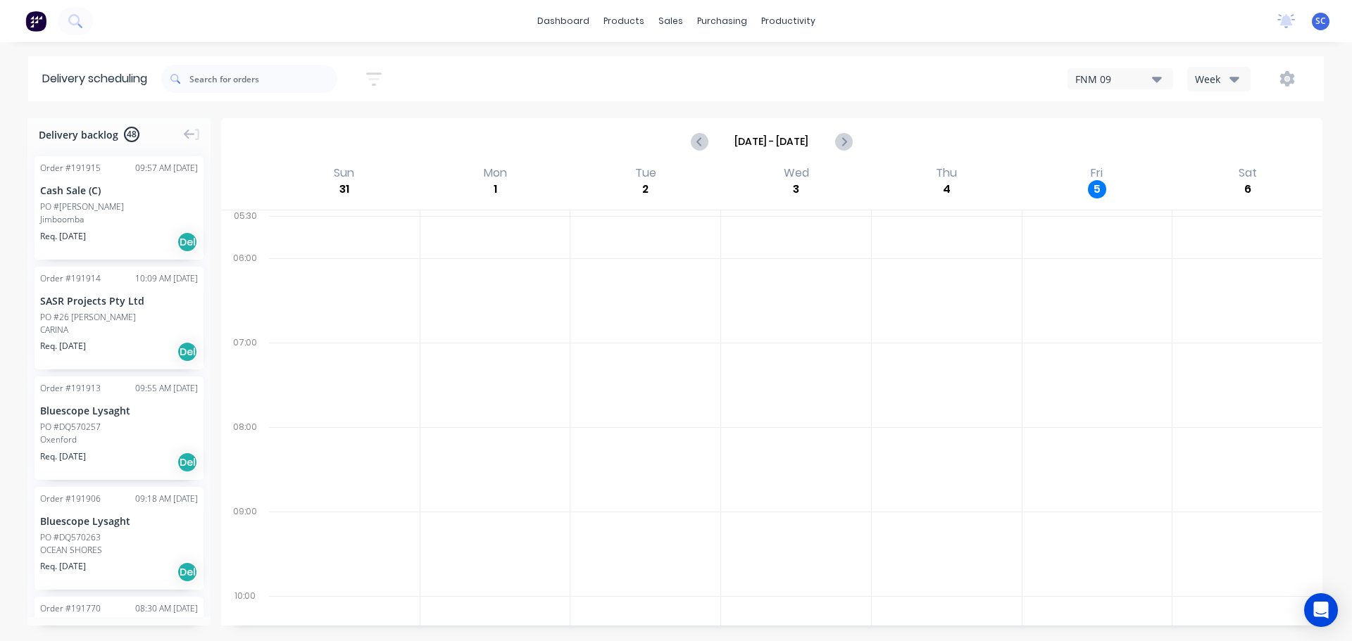
click at [382, 80] on icon "button" at bounding box center [373, 79] width 15 height 18
drag, startPoint x: 351, startPoint y: 172, endPoint x: 349, endPoint y: 180, distance: 7.9
click at [351, 175] on div "Sort by Suburb" at bounding box center [308, 175] width 115 height 17
click at [277, 334] on div "Suburb" at bounding box center [309, 332] width 132 height 25
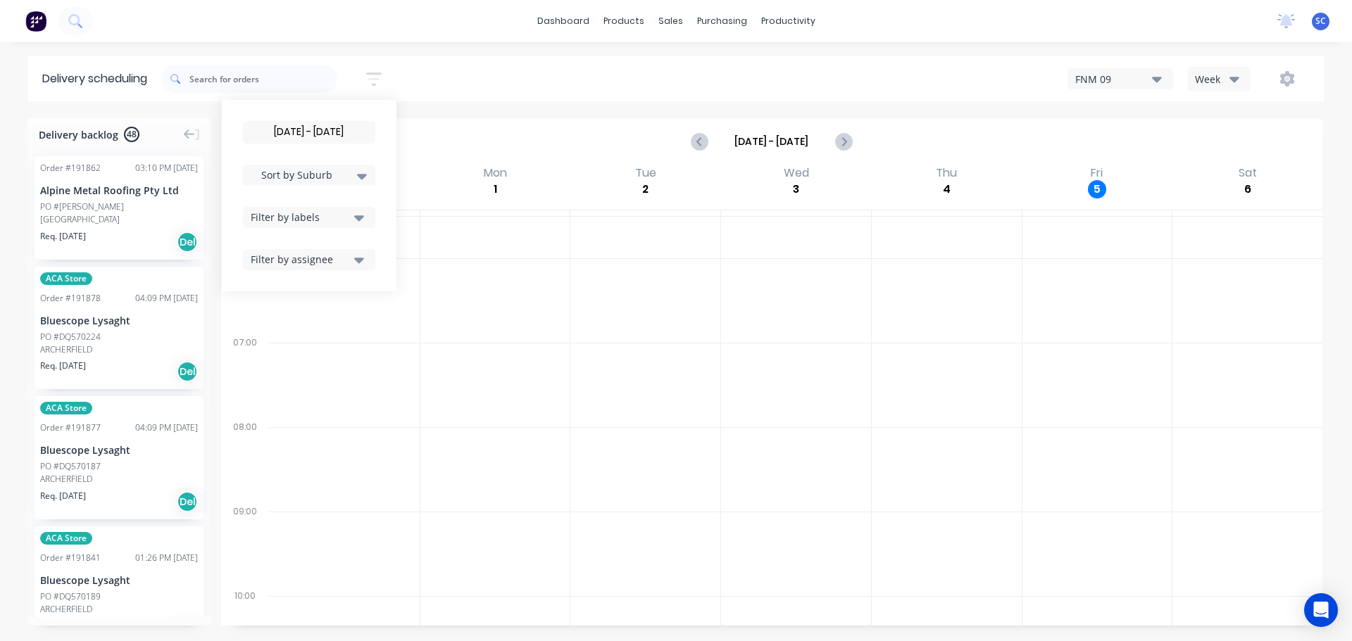
click at [496, 75] on div "08/09/25 - 08/09/25 Sort by Suburb Created date Required date Order number Cust…" at bounding box center [742, 78] width 1162 height 39
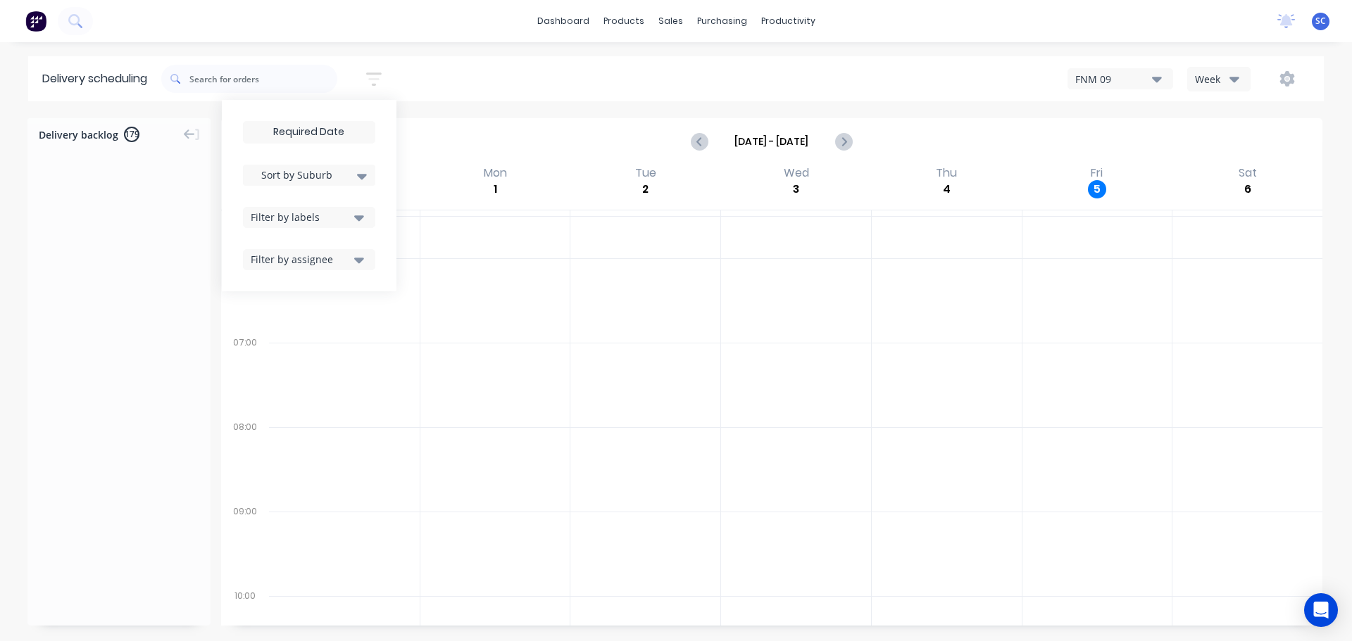
scroll to position [4908, 0]
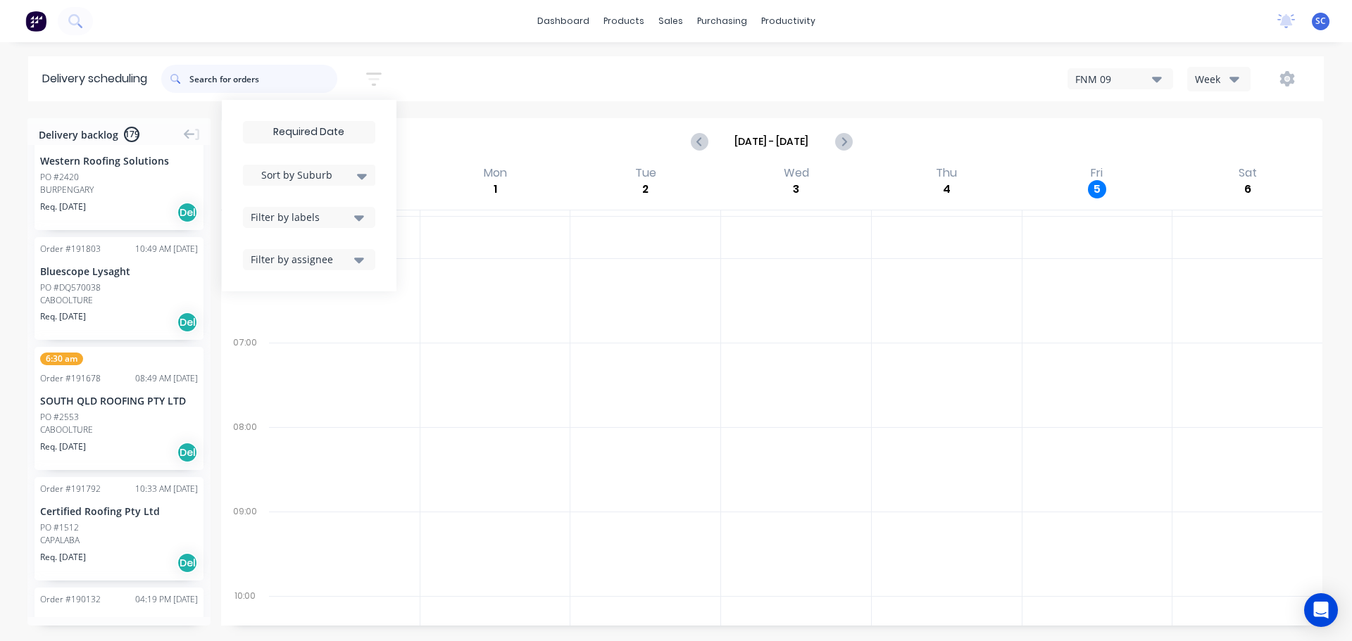
click at [210, 80] on input "text" at bounding box center [263, 79] width 148 height 28
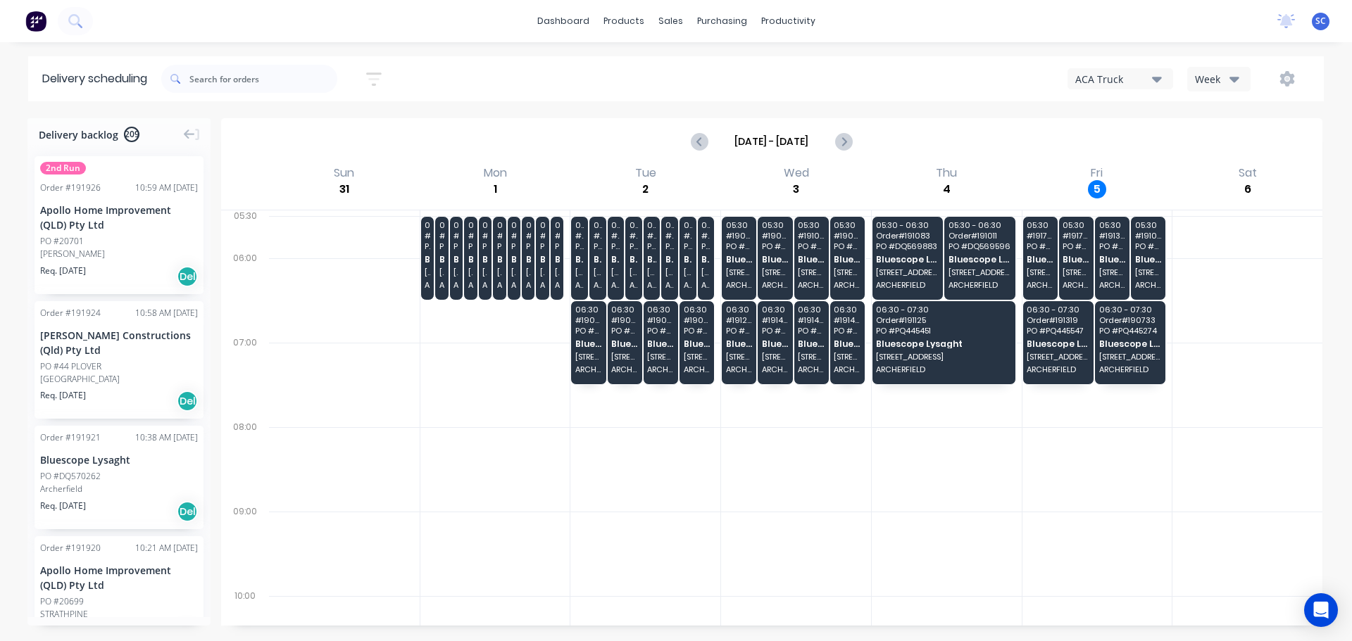
click at [1155, 75] on icon "button" at bounding box center [1157, 78] width 10 height 15
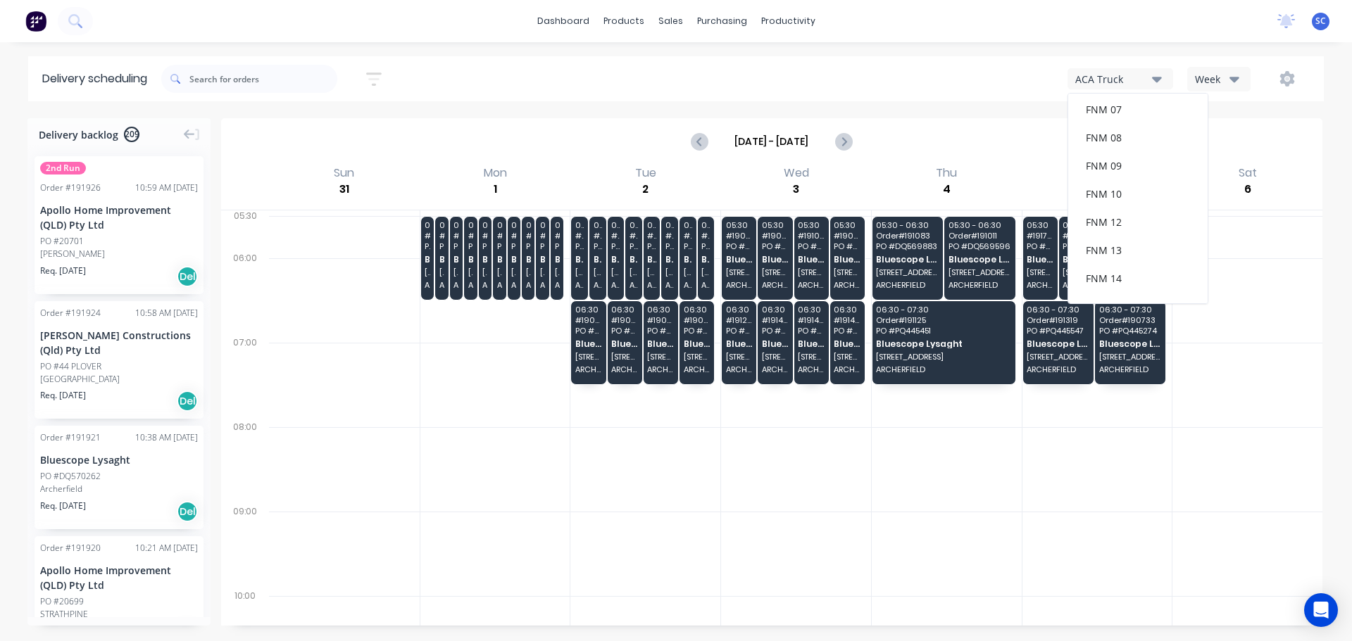
scroll to position [183, 0]
click at [1105, 126] on div "FNM 09" at bounding box center [1137, 129] width 139 height 28
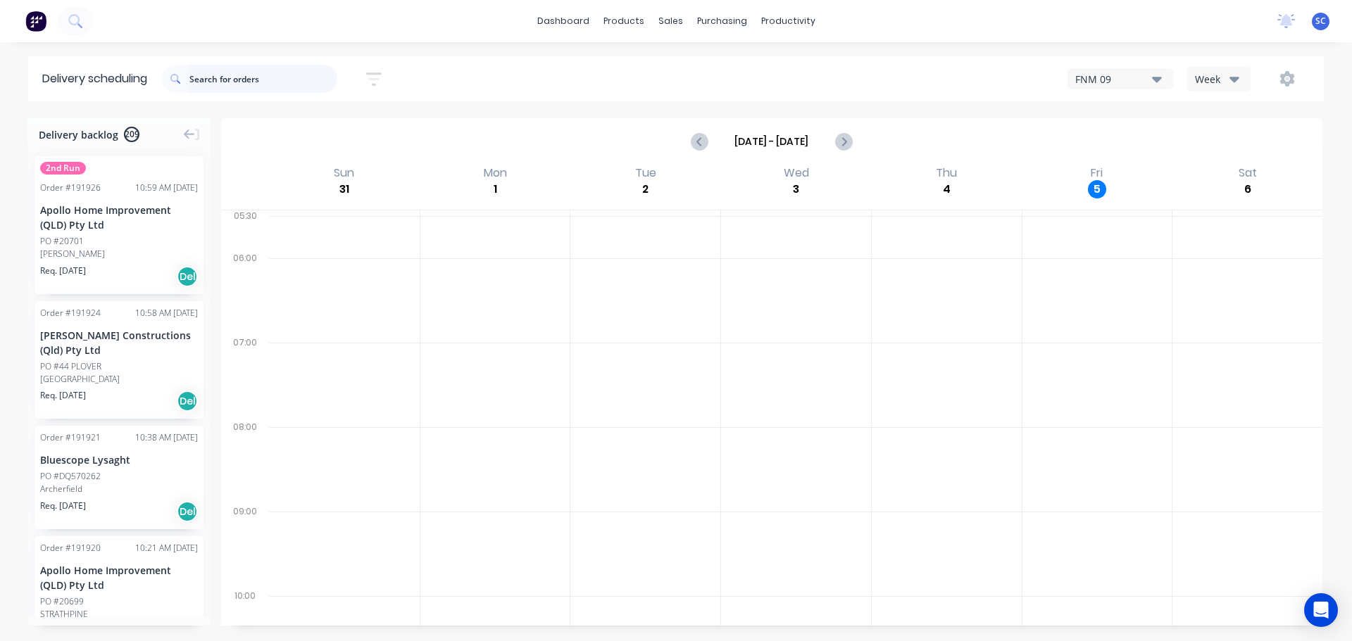
click at [241, 80] on input "text" at bounding box center [263, 79] width 148 height 28
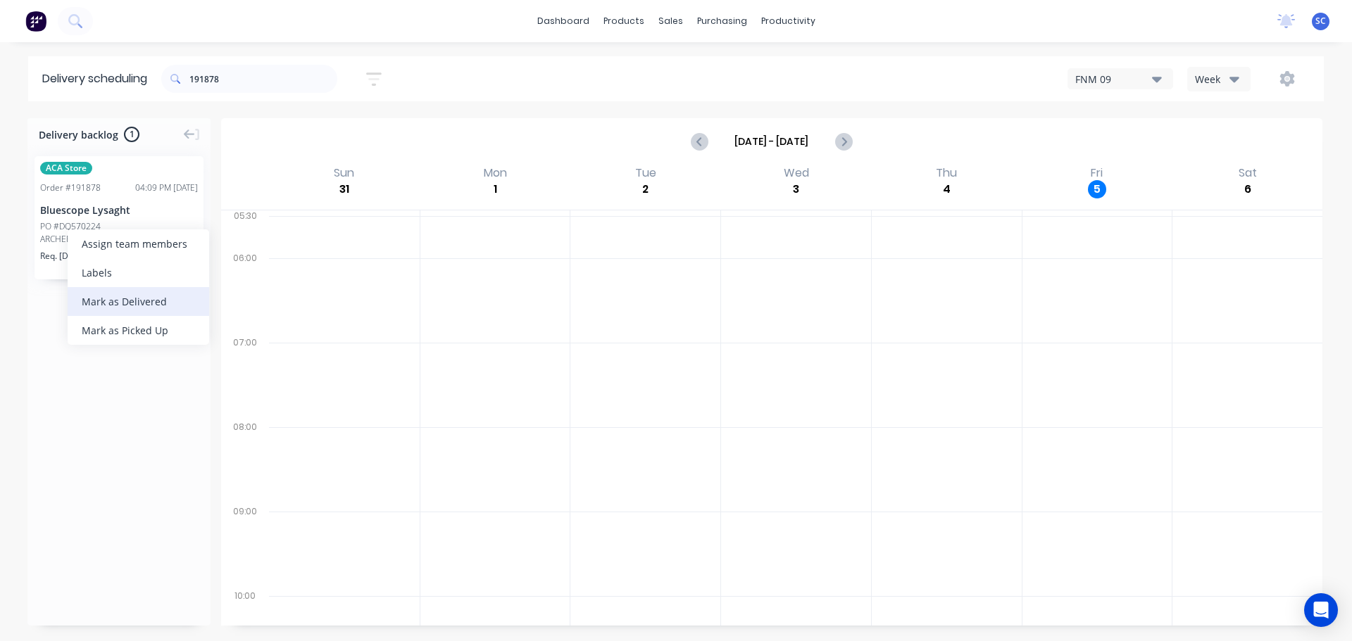
click at [116, 301] on div "Mark as Delivered" at bounding box center [138, 301] width 141 height 29
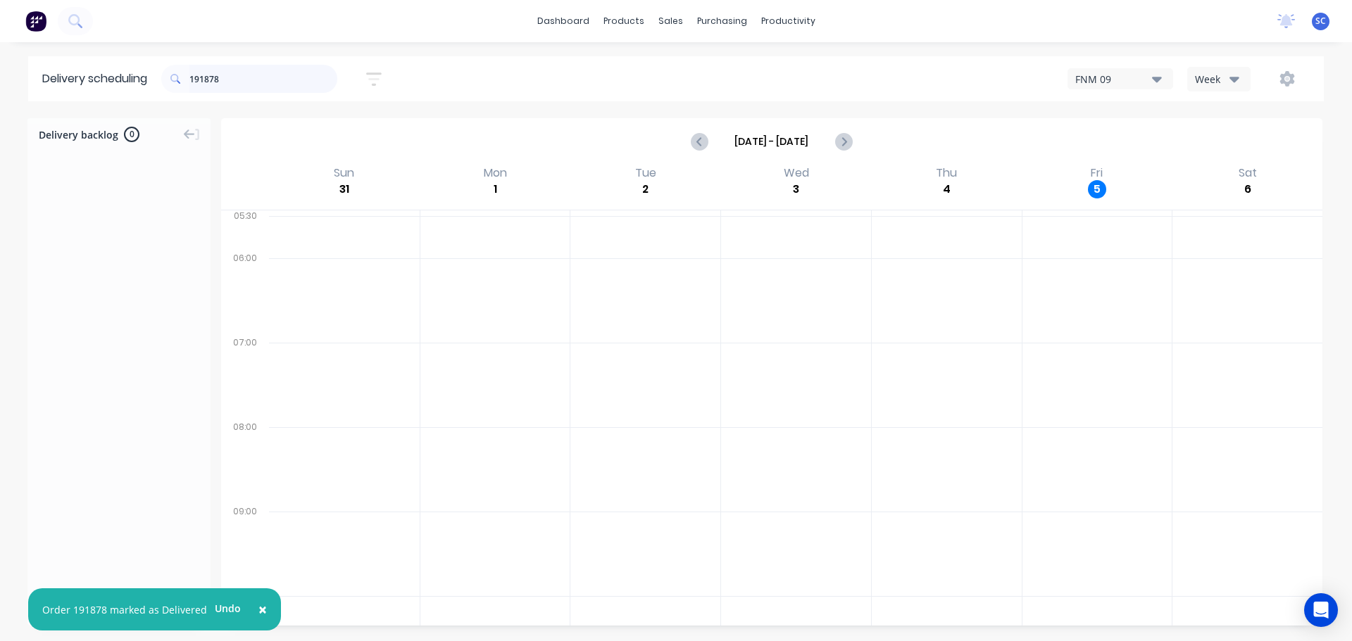
click at [242, 79] on input "191878" at bounding box center [263, 79] width 148 height 28
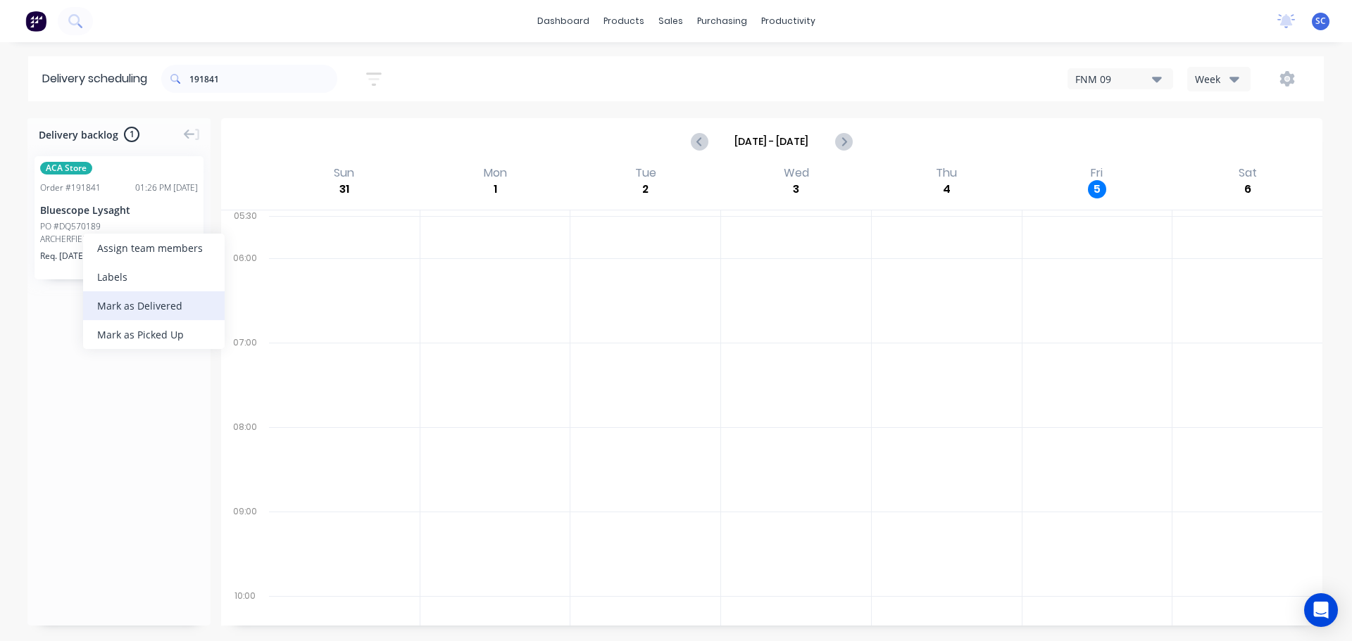
click at [125, 308] on div "Mark as Delivered" at bounding box center [153, 305] width 141 height 29
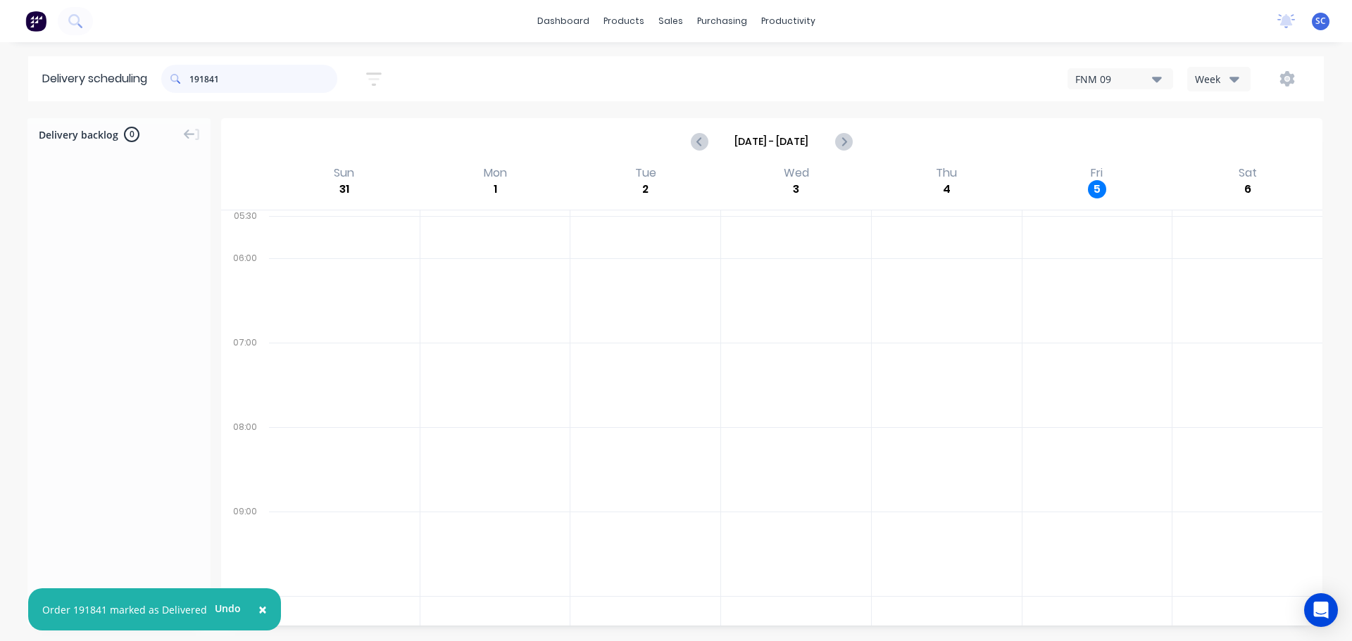
click at [245, 78] on input "191841" at bounding box center [263, 79] width 148 height 28
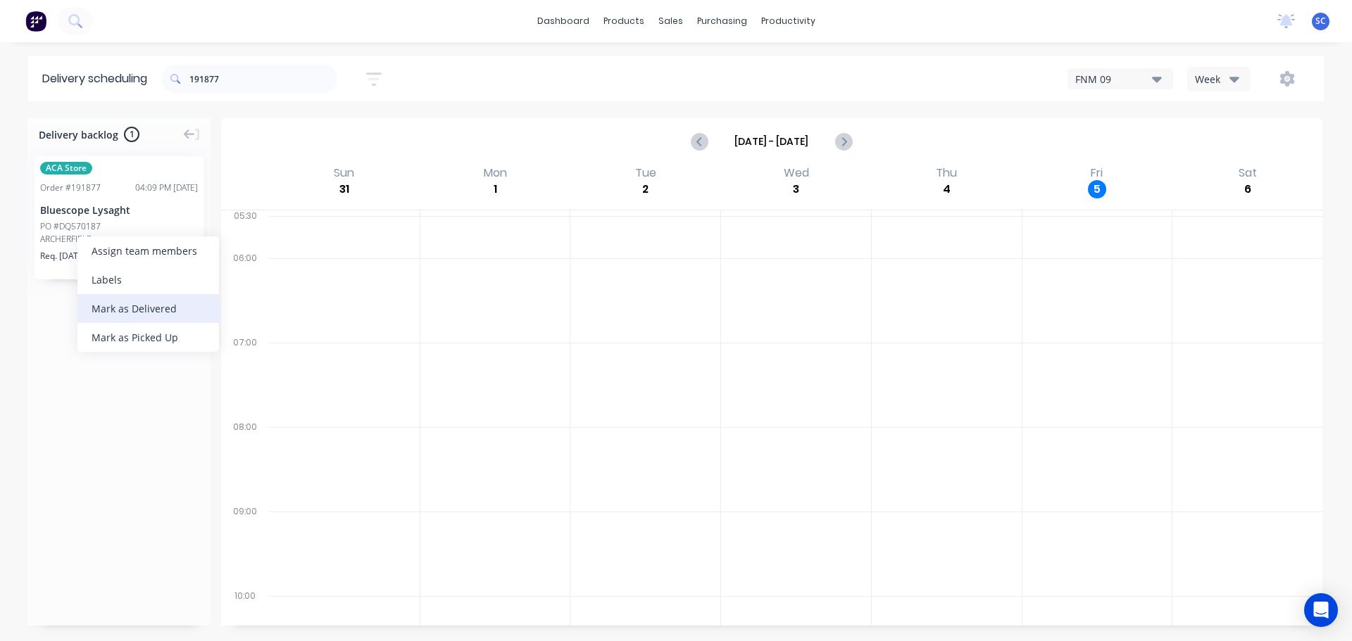
click at [130, 312] on div "Mark as Delivered" at bounding box center [147, 308] width 141 height 29
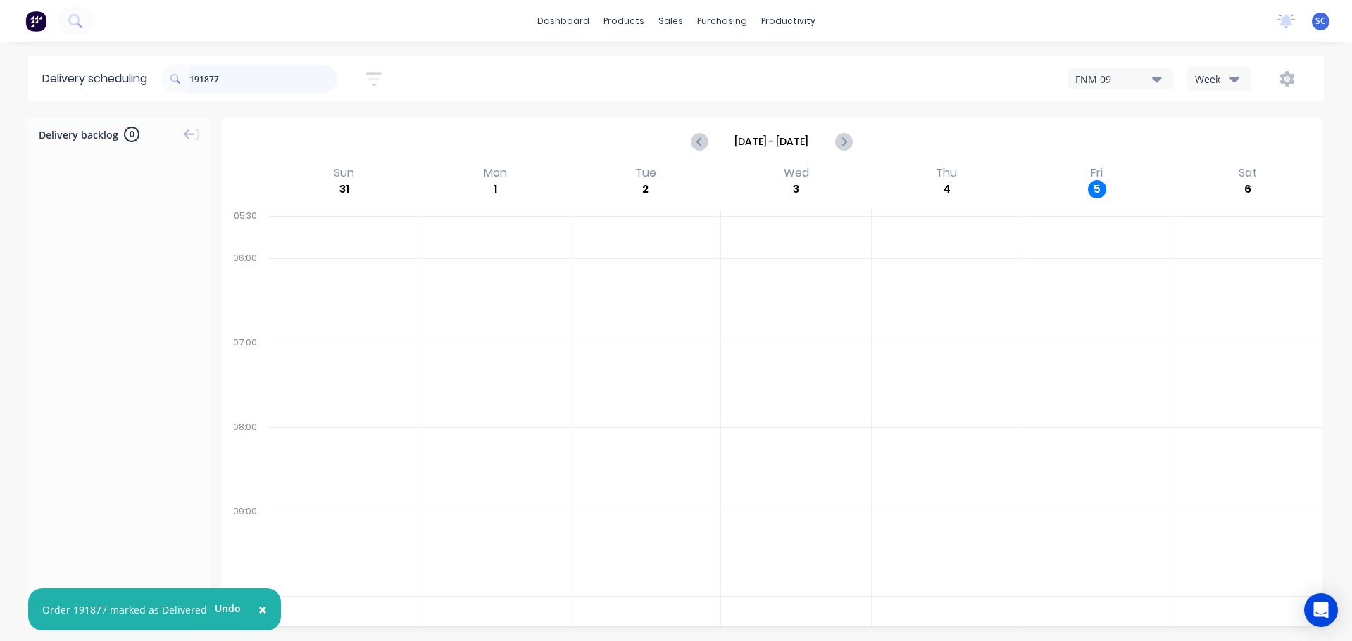
click at [243, 83] on input "191877" at bounding box center [263, 79] width 148 height 28
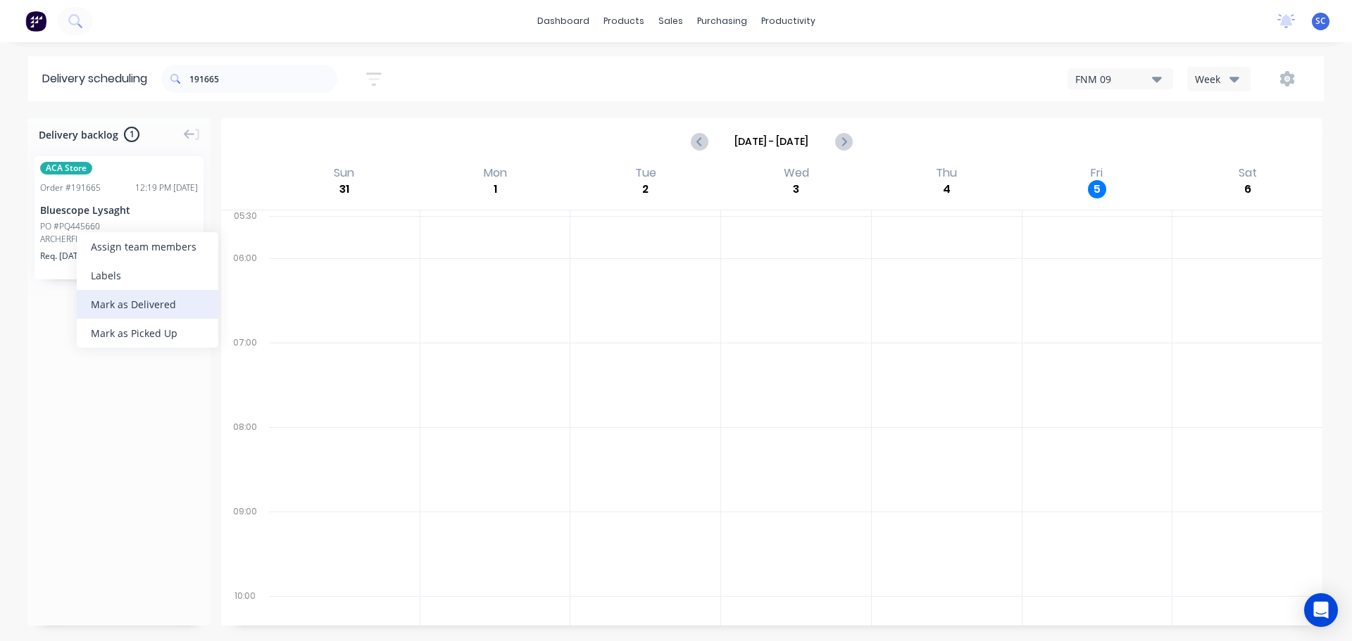
click at [119, 298] on div "Mark as Delivered" at bounding box center [147, 304] width 141 height 29
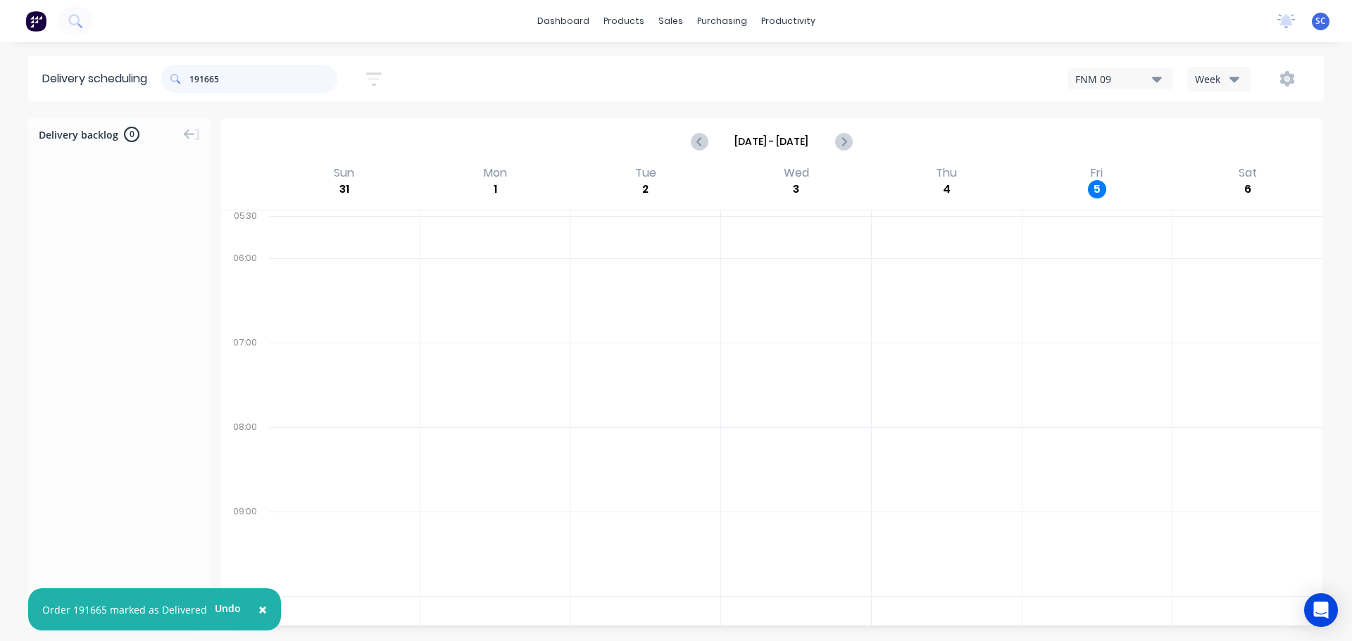
click at [245, 84] on input "191665" at bounding box center [263, 79] width 148 height 28
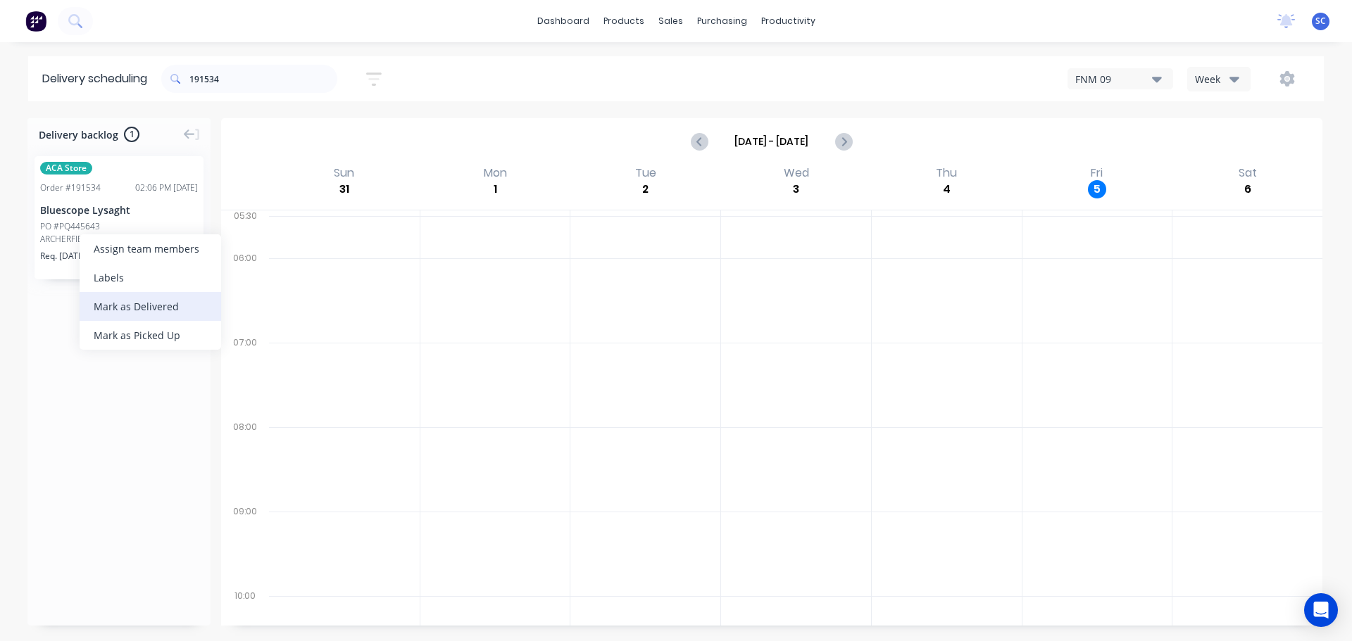
click at [141, 306] on div "Mark as Delivered" at bounding box center [150, 306] width 141 height 29
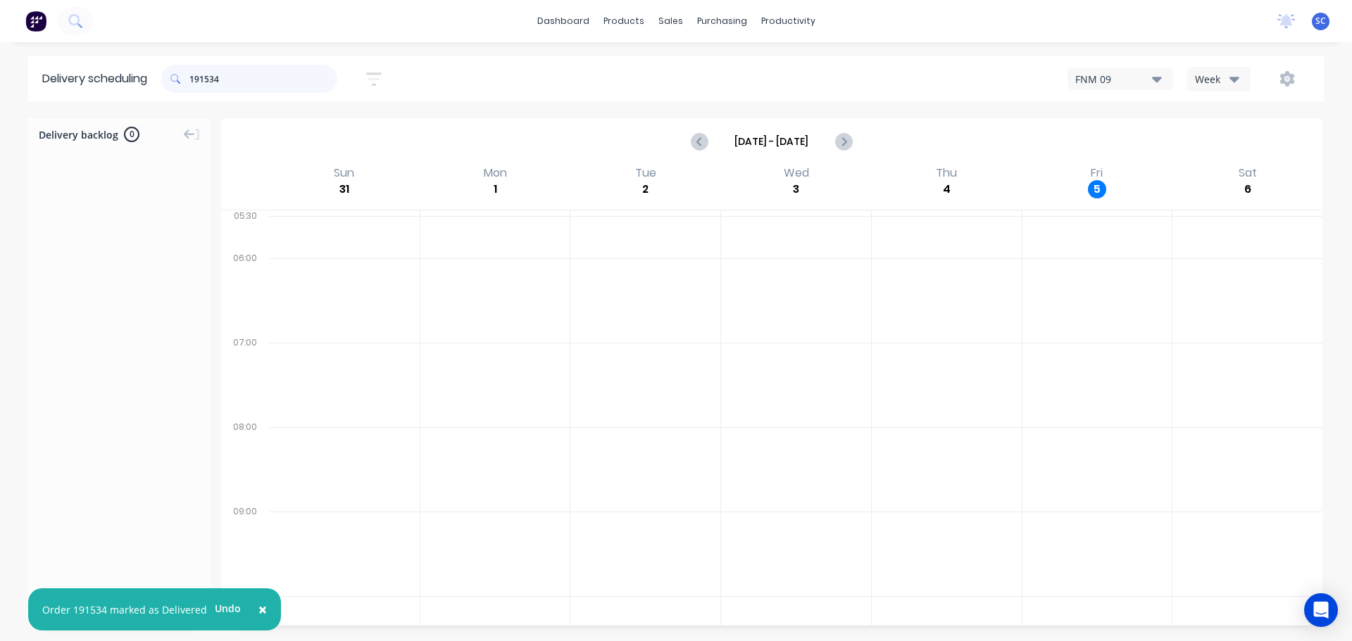
click at [243, 77] on input "191534" at bounding box center [263, 79] width 148 height 28
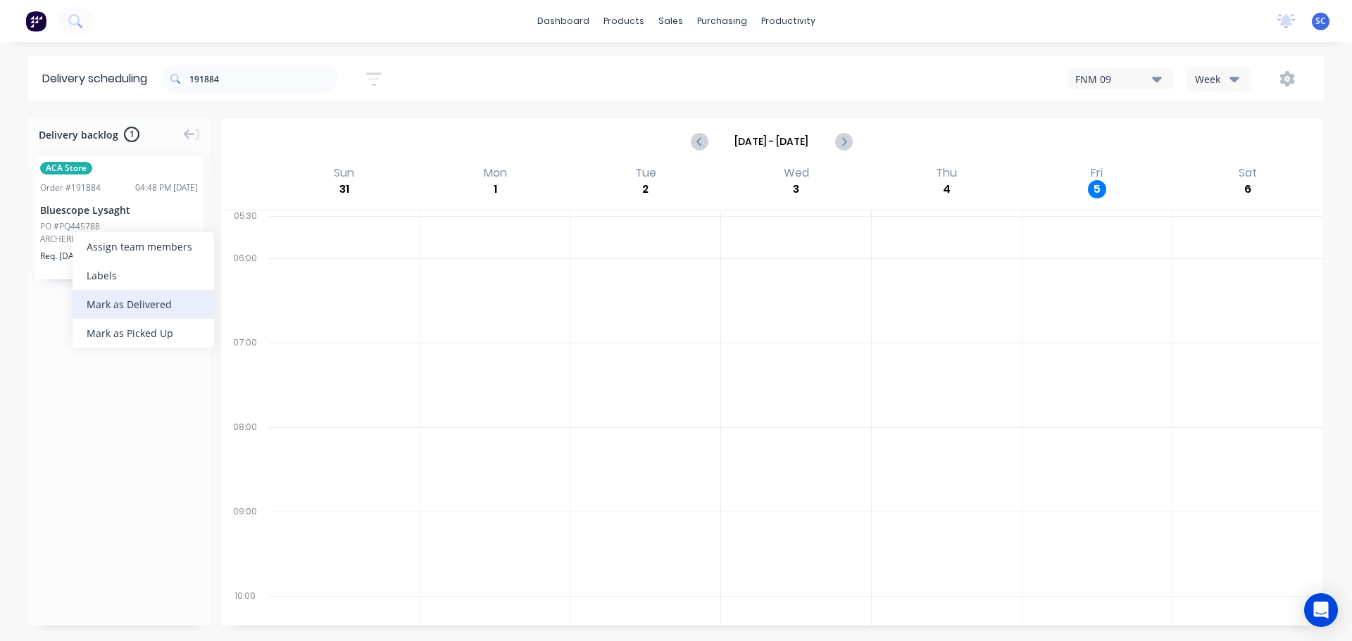
click at [118, 298] on div "Mark as Delivered" at bounding box center [143, 304] width 141 height 29
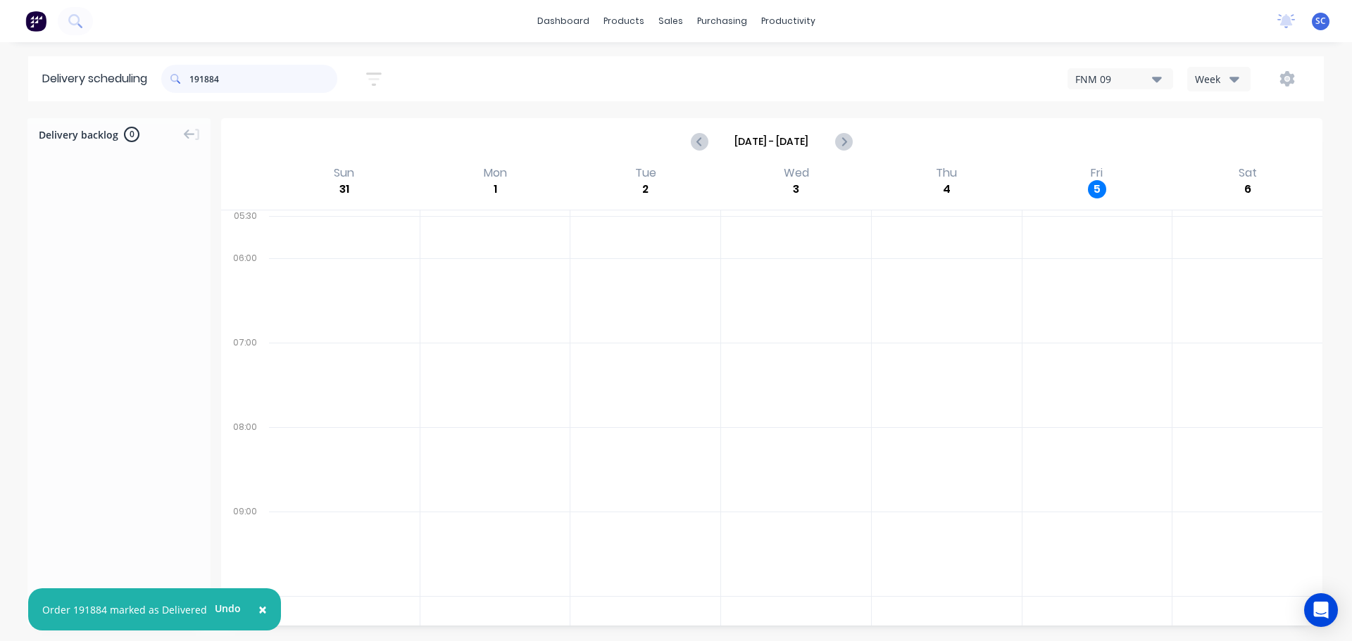
click at [245, 80] on input "191884" at bounding box center [263, 79] width 148 height 28
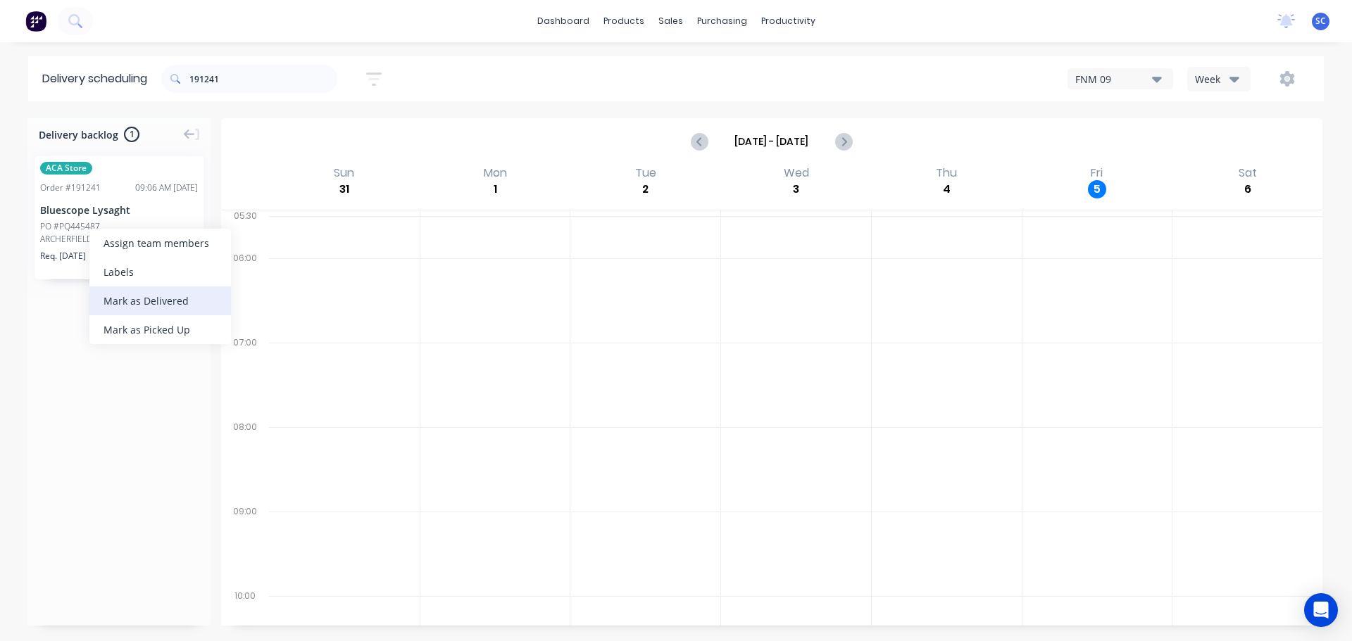
click at [135, 301] on div "Mark as Delivered" at bounding box center [159, 301] width 141 height 29
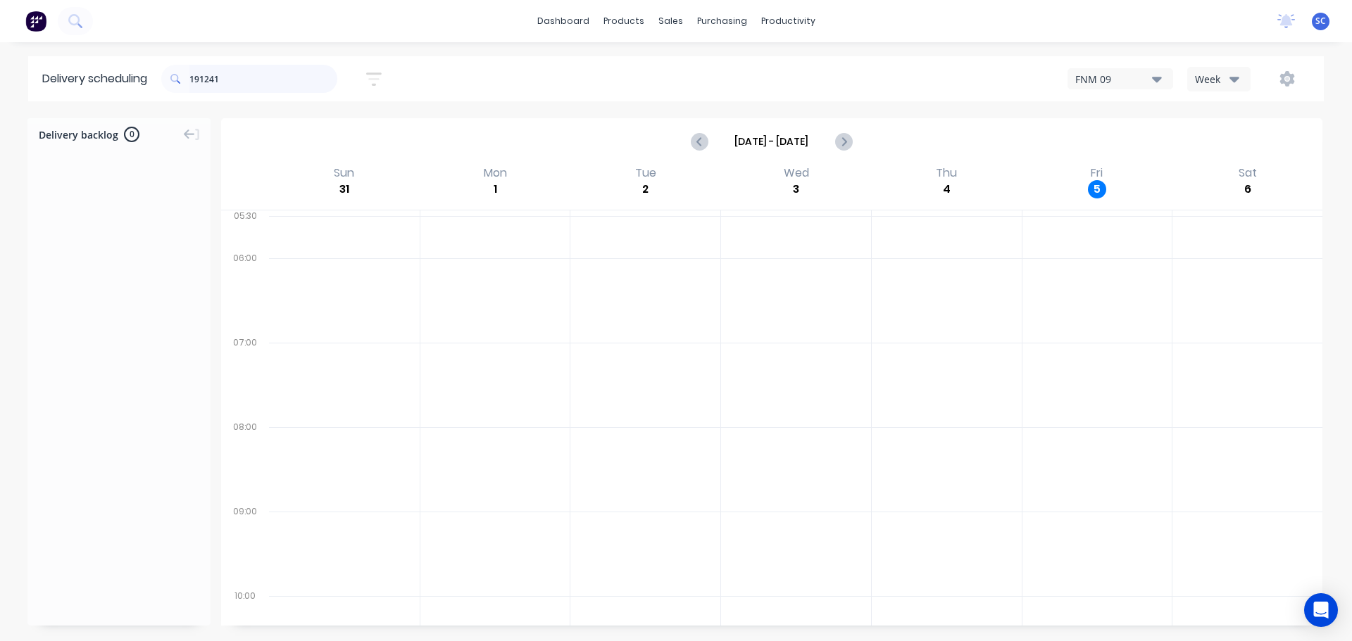
click at [253, 80] on input "191241" at bounding box center [263, 79] width 148 height 28
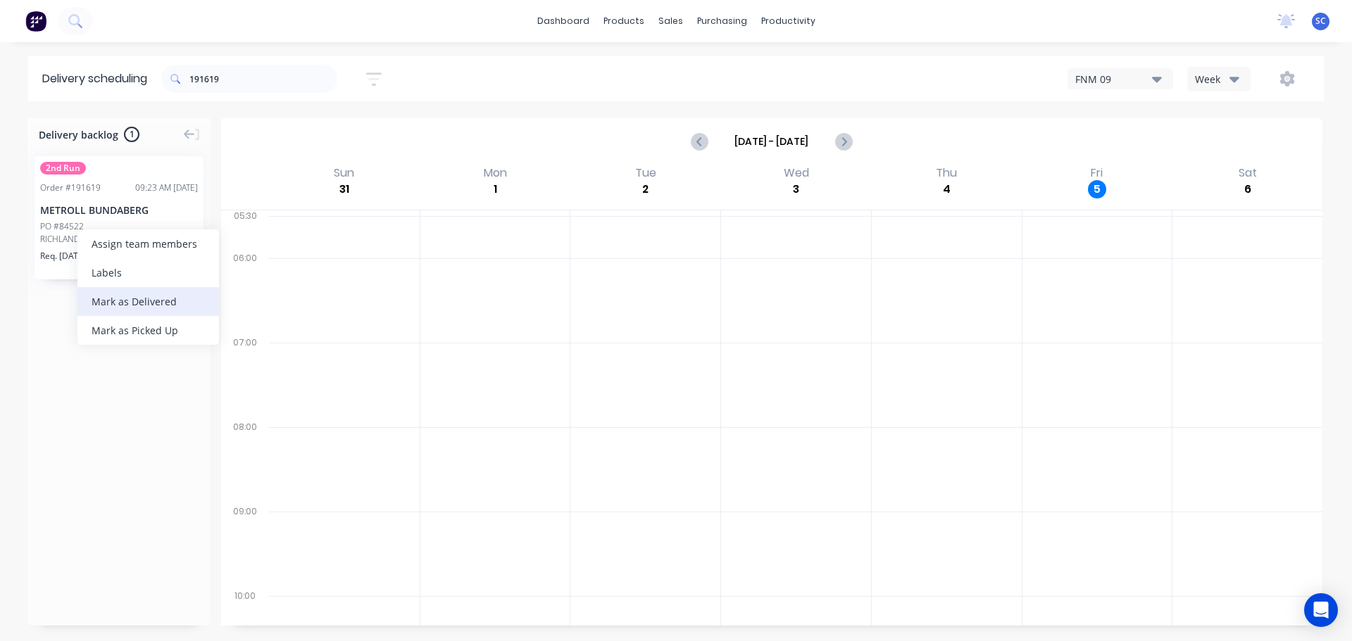
click at [138, 296] on div "Mark as Delivered" at bounding box center [147, 301] width 141 height 29
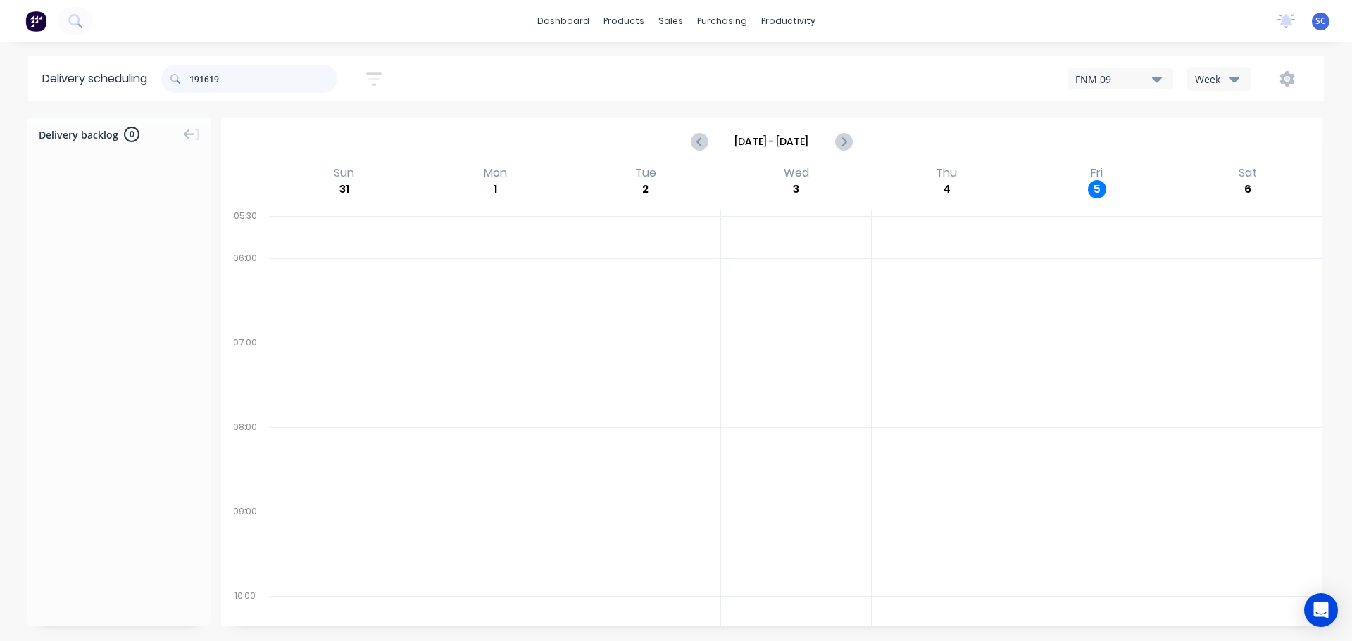
click at [227, 66] on input "191619" at bounding box center [263, 79] width 148 height 28
click at [146, 285] on div "Mark as Delivered" at bounding box center [154, 283] width 141 height 29
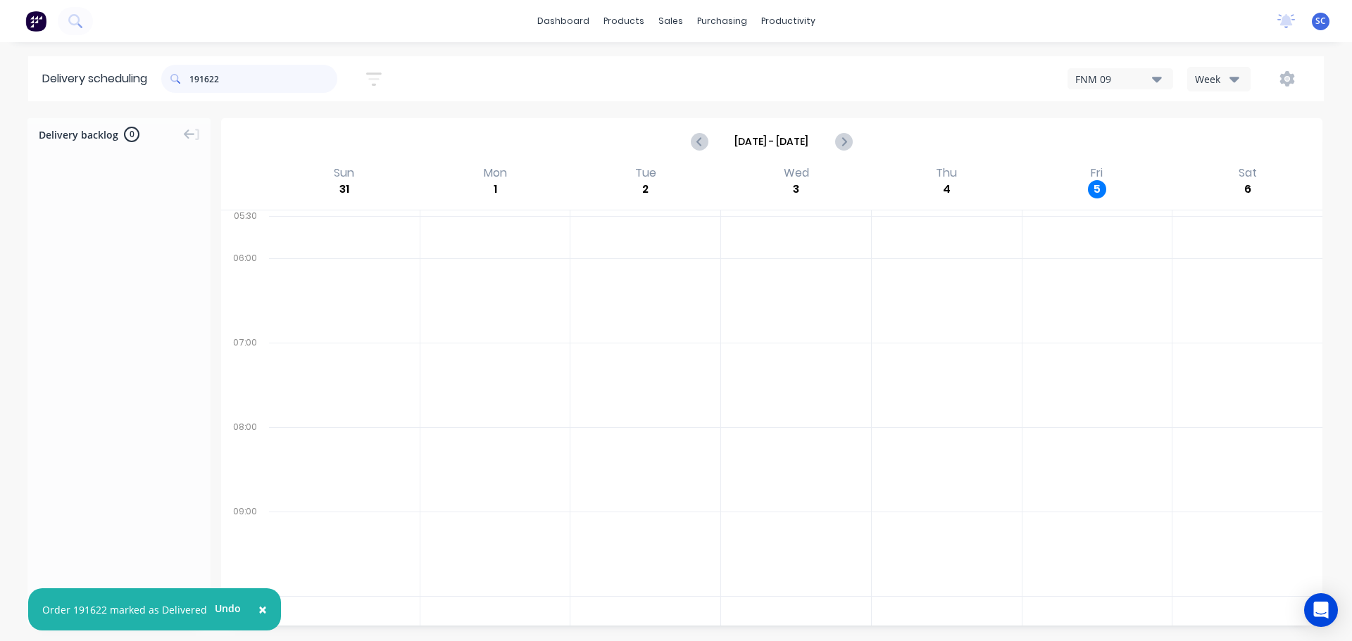
click at [228, 79] on input "191622" at bounding box center [263, 79] width 148 height 28
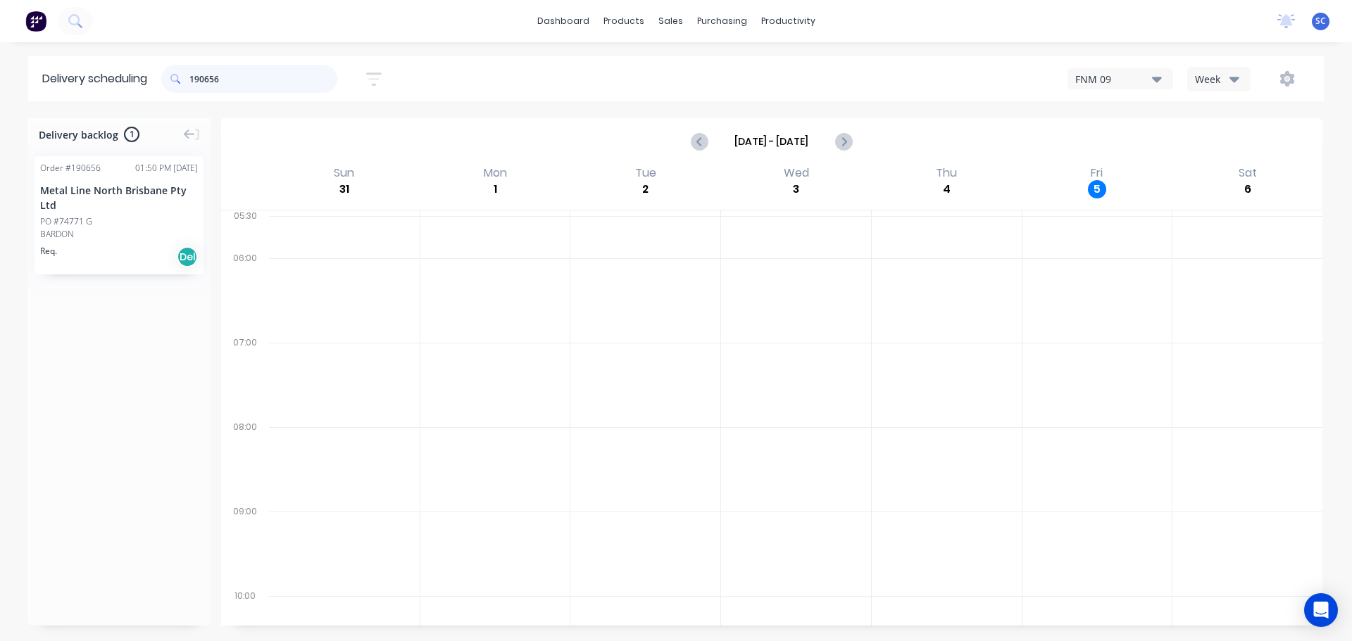
type input "190656"
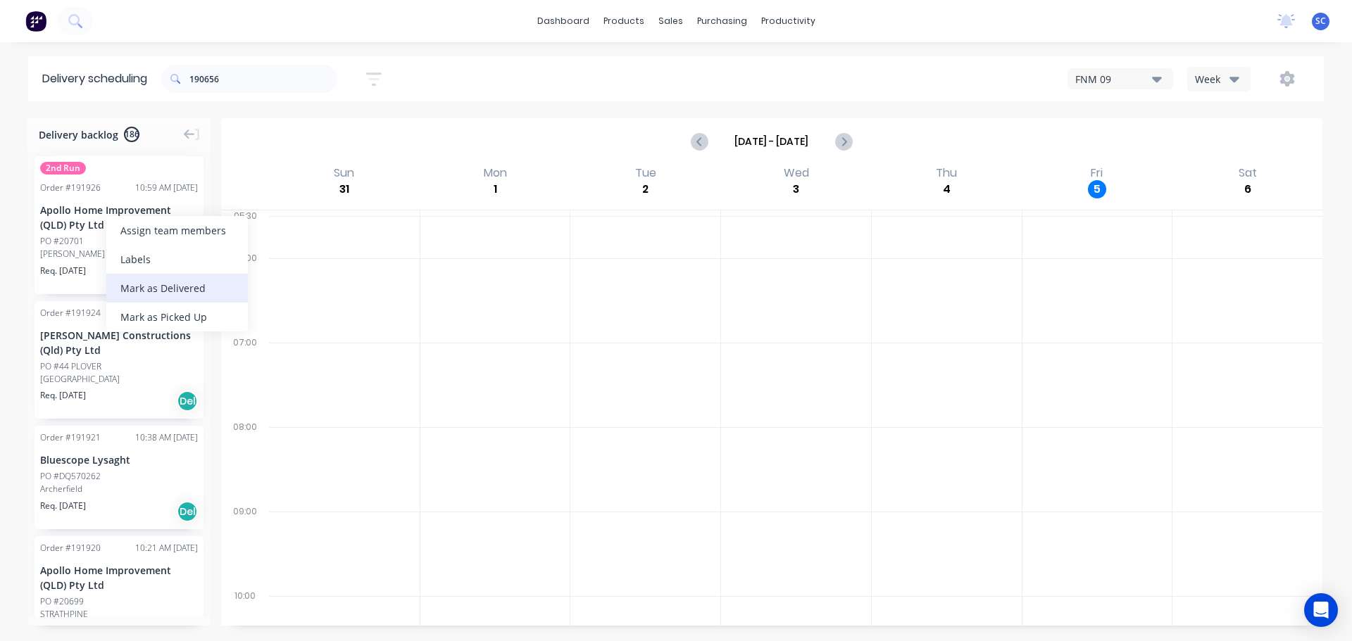
click at [157, 281] on div "Mark as Delivered" at bounding box center [176, 288] width 141 height 29
click at [611, 21] on div "products" at bounding box center [623, 21] width 55 height 21
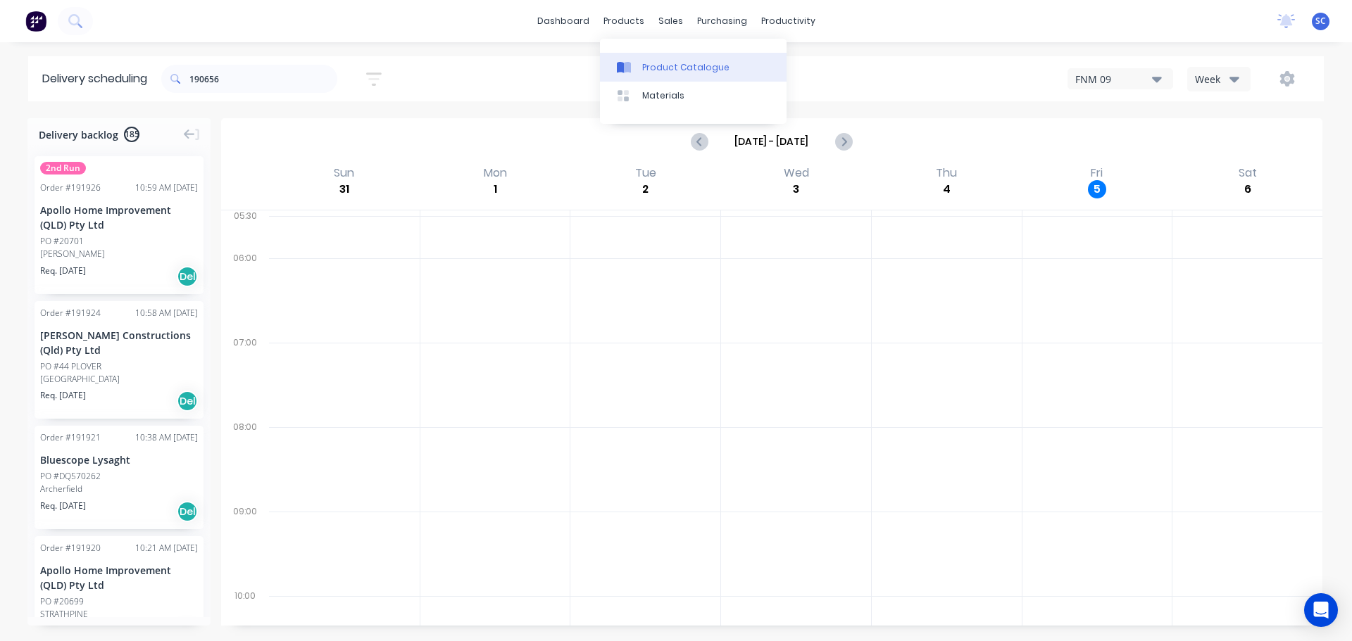
click at [719, 65] on div "Product Catalogue" at bounding box center [685, 67] width 87 height 13
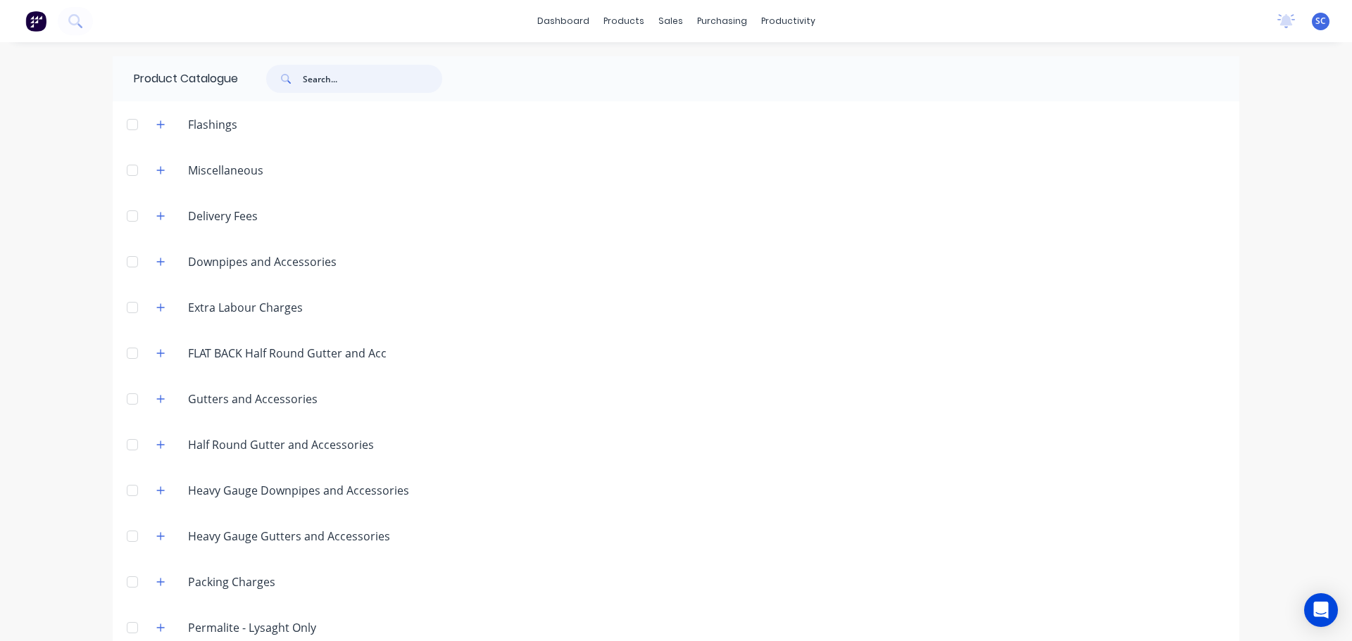
click at [308, 74] on input "text" at bounding box center [372, 79] width 139 height 28
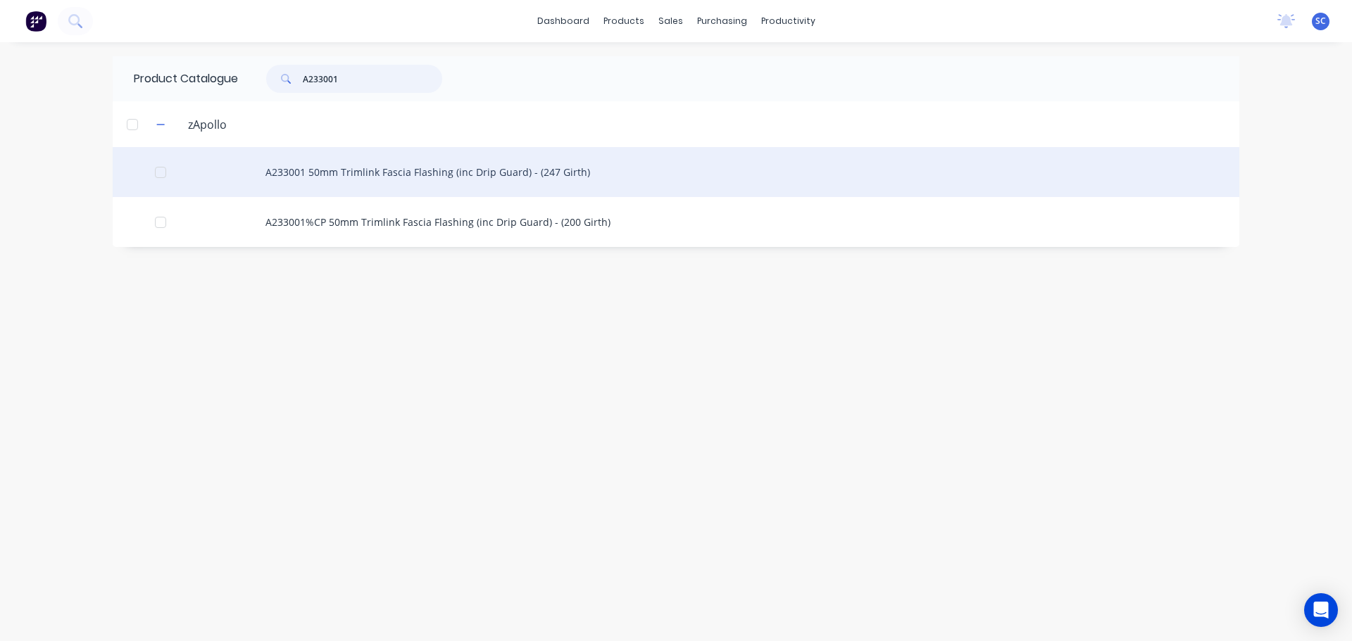
type input "A233001"
click at [306, 168] on div "A233001 50mm Trimlink Fascia Flashing (inc Drip Guard) - (247 Girth)" at bounding box center [676, 172] width 1126 height 50
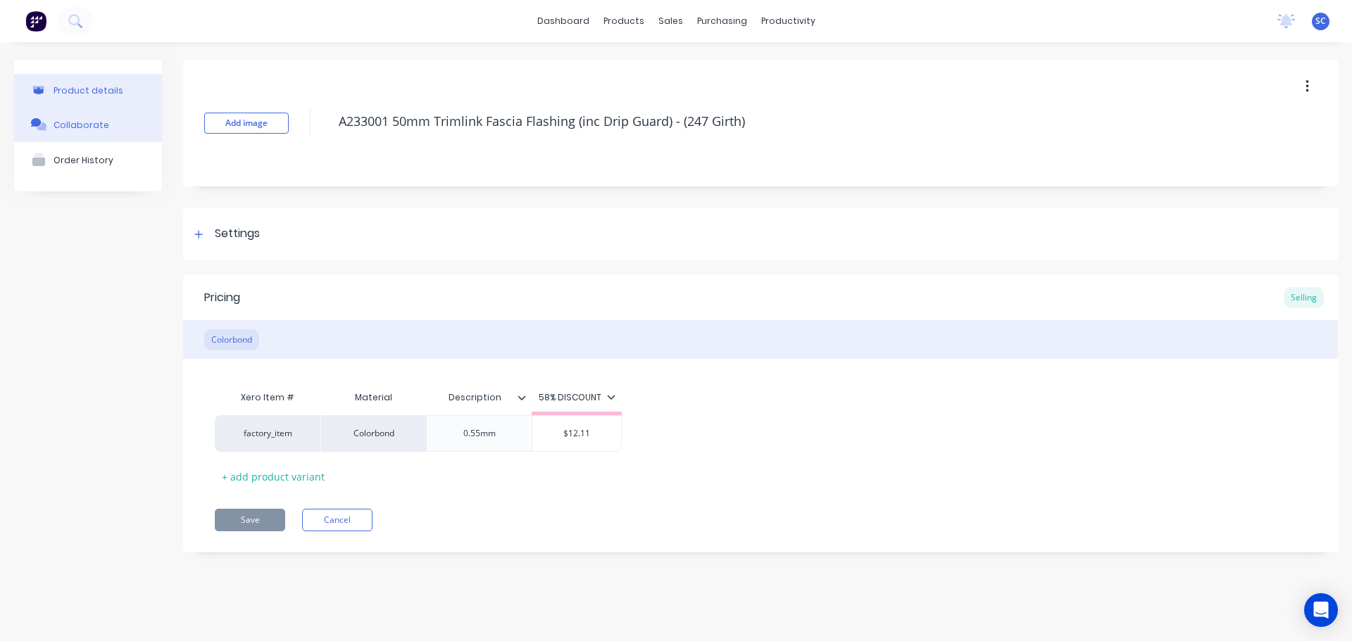
click at [103, 130] on div "Collaborate" at bounding box center [82, 125] width 56 height 11
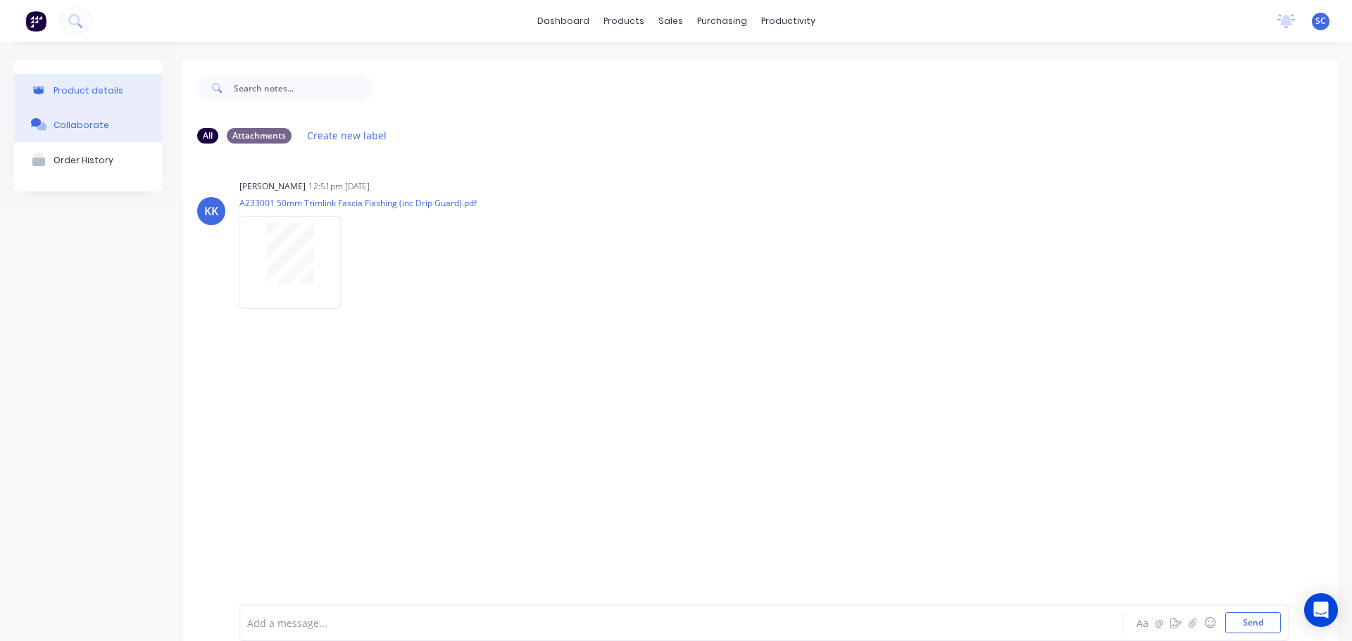
click at [80, 89] on div "Product details" at bounding box center [89, 90] width 70 height 11
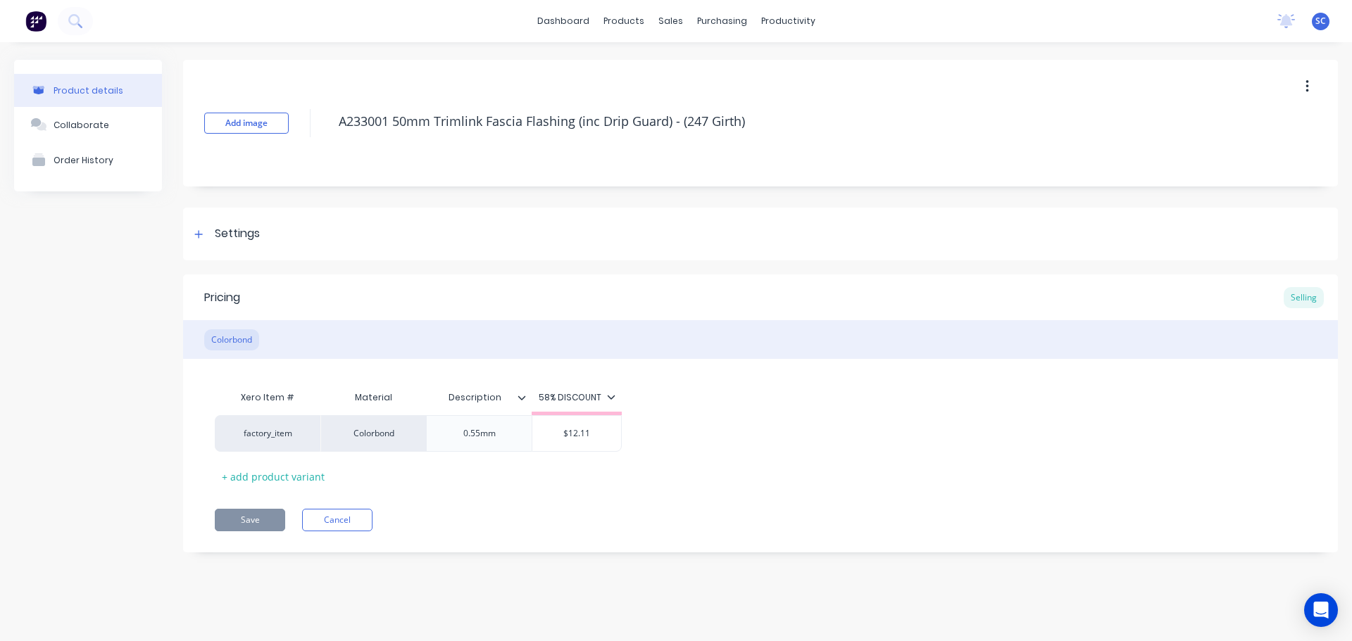
type textarea "x"
click at [667, 75] on link "Product Catalogue" at bounding box center [693, 67] width 187 height 28
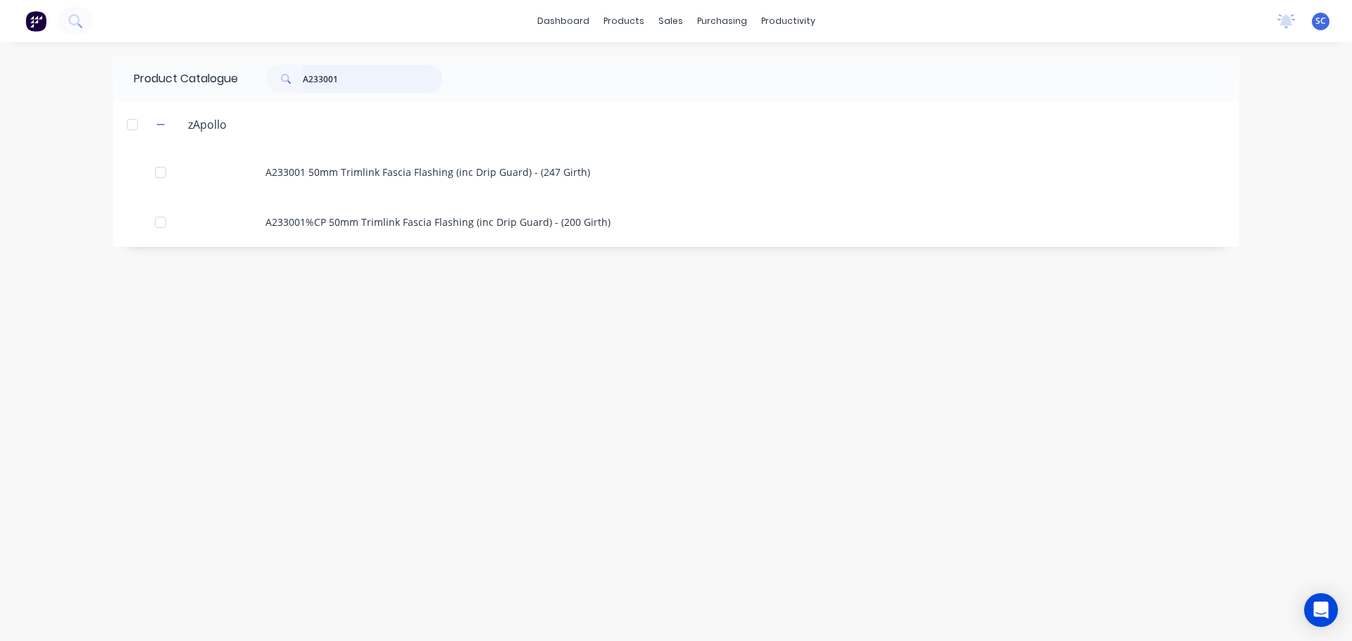
click at [360, 88] on input "A233001" at bounding box center [372, 79] width 139 height 28
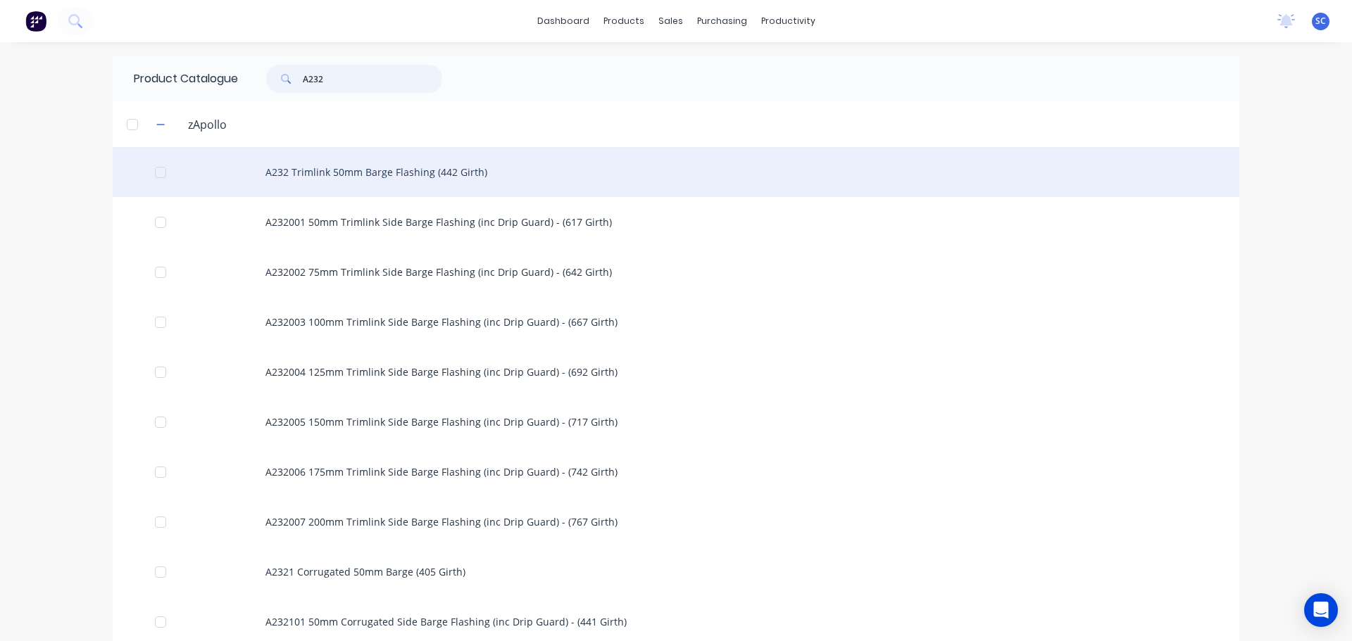
type input "A232"
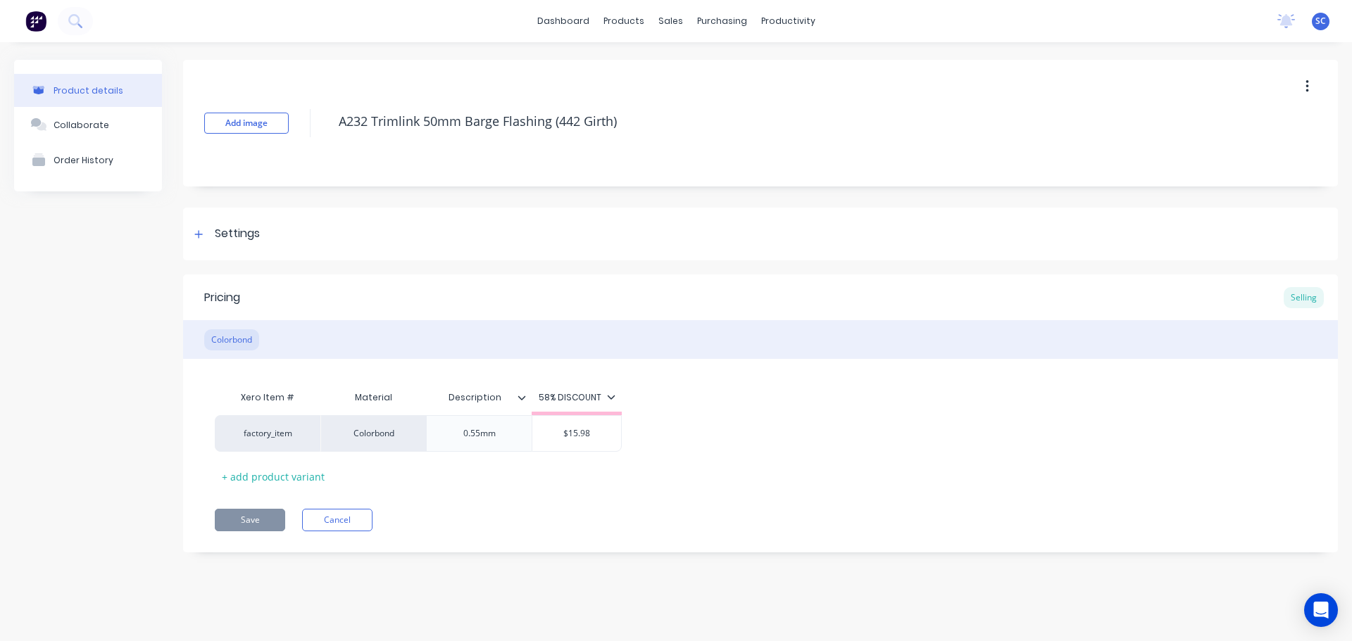
type textarea "x"
click at [94, 137] on button "Collaborate" at bounding box center [88, 124] width 148 height 35
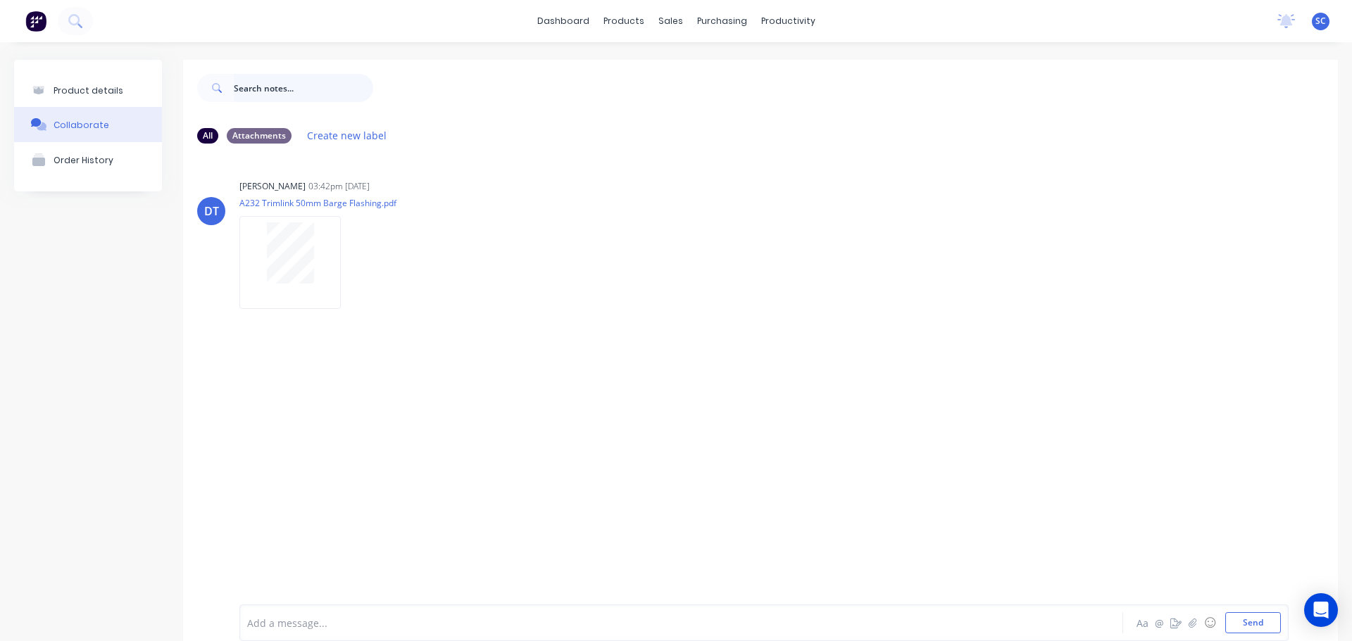
click at [262, 84] on input "text" at bounding box center [303, 88] width 139 height 28
click at [639, 63] on div "Product Catalogue" at bounding box center [680, 67] width 87 height 13
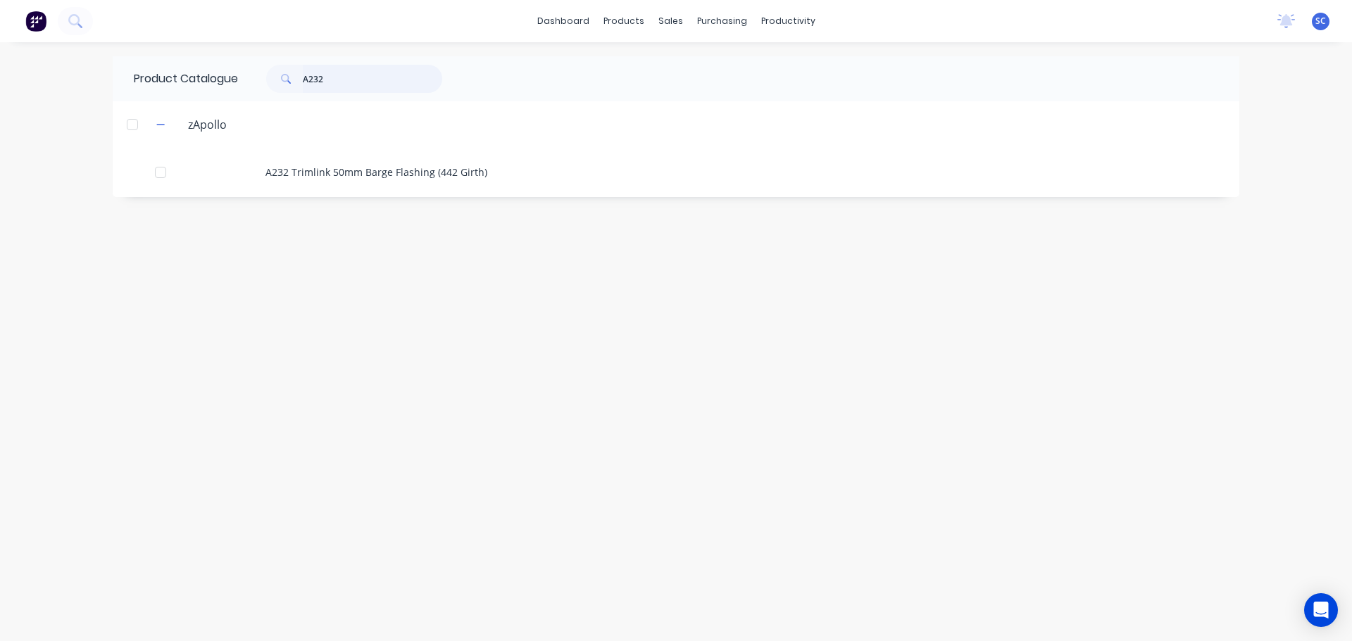
click at [361, 77] on input "A232" at bounding box center [372, 79] width 139 height 28
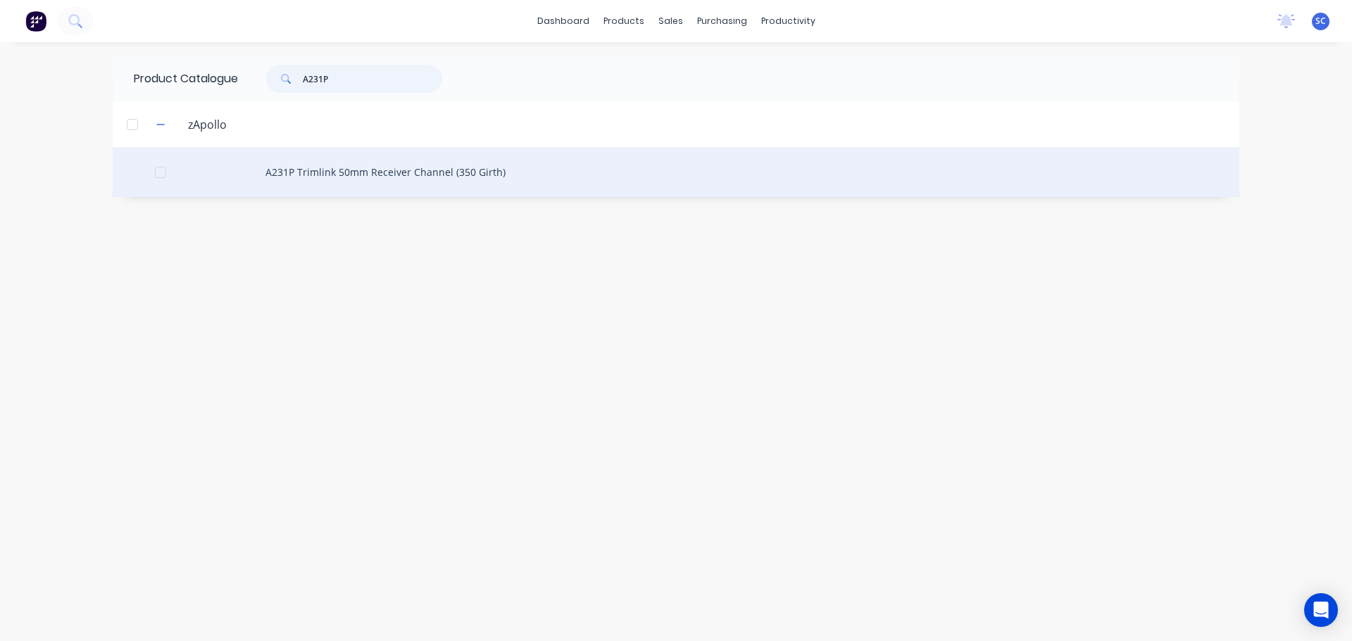
type input "A231P"
click at [363, 184] on div "A231P Trimlink 50mm Receiver Channel (350 Girth)" at bounding box center [676, 172] width 1126 height 50
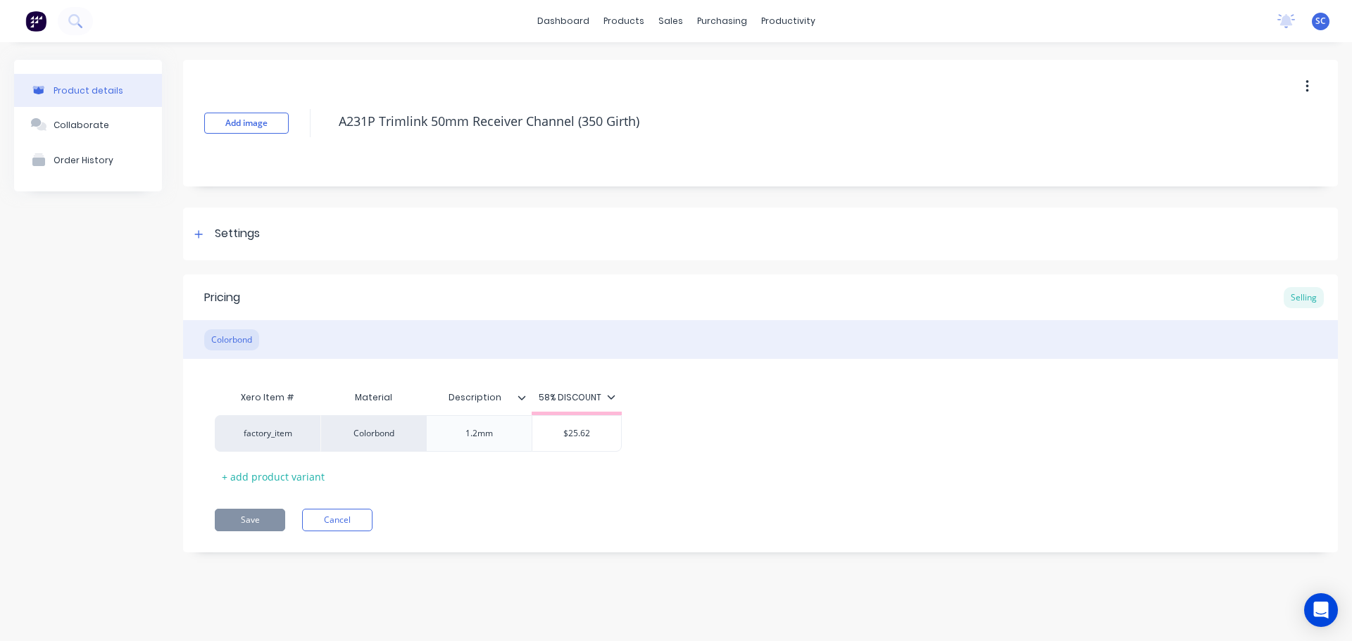
type textarea "x"
click at [92, 118] on div "Collaborate" at bounding box center [82, 124] width 56 height 13
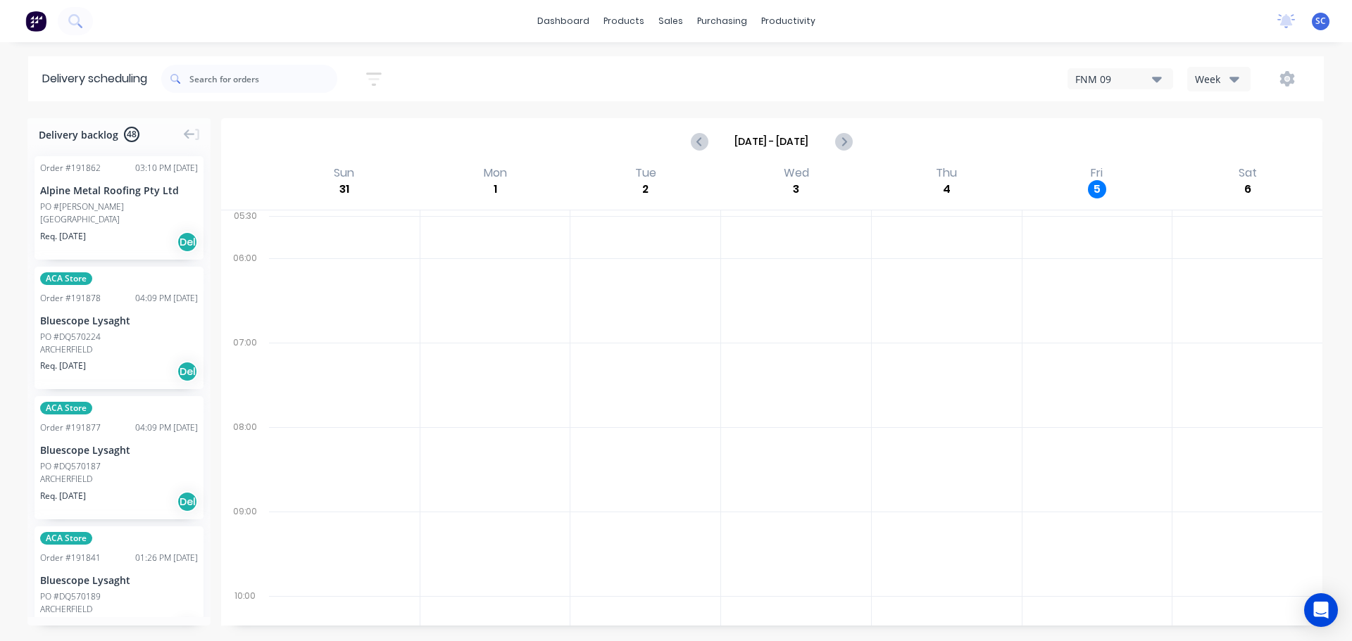
click at [375, 74] on icon "button" at bounding box center [373, 79] width 15 height 13
click at [306, 130] on input "[DATE] - [DATE]" at bounding box center [309, 132] width 131 height 21
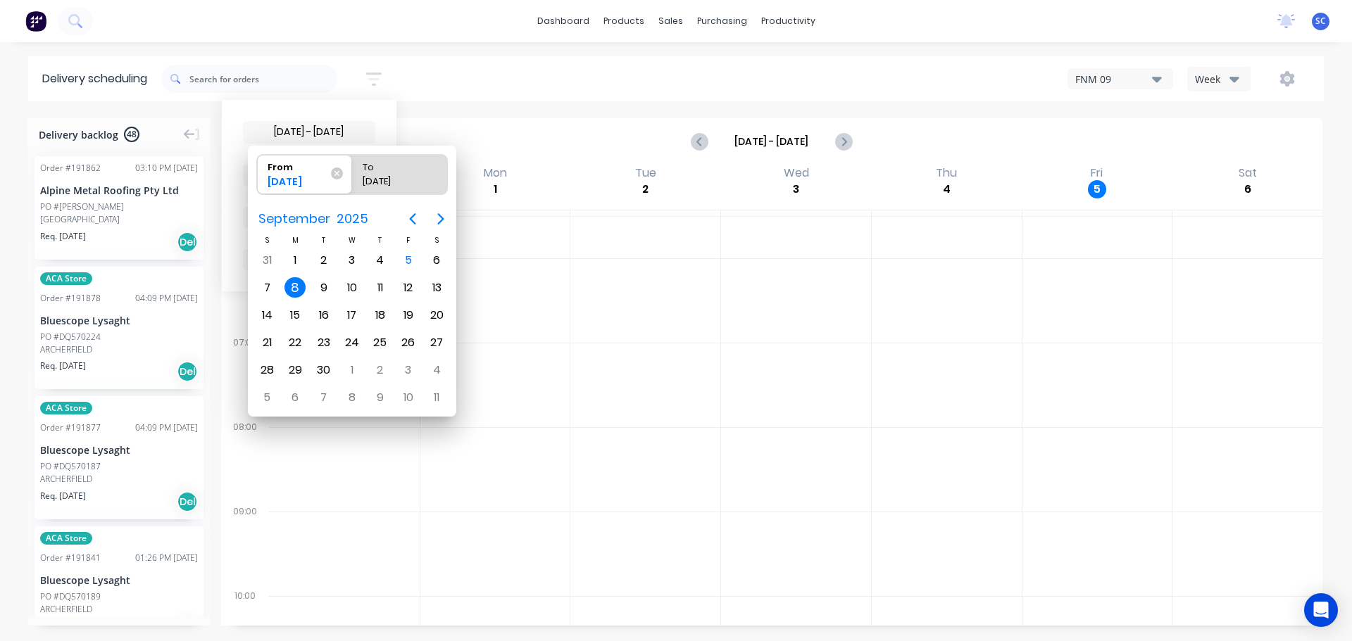
click at [299, 292] on div "8" at bounding box center [294, 287] width 21 height 21
radio input "false"
radio input "true"
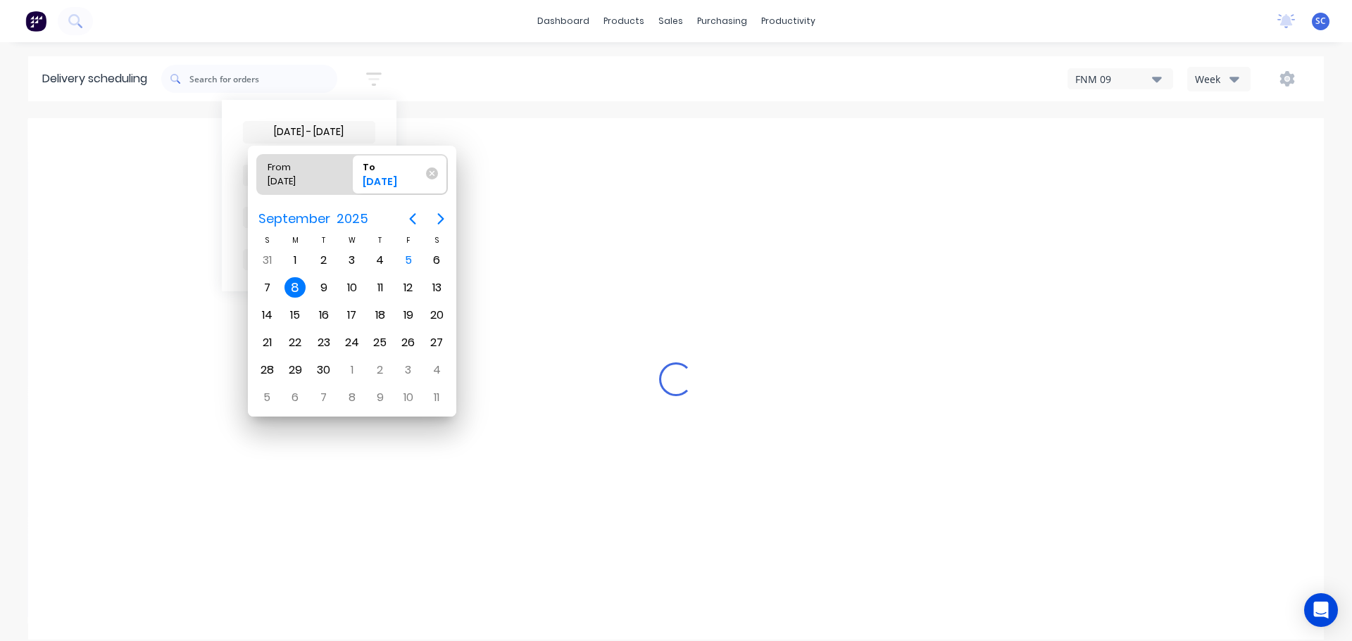
click at [289, 288] on div "8" at bounding box center [294, 287] width 21 height 21
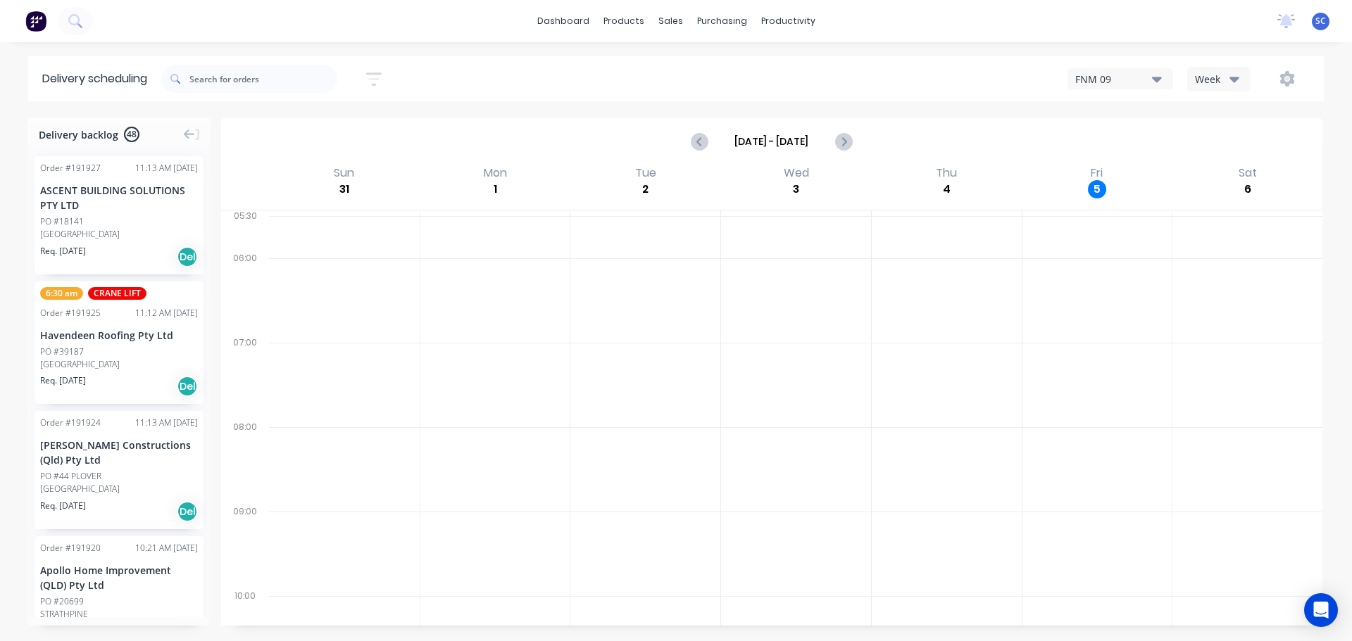
click at [376, 73] on icon "button" at bounding box center [373, 79] width 15 height 13
click at [361, 214] on icon "button" at bounding box center [359, 217] width 10 height 15
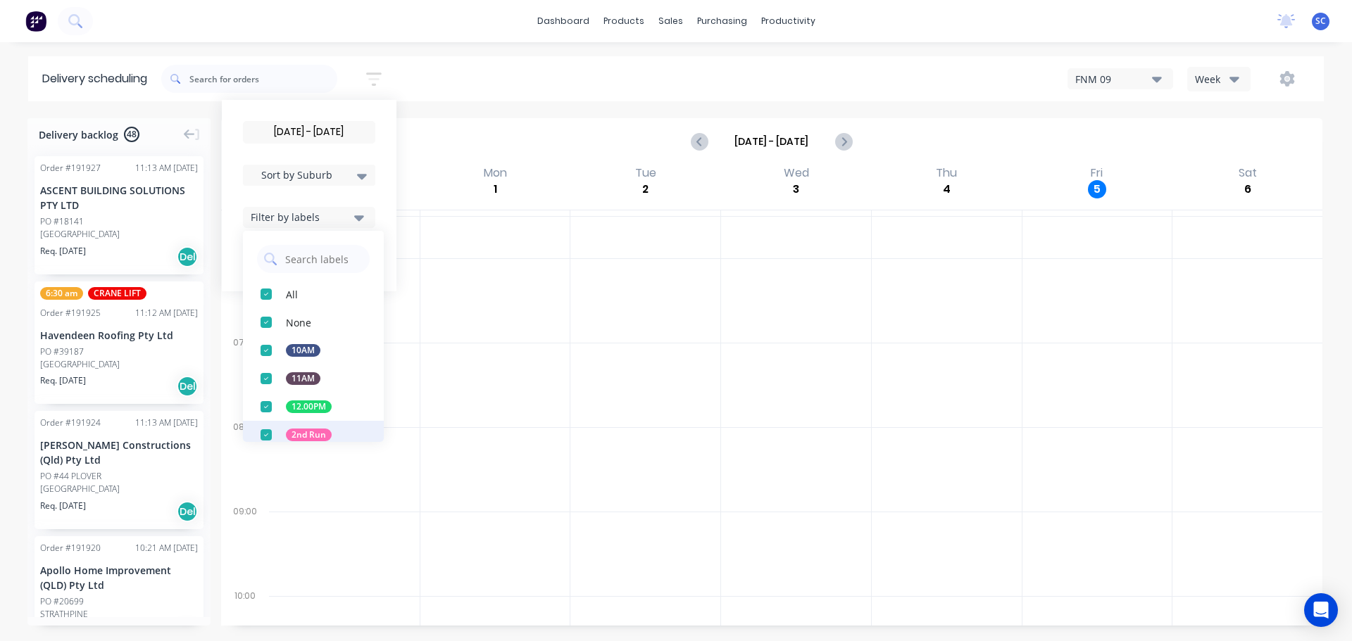
click at [267, 436] on div "button" at bounding box center [266, 435] width 28 height 28
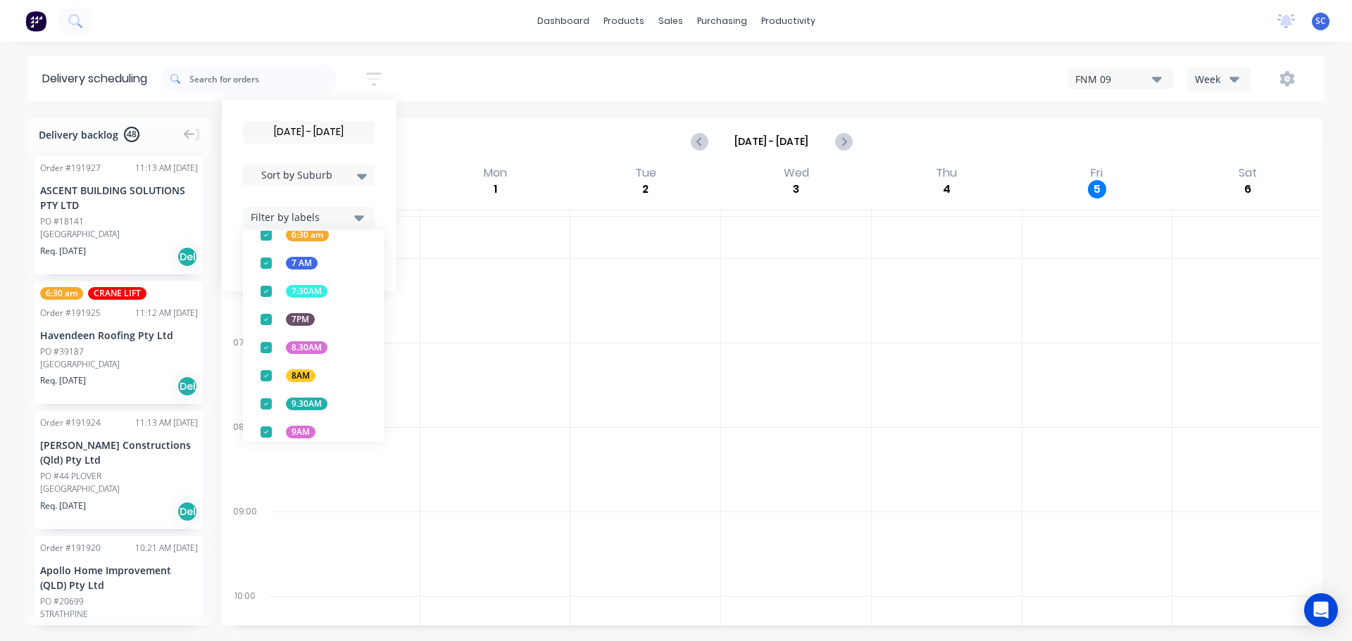
scroll to position [553, 0]
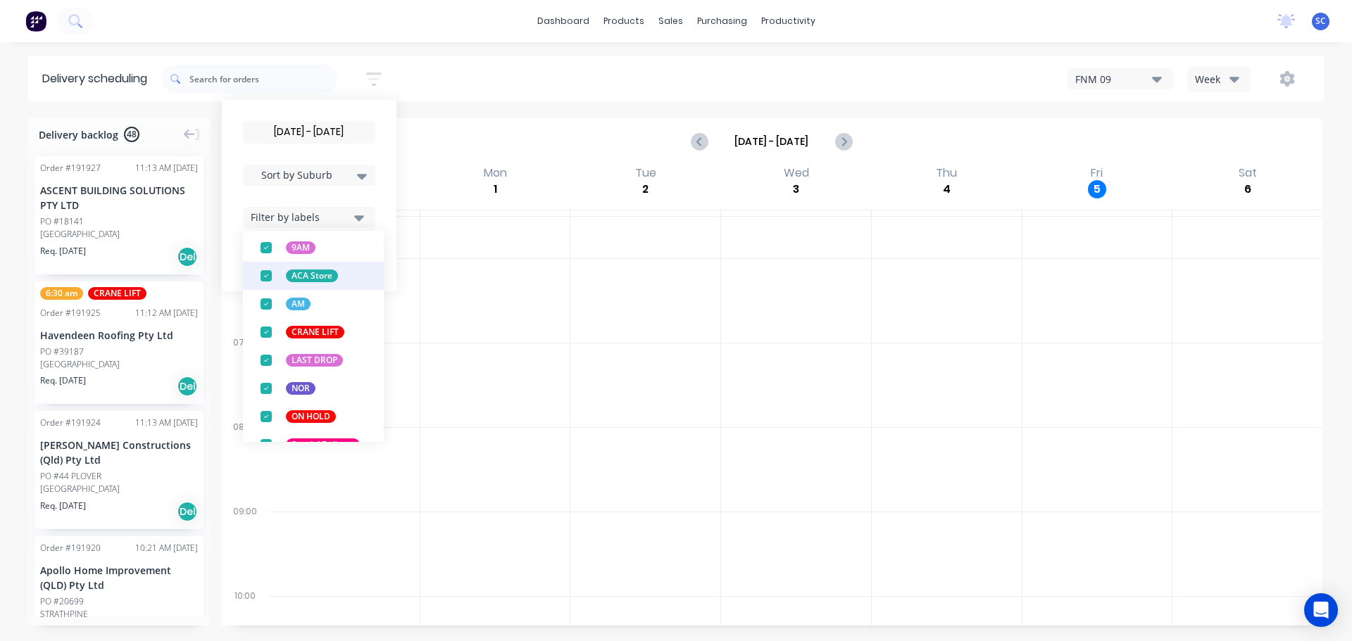
click at [275, 275] on div "button" at bounding box center [266, 276] width 28 height 28
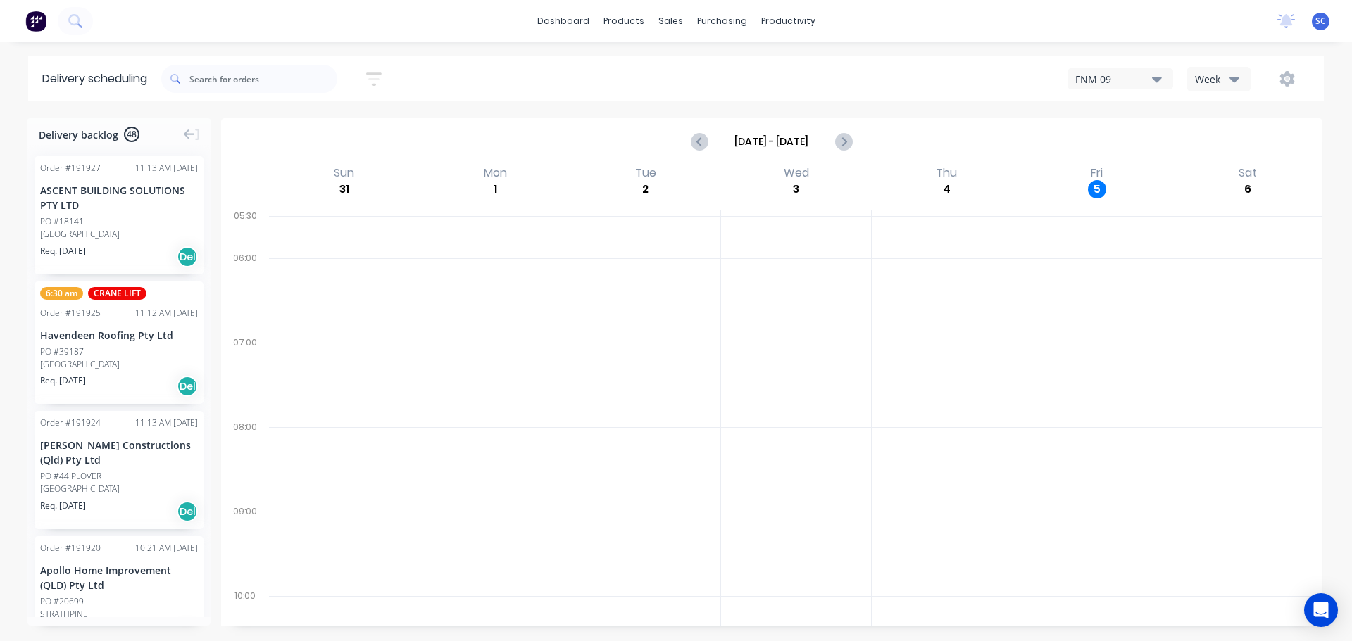
click at [467, 80] on div "[DATE] - [DATE] Sort by Suburb Created date Required date Order number Customer…" at bounding box center [742, 78] width 1162 height 39
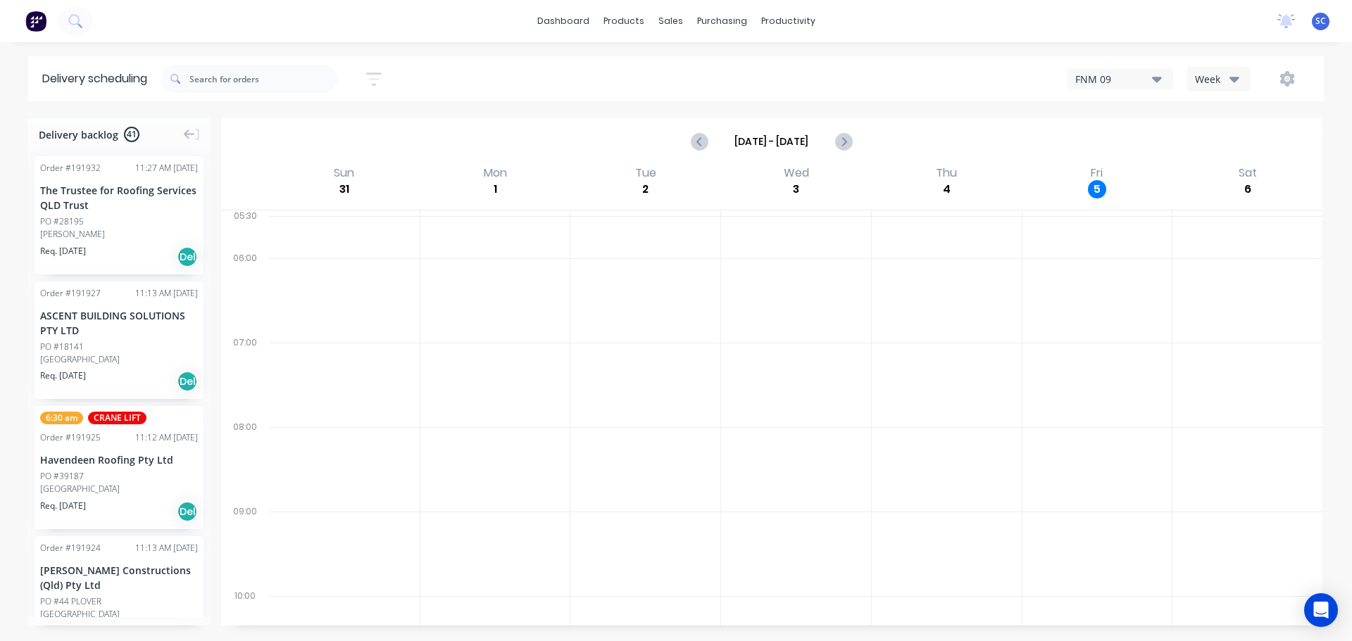
click at [379, 76] on icon "button" at bounding box center [373, 79] width 15 height 18
click at [358, 220] on button "Filter by labels" at bounding box center [309, 217] width 132 height 21
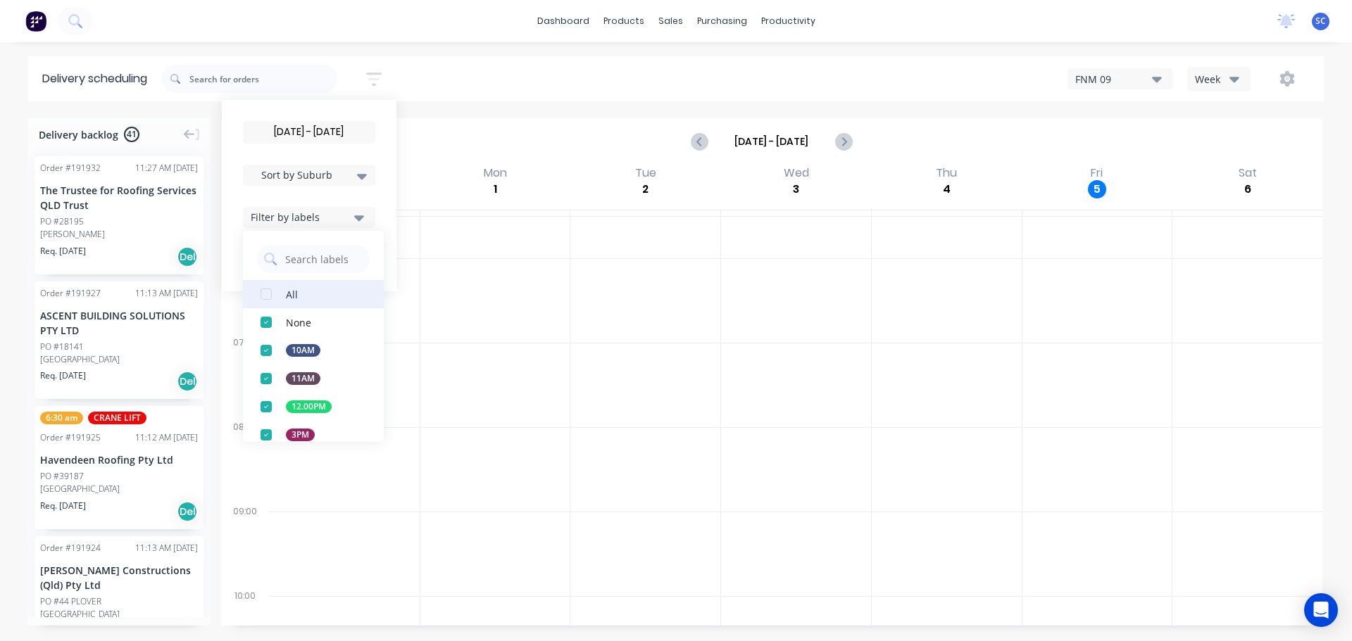
click at [275, 296] on div "button" at bounding box center [266, 294] width 28 height 28
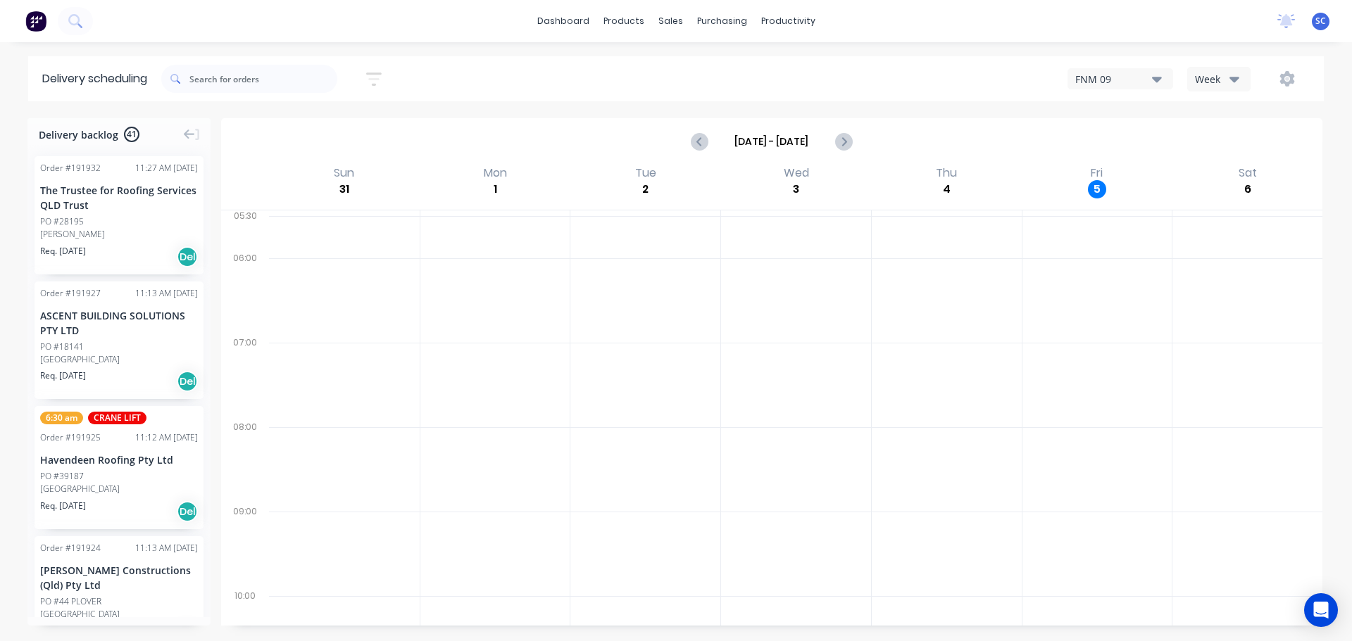
click at [482, 78] on div "[DATE] - [DATE] Sort by Suburb Created date Required date Order number Customer…" at bounding box center [742, 78] width 1162 height 39
click at [367, 82] on button "button" at bounding box center [373, 78] width 45 height 27
click at [284, 133] on input "[DATE] - [DATE]" at bounding box center [309, 132] width 131 height 21
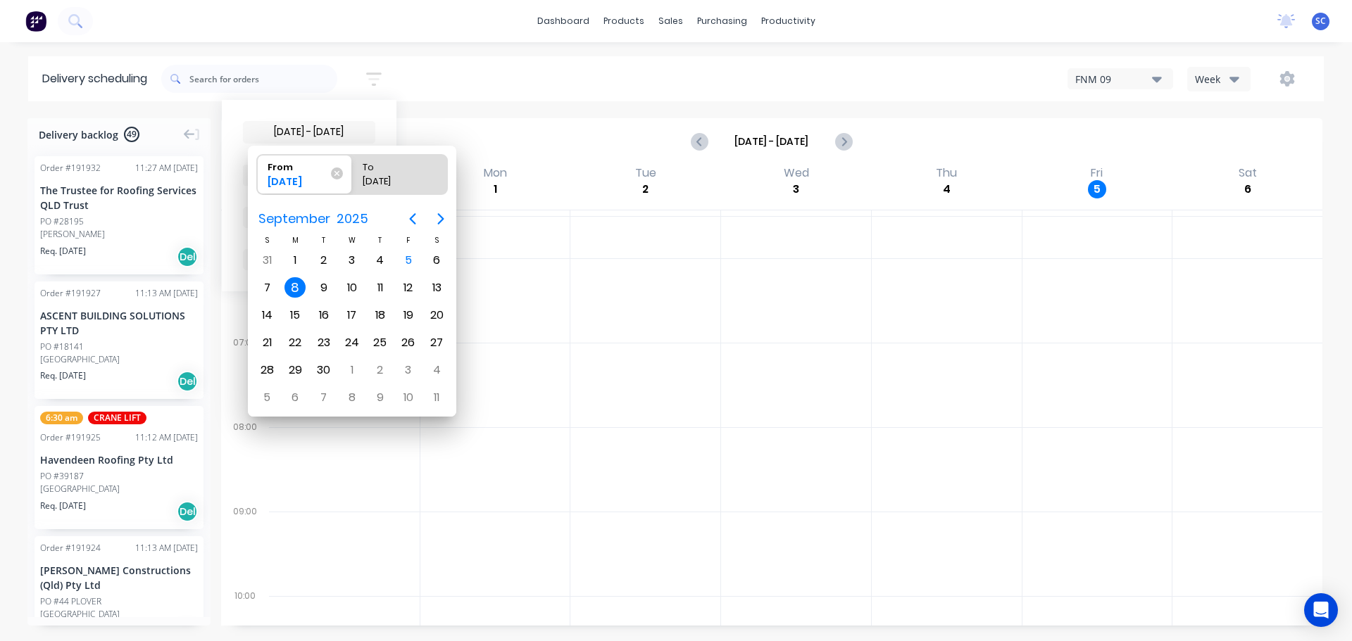
click at [295, 284] on div "8" at bounding box center [294, 287] width 21 height 21
radio input "false"
radio input "true"
click at [295, 284] on div "8" at bounding box center [294, 287] width 21 height 21
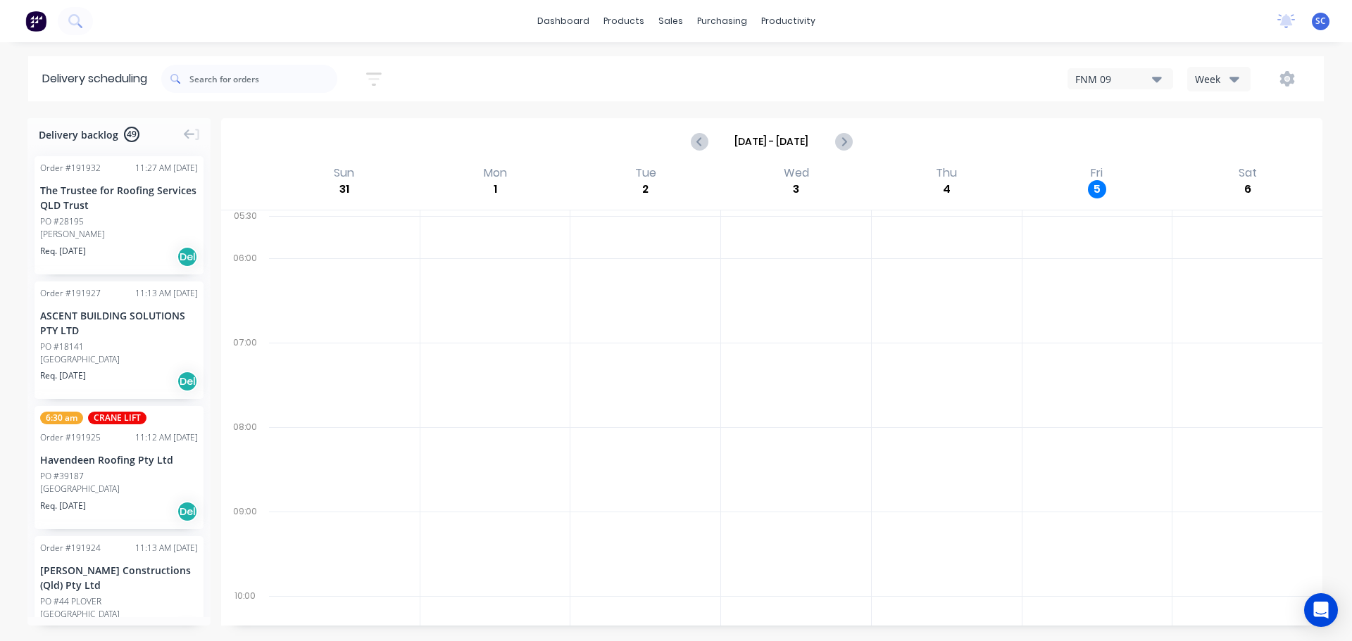
drag, startPoint x: 381, startPoint y: 70, endPoint x: 375, endPoint y: 76, distance: 8.0
click at [381, 70] on icon "button" at bounding box center [373, 79] width 15 height 18
click at [275, 179] on span "Sort by Suburb" at bounding box center [297, 175] width 92 height 15
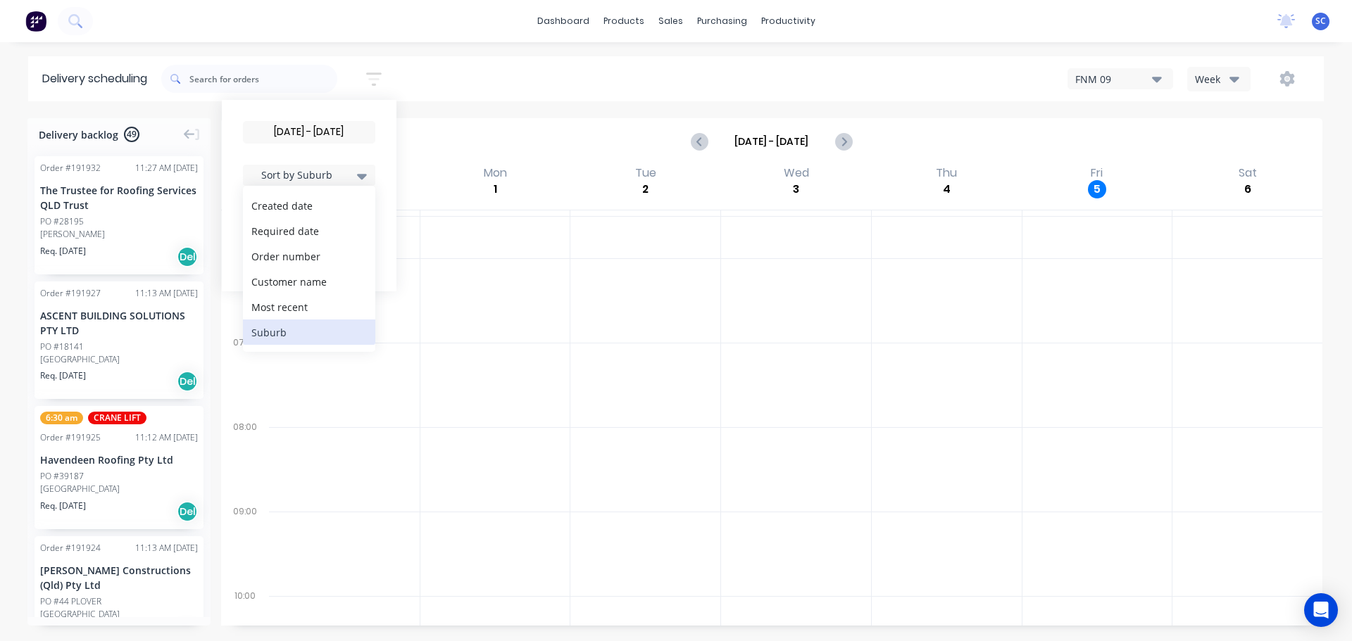
click at [375, 165] on div "Sort by Suburb" at bounding box center [309, 175] width 132 height 21
click at [310, 225] on button "Filter by labels" at bounding box center [309, 217] width 132 height 21
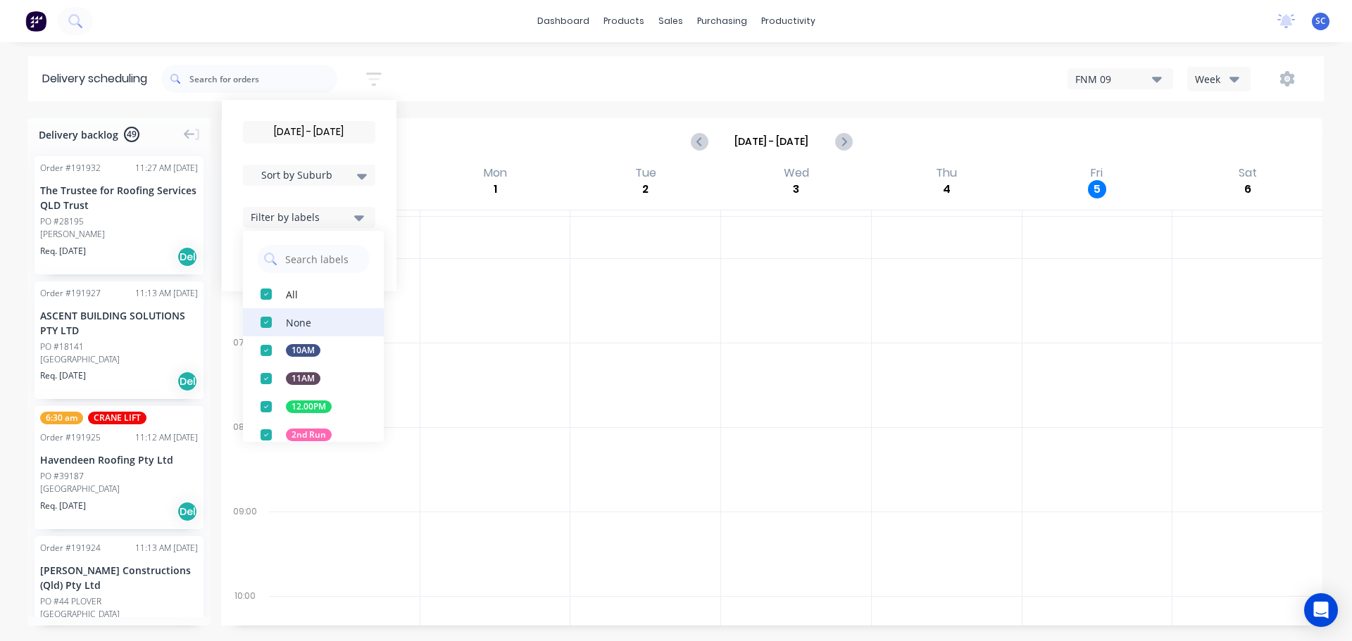
click at [269, 318] on div "button" at bounding box center [266, 322] width 28 height 28
drag, startPoint x: 567, startPoint y: 51, endPoint x: 520, endPoint y: 92, distance: 63.4
click at [567, 55] on div "dashboard products sales purchasing productivity dashboard products Product Cat…" at bounding box center [676, 320] width 1352 height 641
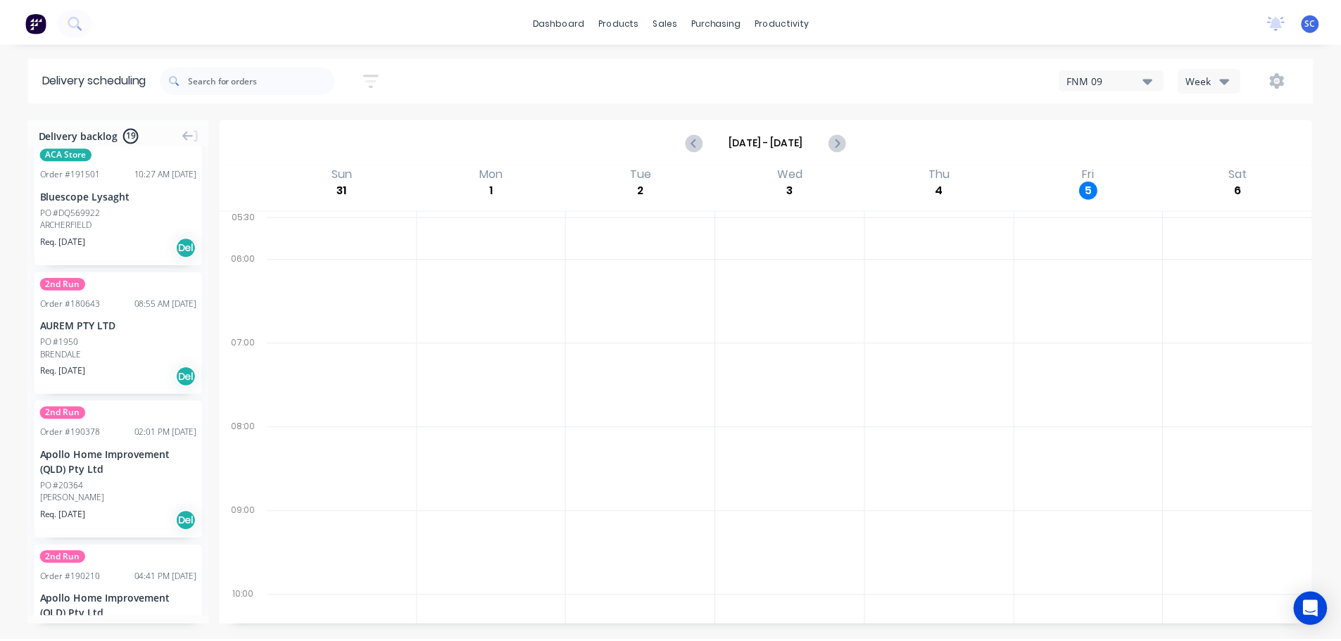
scroll to position [2126, 0]
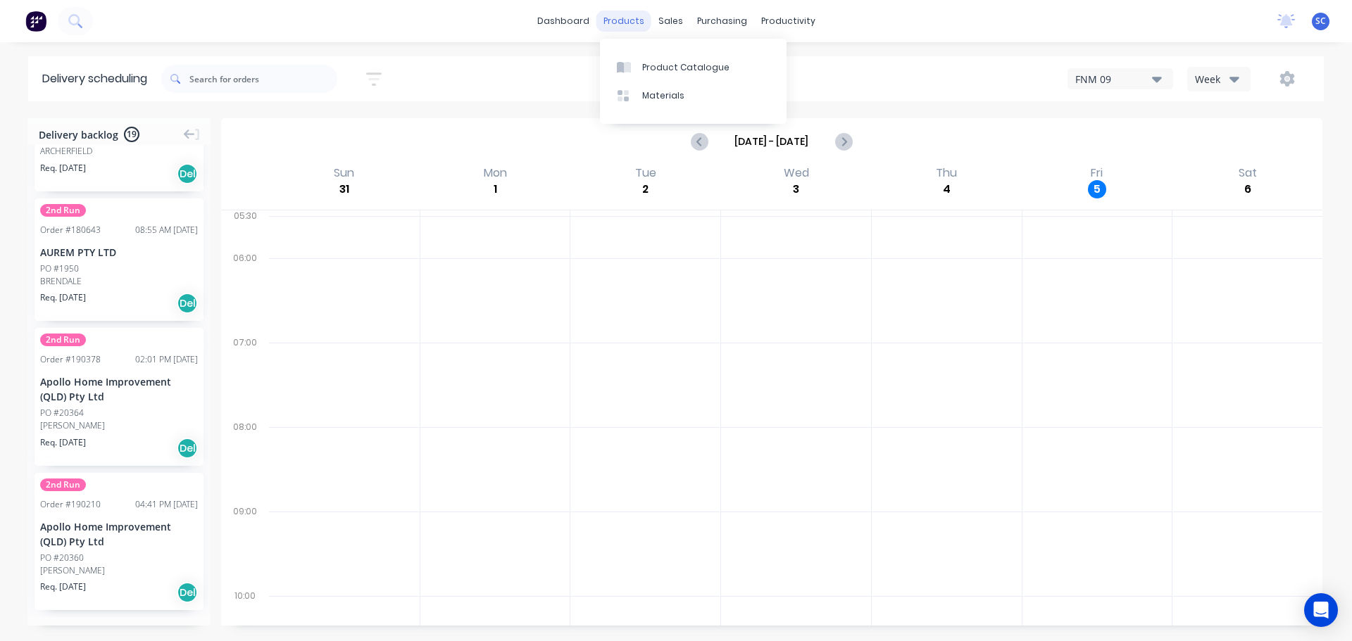
click at [619, 21] on div "products" at bounding box center [623, 21] width 55 height 21
click at [665, 68] on div "Product Catalogue" at bounding box center [685, 67] width 87 height 13
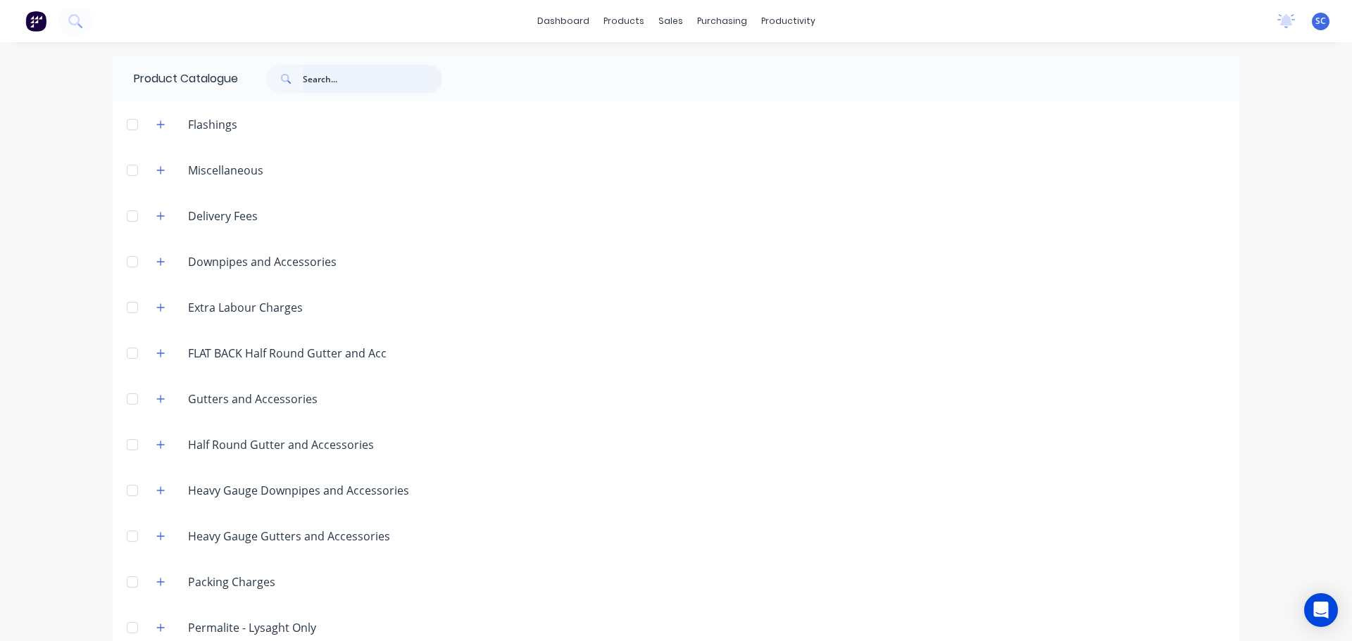
click at [348, 85] on input "text" at bounding box center [372, 79] width 139 height 28
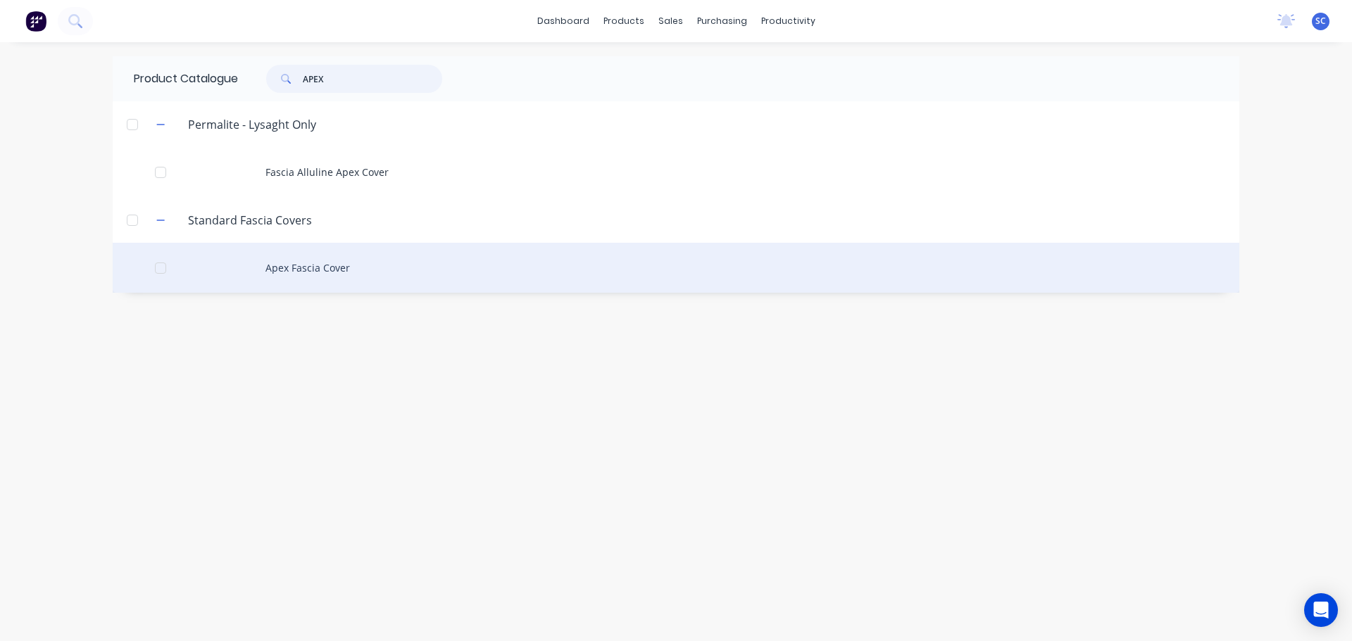
type input "APEX"
click at [329, 272] on div "Apex Fascia Cover" at bounding box center [676, 268] width 1126 height 50
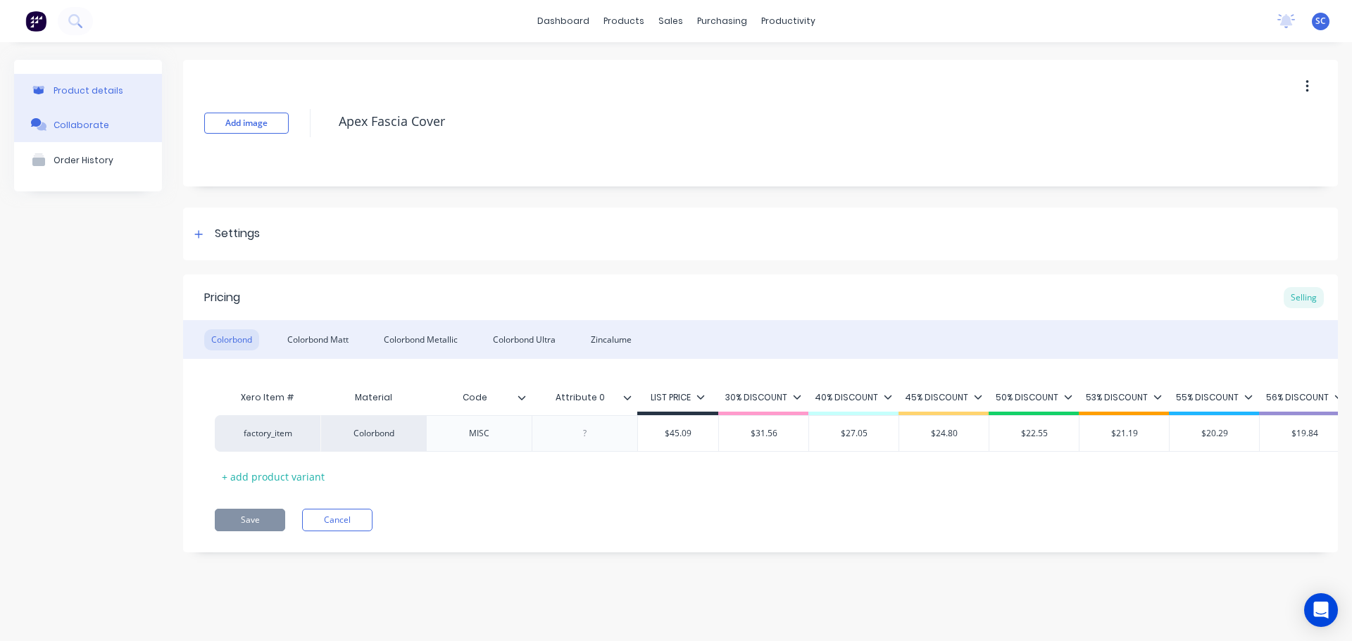
click at [84, 123] on div "Collaborate" at bounding box center [82, 125] width 56 height 11
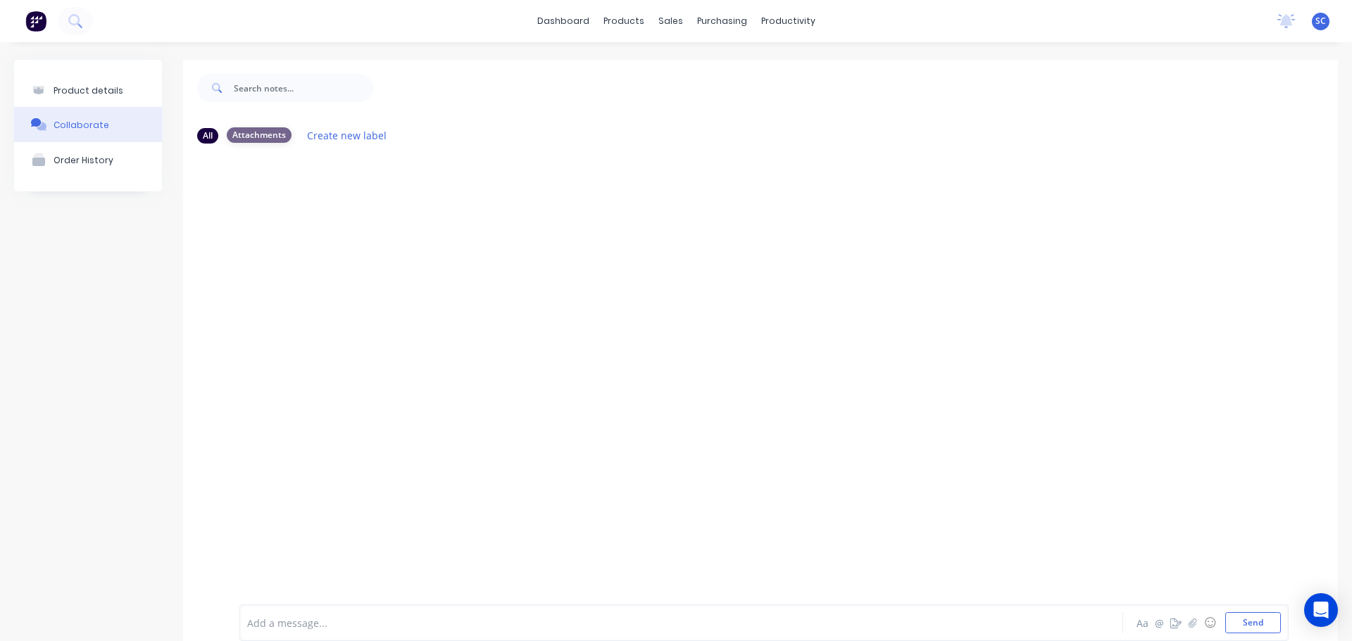
click at [246, 132] on div "Attachments" at bounding box center [259, 134] width 65 height 15
click at [213, 130] on div "All" at bounding box center [207, 134] width 21 height 15
click at [116, 86] on div "Product details" at bounding box center [89, 90] width 70 height 11
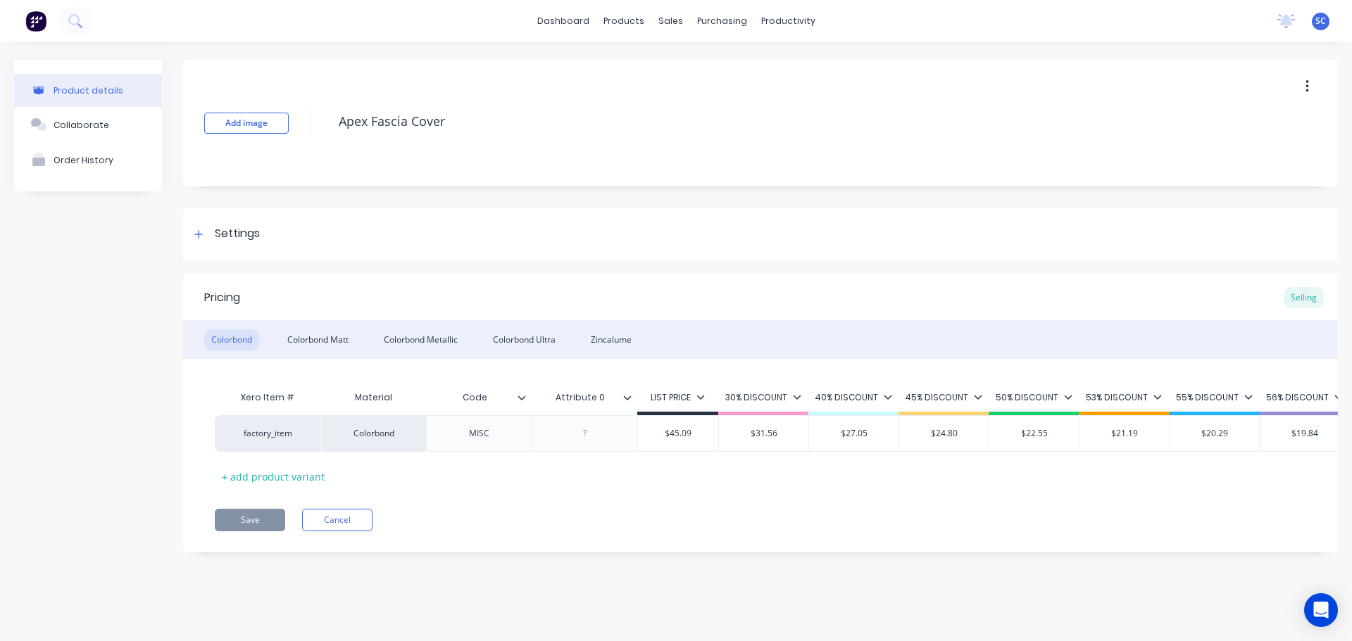
type textarea "x"
click at [745, 103] on link "Customers" at bounding box center [744, 96] width 187 height 28
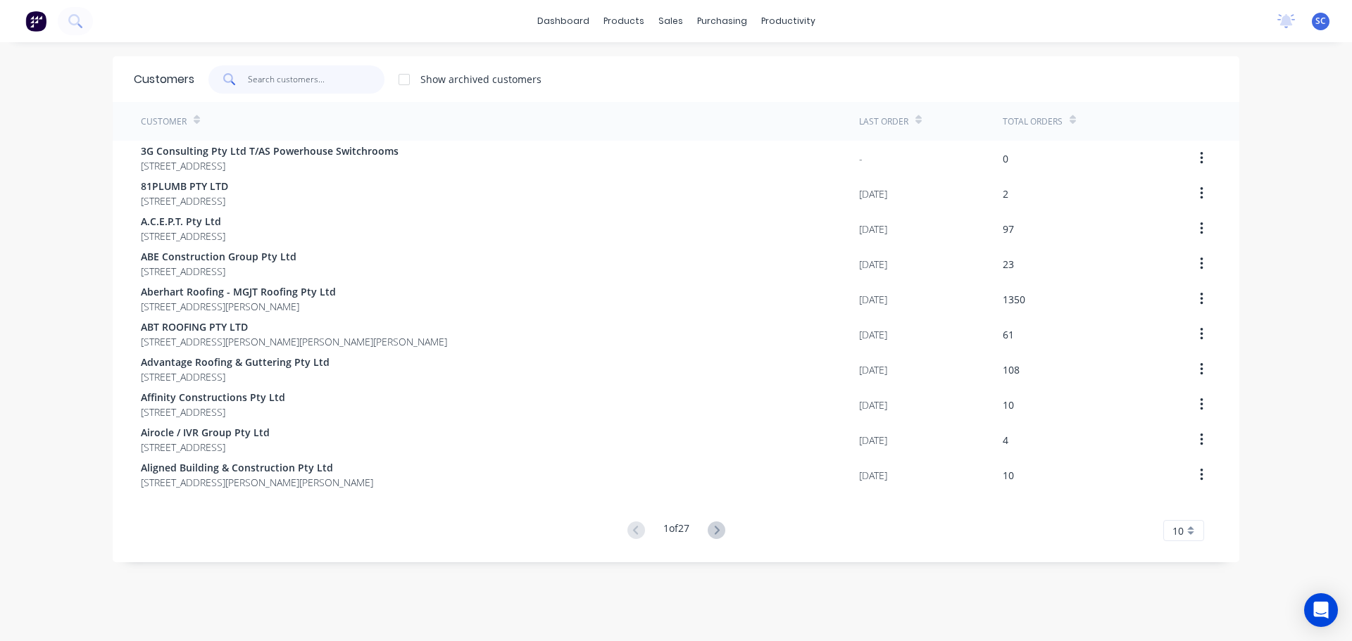
click at [277, 74] on input "text" at bounding box center [316, 79] width 137 height 28
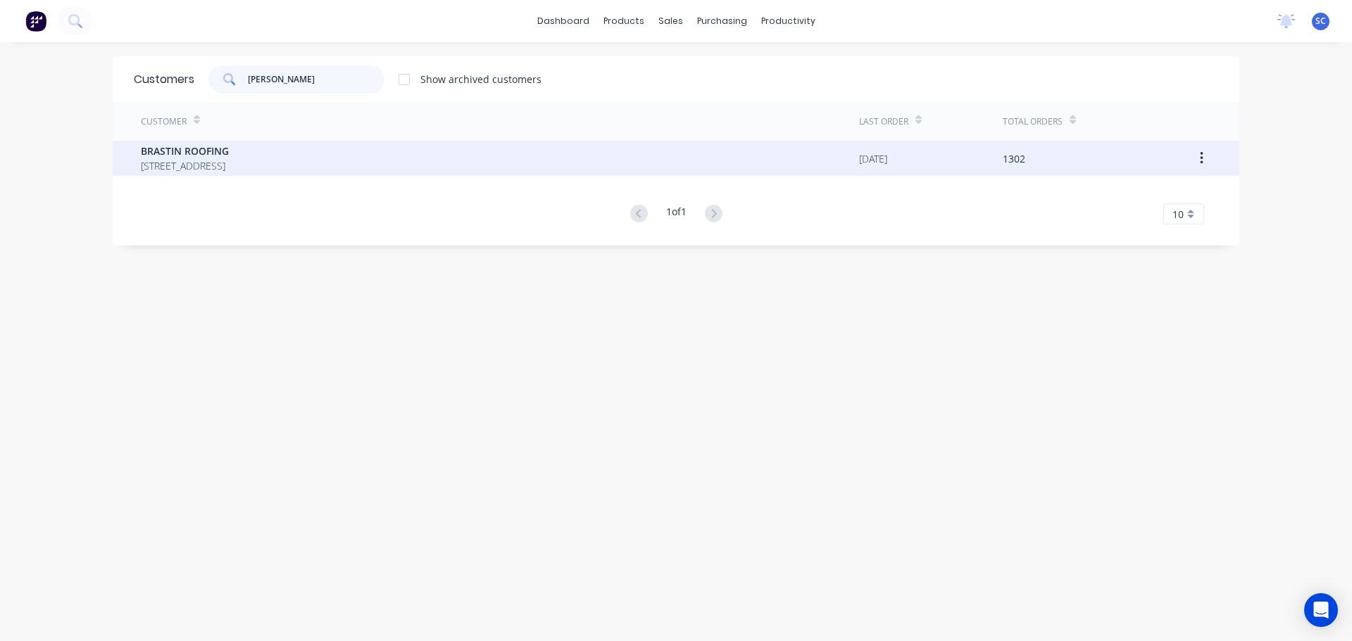
type input "[PERSON_NAME]"
click at [229, 158] on span "BRASTIN ROOFING" at bounding box center [185, 151] width 88 height 15
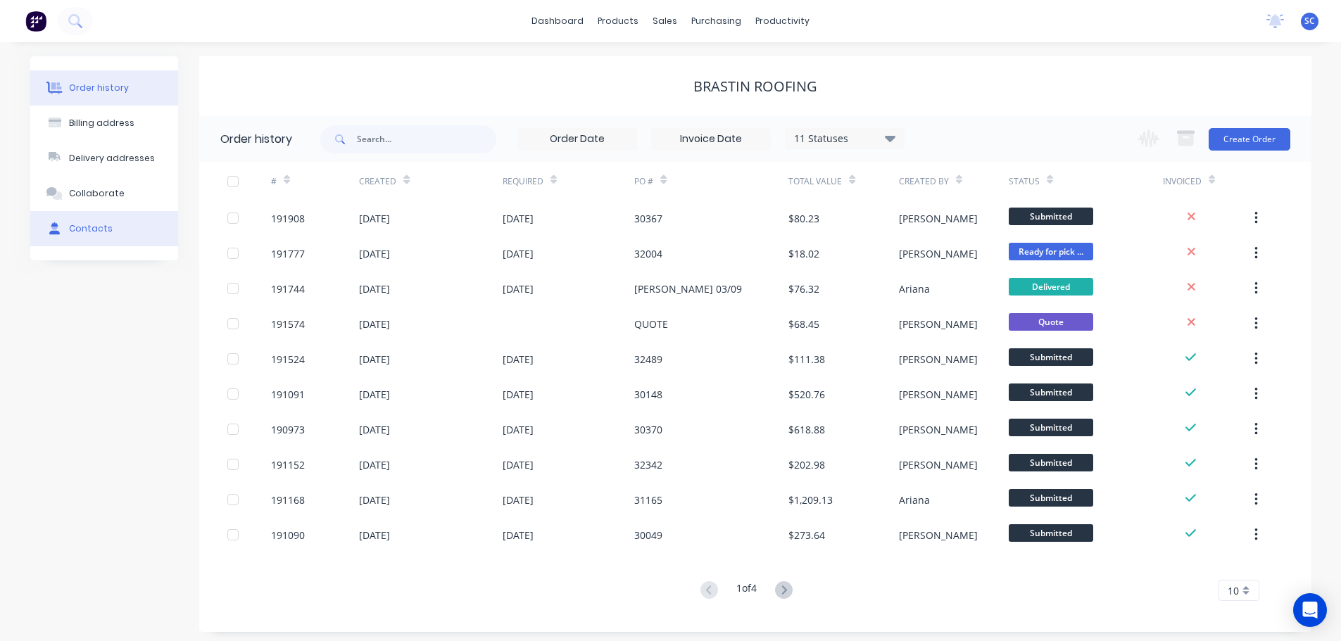
click at [95, 232] on div "Contacts" at bounding box center [91, 228] width 44 height 13
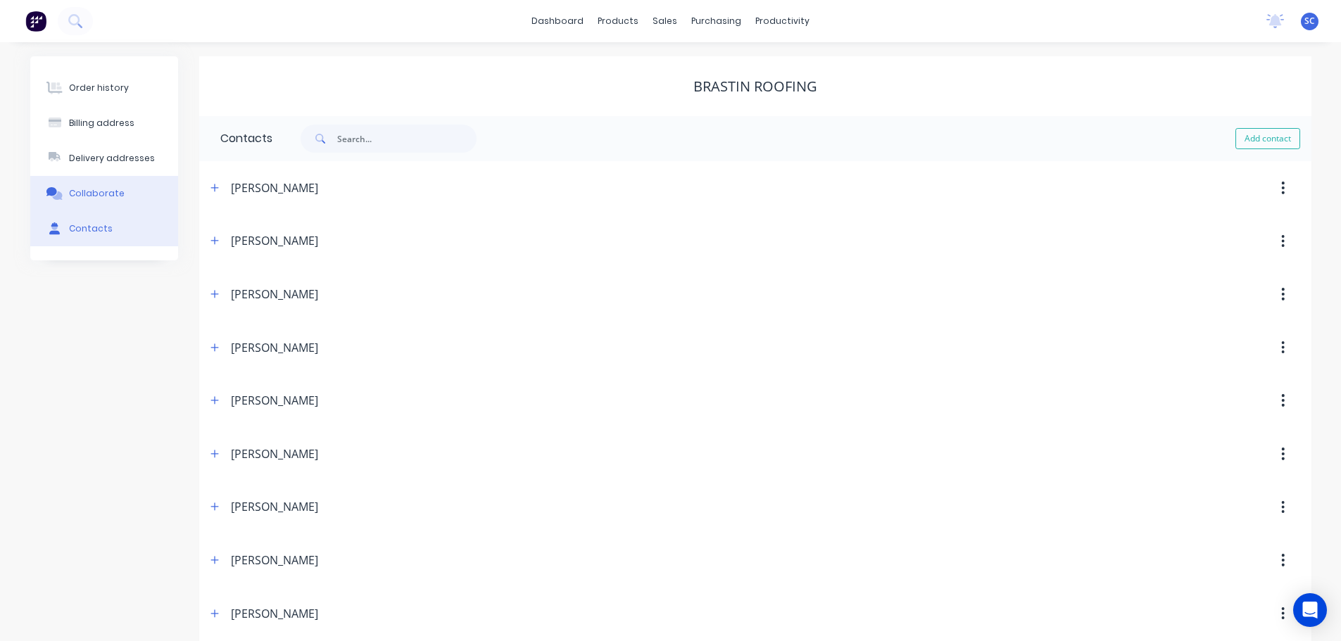
click at [101, 206] on button "Collaborate" at bounding box center [104, 193] width 148 height 35
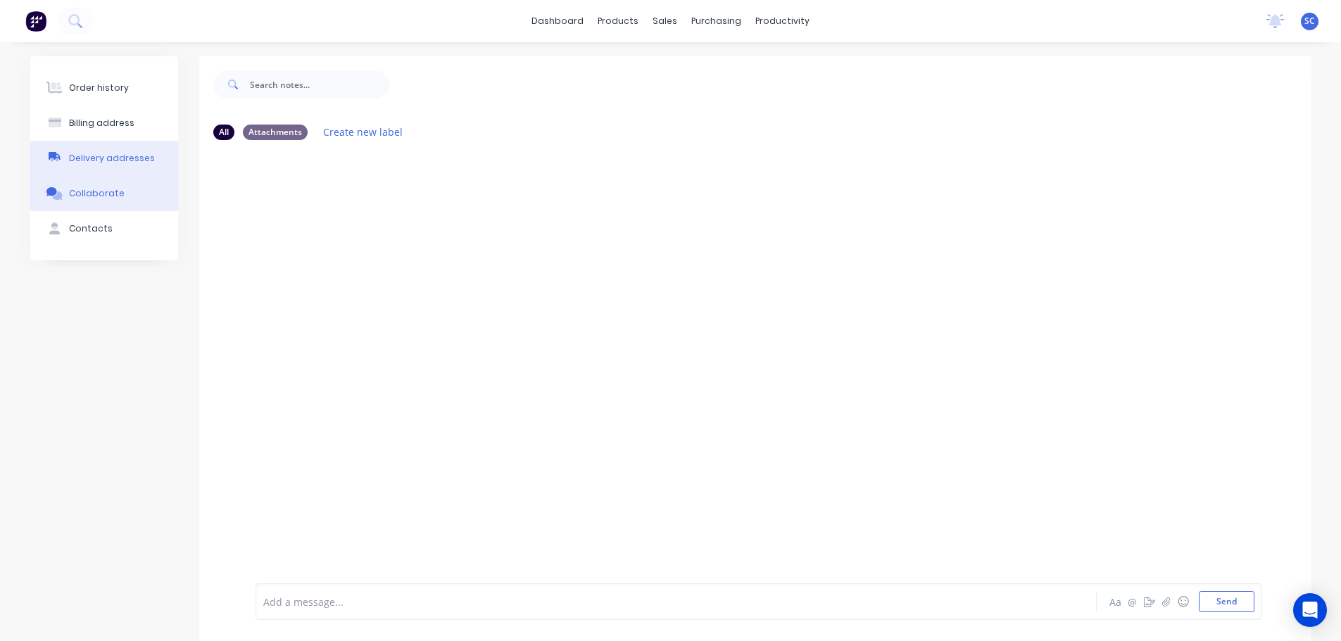
click at [118, 155] on div "Delivery addresses" at bounding box center [112, 158] width 86 height 13
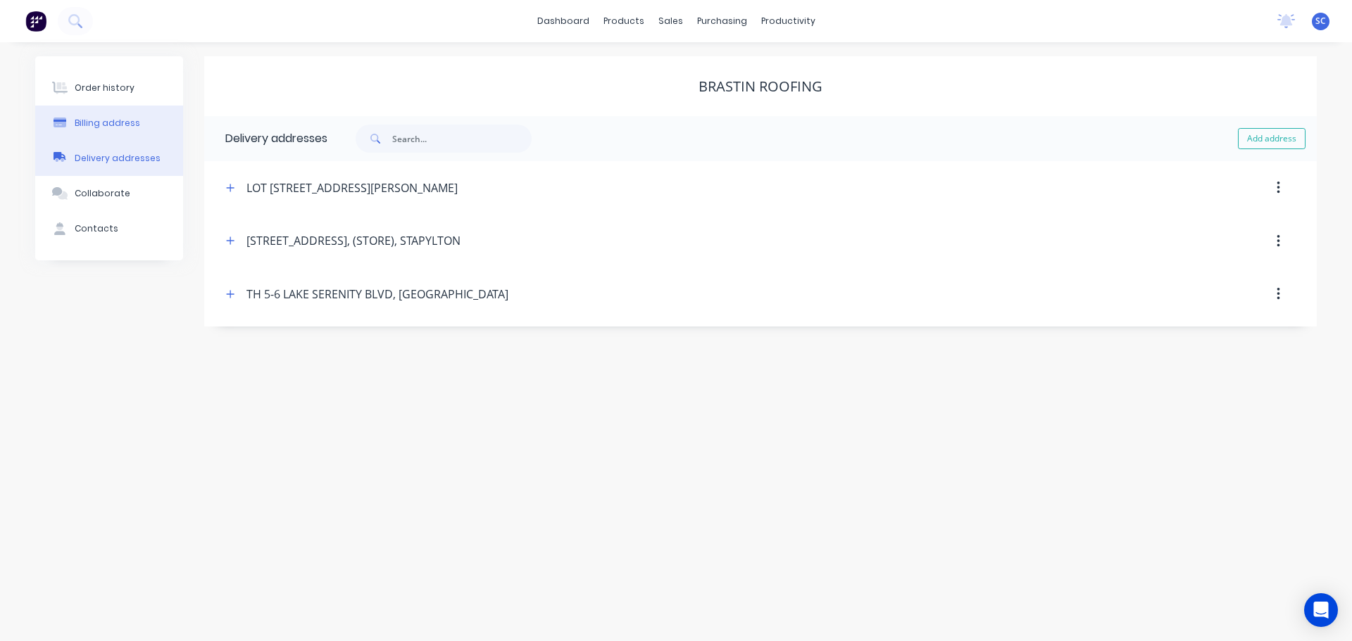
click at [125, 122] on div "Billing address" at bounding box center [107, 123] width 65 height 13
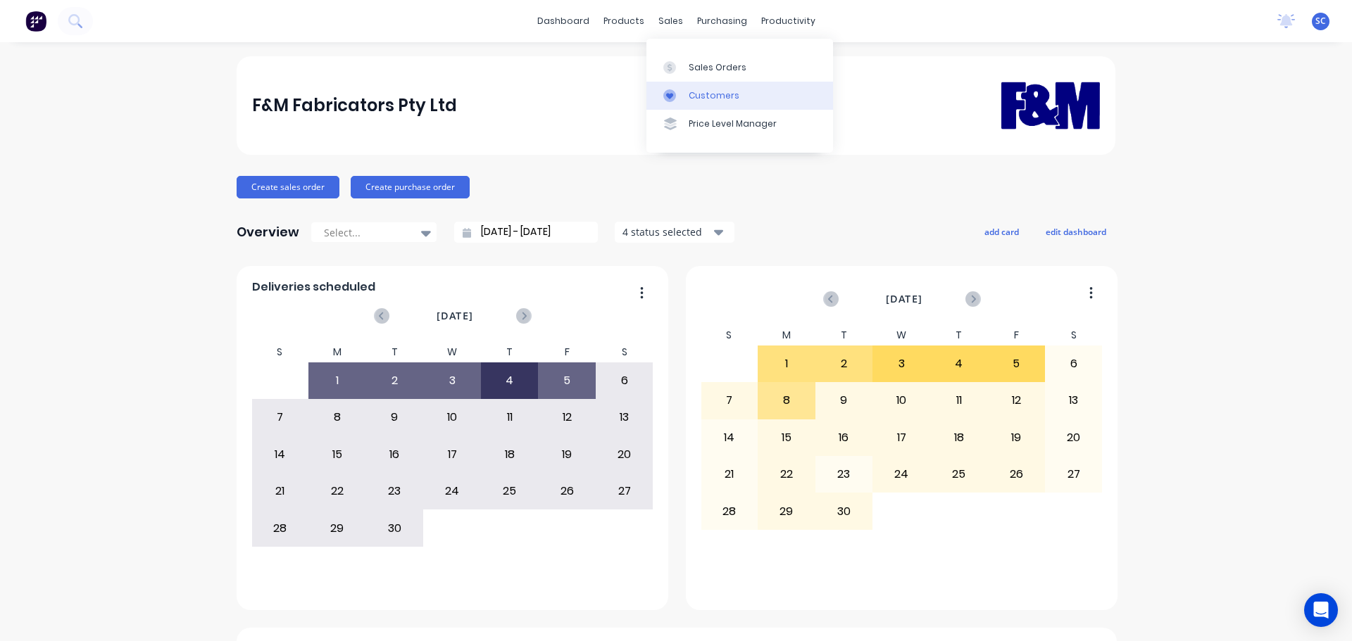
click at [698, 106] on link "Customers" at bounding box center [739, 96] width 187 height 28
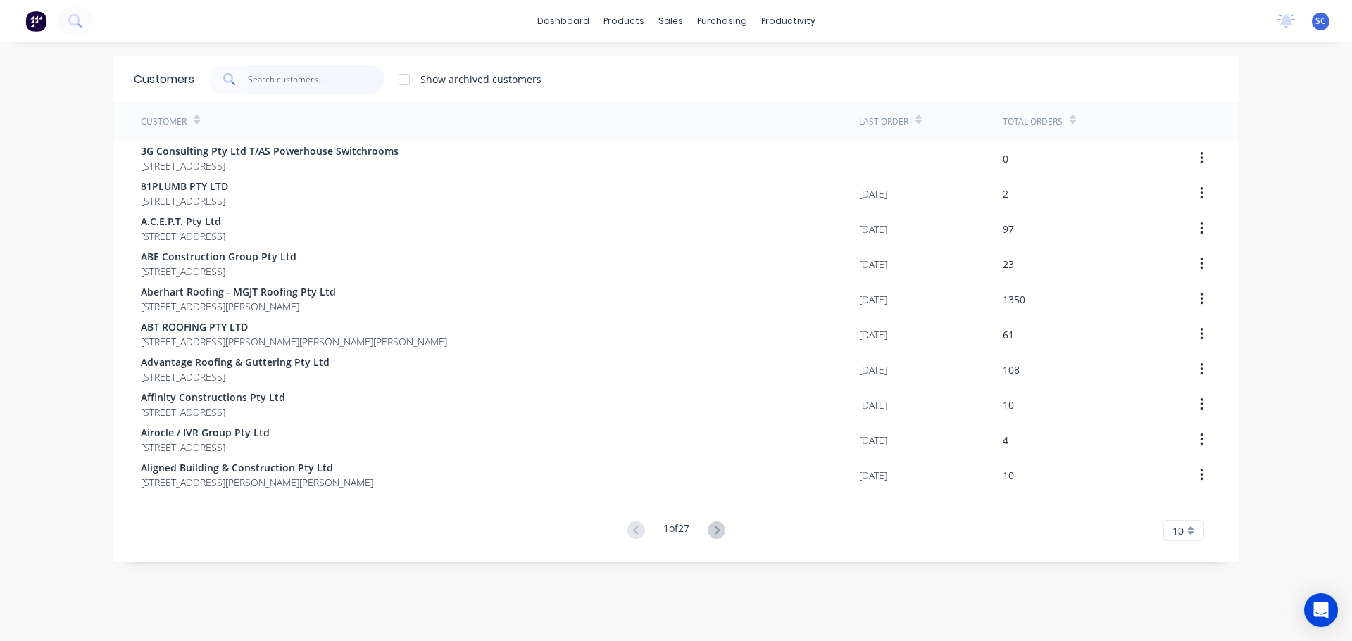
click at [314, 89] on input "text" at bounding box center [316, 79] width 137 height 28
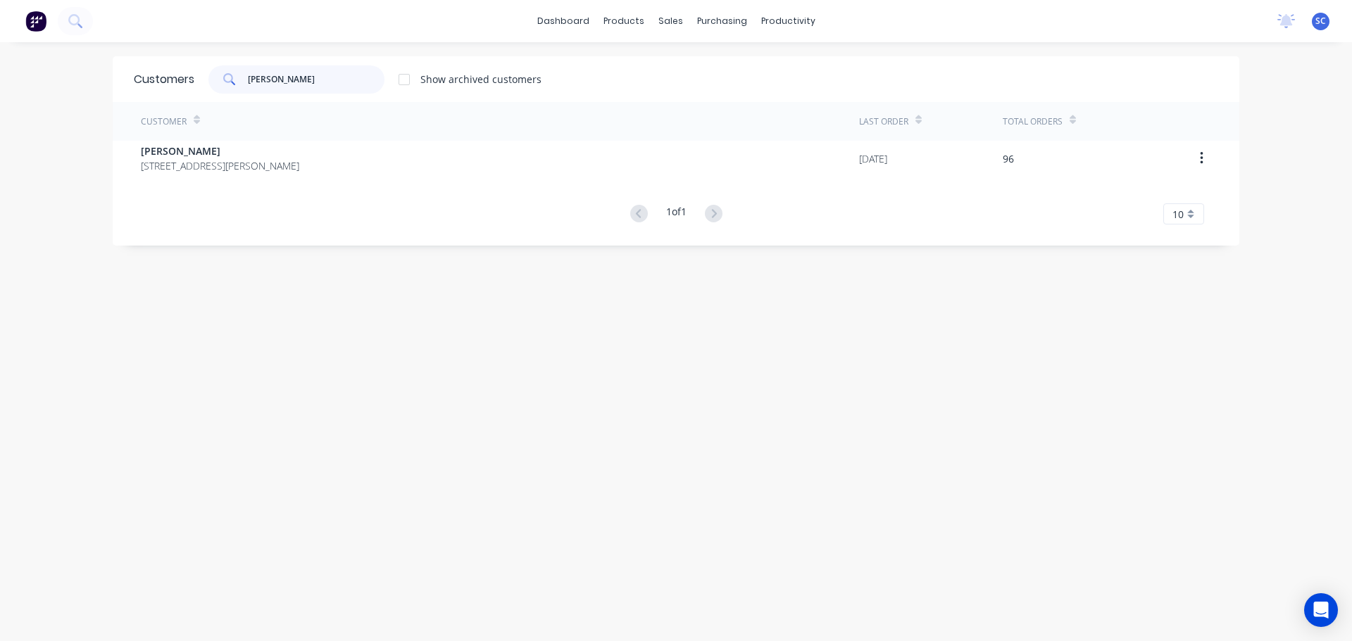
drag, startPoint x: 325, startPoint y: 84, endPoint x: 214, endPoint y: 80, distance: 110.6
click at [214, 80] on div "MAHON" at bounding box center [296, 79] width 176 height 28
type input "MAHON"
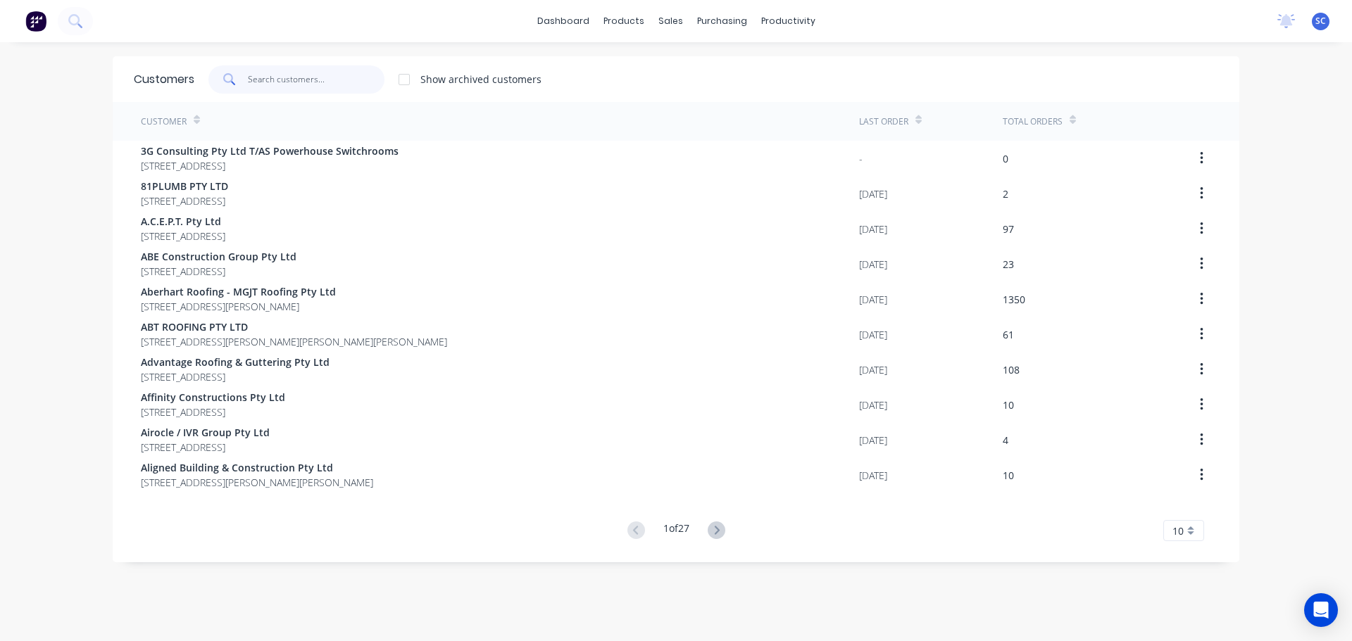
click at [276, 82] on input "text" at bounding box center [316, 79] width 137 height 28
click at [477, 13] on div "dashboard products sales purchasing productivity dashboard products Product Cat…" at bounding box center [676, 21] width 1352 height 42
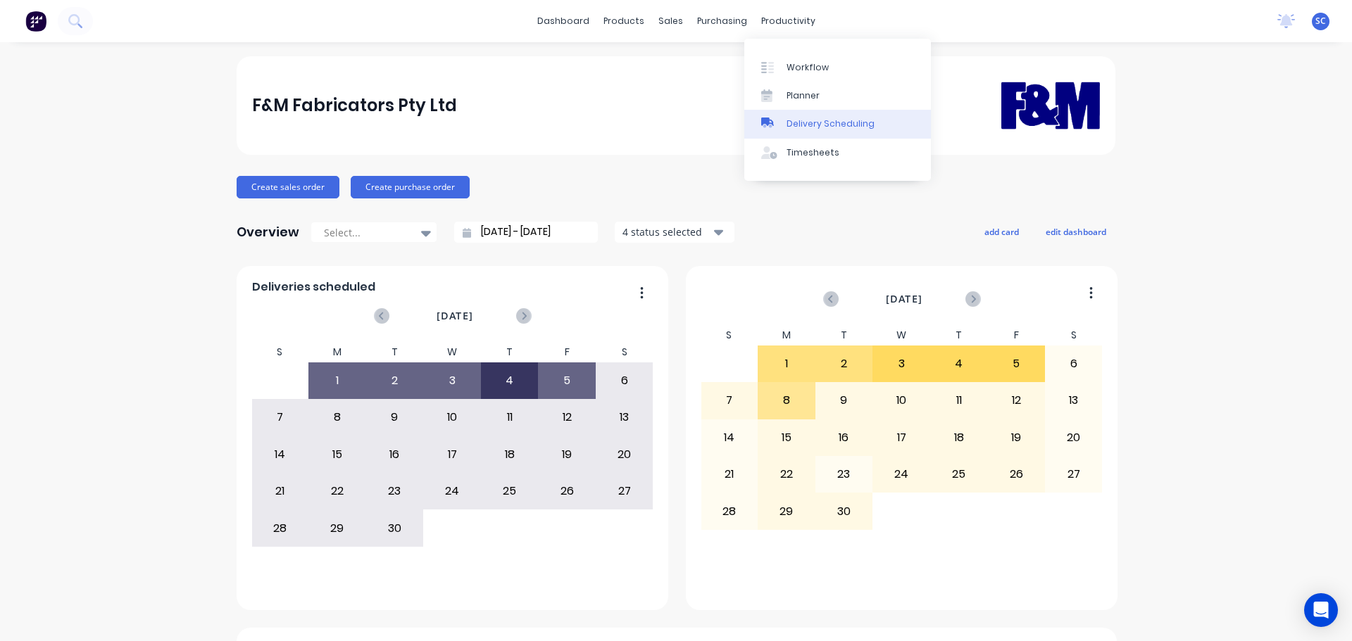
click at [814, 122] on div "Delivery Scheduling" at bounding box center [830, 124] width 88 height 13
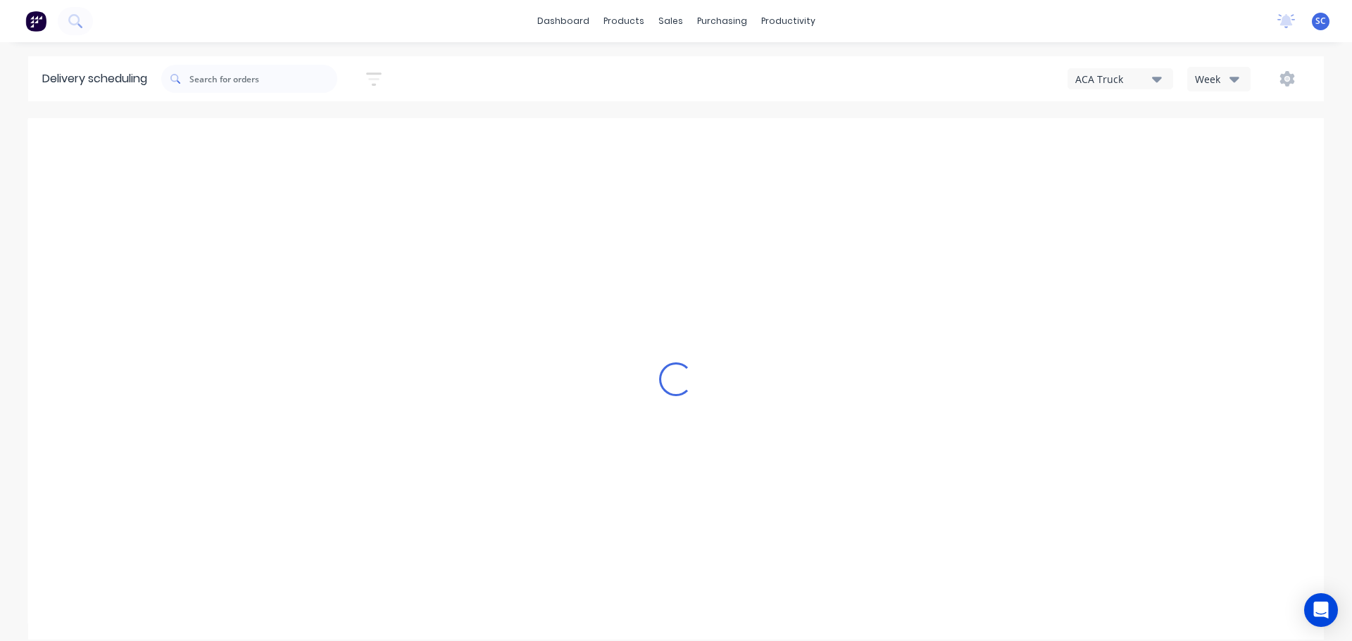
click at [1158, 78] on icon "button" at bounding box center [1157, 80] width 10 height 6
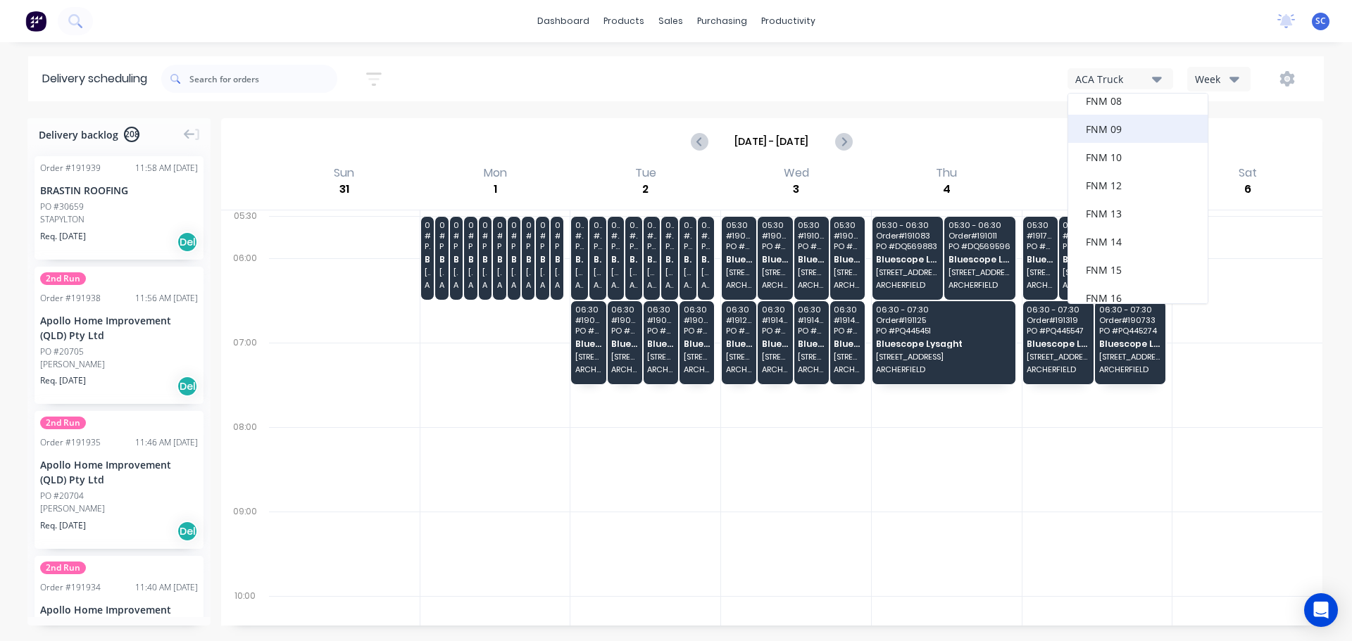
click at [1109, 134] on div "FNM 09" at bounding box center [1137, 129] width 139 height 28
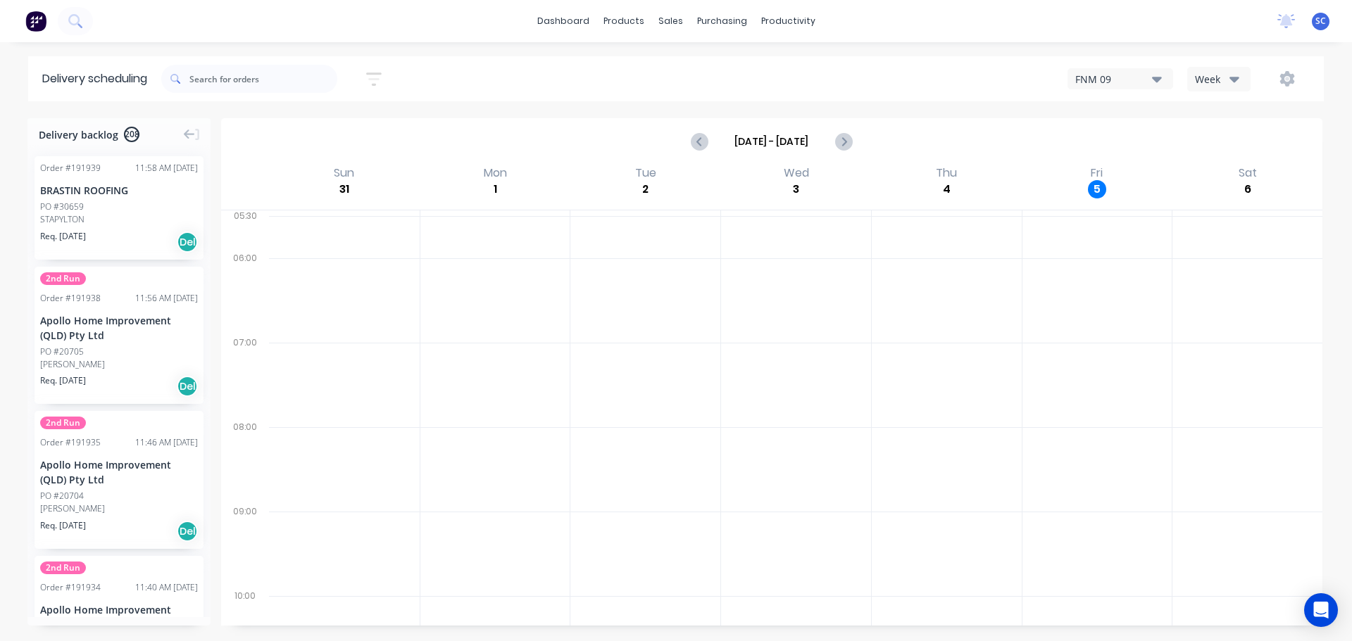
drag, startPoint x: 373, startPoint y: 73, endPoint x: 369, endPoint y: 80, distance: 8.2
click at [372, 73] on icon "button" at bounding box center [373, 79] width 15 height 13
drag, startPoint x: 273, startPoint y: 126, endPoint x: 281, endPoint y: 126, distance: 7.7
click at [275, 126] on input at bounding box center [309, 132] width 131 height 21
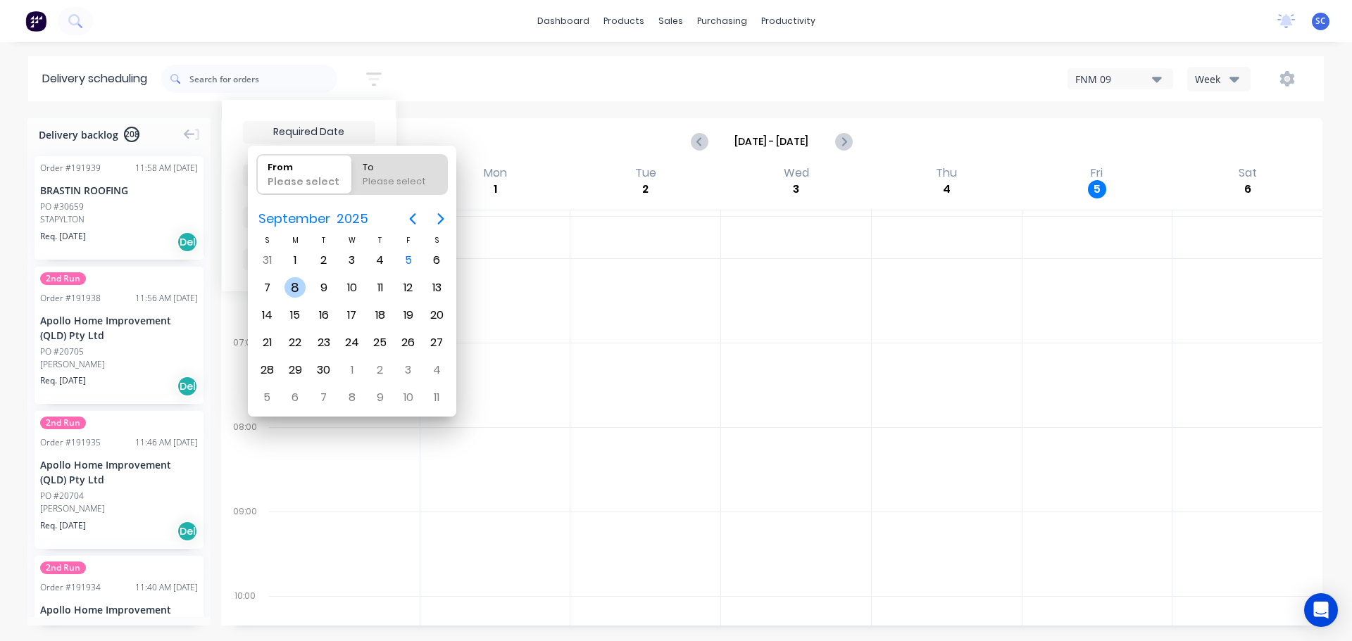
click at [291, 291] on div "8" at bounding box center [294, 287] width 21 height 21
type input "[DATE]"
radio input "false"
radio input "true"
click at [293, 291] on div "8" at bounding box center [294, 287] width 21 height 21
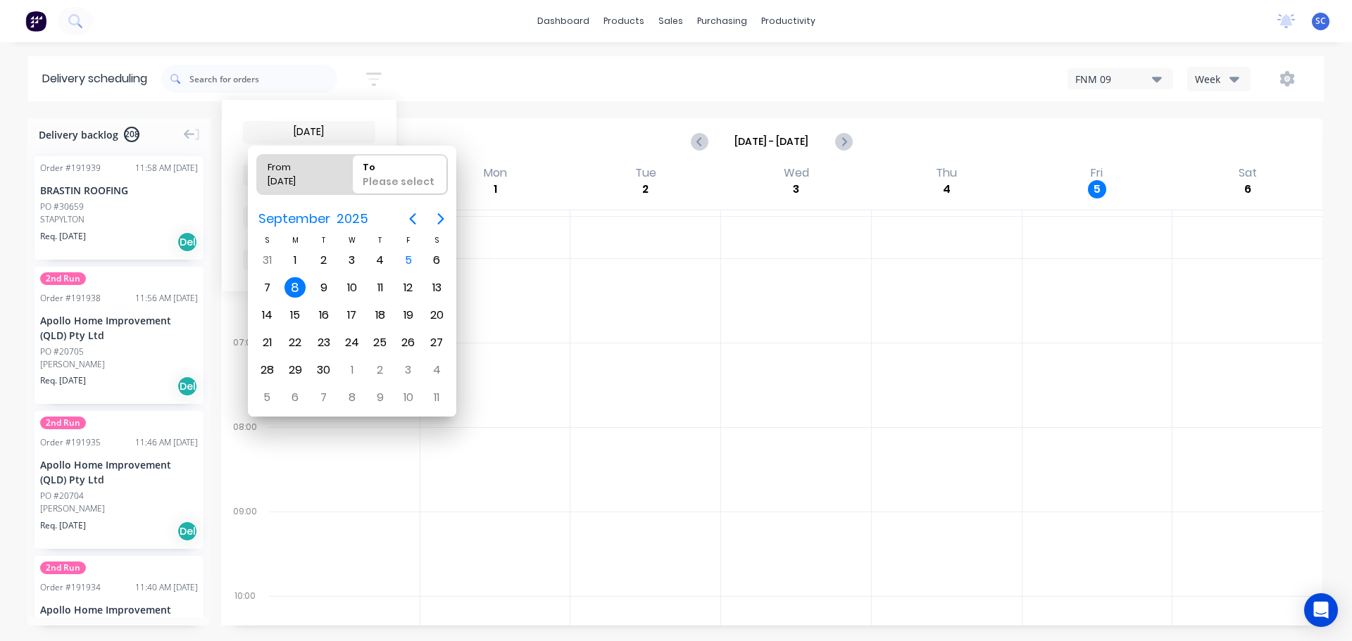
type input "[DATE] - [DATE]"
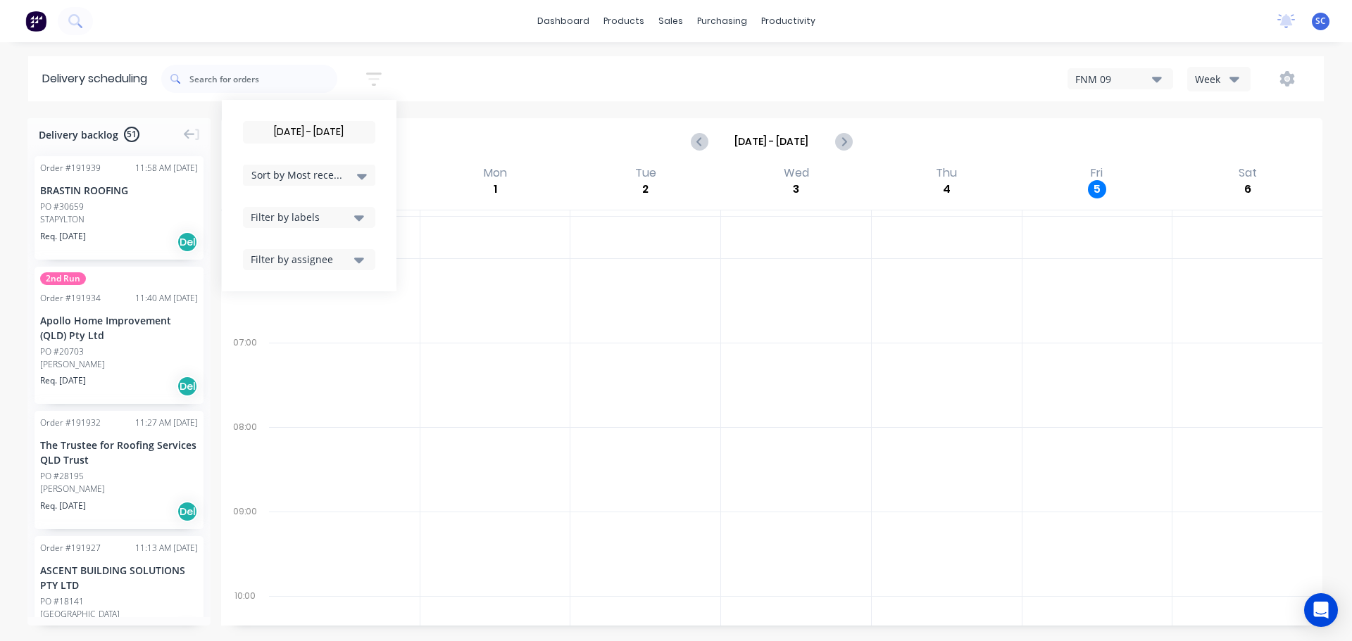
click at [363, 217] on icon "button" at bounding box center [359, 218] width 10 height 6
click at [269, 435] on div "button" at bounding box center [266, 435] width 28 height 28
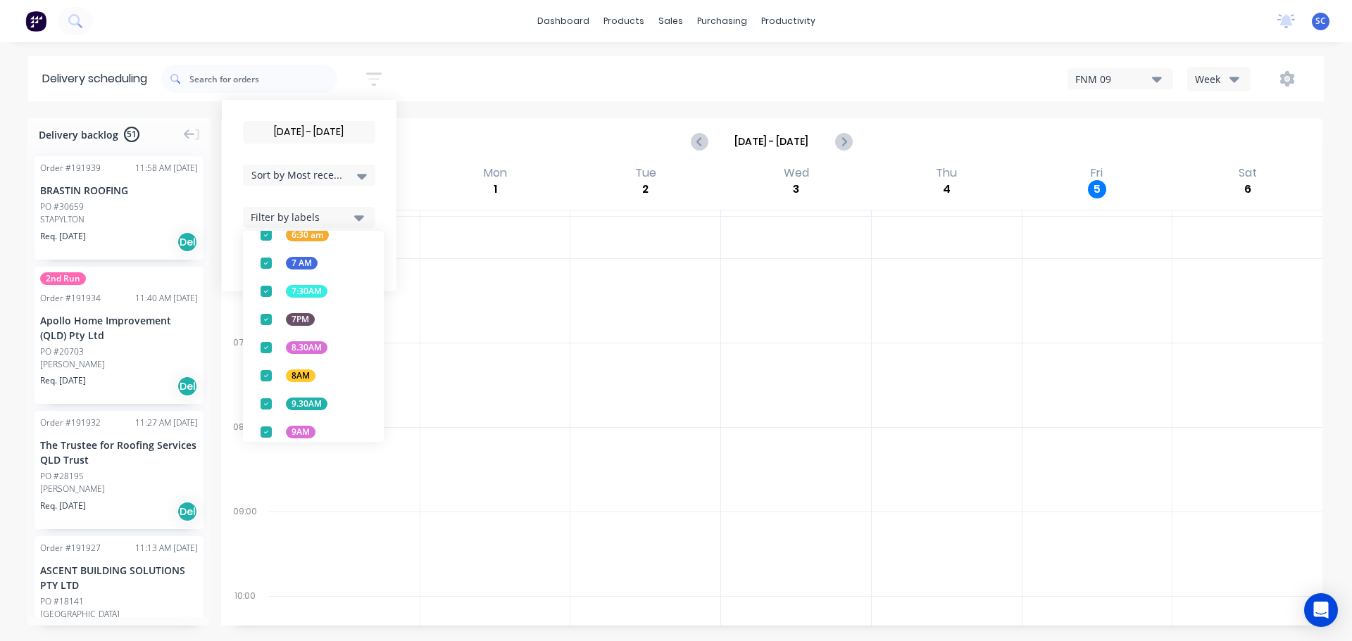
scroll to position [553, 0]
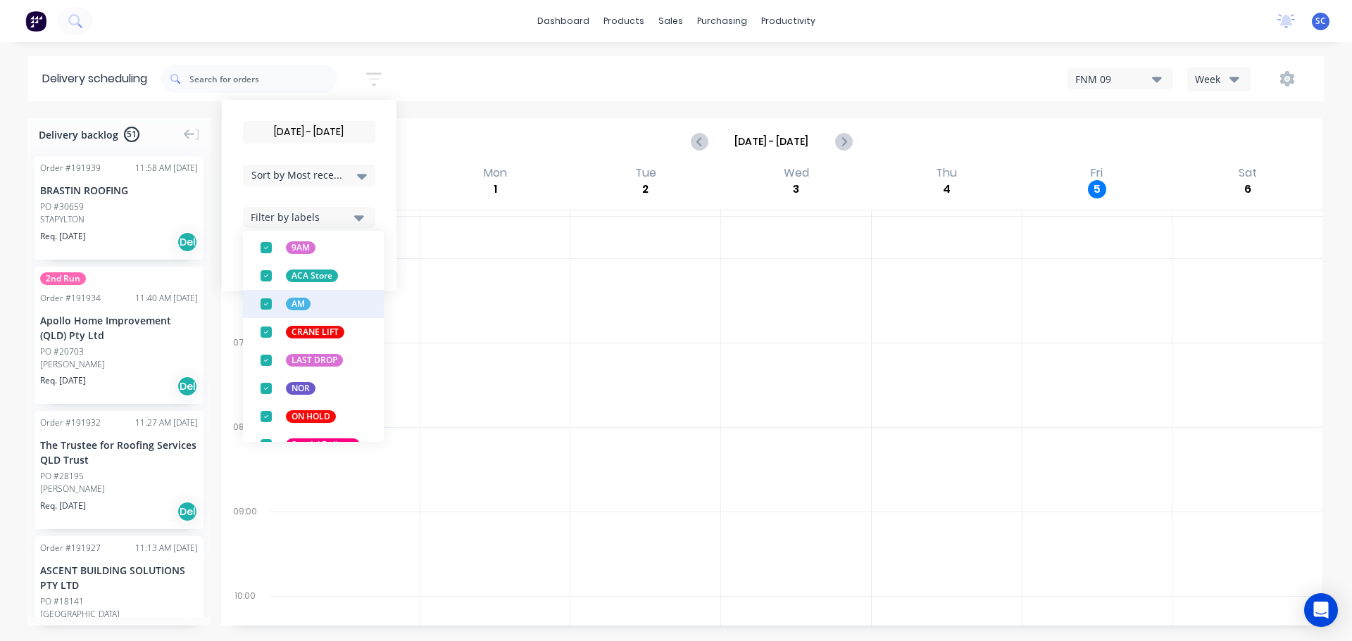
click at [268, 277] on div "button" at bounding box center [266, 276] width 28 height 28
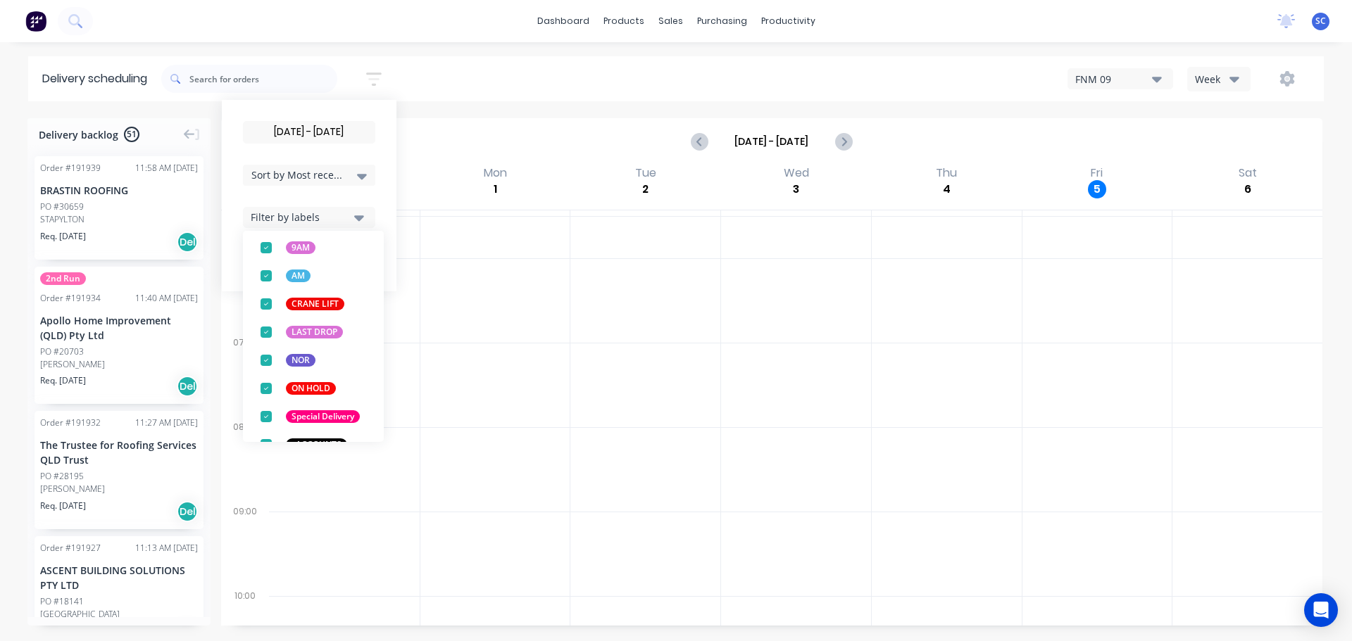
click at [484, 77] on div "08/09/25 - 08/09/25 Sort by Most recent Created date Required date Order number…" at bounding box center [742, 78] width 1162 height 39
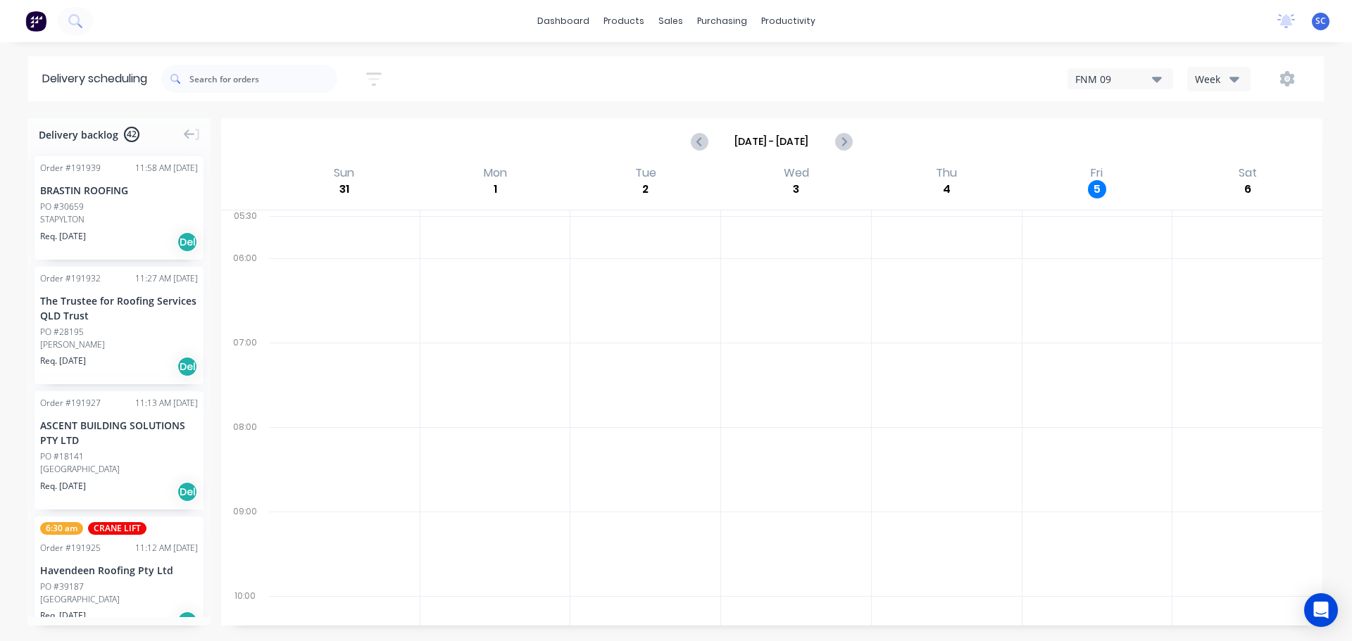
click at [379, 78] on icon "button" at bounding box center [373, 78] width 11 height 2
click at [336, 208] on button "Filter by labels" at bounding box center [309, 217] width 132 height 21
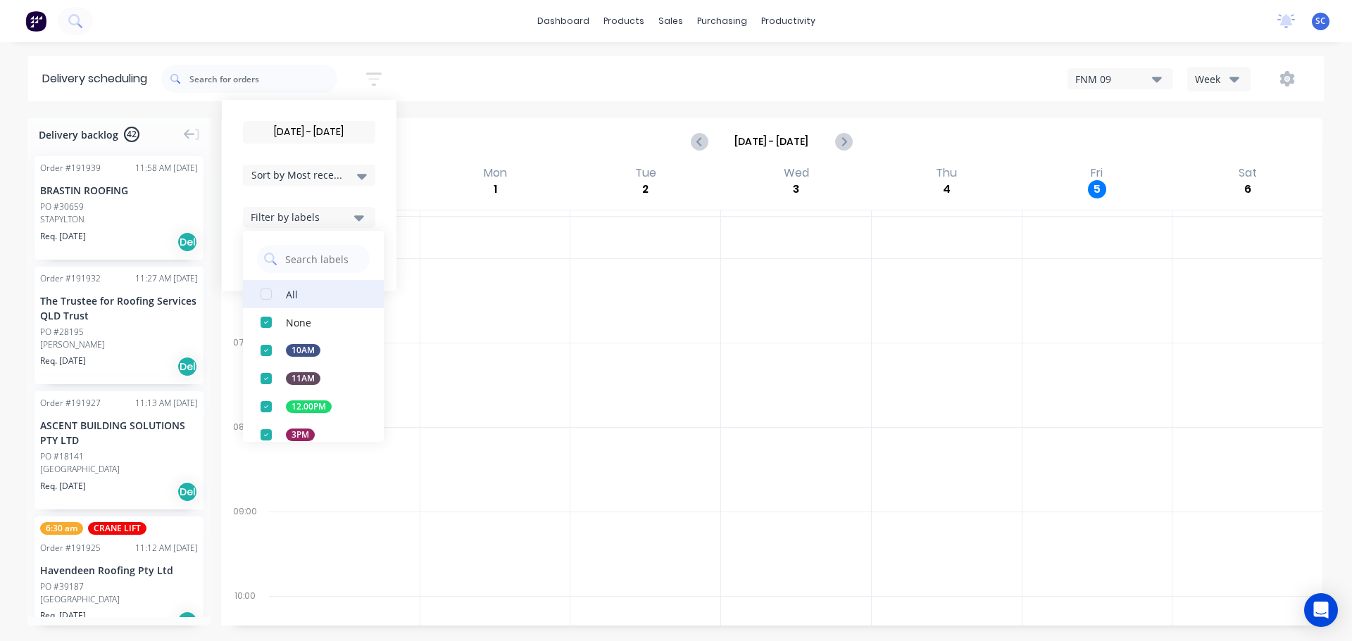
click at [272, 296] on div "button" at bounding box center [266, 294] width 28 height 28
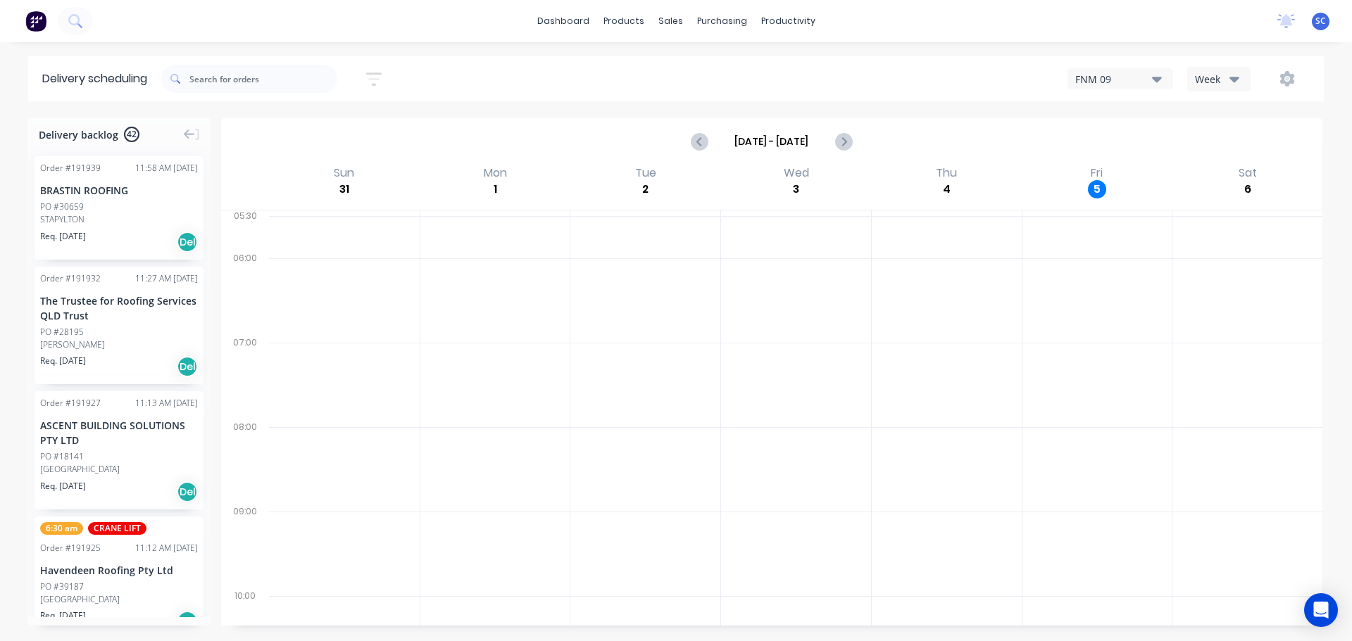
click at [525, 72] on div "08/09/25 - 08/09/25 Sort by Most recent Created date Required date Order number…" at bounding box center [742, 78] width 1162 height 39
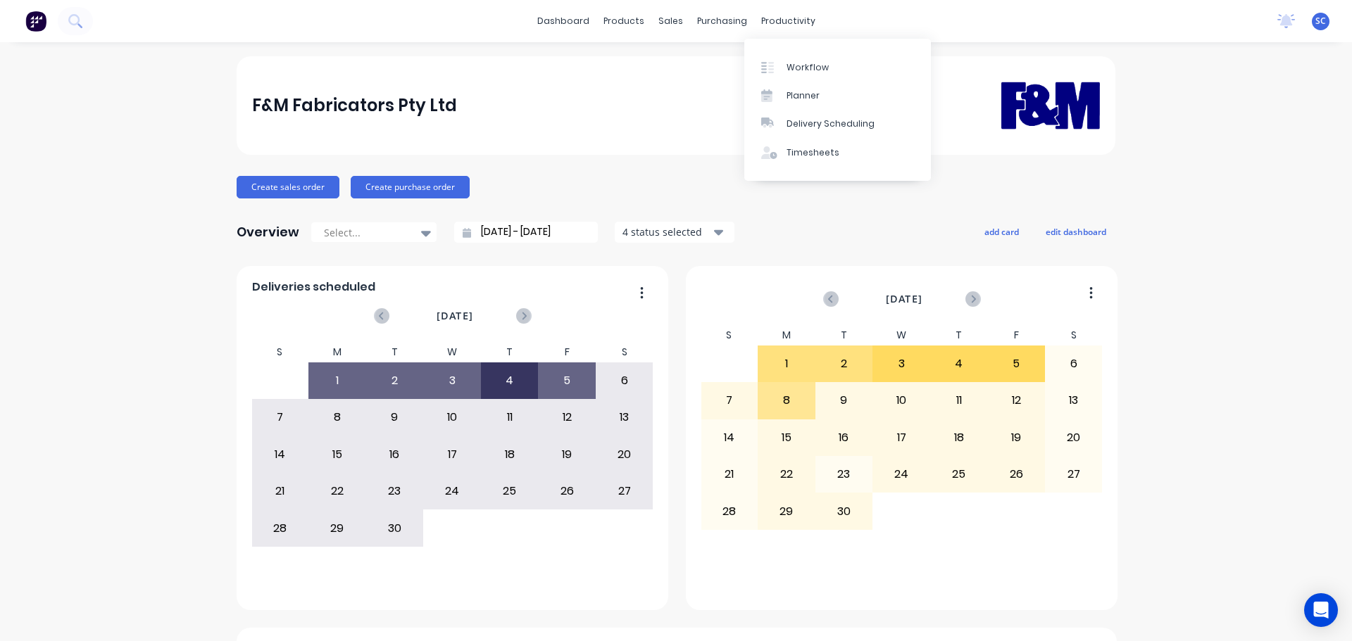
drag, startPoint x: 788, startPoint y: 25, endPoint x: 832, endPoint y: 34, distance: 44.6
click at [797, 25] on div "productivity" at bounding box center [788, 21] width 68 height 21
drag, startPoint x: 825, startPoint y: 127, endPoint x: 836, endPoint y: 127, distance: 10.6
click at [825, 127] on div "Delivery Scheduling" at bounding box center [830, 124] width 88 height 13
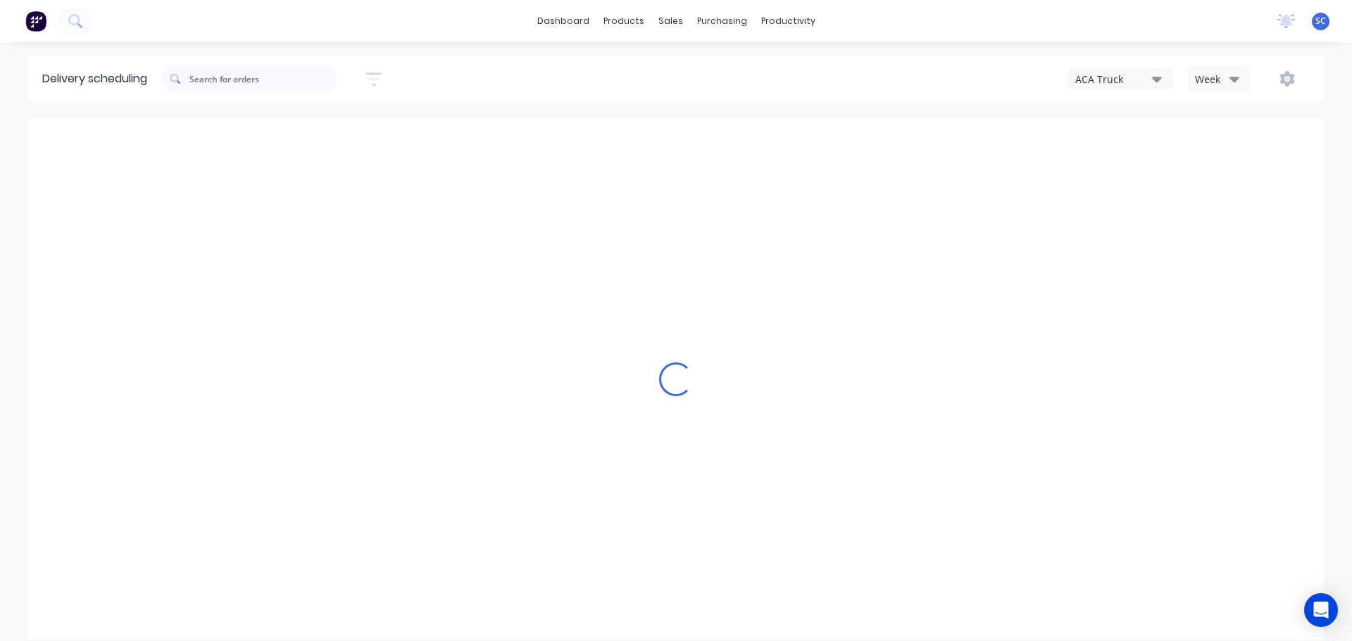
click at [1142, 80] on div "ACA Truck" at bounding box center [1113, 79] width 77 height 15
click at [1115, 132] on div "FNM 09" at bounding box center [1137, 129] width 139 height 28
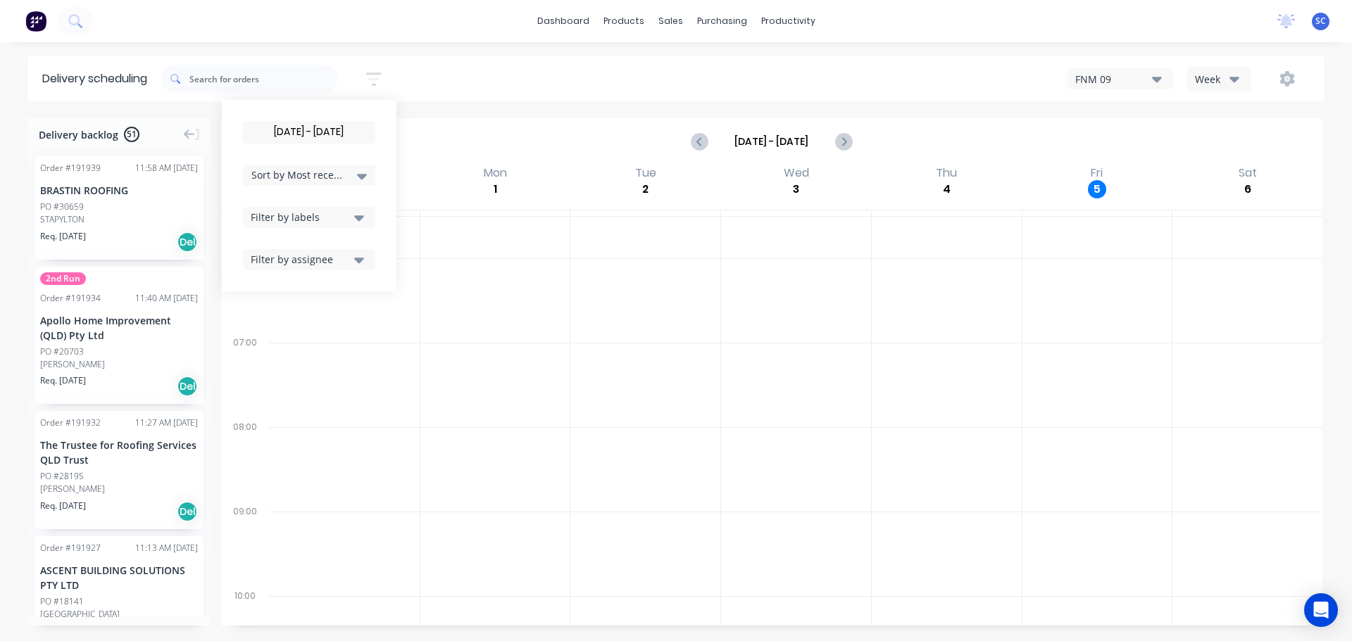
click at [311, 133] on input "[DATE] - [DATE]" at bounding box center [309, 132] width 131 height 21
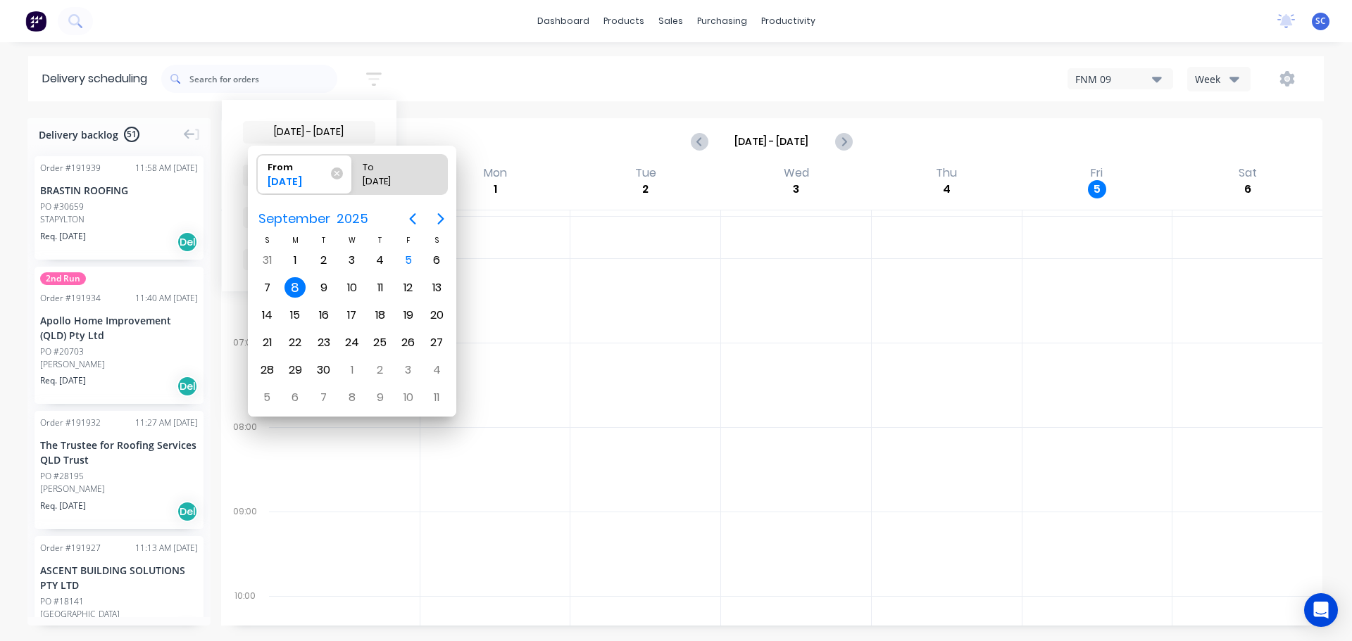
click at [294, 288] on div "8" at bounding box center [294, 287] width 21 height 21
radio input "false"
radio input "true"
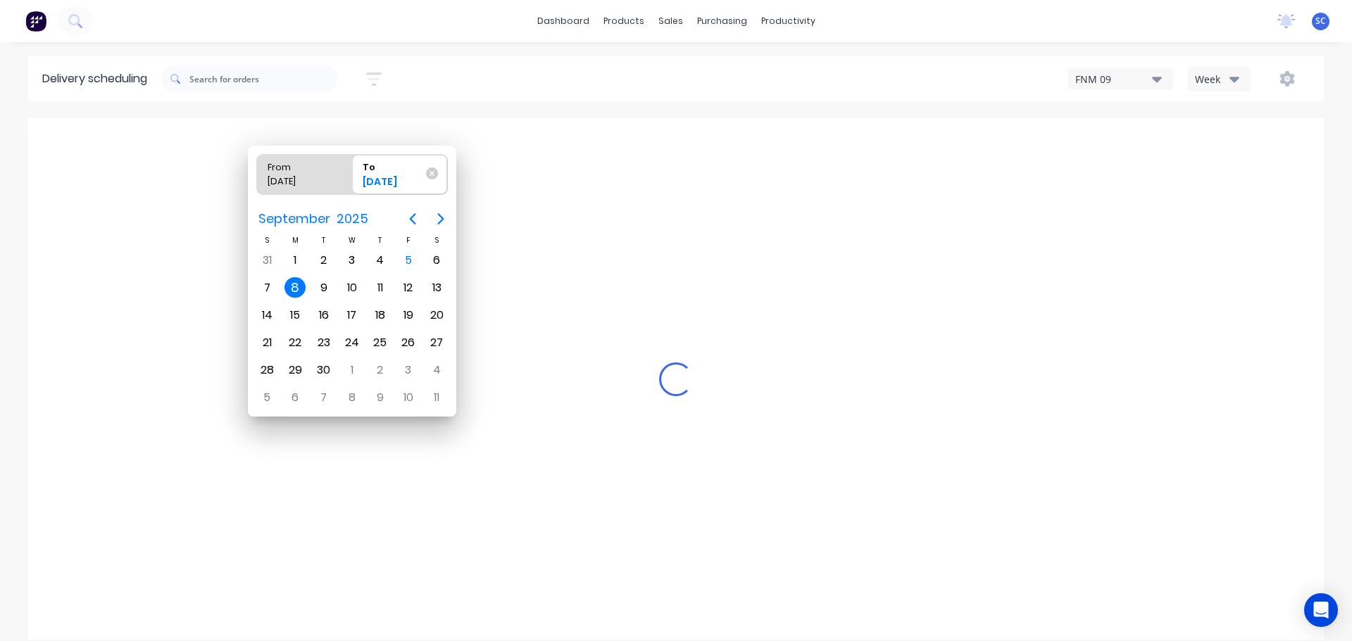
click at [294, 289] on div "8" at bounding box center [294, 287] width 21 height 21
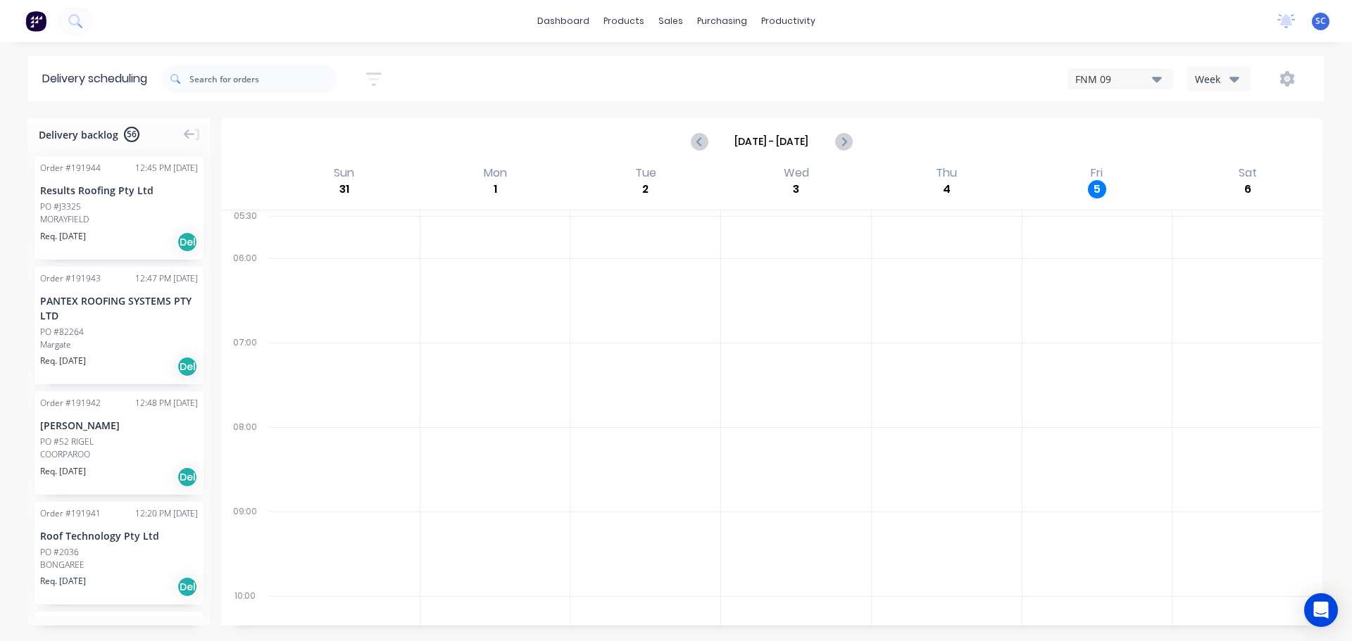
click at [372, 77] on icon "button" at bounding box center [373, 79] width 15 height 18
click at [314, 168] on div "Sort by Most recent" at bounding box center [309, 175] width 132 height 21
click at [284, 335] on div "Suburb" at bounding box center [309, 332] width 132 height 25
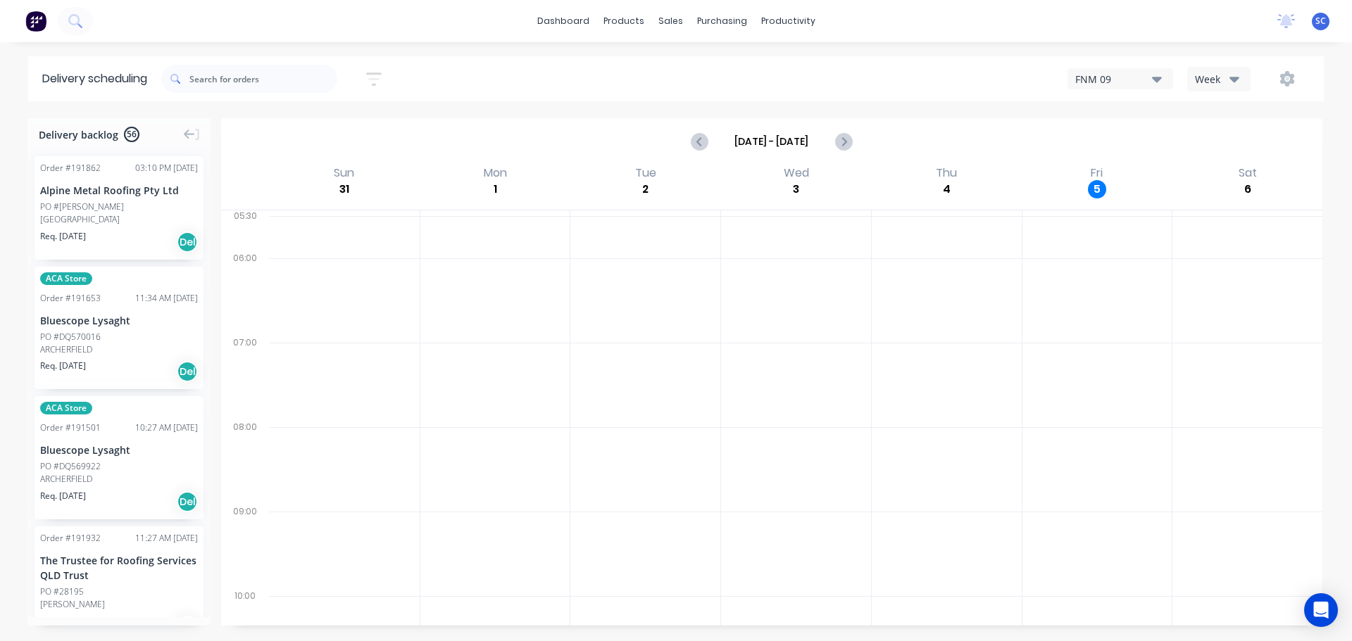
click at [495, 74] on div "[DATE] - [DATE] Sort by Suburb Created date Required date Order number Customer…" at bounding box center [742, 78] width 1162 height 39
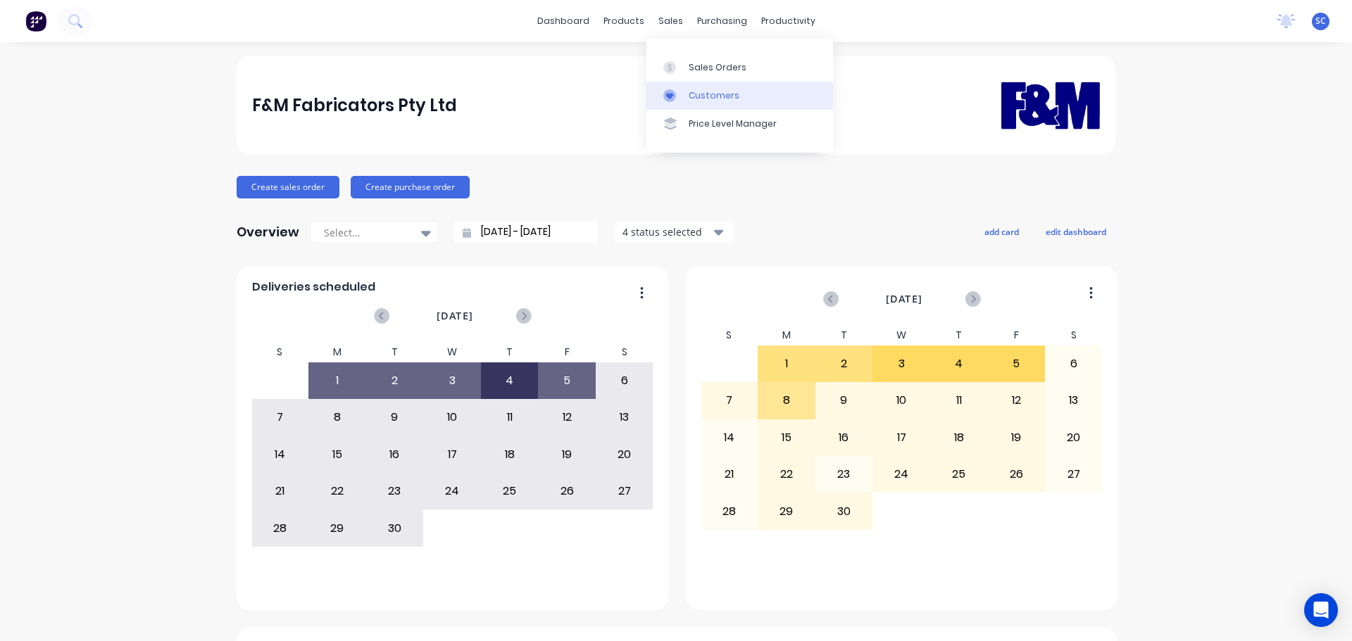
click at [703, 94] on div "Customers" at bounding box center [713, 95] width 51 height 13
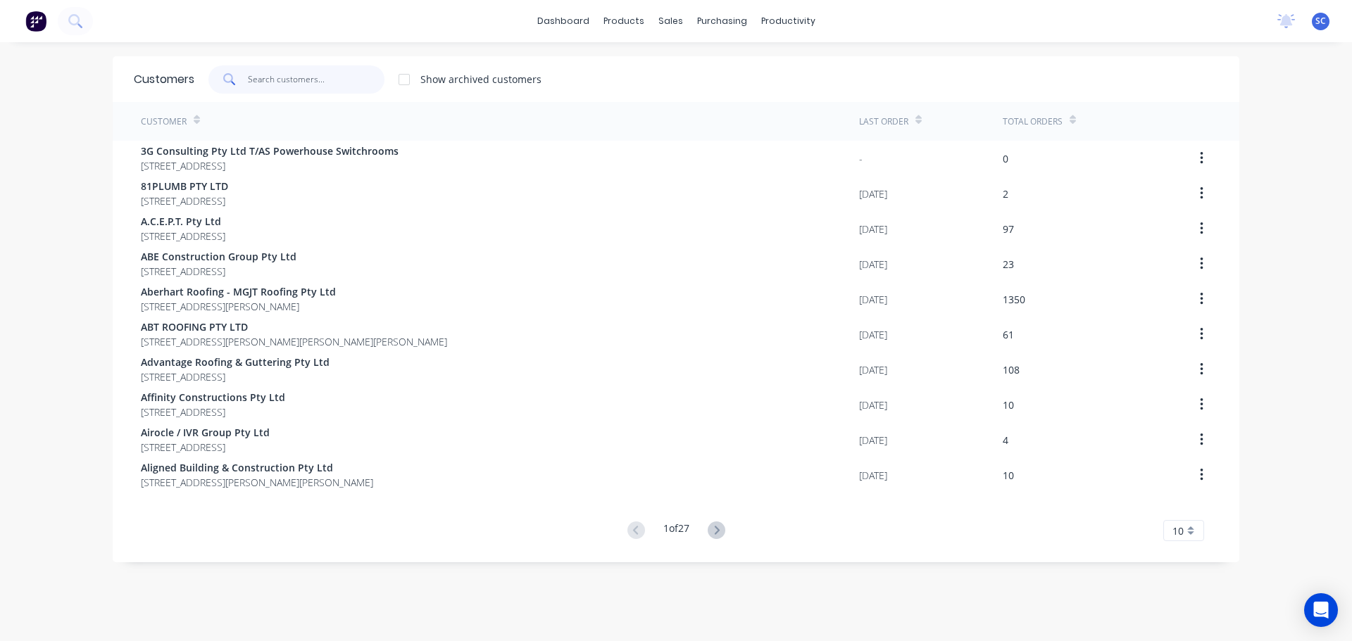
click at [263, 82] on input "text" at bounding box center [316, 79] width 137 height 28
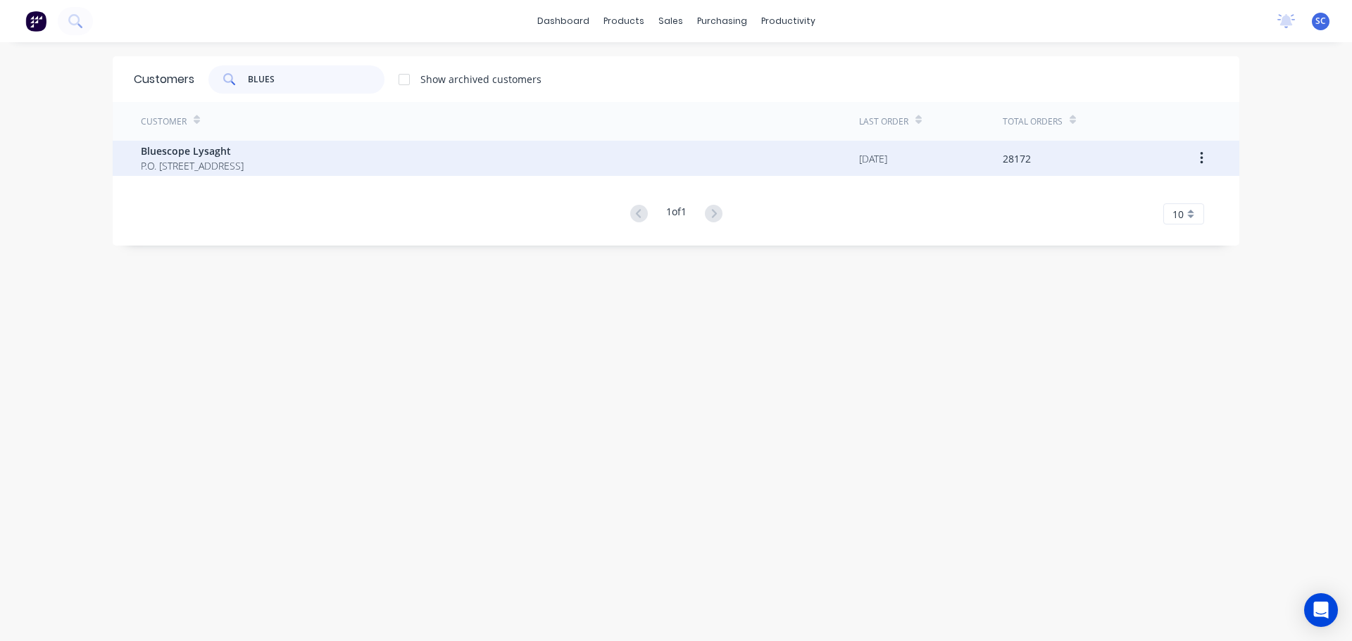
type input "BLUES"
click at [237, 161] on span "P.O. Box 144 Archerfield Australia 4108" at bounding box center [192, 165] width 103 height 15
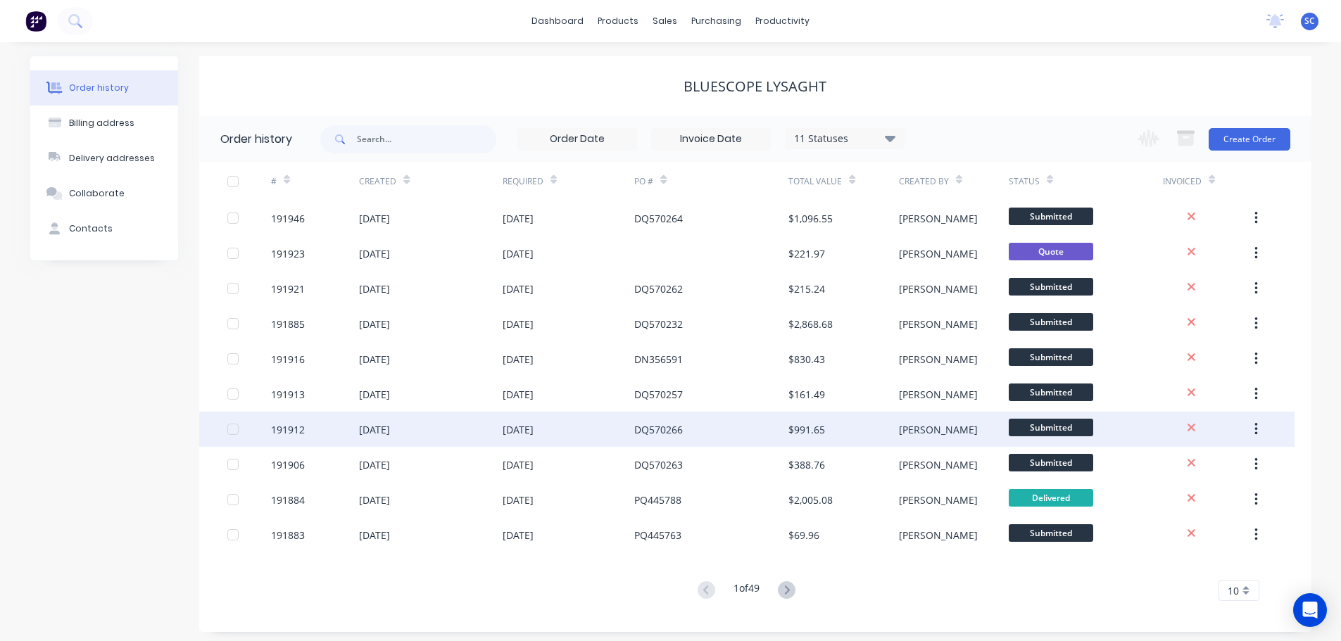
click at [524, 441] on div "09 Sep 2025" at bounding box center [569, 429] width 132 height 35
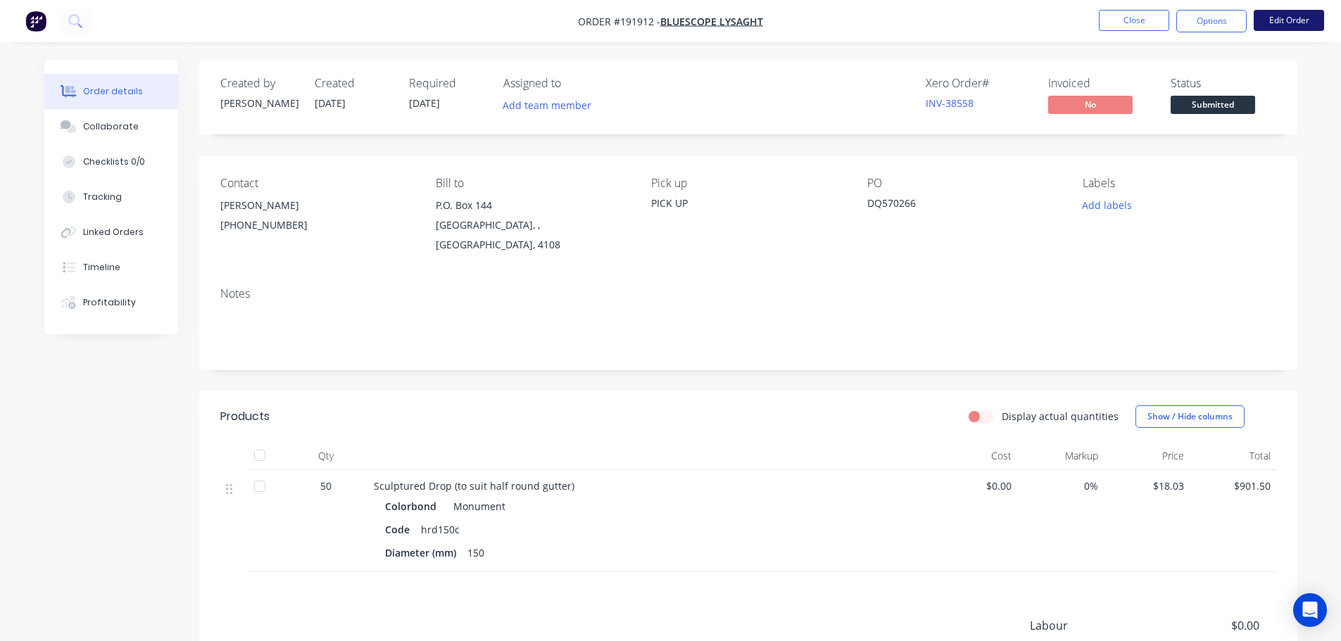
click at [1292, 20] on button "Edit Order" at bounding box center [1289, 20] width 70 height 21
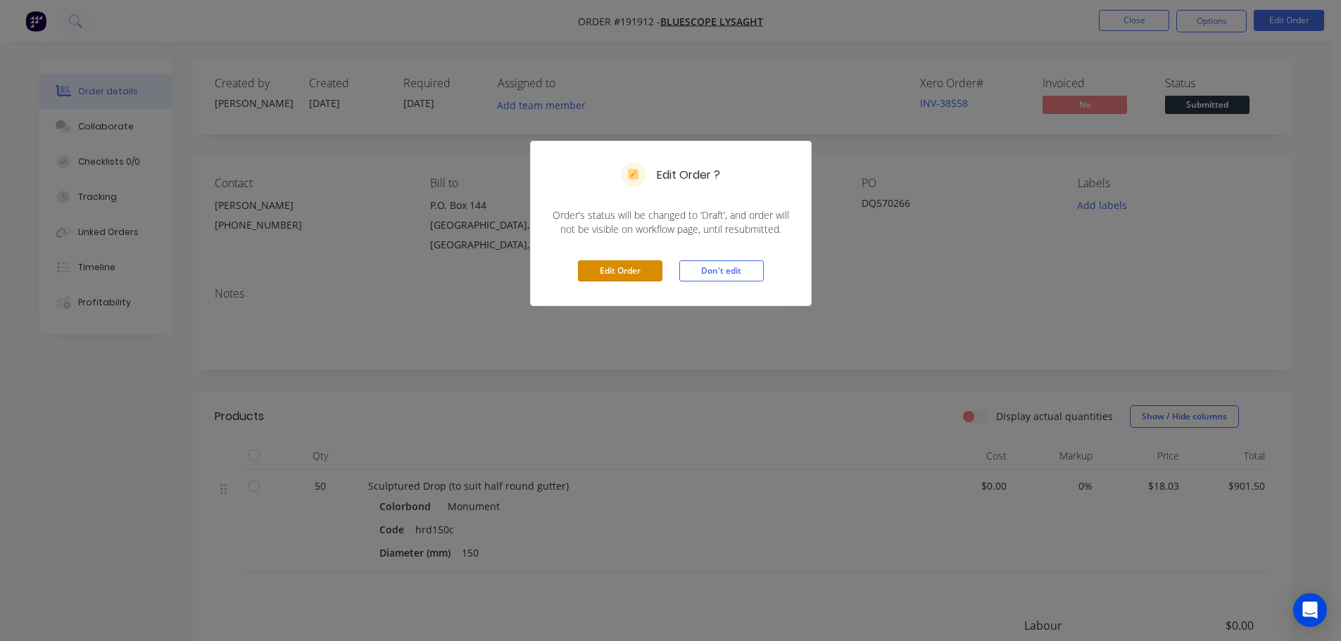
click at [611, 270] on button "Edit Order" at bounding box center [620, 270] width 84 height 21
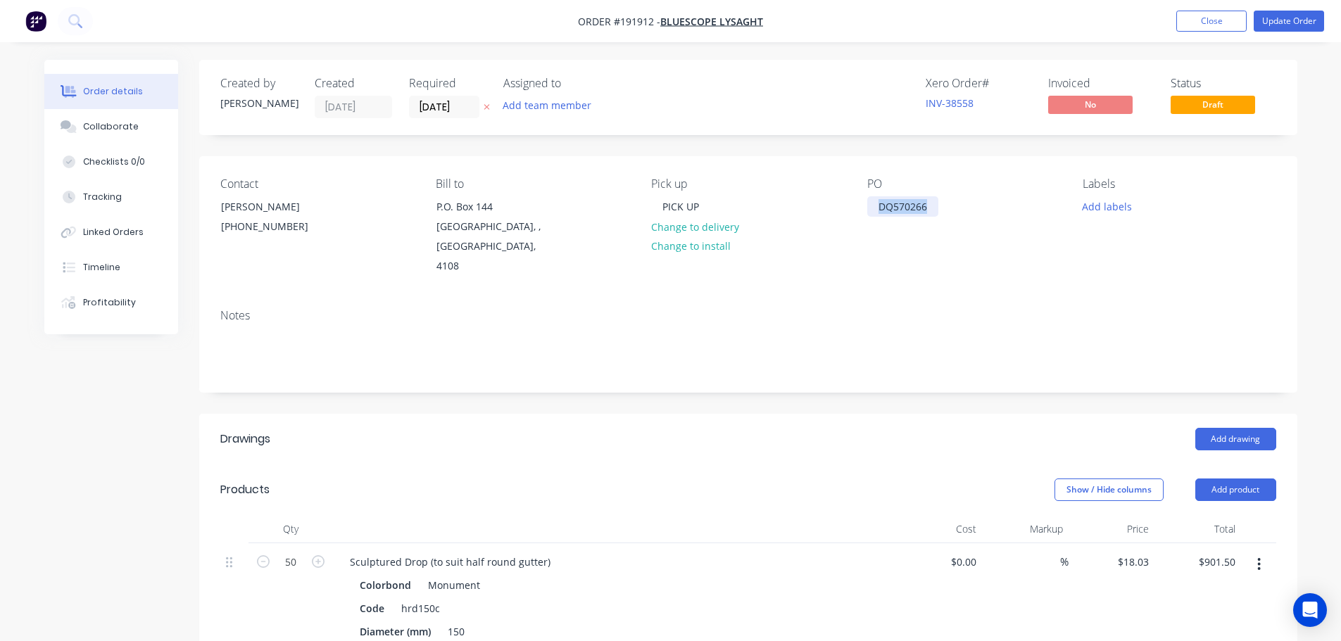
drag, startPoint x: 929, startPoint y: 209, endPoint x: 857, endPoint y: 214, distance: 72.7
click at [857, 214] on div "Contact NATALIE BULL (07) 3365 7736 Bill to P.O. Box 144 Archerfield, , Austral…" at bounding box center [748, 226] width 1098 height 141
click at [859, 272] on div "Contact NATALIE BULL (07) 3365 7736 Bill to P.O. Box 144 Archerfield, , Austral…" at bounding box center [748, 226] width 1098 height 141
click at [1293, 22] on button "Update Order" at bounding box center [1289, 21] width 70 height 21
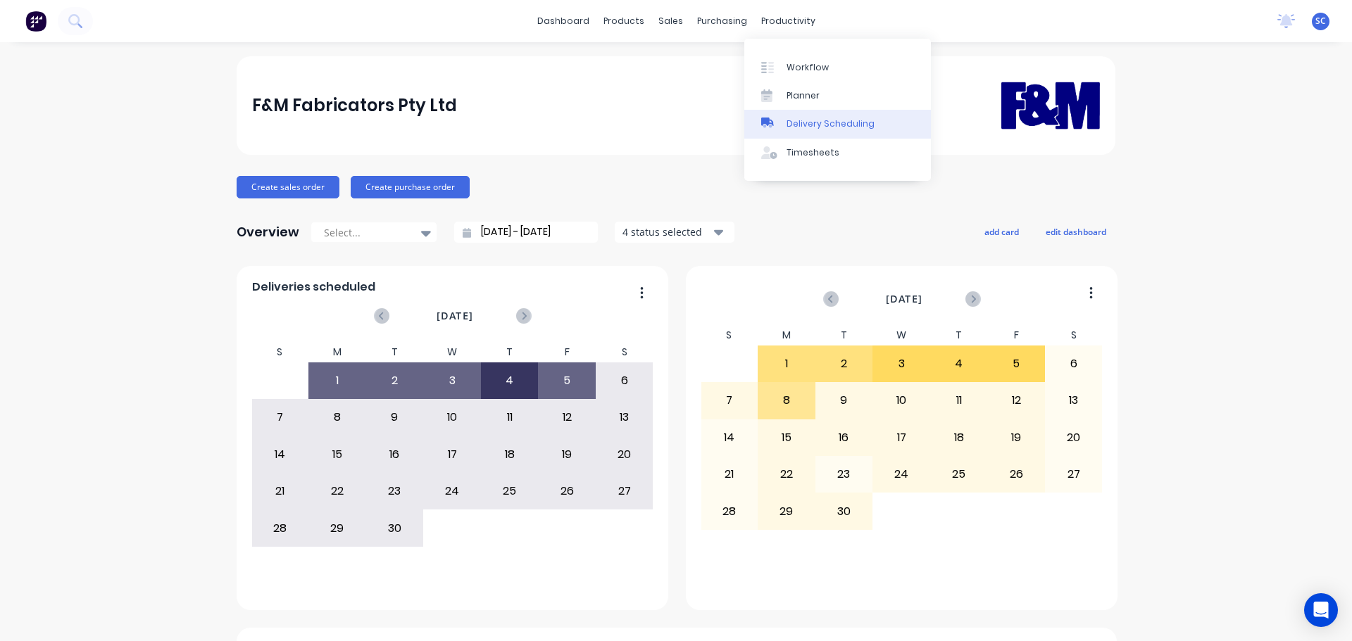
click at [834, 127] on div "Delivery Scheduling" at bounding box center [830, 124] width 88 height 13
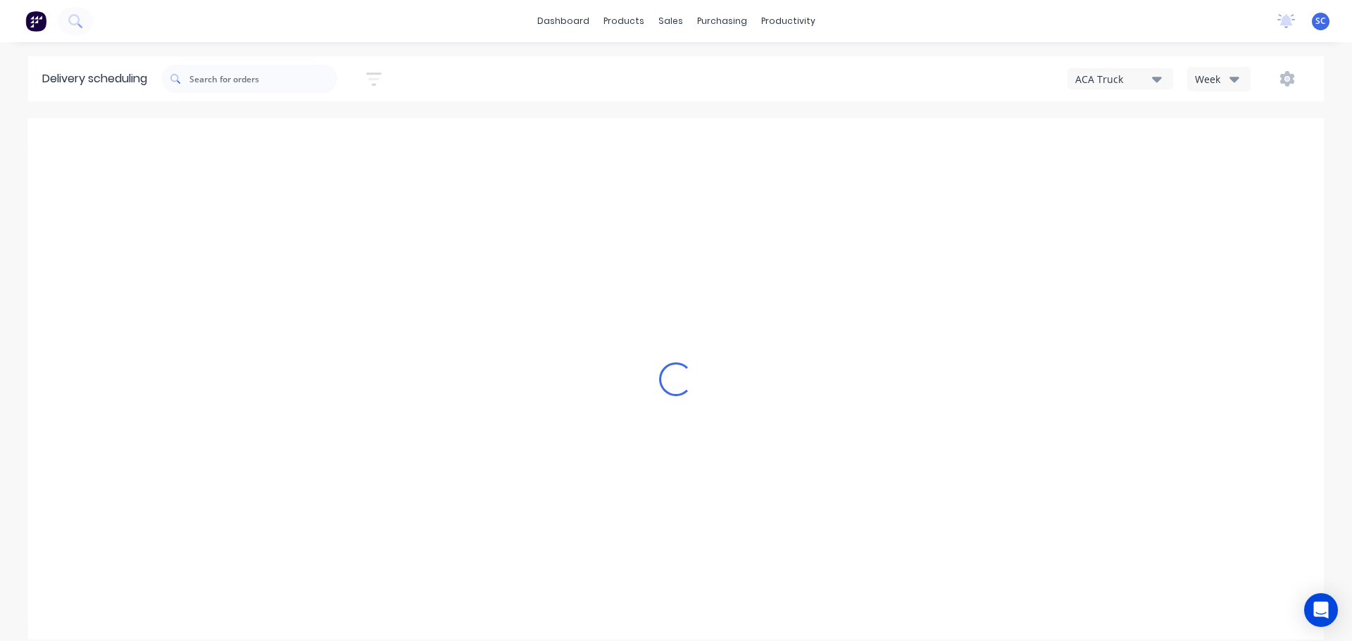
click at [1162, 79] on button "ACA Truck" at bounding box center [1120, 78] width 106 height 21
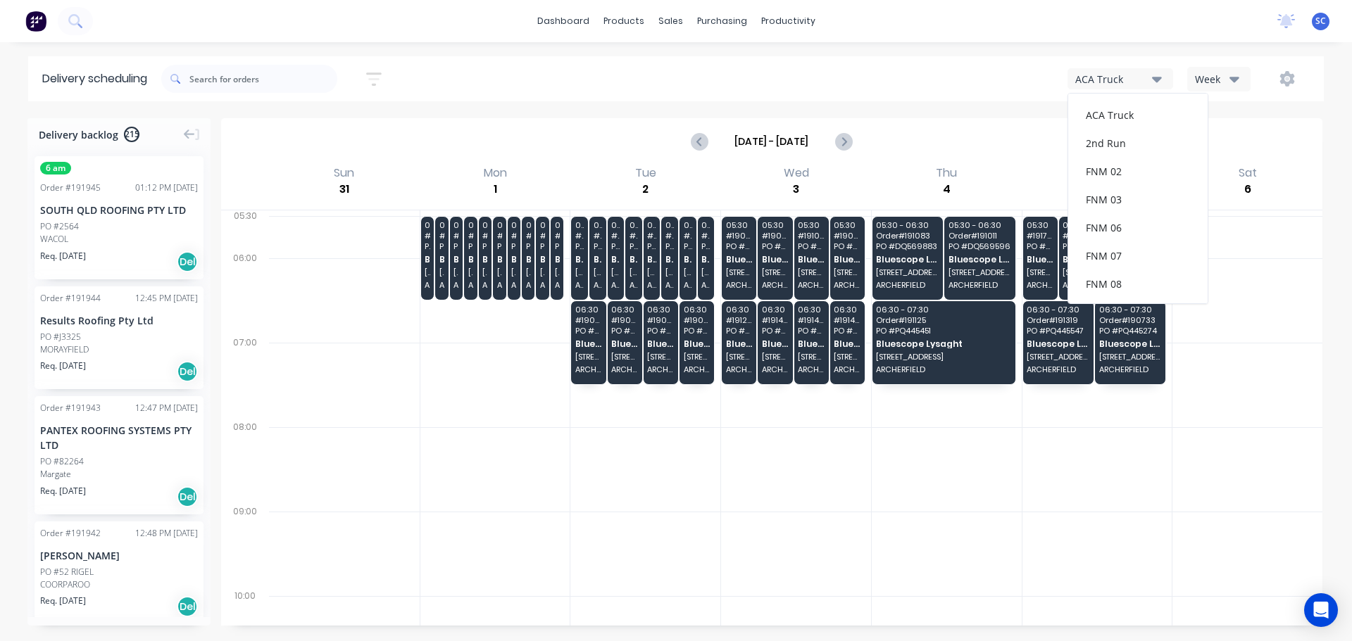
scroll to position [183, 0]
click at [1124, 131] on div "FNM 09" at bounding box center [1137, 129] width 139 height 28
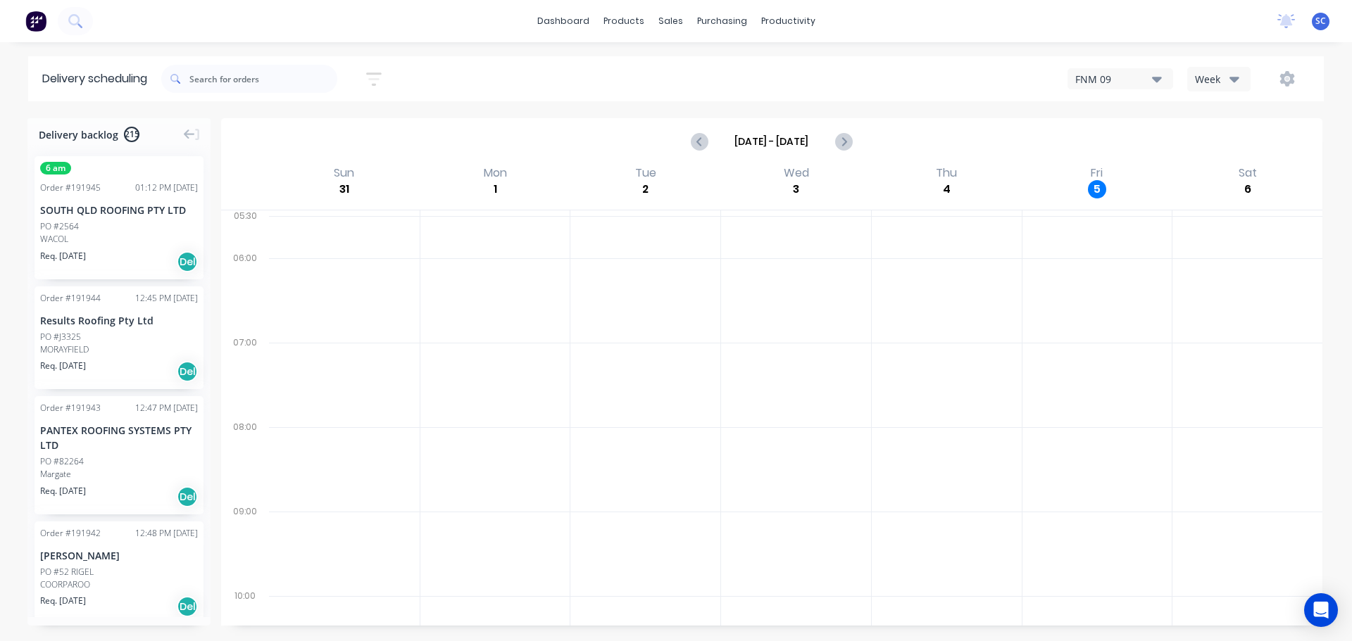
click at [1233, 77] on icon "button" at bounding box center [1234, 80] width 10 height 6
click at [734, 83] on div "FNM 09 Week Week Vehicle" at bounding box center [1019, 78] width 581 height 25
click at [374, 82] on icon "button" at bounding box center [373, 79] width 15 height 18
click at [311, 134] on input at bounding box center [309, 132] width 131 height 21
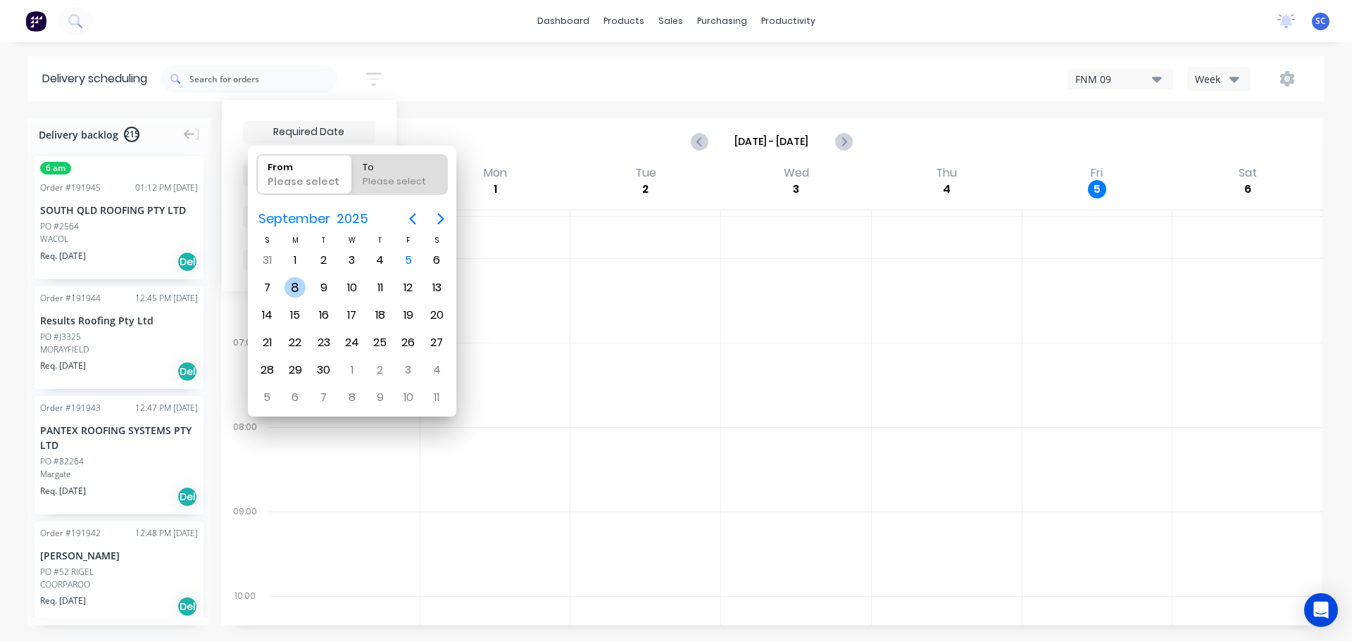
click at [297, 286] on div "8" at bounding box center [294, 287] width 21 height 21
type input "[DATE]"
radio input "false"
radio input "true"
click at [293, 287] on div "8" at bounding box center [294, 287] width 21 height 21
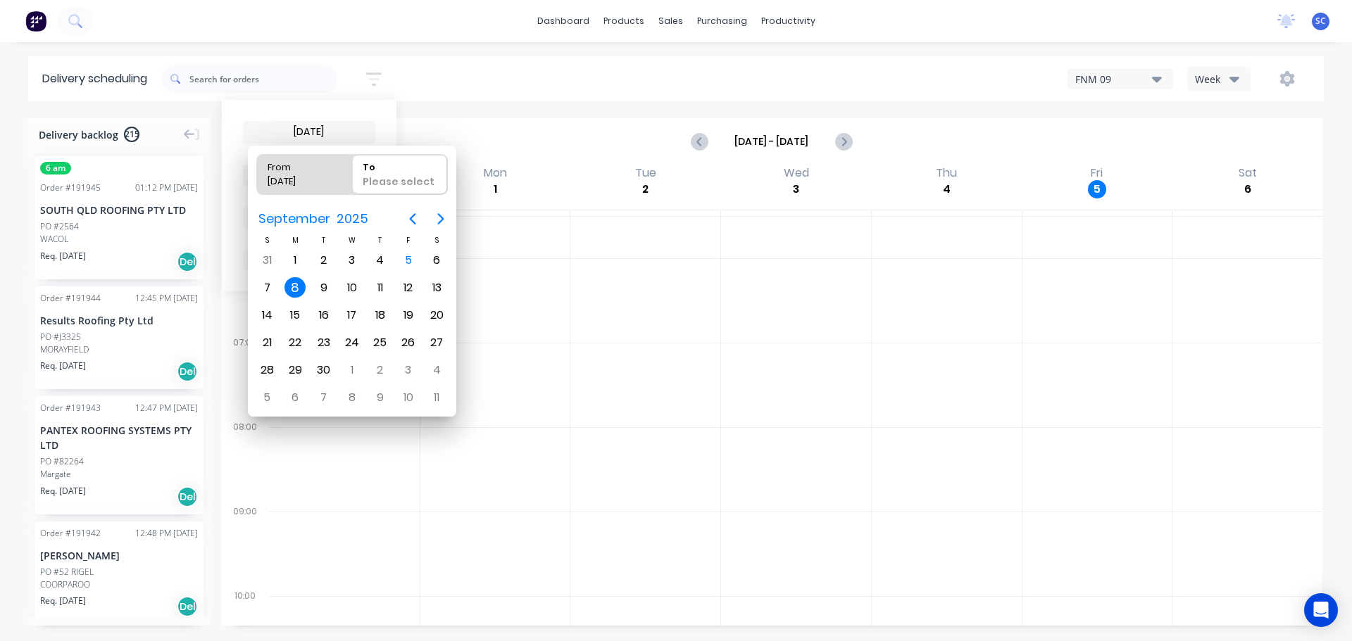
type input "08/09/25 - 08/09/25"
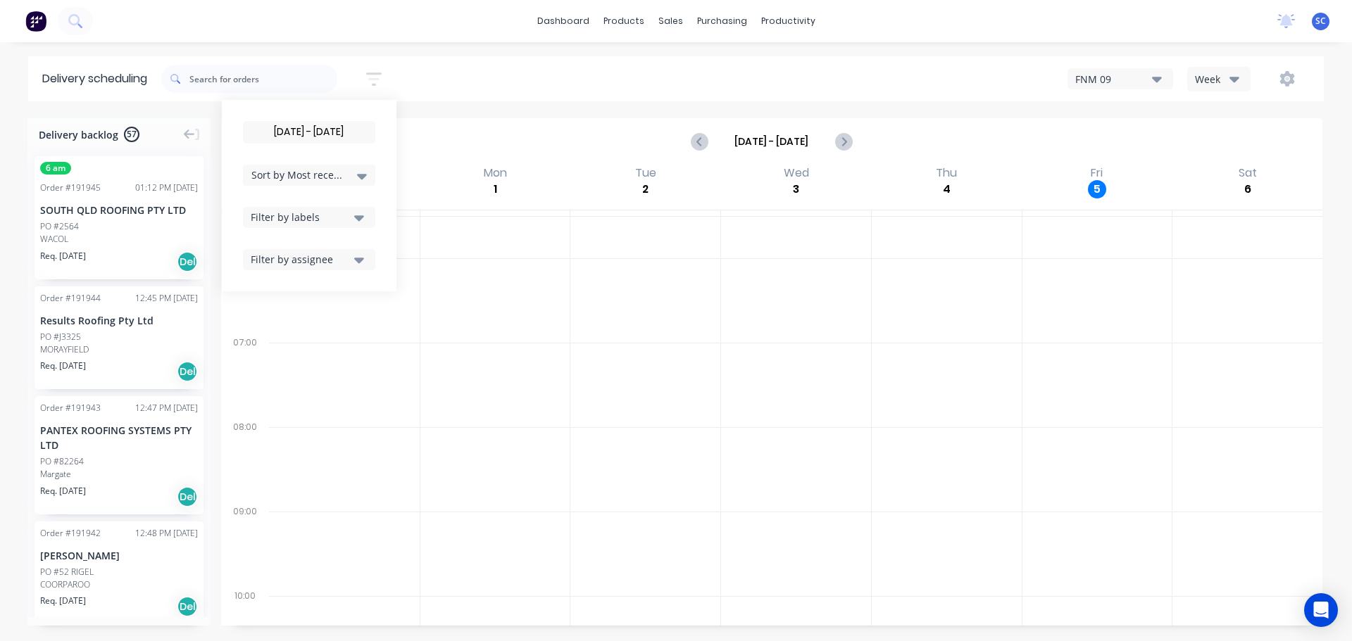
click at [363, 174] on icon at bounding box center [362, 177] width 10 height 6
click at [287, 338] on div "Suburb" at bounding box center [309, 332] width 132 height 25
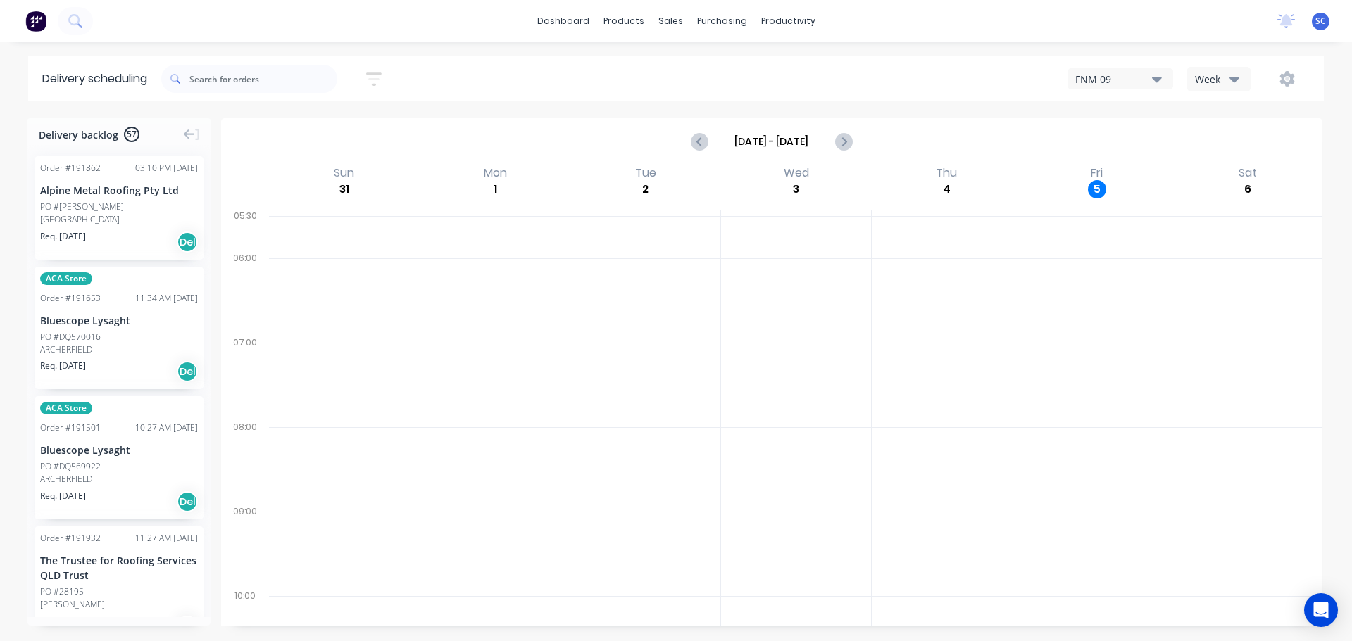
click at [509, 77] on div "08/09/25 - 08/09/25 Sort by Suburb Created date Required date Order number Cust…" at bounding box center [742, 78] width 1162 height 39
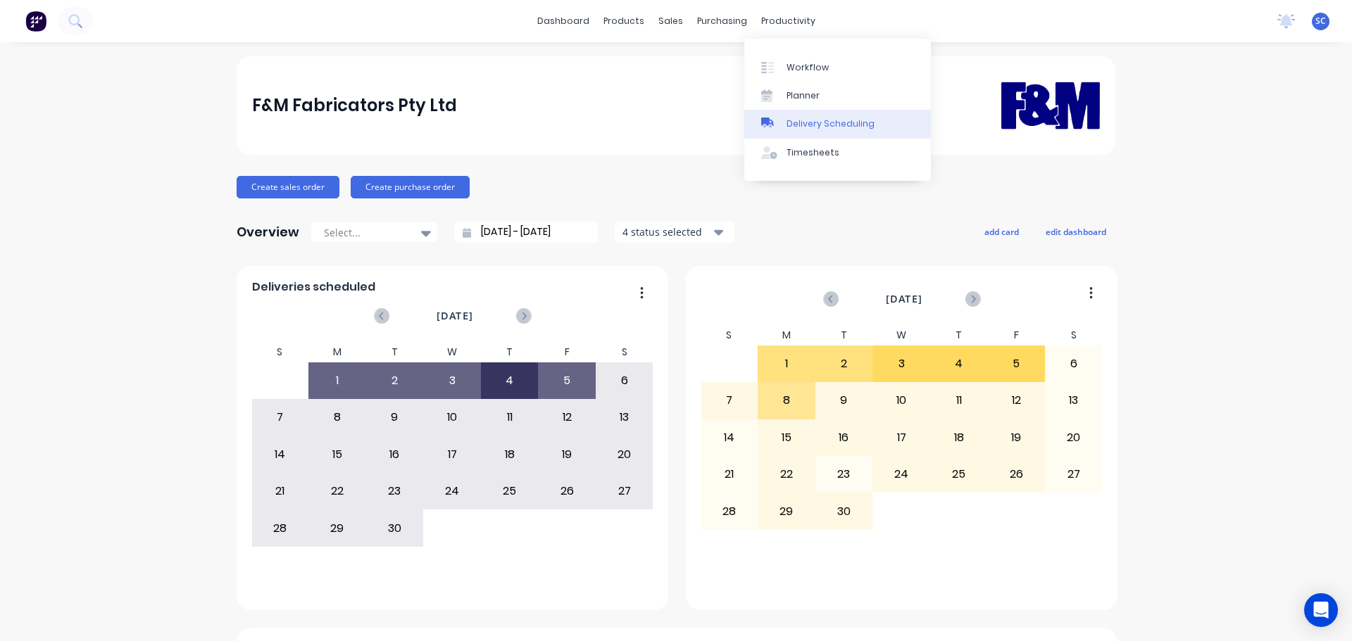
click at [836, 122] on div "Delivery Scheduling" at bounding box center [830, 124] width 88 height 13
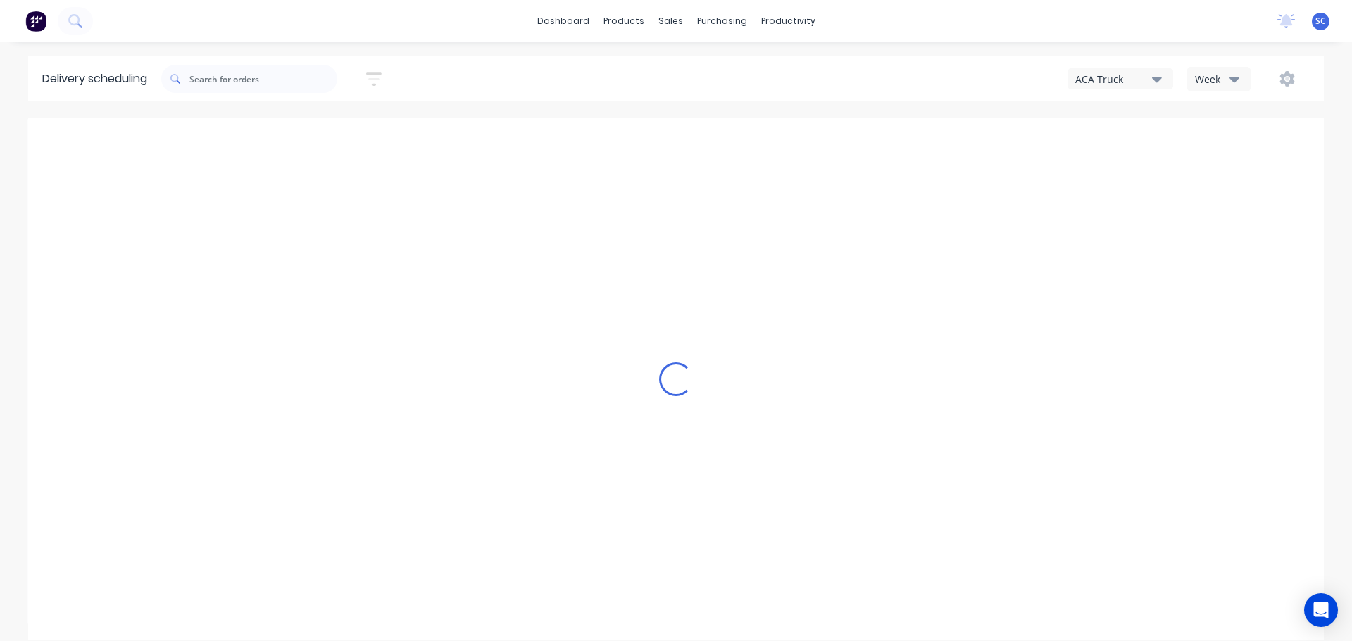
click at [1162, 77] on button "ACA Truck" at bounding box center [1120, 78] width 106 height 21
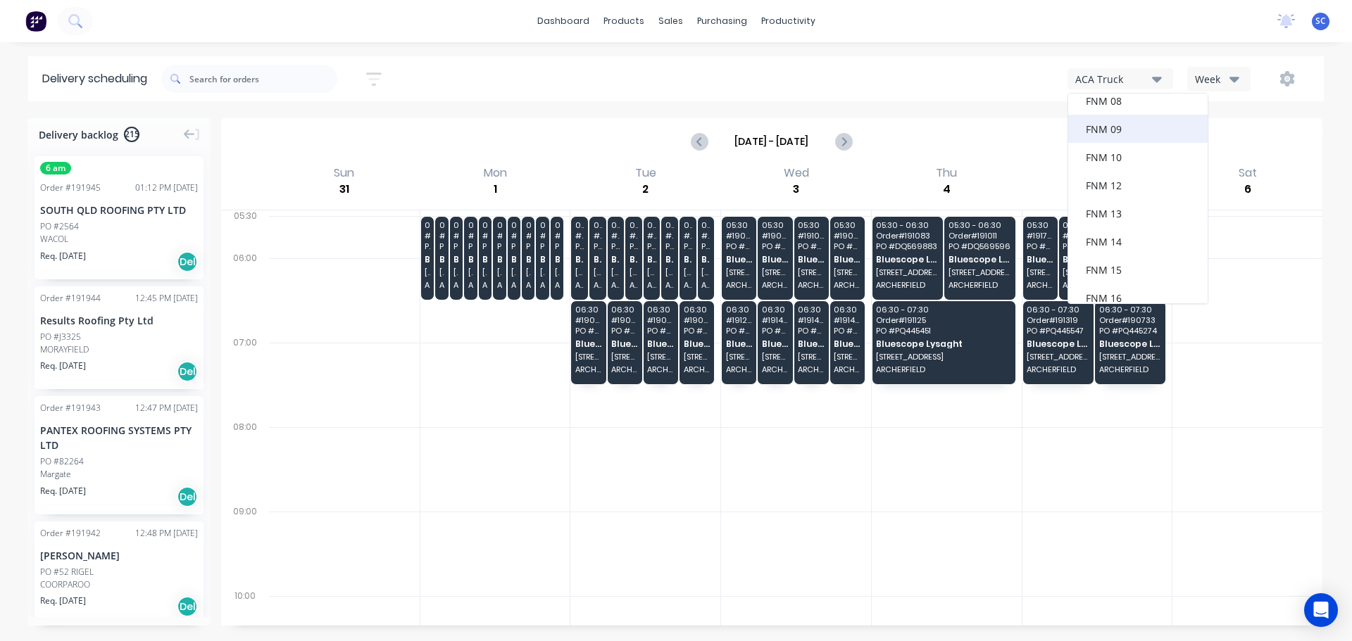
click at [1125, 133] on div "FNM 09" at bounding box center [1137, 129] width 139 height 28
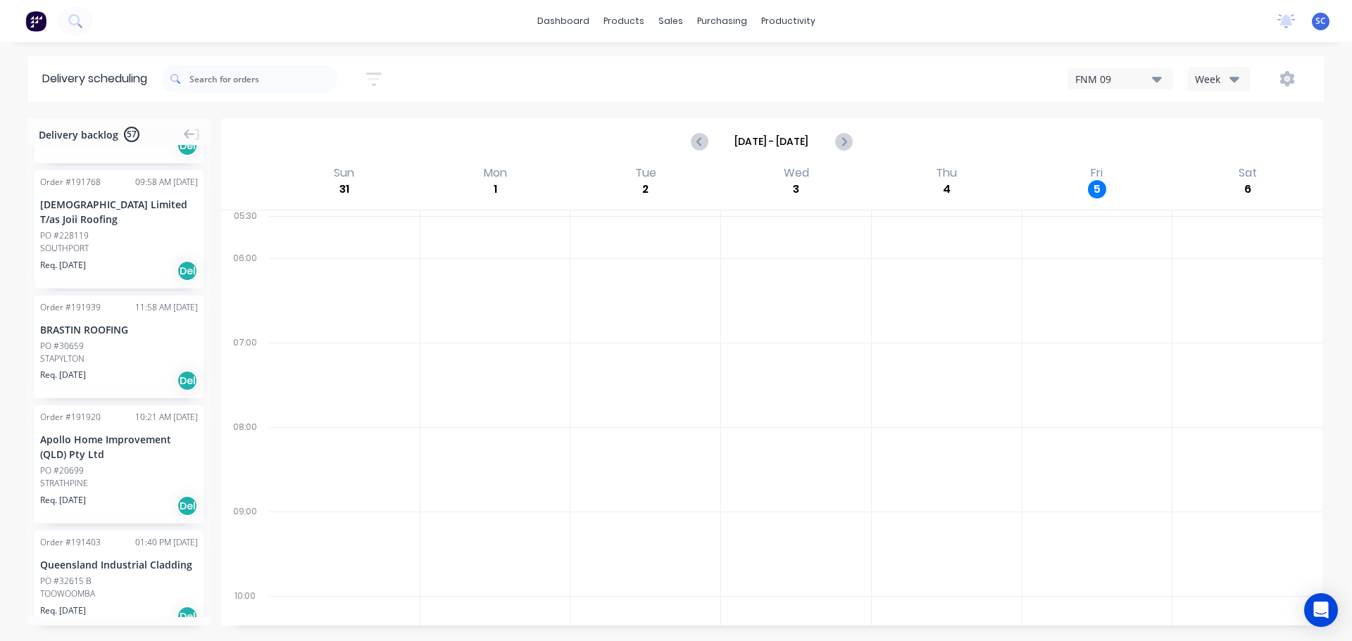
scroll to position [5491, 0]
